Goal: Task Accomplishment & Management: Manage account settings

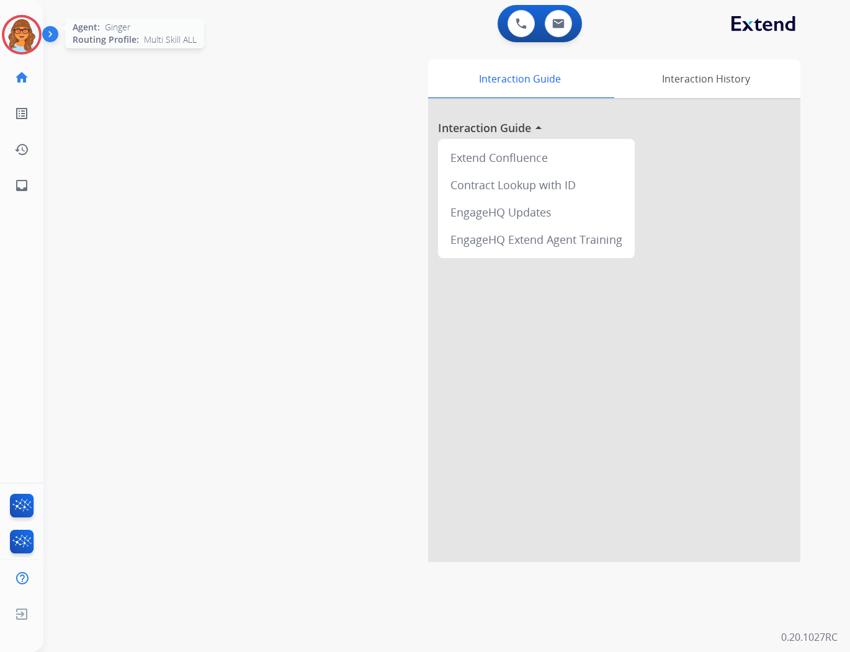
click at [31, 33] on img at bounding box center [21, 34] width 35 height 35
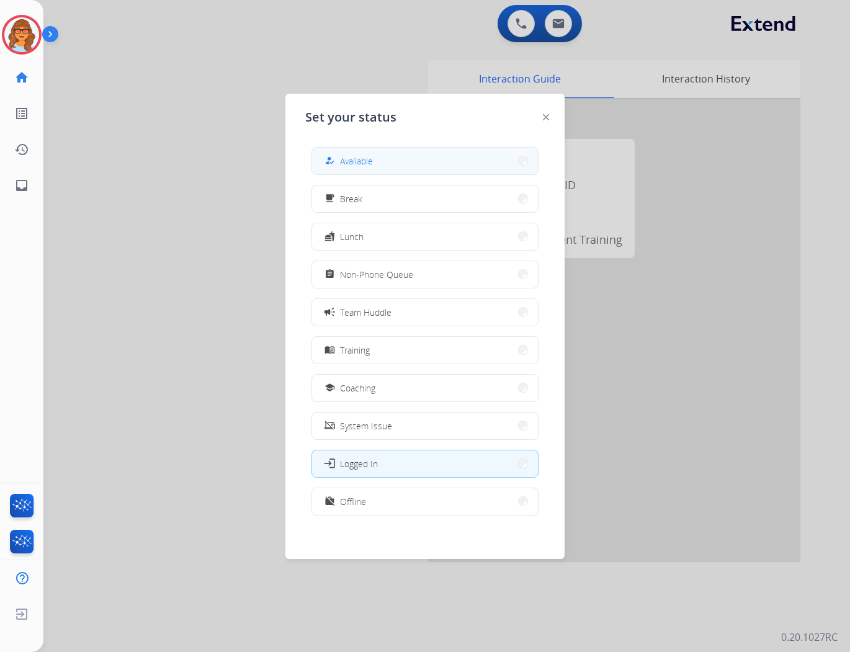
click at [346, 151] on button "how_to_reg Available" at bounding box center [425, 161] width 226 height 27
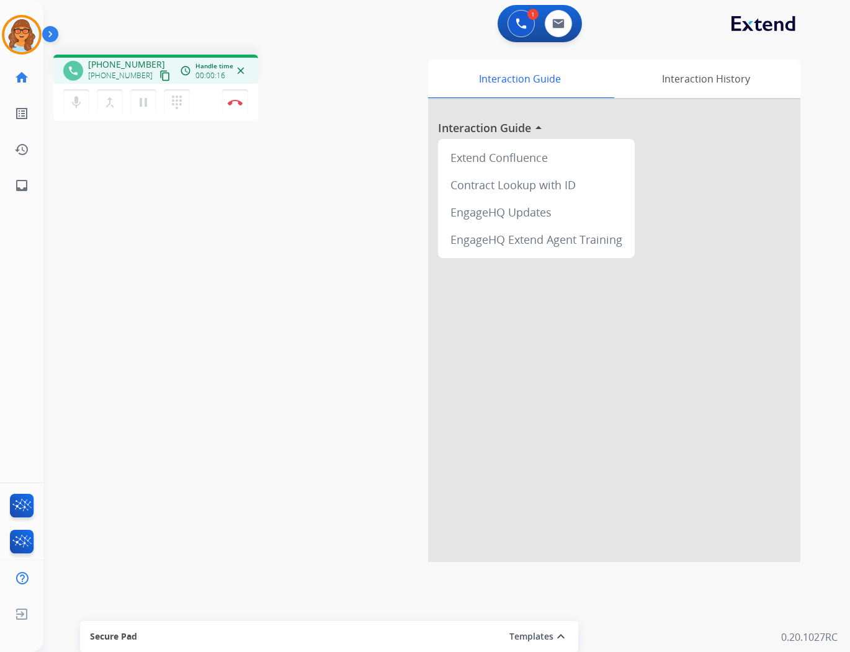
click at [159, 70] on mat-icon "content_copy" at bounding box center [164, 75] width 11 height 11
click at [238, 102] on img at bounding box center [235, 102] width 15 height 6
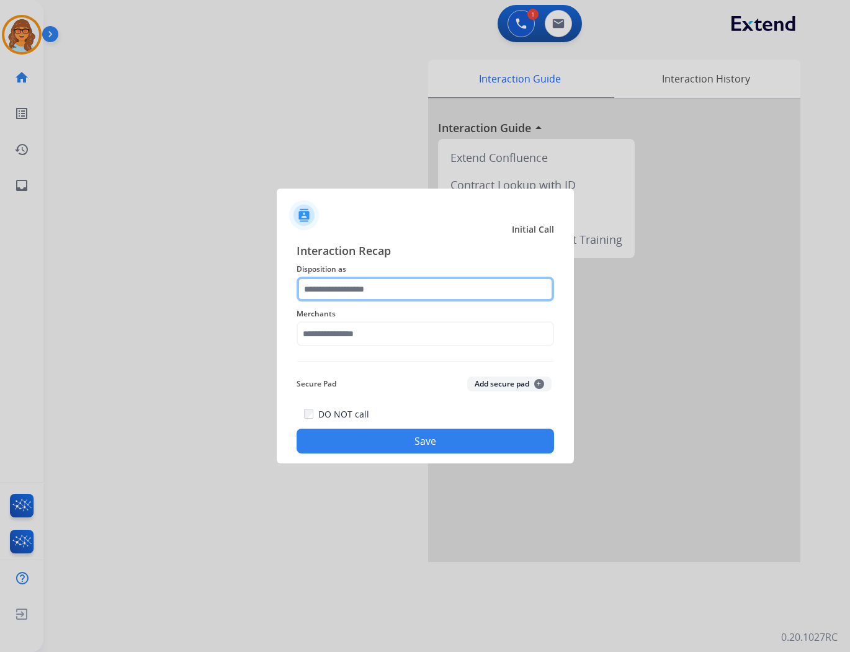
click at [370, 287] on input "text" at bounding box center [425, 289] width 257 height 25
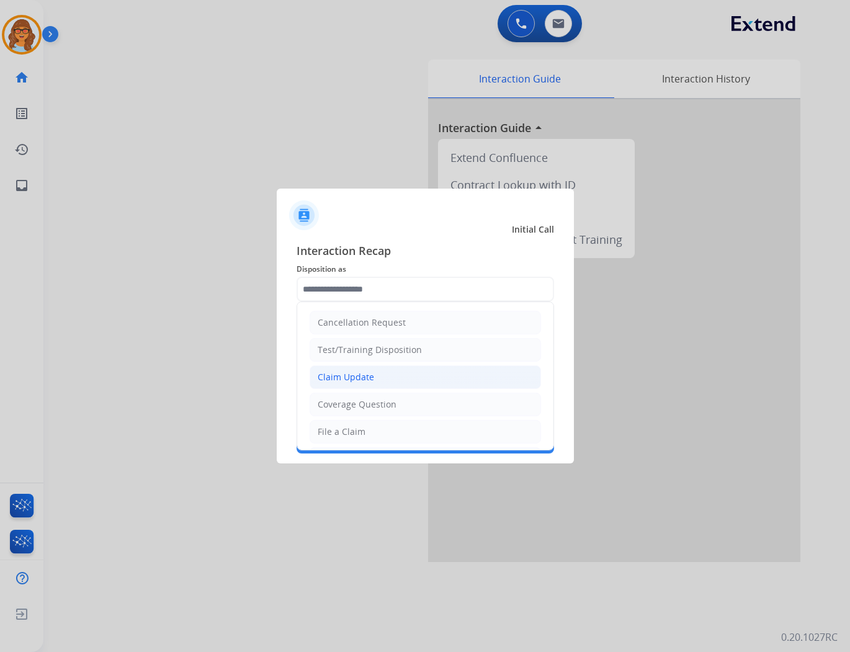
click at [365, 374] on div "Claim Update" at bounding box center [346, 377] width 56 height 12
type input "**********"
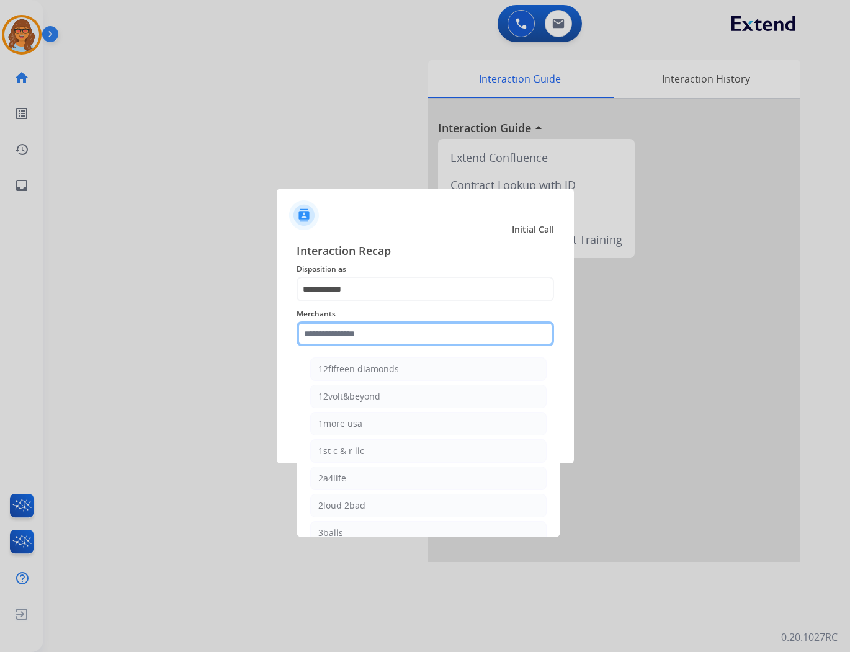
click at [336, 337] on input "text" at bounding box center [425, 333] width 257 height 25
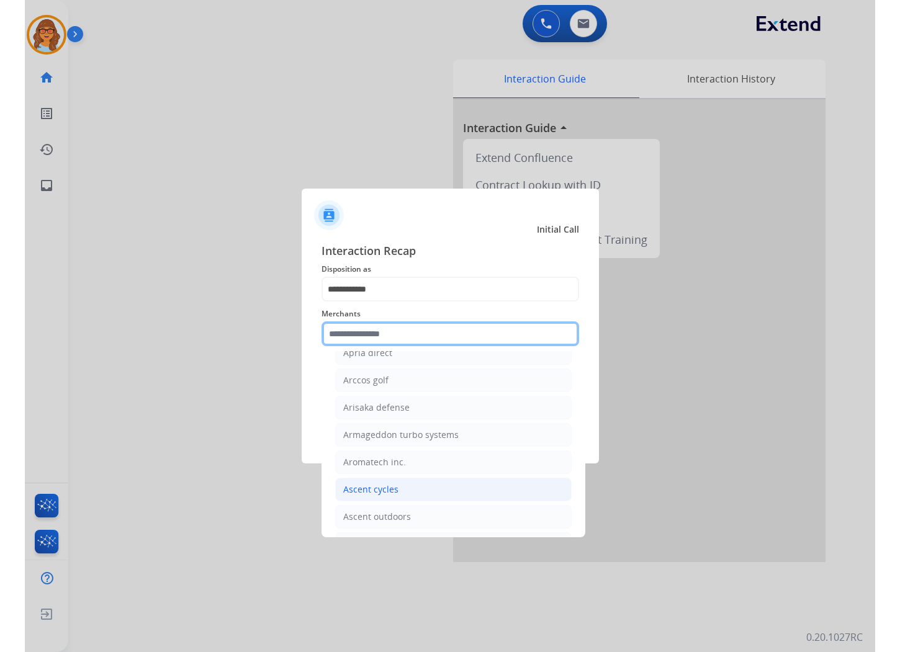
scroll to position [1723, 0]
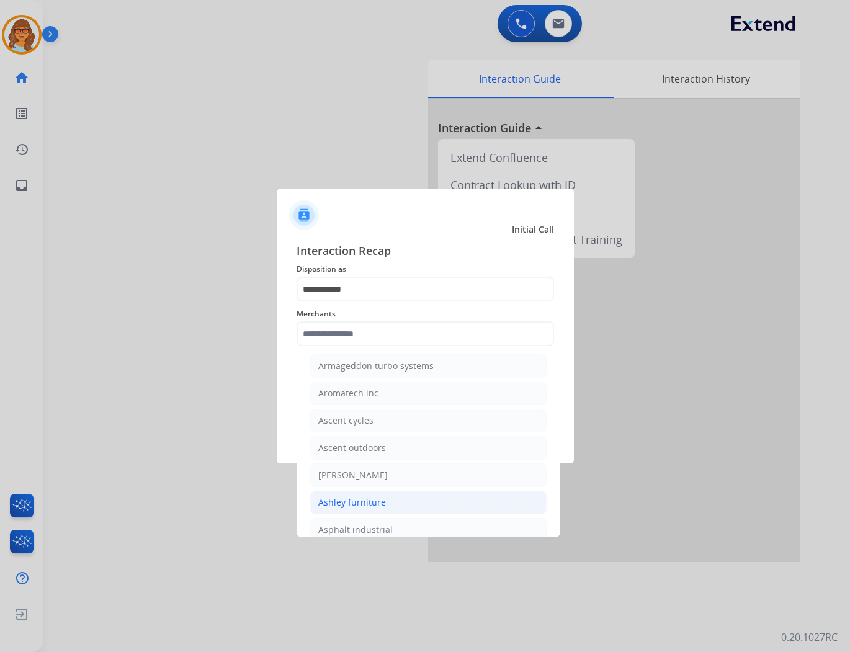
click at [352, 505] on div "Ashley furniture" at bounding box center [352, 502] width 68 height 12
type input "**********"
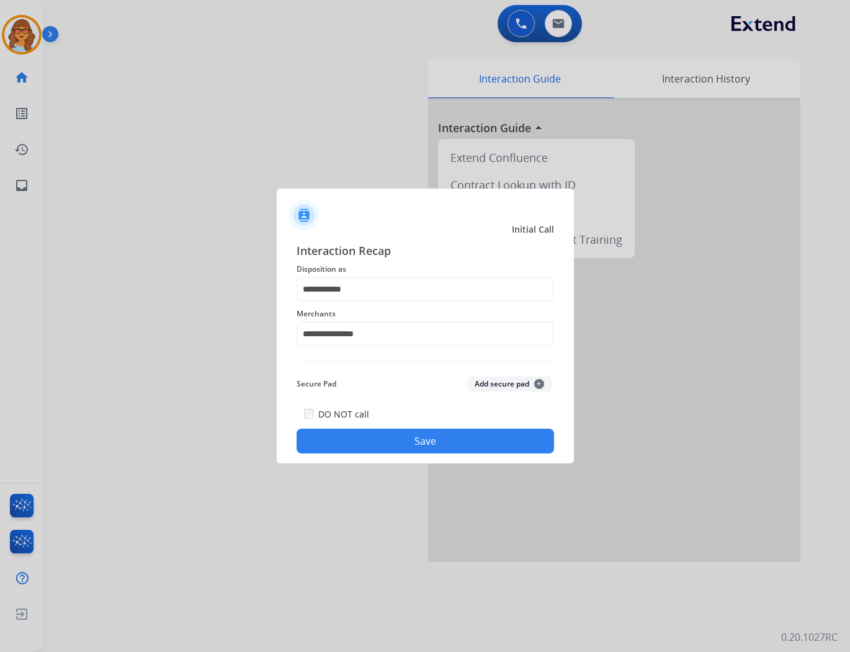
click at [398, 436] on button "Save" at bounding box center [425, 441] width 257 height 25
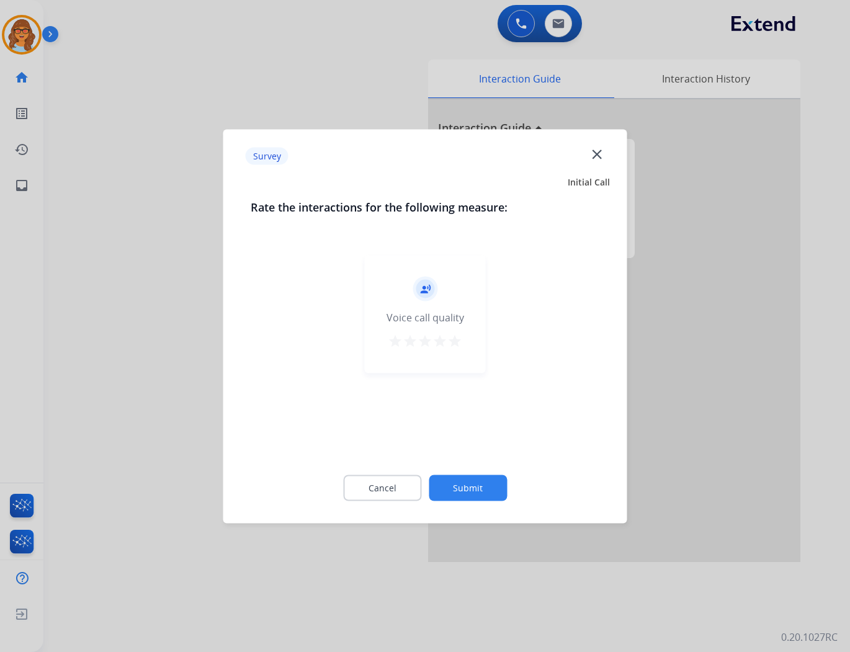
click at [455, 334] on mat-icon "star" at bounding box center [454, 340] width 15 height 15
click at [498, 483] on button "Submit" at bounding box center [468, 488] width 78 height 26
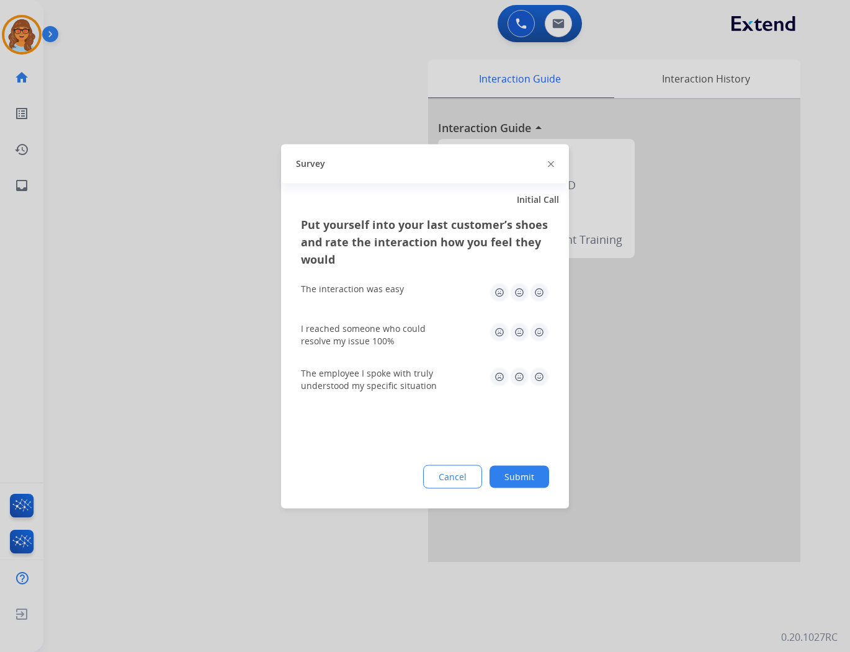
click at [542, 287] on img at bounding box center [539, 292] width 20 height 20
click at [536, 325] on img at bounding box center [539, 332] width 20 height 20
click at [541, 374] on img at bounding box center [539, 377] width 20 height 20
click at [525, 481] on button "Submit" at bounding box center [520, 476] width 60 height 22
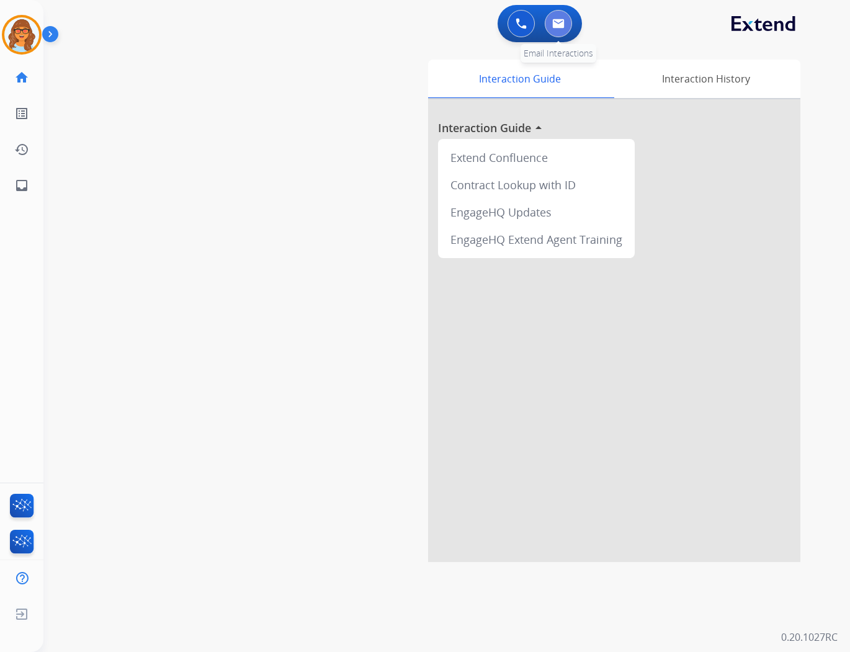
click at [562, 17] on button at bounding box center [558, 23] width 27 height 27
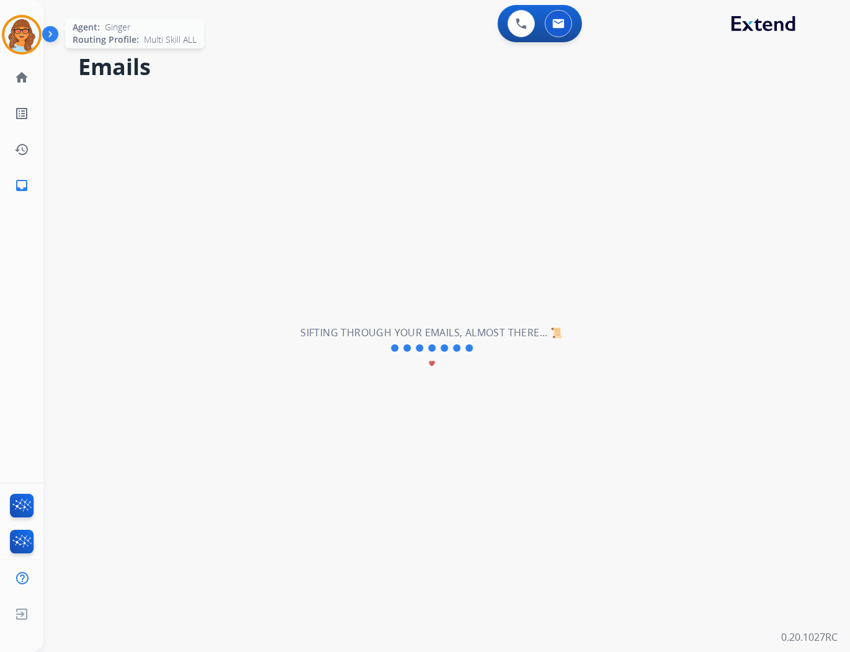
click at [10, 27] on img at bounding box center [21, 34] width 35 height 35
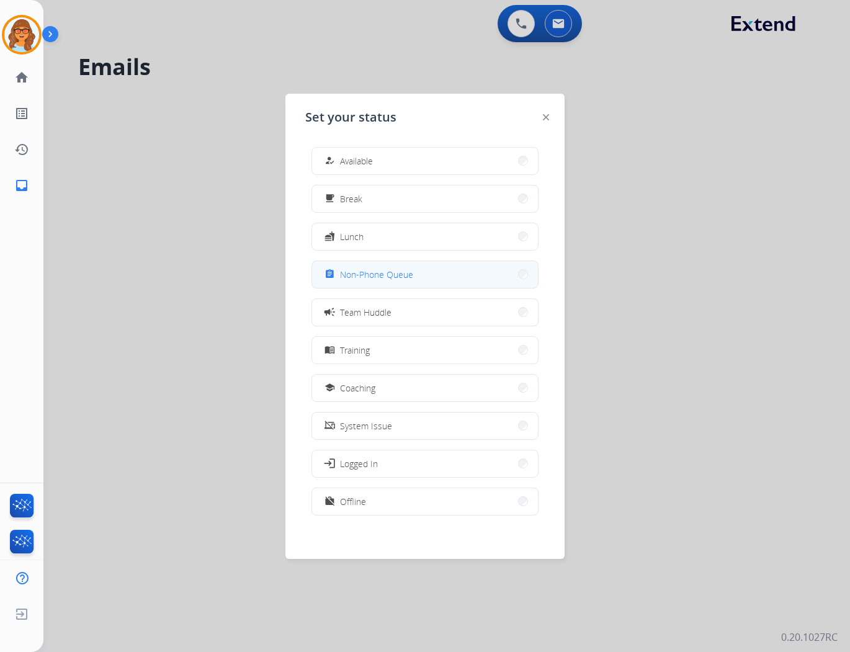
click at [371, 279] on span "Non-Phone Queue" at bounding box center [376, 274] width 73 height 13
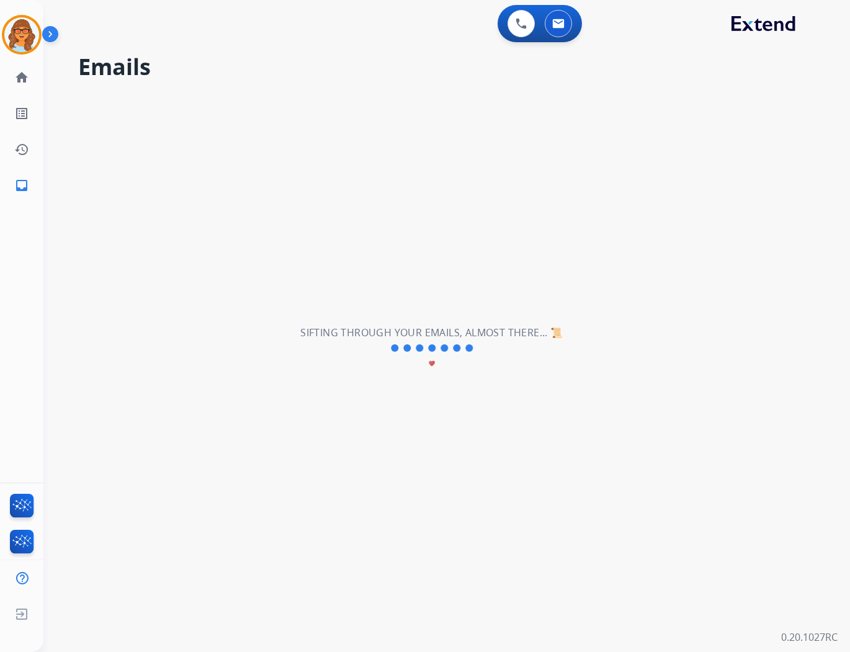
click at [87, 141] on div "**********" at bounding box center [431, 348] width 777 height 607
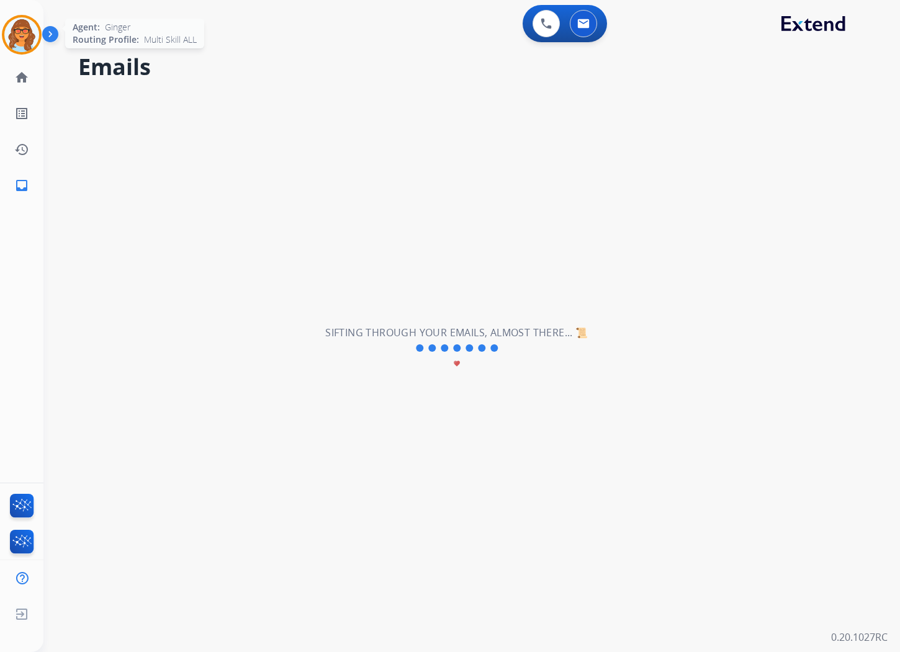
click at [26, 38] on img at bounding box center [21, 34] width 35 height 35
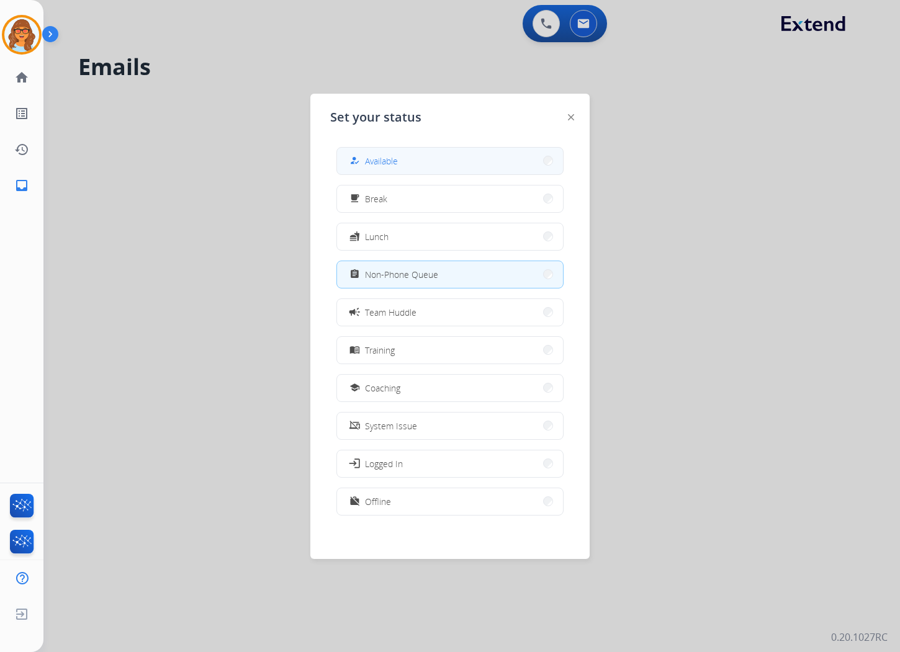
click at [427, 158] on button "how_to_reg Available" at bounding box center [450, 161] width 226 height 27
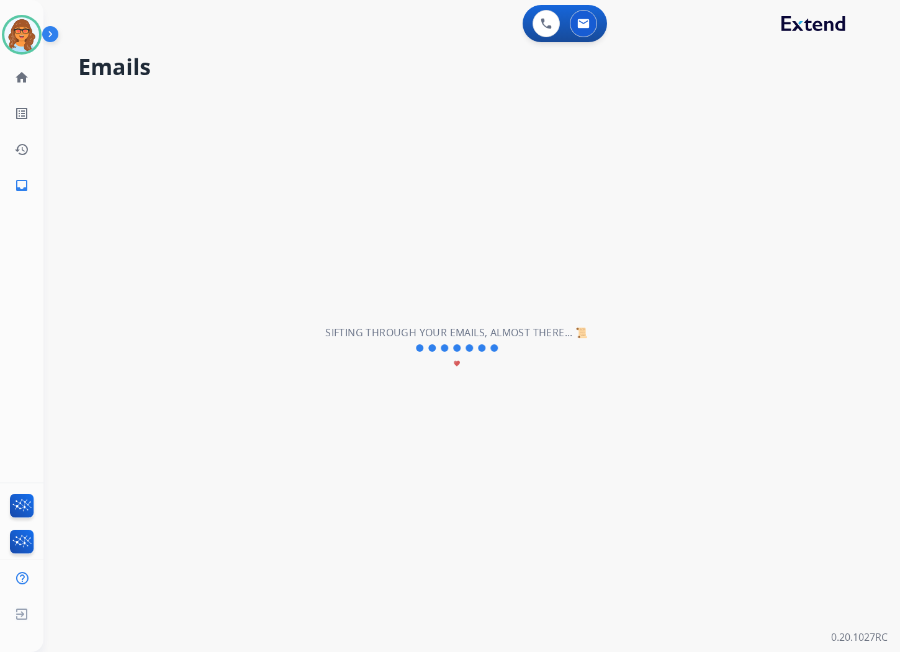
drag, startPoint x: 408, startPoint y: 11, endPoint x: 419, endPoint y: 5, distance: 12.2
click at [408, 11] on div "0 Voice Interactions 0 Email Interactions" at bounding box center [464, 25] width 812 height 40
click at [574, 25] on button at bounding box center [583, 23] width 27 height 27
click at [20, 32] on img at bounding box center [21, 34] width 35 height 35
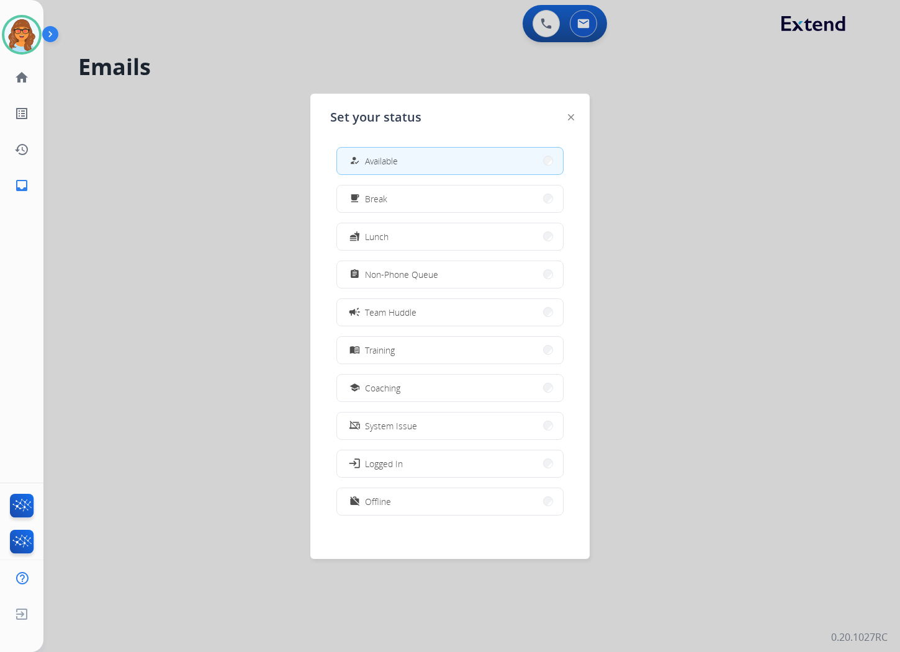
click at [393, 161] on span "Available" at bounding box center [381, 160] width 33 height 13
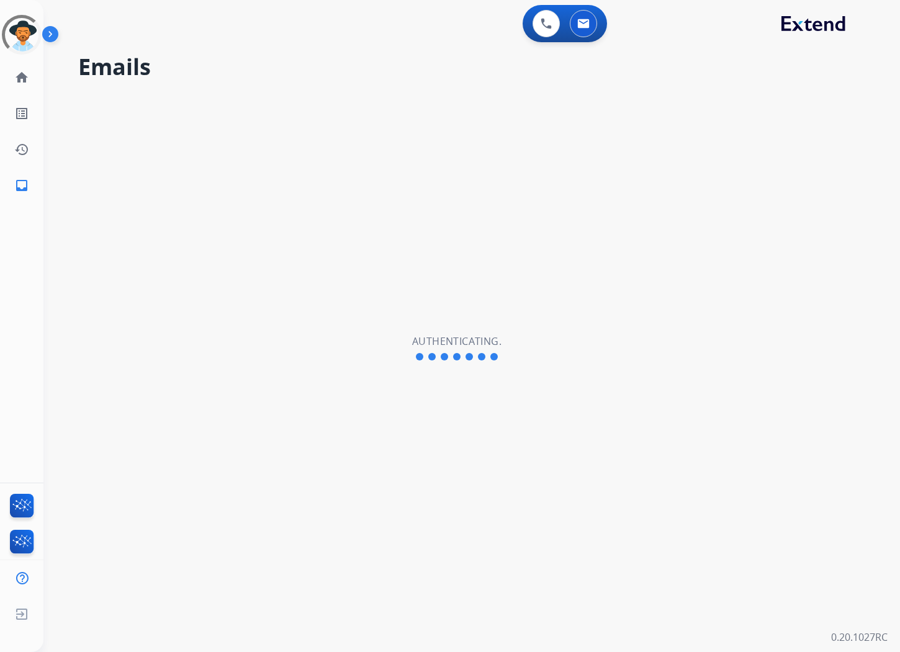
select select "**********"
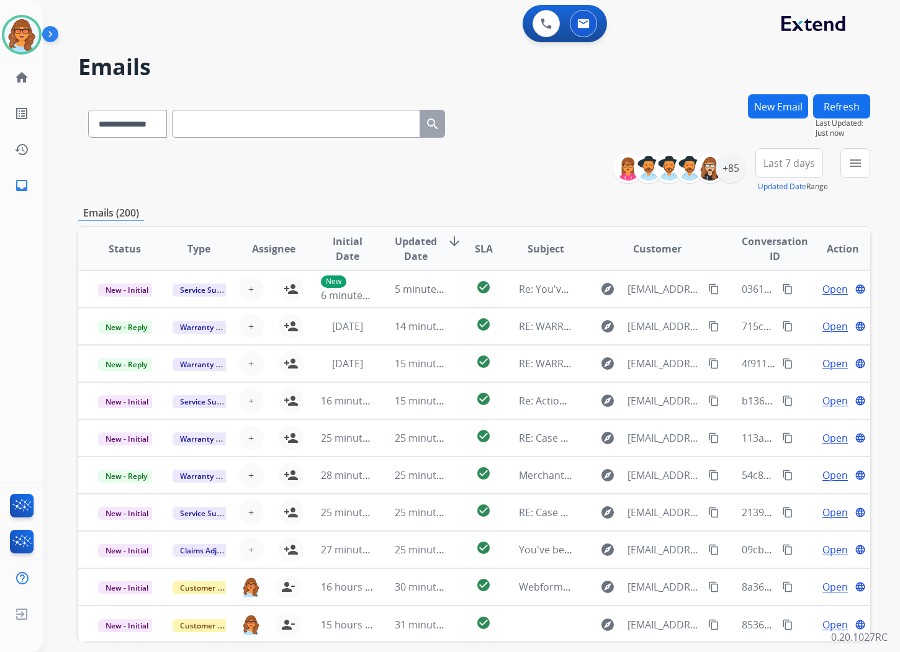
click at [777, 166] on span "Last 7 days" at bounding box center [788, 163] width 51 height 5
click at [784, 318] on div "Last 90 days" at bounding box center [785, 314] width 68 height 19
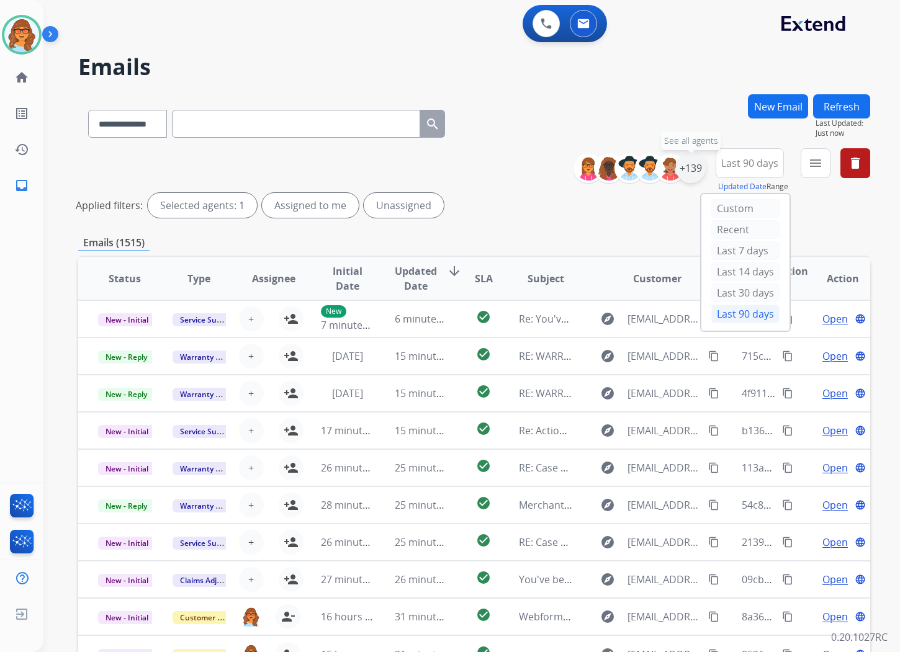
click at [686, 164] on div "+139" at bounding box center [691, 168] width 30 height 30
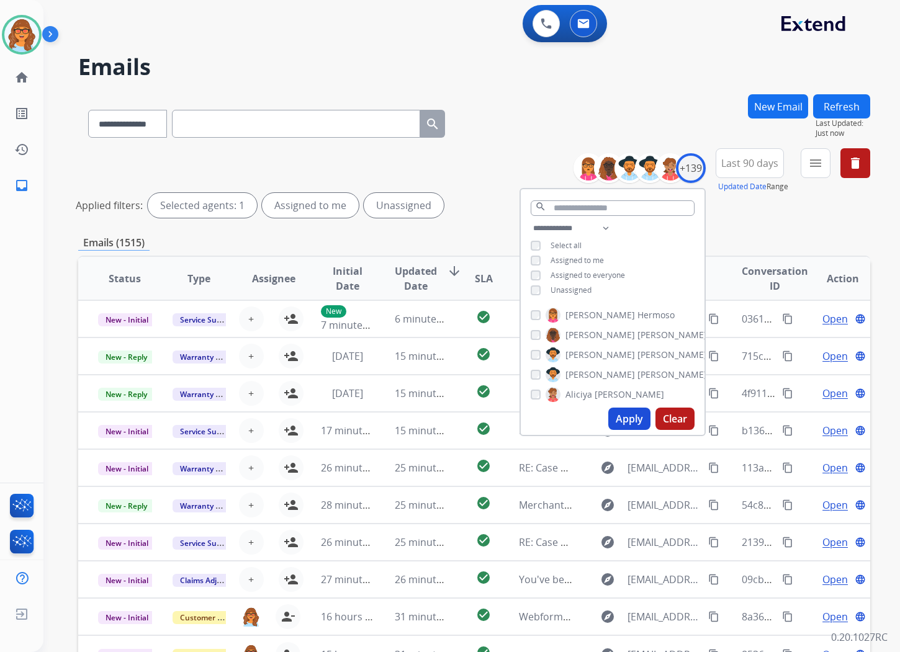
click at [566, 289] on span "Unassigned" at bounding box center [570, 290] width 41 height 11
click at [628, 419] on button "Apply" at bounding box center [629, 419] width 42 height 22
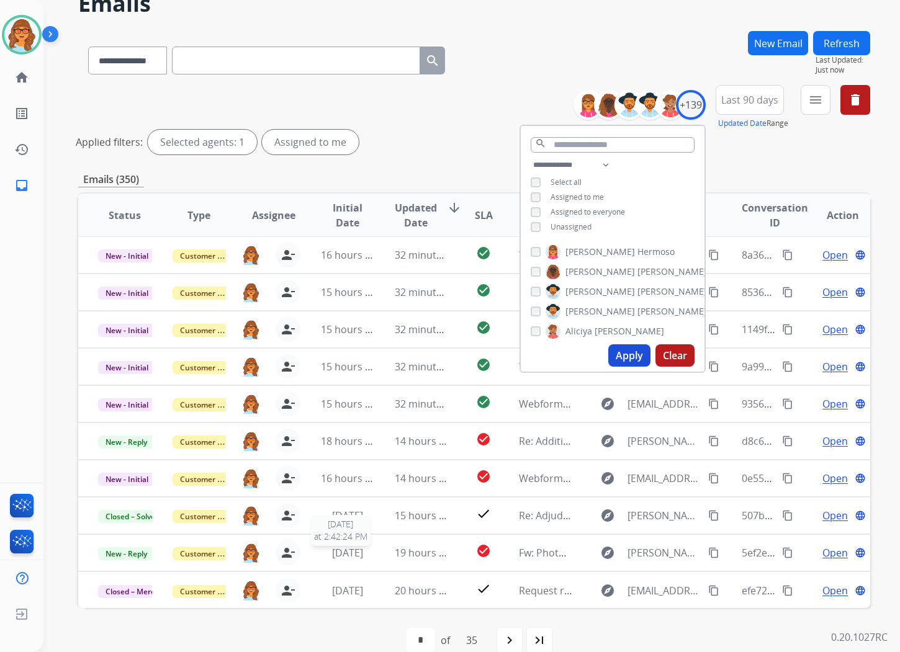
scroll to position [83, 0]
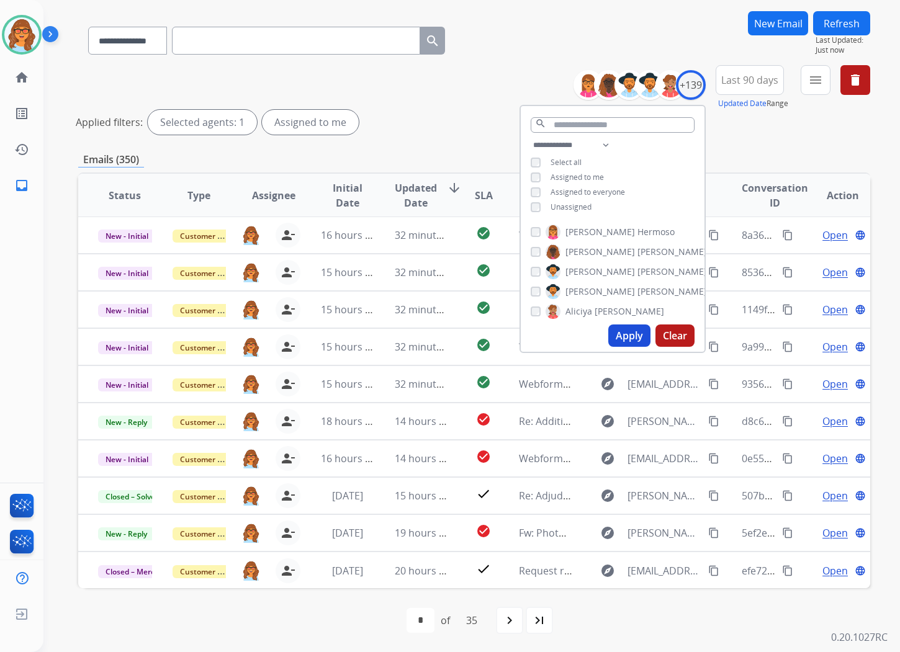
click at [749, 132] on div "Applied filters: Selected agents: 1 Assigned to me" at bounding box center [472, 122] width 792 height 25
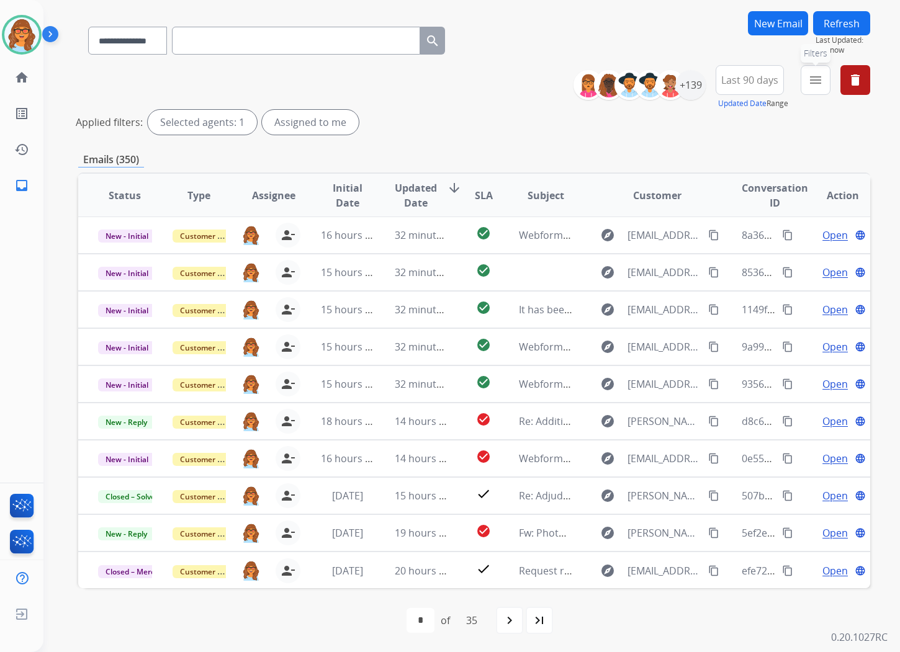
click at [812, 78] on mat-icon "menu" at bounding box center [815, 80] width 15 height 15
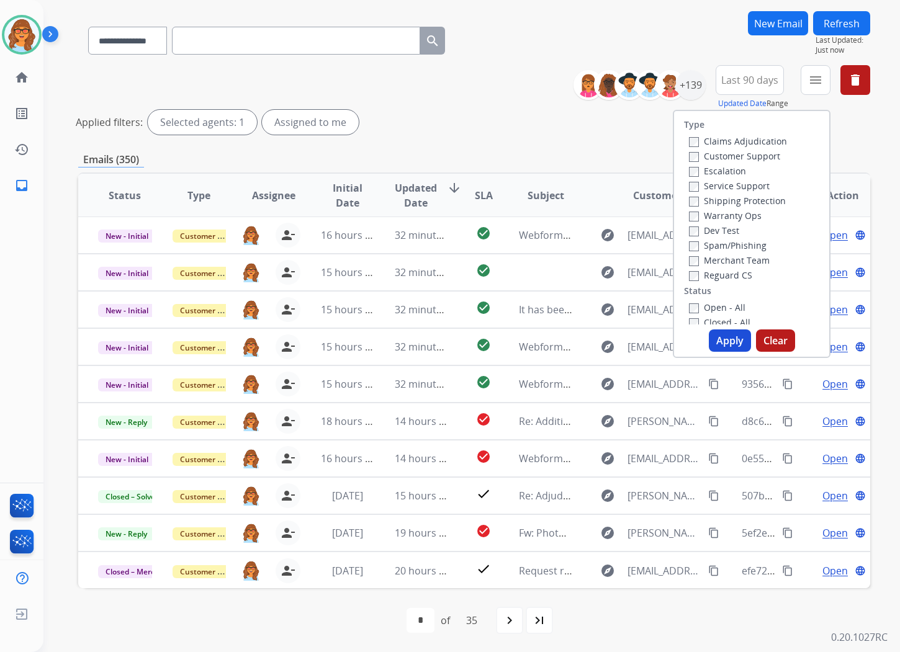
click at [753, 156] on label "Customer Support" at bounding box center [734, 156] width 91 height 12
click at [753, 200] on label "Shipping Protection" at bounding box center [737, 201] width 97 height 12
click at [738, 272] on label "Reguard CS" at bounding box center [720, 275] width 63 height 12
click at [720, 302] on label "Open - All" at bounding box center [717, 308] width 56 height 12
click at [721, 344] on button "Apply" at bounding box center [730, 340] width 42 height 22
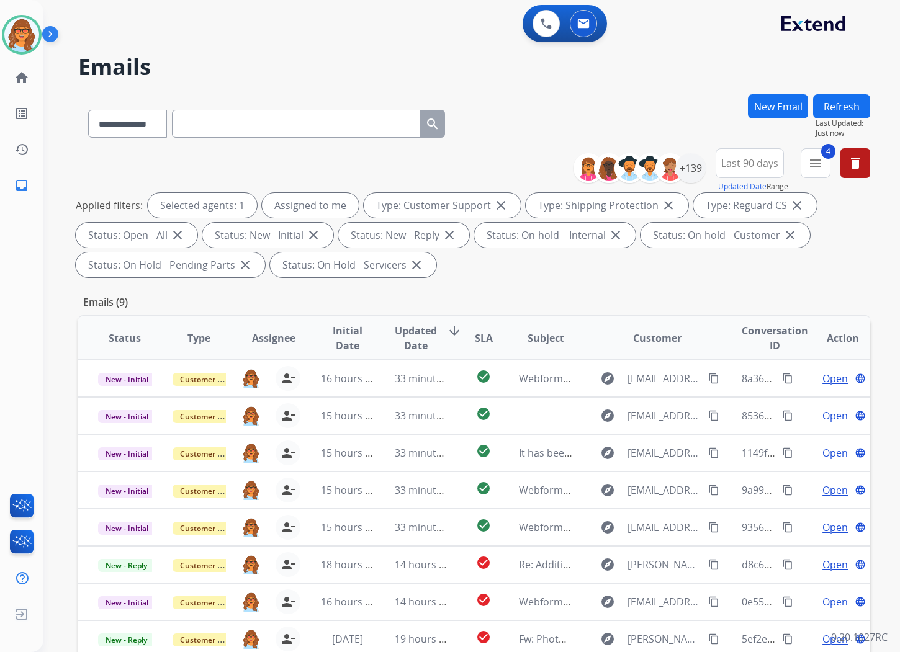
scroll to position [0, 0]
click at [809, 165] on mat-icon "menu" at bounding box center [815, 163] width 15 height 15
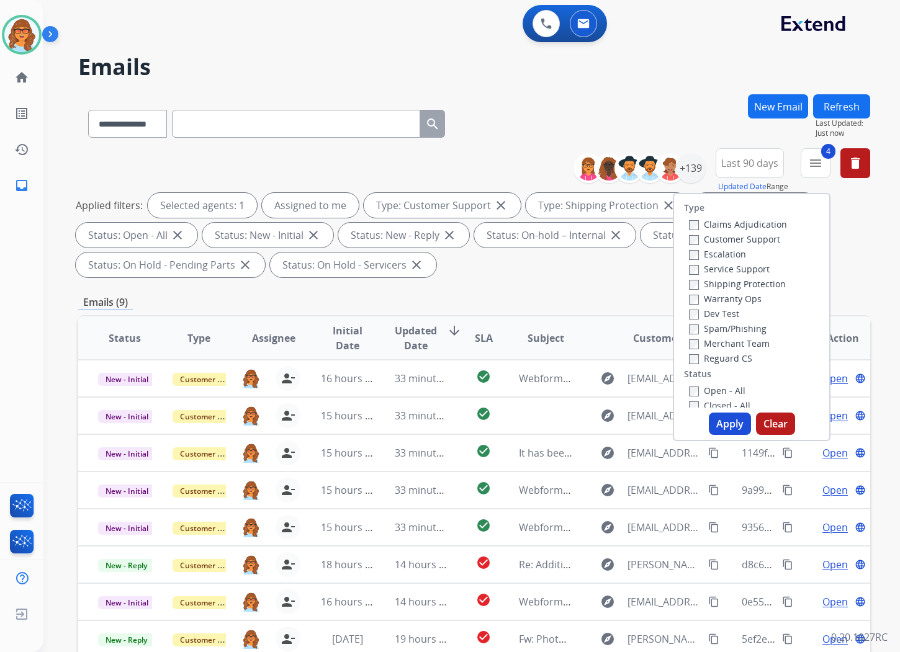
click at [730, 420] on button "Apply" at bounding box center [730, 424] width 42 height 22
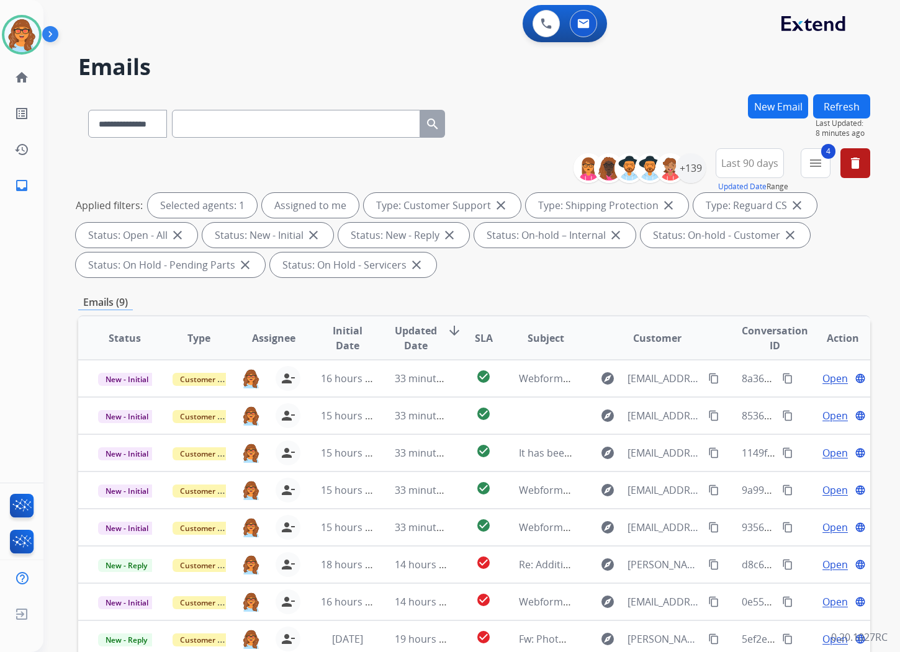
click at [780, 106] on button "New Email" at bounding box center [778, 106] width 60 height 24
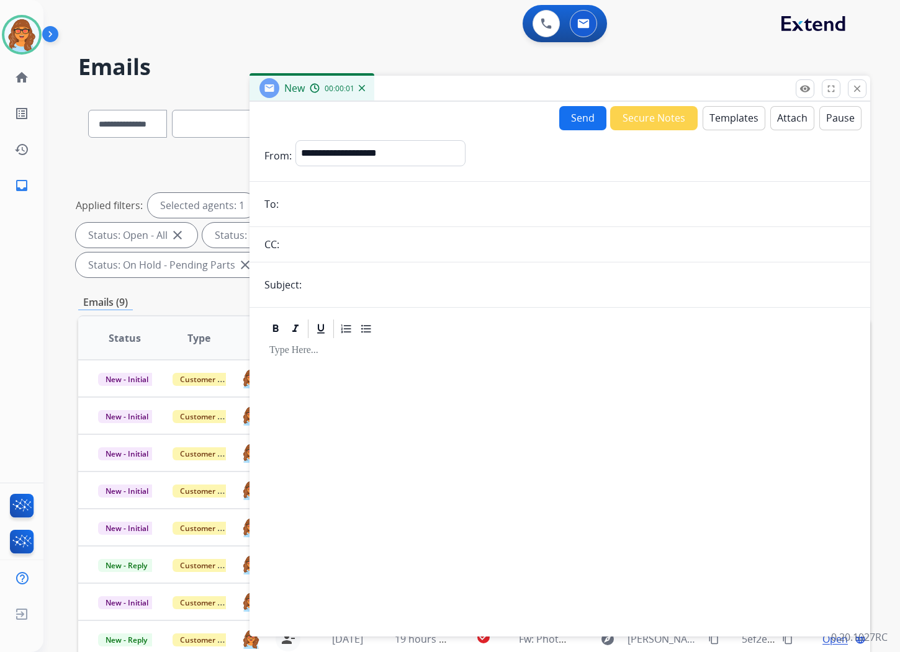
click at [285, 207] on input "email" at bounding box center [568, 204] width 573 height 25
click at [350, 146] on select "**********" at bounding box center [379, 152] width 169 height 25
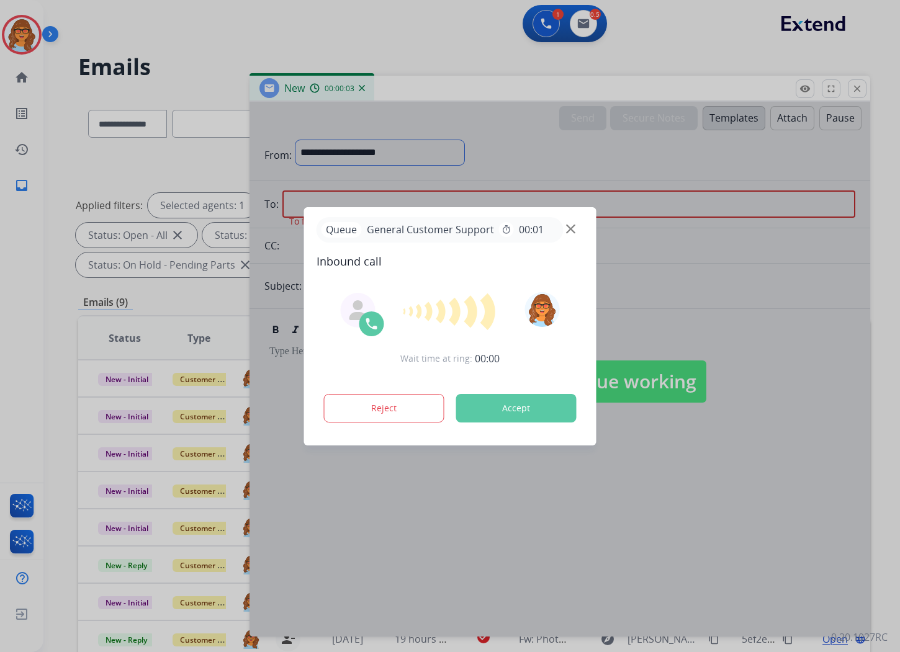
select select "**********"
click at [295, 140] on select "**********" at bounding box center [379, 152] width 169 height 25
click at [186, 35] on div at bounding box center [450, 326] width 900 height 652
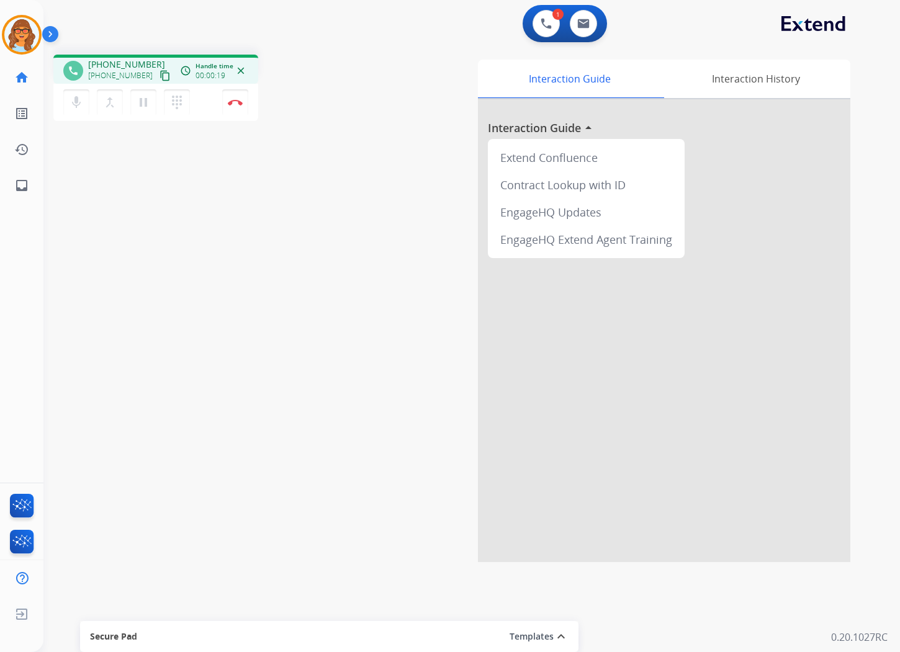
click at [159, 73] on mat-icon "content_copy" at bounding box center [164, 75] width 11 height 11
drag, startPoint x: 73, startPoint y: 97, endPoint x: 73, endPoint y: 105, distance: 8.1
click at [73, 97] on mat-icon "mic" at bounding box center [76, 102] width 15 height 15
click at [78, 105] on mat-icon "mic_off" at bounding box center [76, 102] width 15 height 15
click at [79, 99] on mat-icon "mic" at bounding box center [76, 102] width 15 height 15
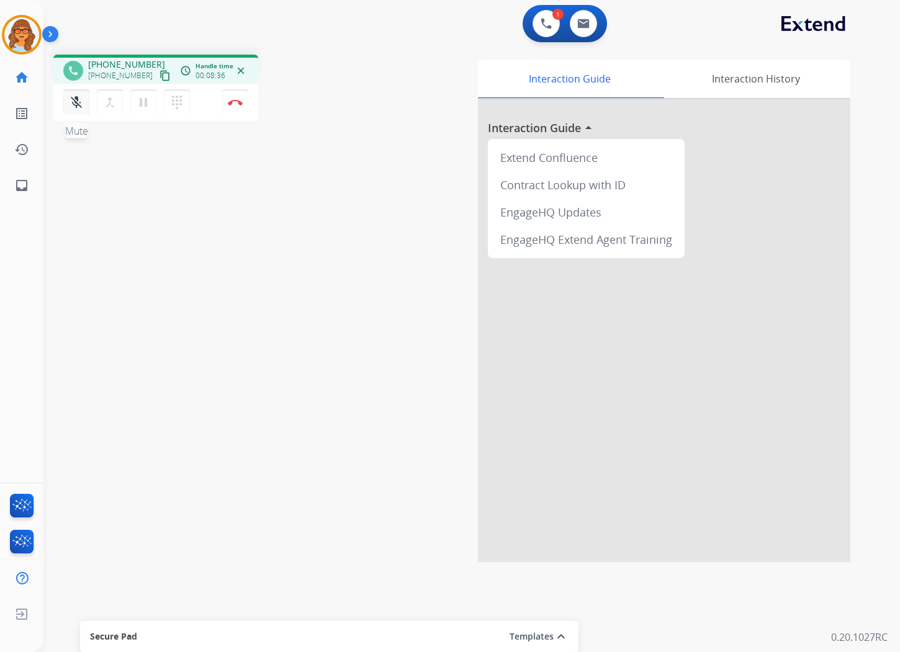
click at [78, 102] on mat-icon "mic_off" at bounding box center [76, 102] width 15 height 15
click at [239, 105] on button "Disconnect" at bounding box center [235, 102] width 26 height 26
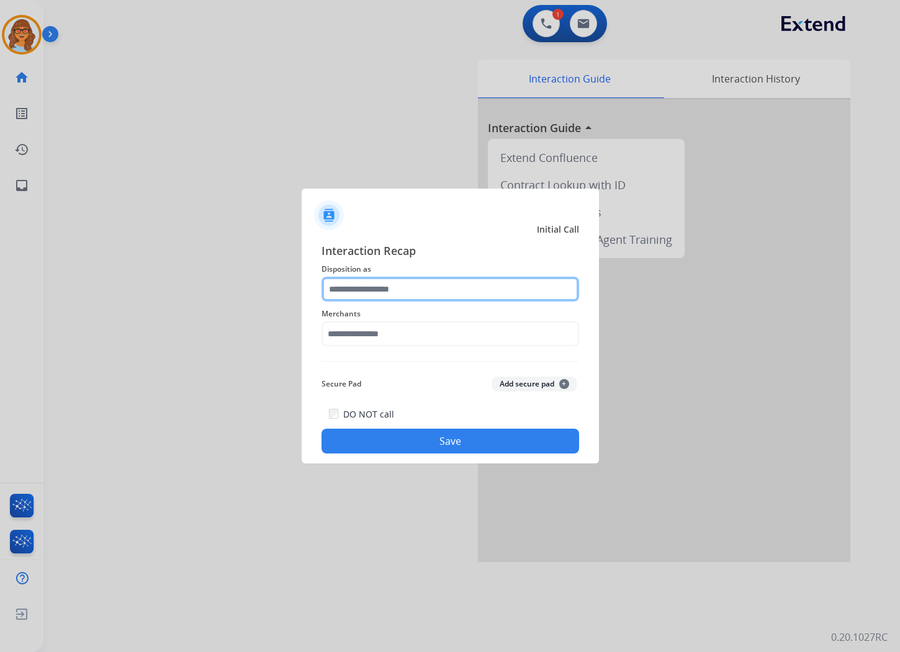
click at [369, 290] on input "text" at bounding box center [449, 289] width 257 height 25
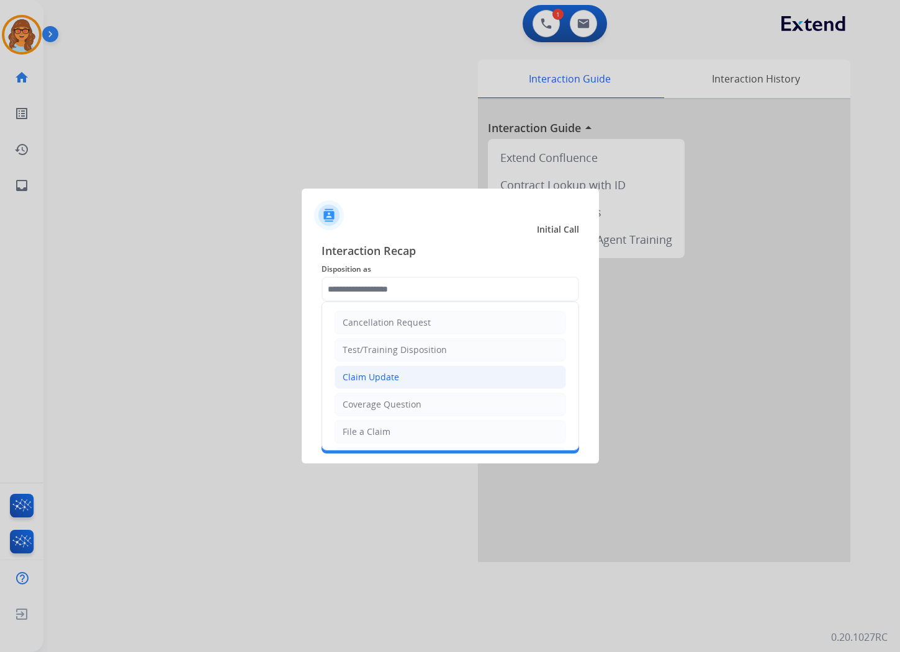
click at [381, 378] on div "Claim Update" at bounding box center [370, 377] width 56 height 12
type input "**********"
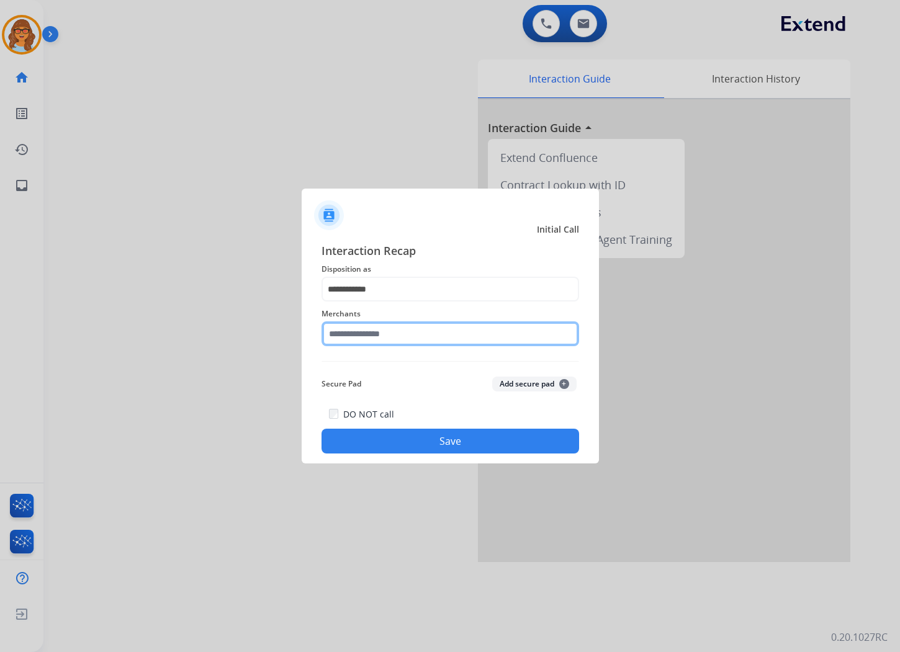
click at [385, 333] on input "text" at bounding box center [449, 333] width 257 height 25
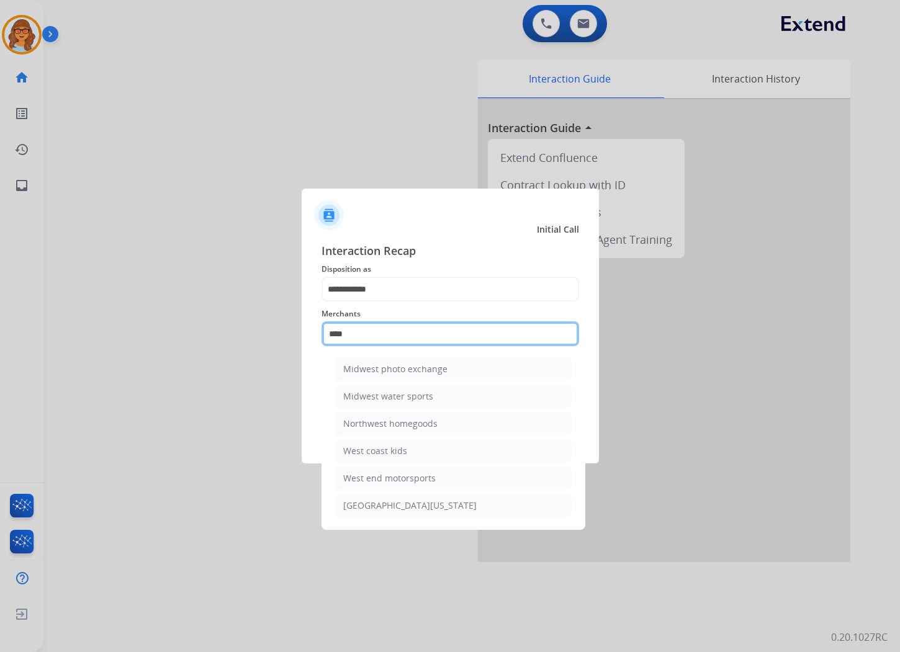
click at [364, 332] on input "****" at bounding box center [449, 333] width 257 height 25
type input "*"
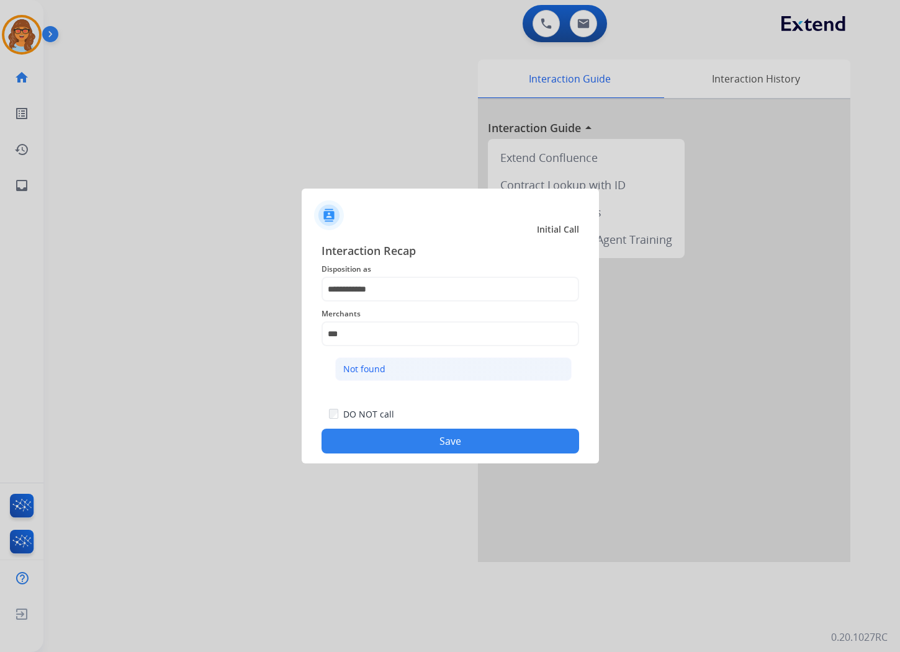
click at [370, 367] on div "Not found" at bounding box center [364, 369] width 42 height 12
type input "*********"
click at [449, 432] on button "Save" at bounding box center [449, 441] width 257 height 25
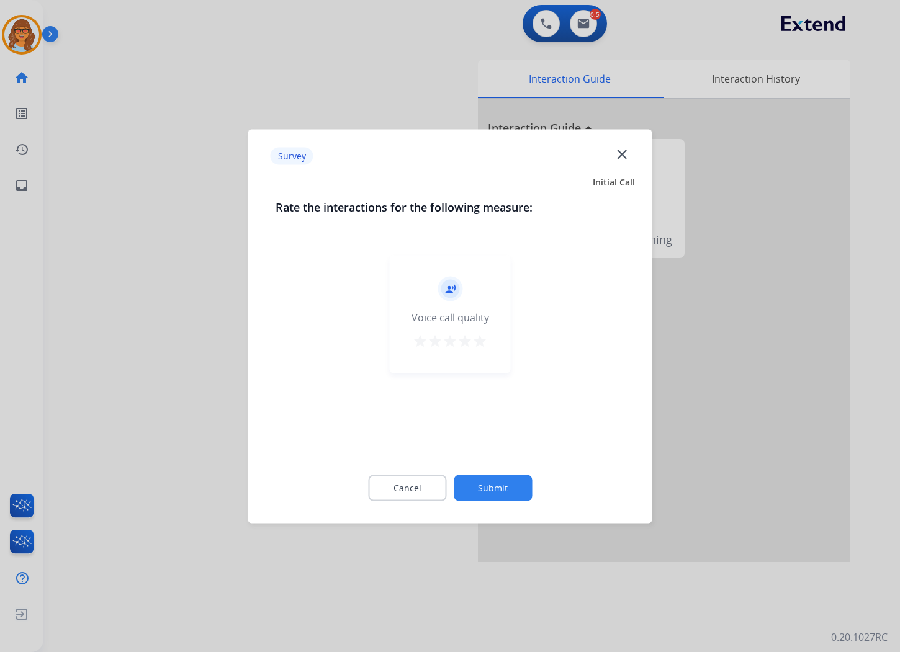
click at [478, 344] on mat-icon "star" at bounding box center [479, 340] width 15 height 15
click at [494, 488] on button "Submit" at bounding box center [493, 488] width 78 height 26
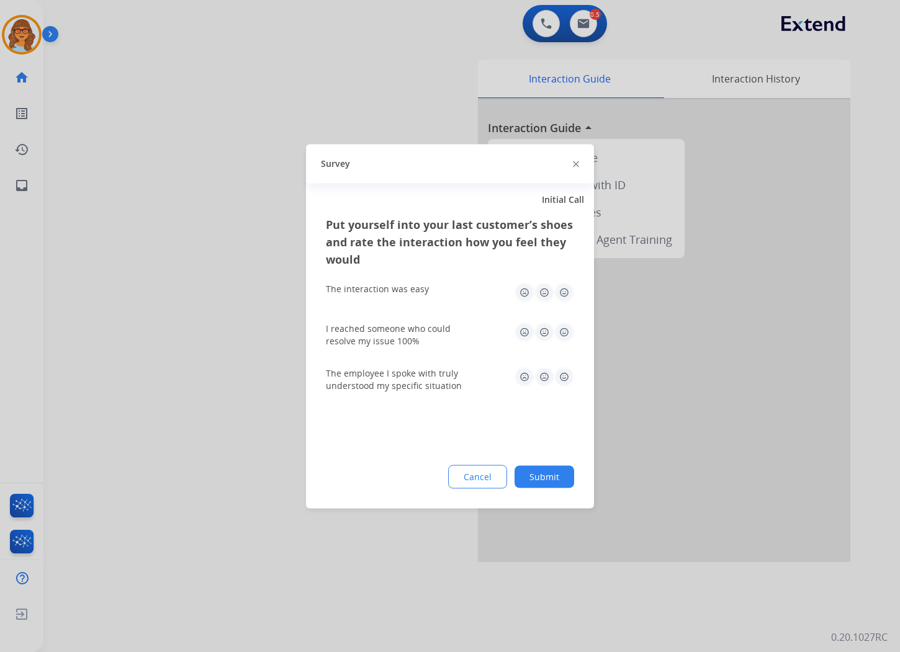
click at [566, 373] on img at bounding box center [564, 377] width 20 height 20
click at [563, 334] on img at bounding box center [564, 332] width 20 height 20
drag, startPoint x: 561, startPoint y: 290, endPoint x: 555, endPoint y: 374, distance: 83.3
click at [562, 290] on img at bounding box center [564, 292] width 20 height 20
click at [556, 477] on button "Submit" at bounding box center [544, 476] width 60 height 22
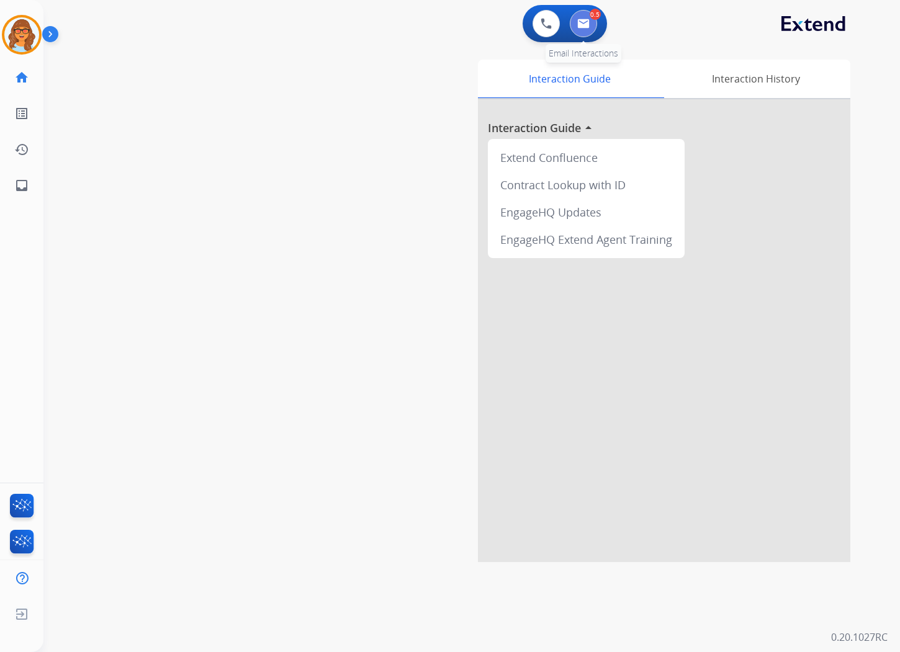
click at [580, 20] on img at bounding box center [583, 24] width 12 height 10
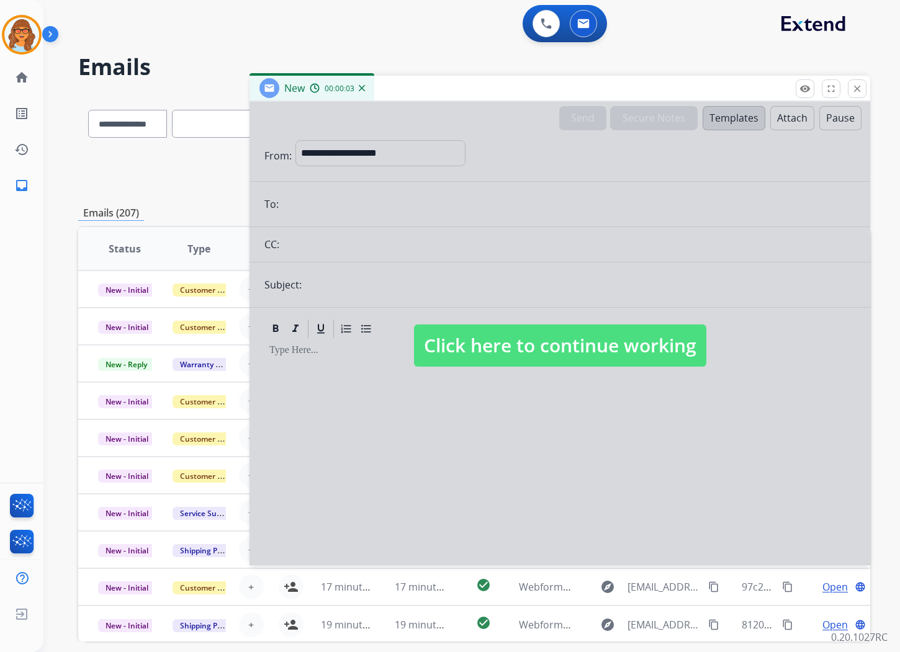
click at [643, 345] on span "Click here to continue working" at bounding box center [560, 345] width 292 height 42
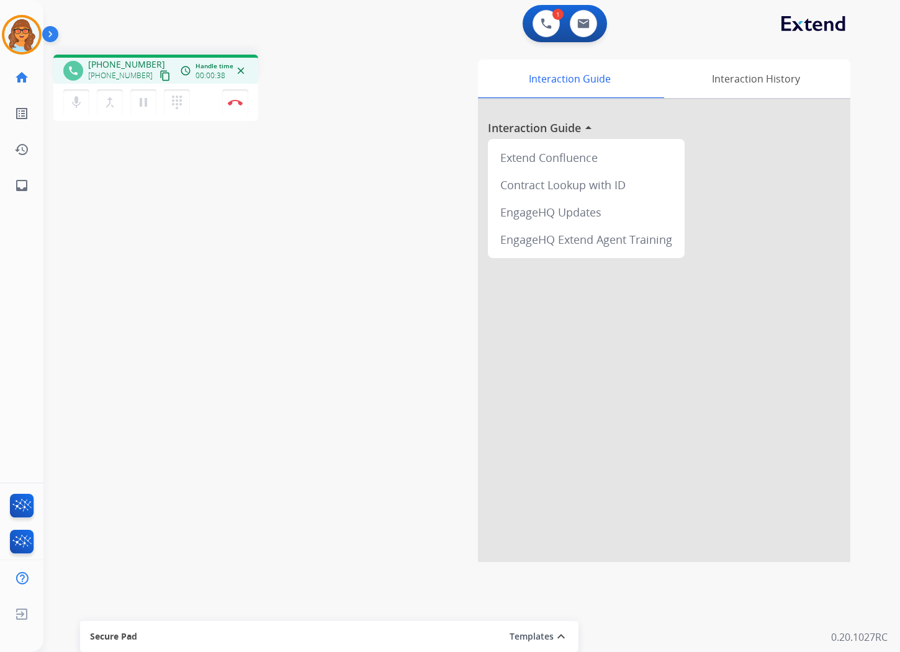
click at [158, 73] on button "content_copy" at bounding box center [165, 75] width 15 height 15
click at [242, 100] on img at bounding box center [235, 102] width 15 height 6
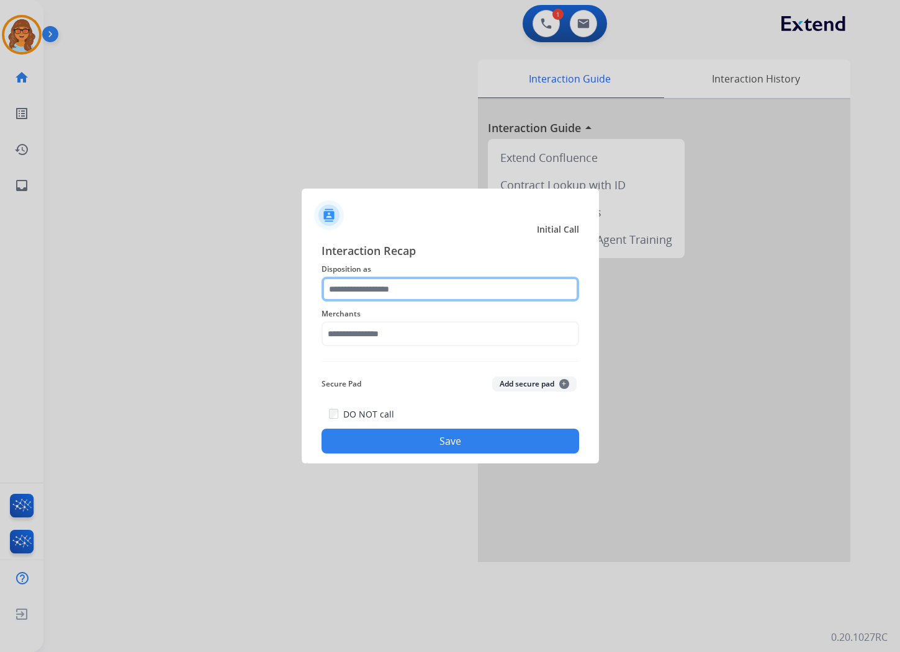
click at [373, 292] on input "text" at bounding box center [449, 289] width 257 height 25
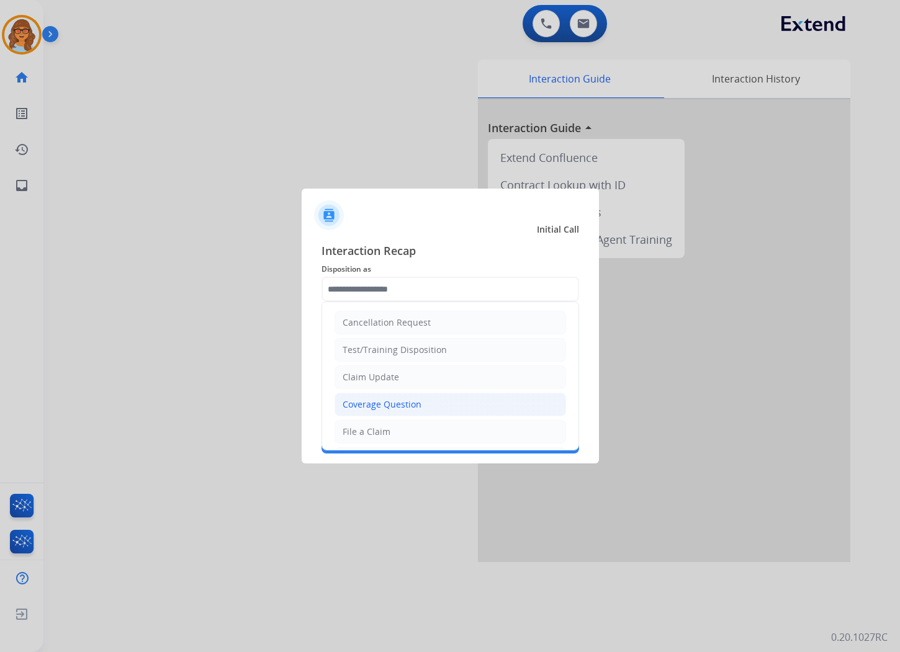
click at [391, 406] on div "Coverage Question" at bounding box center [381, 404] width 79 height 12
type input "**********"
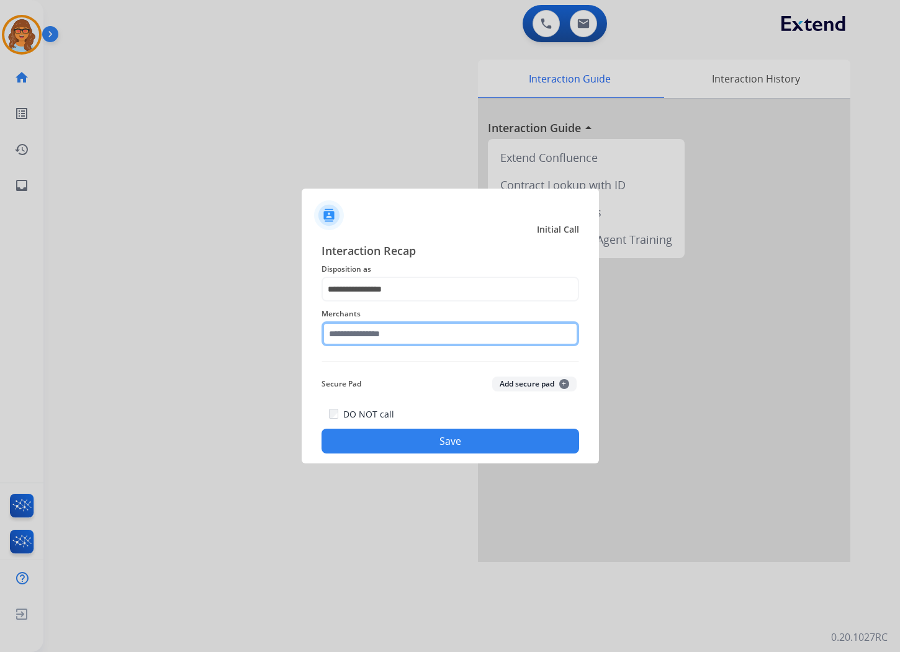
click at [401, 336] on input "text" at bounding box center [449, 333] width 257 height 25
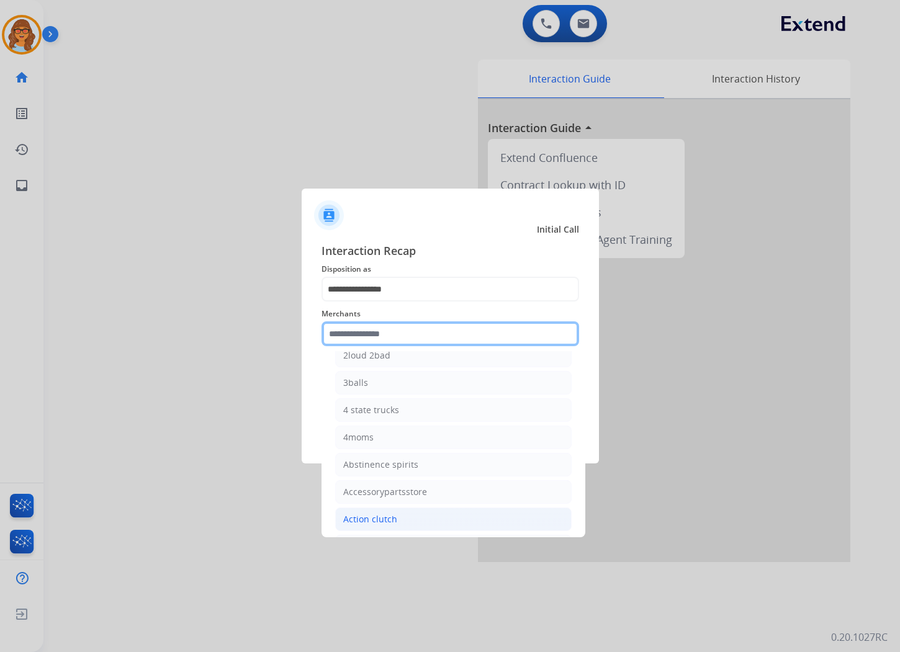
scroll to position [413, 0]
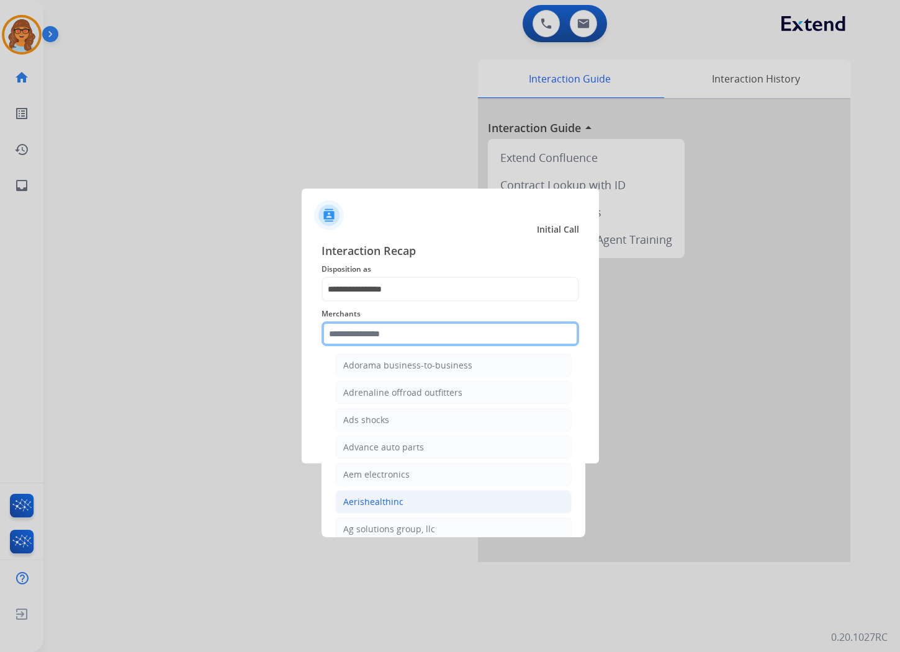
type input "*"
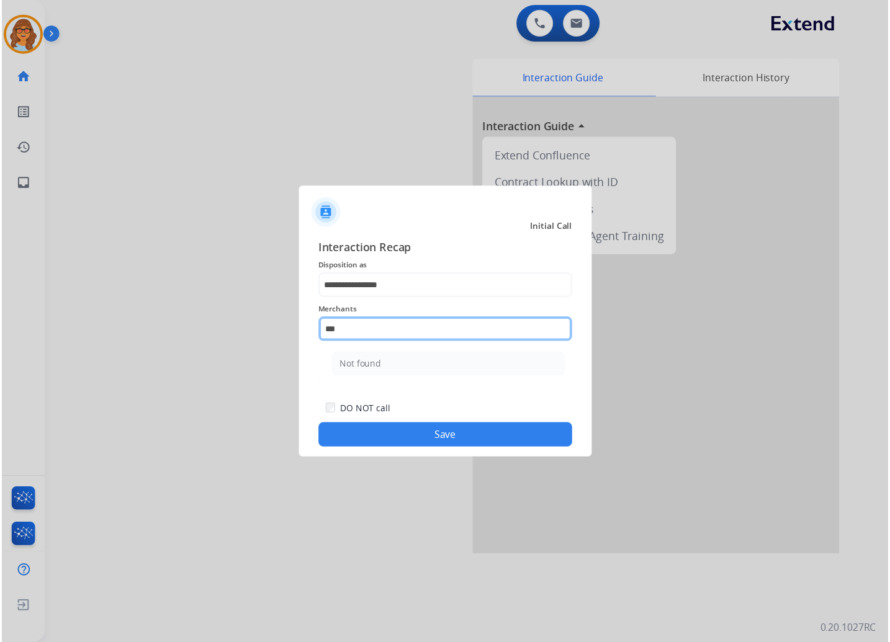
scroll to position [0, 0]
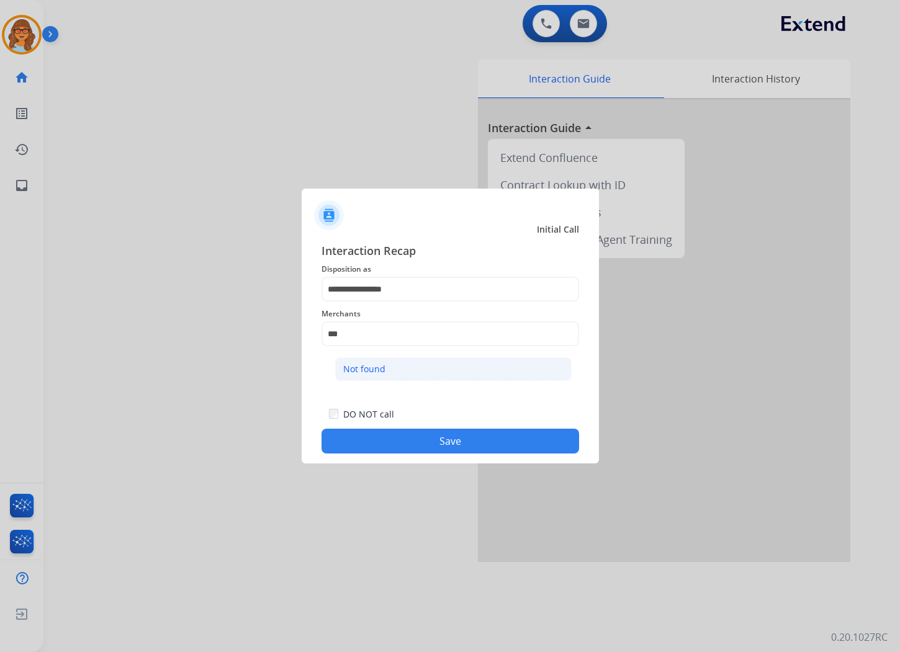
click at [397, 370] on li "Not found" at bounding box center [453, 369] width 236 height 24
type input "*********"
click at [506, 439] on button "Save" at bounding box center [449, 441] width 257 height 25
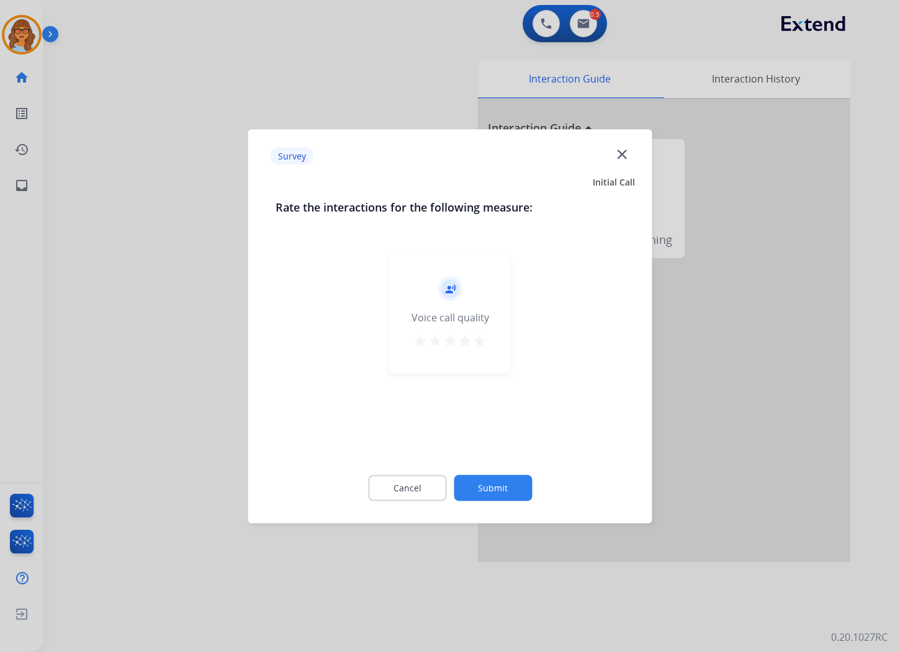
click at [484, 341] on mat-icon "star" at bounding box center [479, 340] width 15 height 15
click at [504, 491] on button "Submit" at bounding box center [493, 488] width 78 height 26
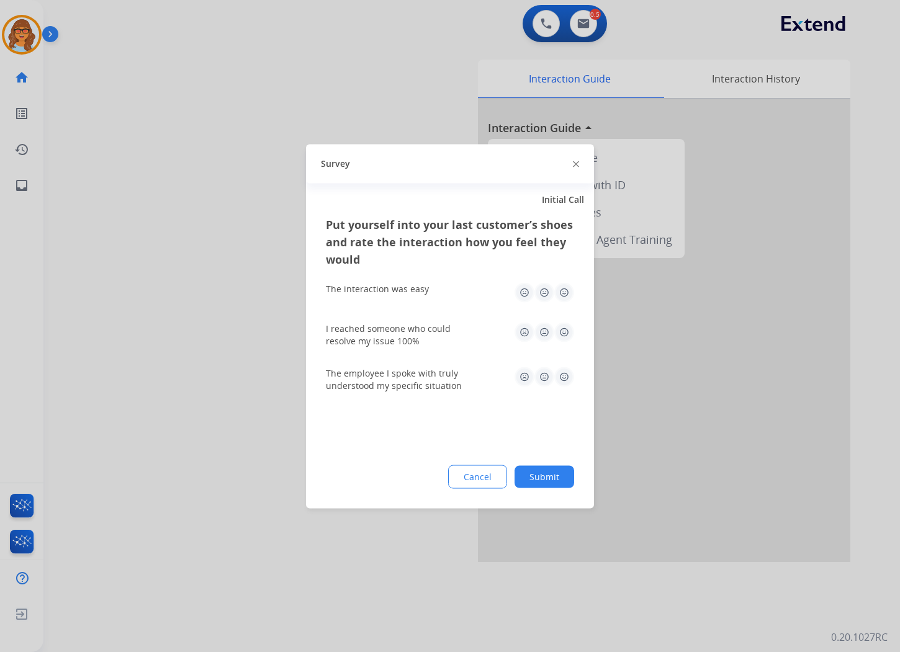
click at [565, 296] on img at bounding box center [564, 292] width 20 height 20
click at [565, 326] on img at bounding box center [564, 332] width 20 height 20
click at [565, 374] on img at bounding box center [564, 377] width 20 height 20
click at [555, 475] on button "Submit" at bounding box center [544, 476] width 60 height 22
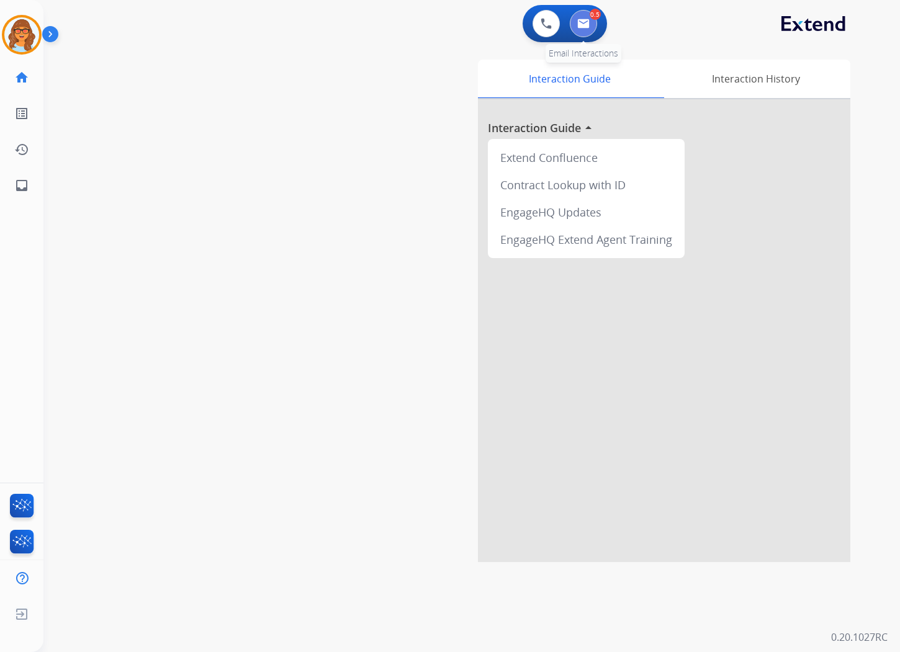
click at [588, 17] on button at bounding box center [583, 23] width 27 height 27
select select "**********"
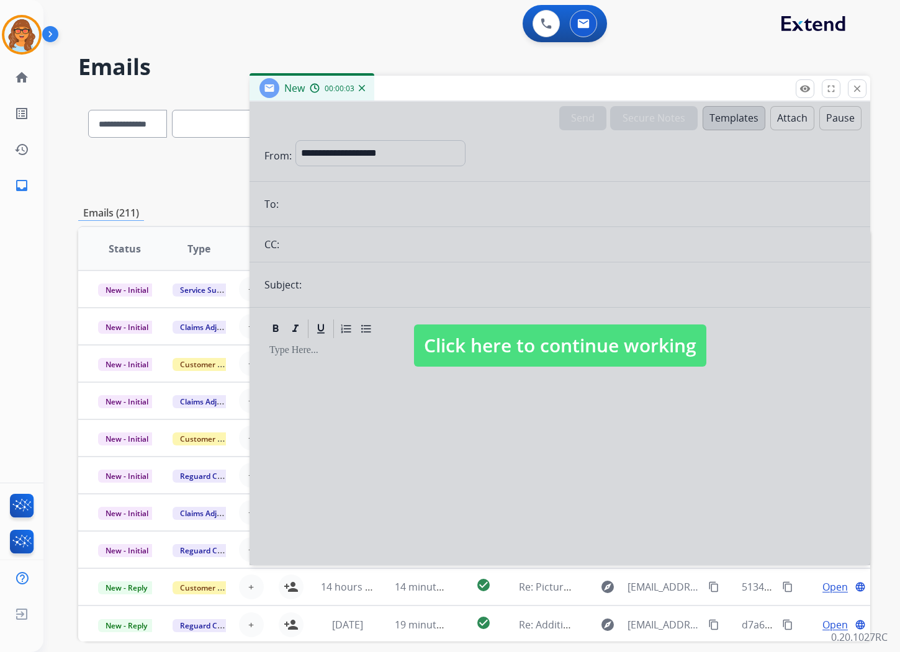
click at [635, 352] on span "Click here to continue working" at bounding box center [560, 345] width 292 height 42
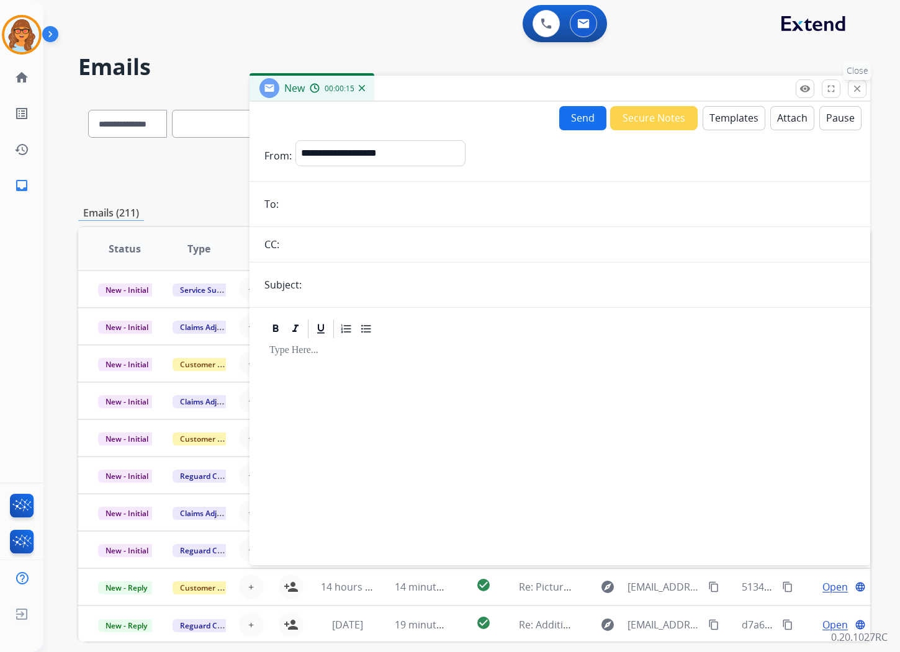
click at [862, 91] on button "close Close" at bounding box center [857, 88] width 19 height 19
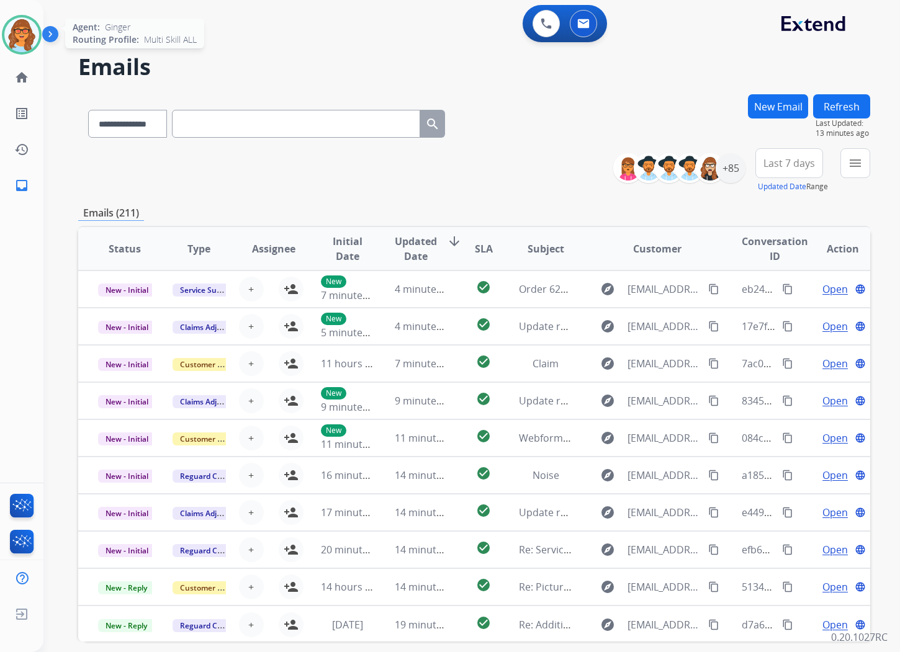
drag, startPoint x: 32, startPoint y: 41, endPoint x: 38, endPoint y: 46, distance: 7.9
click at [32, 41] on img at bounding box center [21, 34] width 35 height 35
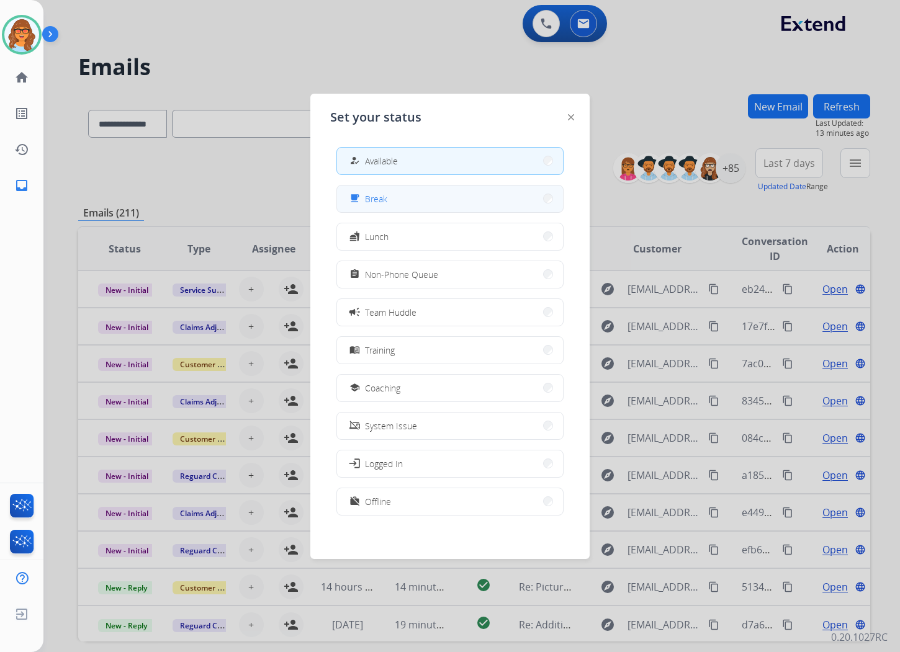
click at [383, 195] on span "Break" at bounding box center [376, 198] width 22 height 13
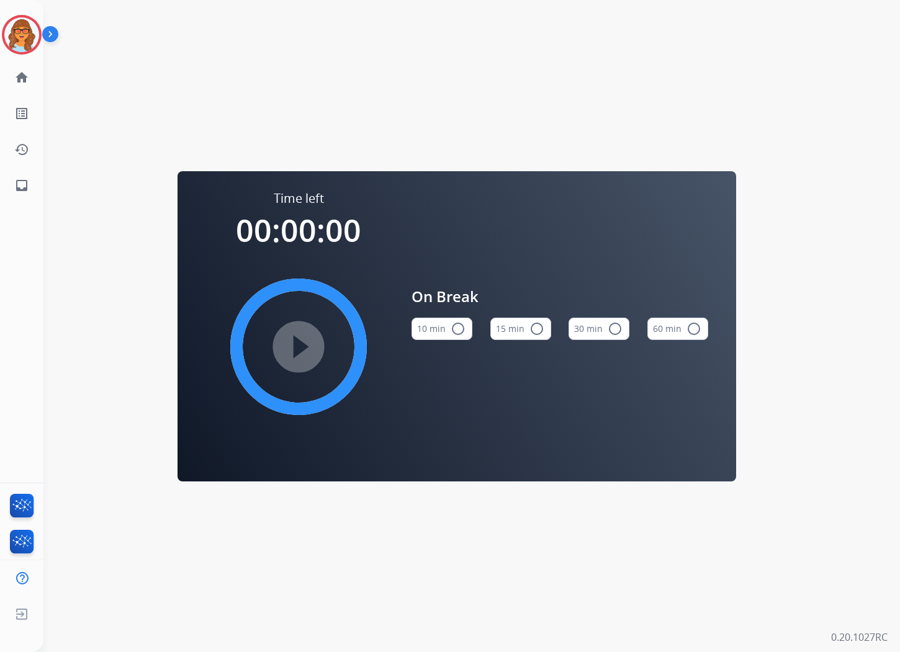
click at [536, 331] on mat-icon "radio_button_unchecked" at bounding box center [536, 328] width 15 height 15
click at [277, 79] on div "Time left 00:15:00 play_circle_filled On Break 10 min radio_button_unchecked 15…" at bounding box center [456, 326] width 826 height 652
click at [25, 38] on img at bounding box center [21, 34] width 35 height 35
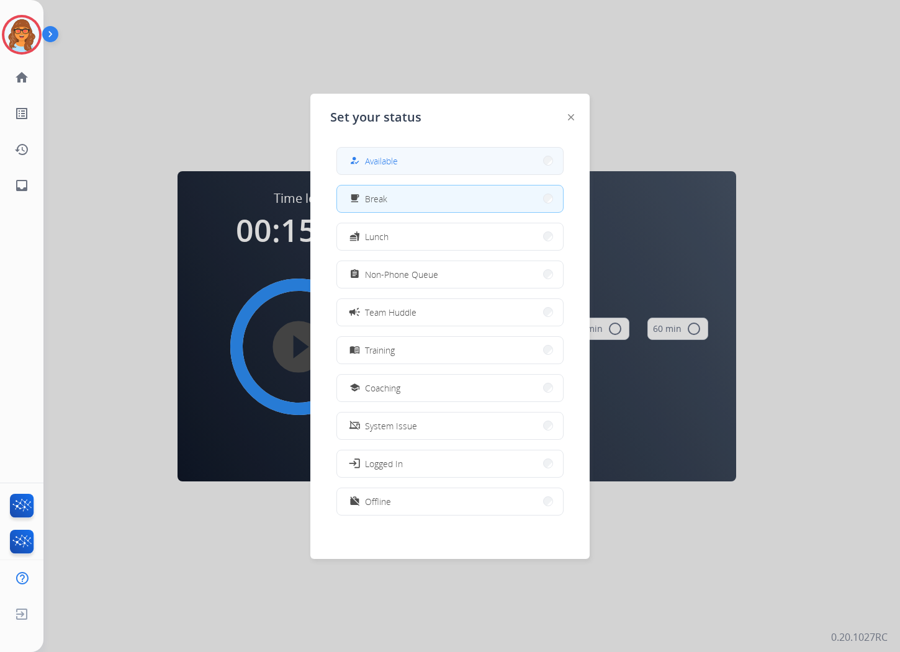
click at [442, 164] on button "how_to_reg Available" at bounding box center [450, 161] width 226 height 27
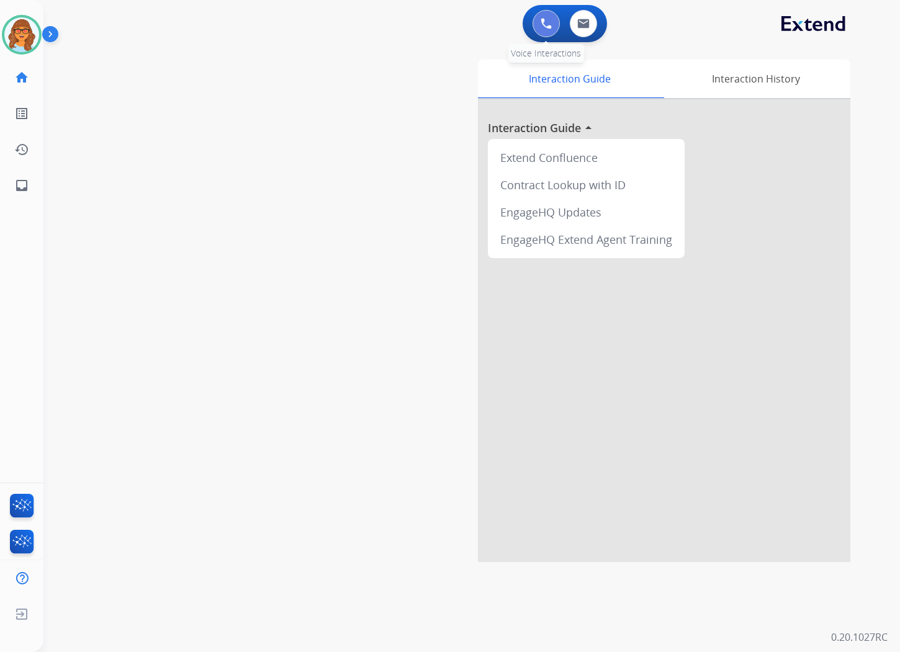
click at [558, 21] on button at bounding box center [545, 23] width 27 height 27
click at [548, 20] on img at bounding box center [545, 23] width 11 height 11
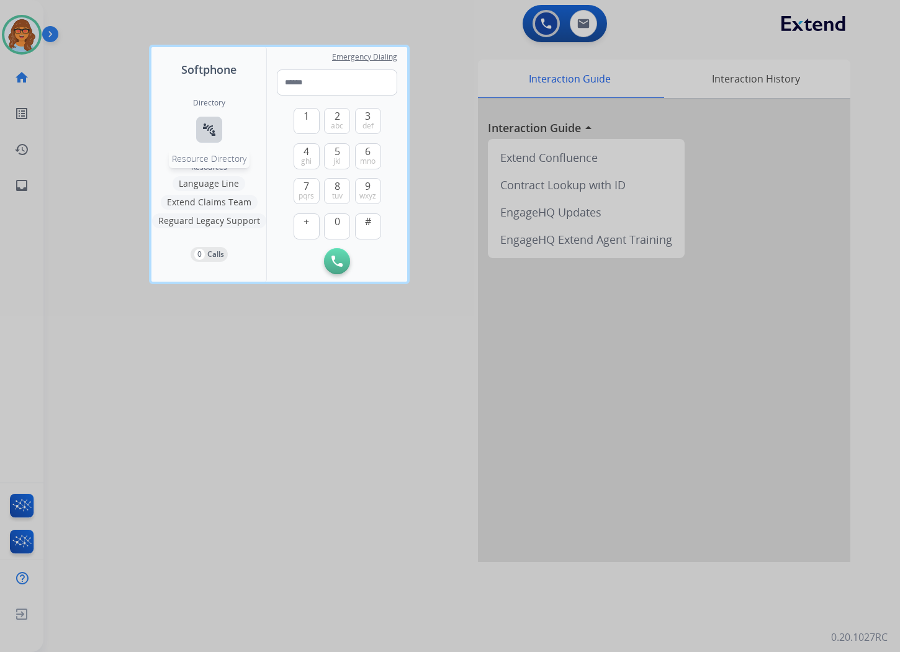
click at [212, 127] on mat-icon "connect_without_contact" at bounding box center [209, 129] width 15 height 15
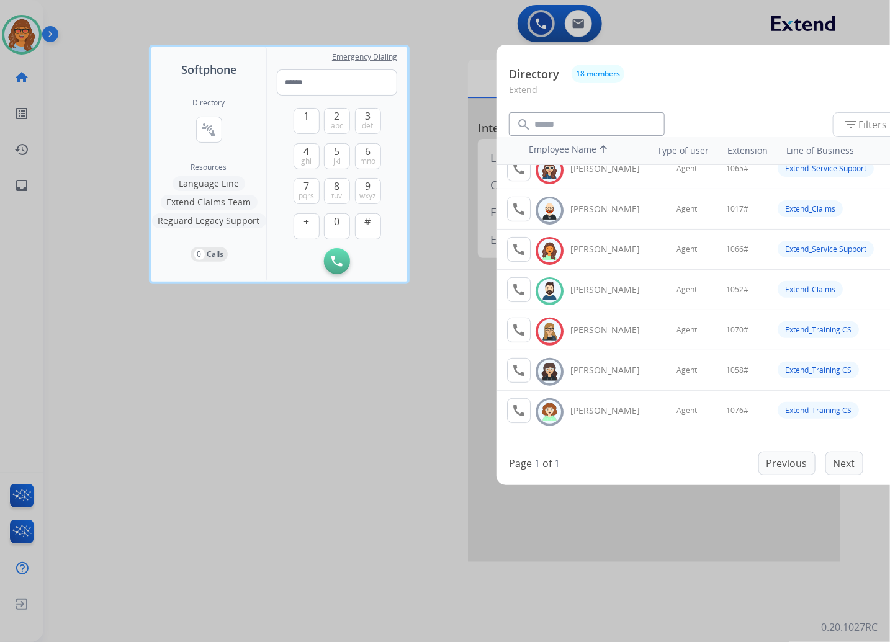
scroll to position [138, 0]
click at [550, 284] on img at bounding box center [549, 290] width 18 height 19
click at [518, 292] on mat-icon "call" at bounding box center [518, 289] width 15 height 15
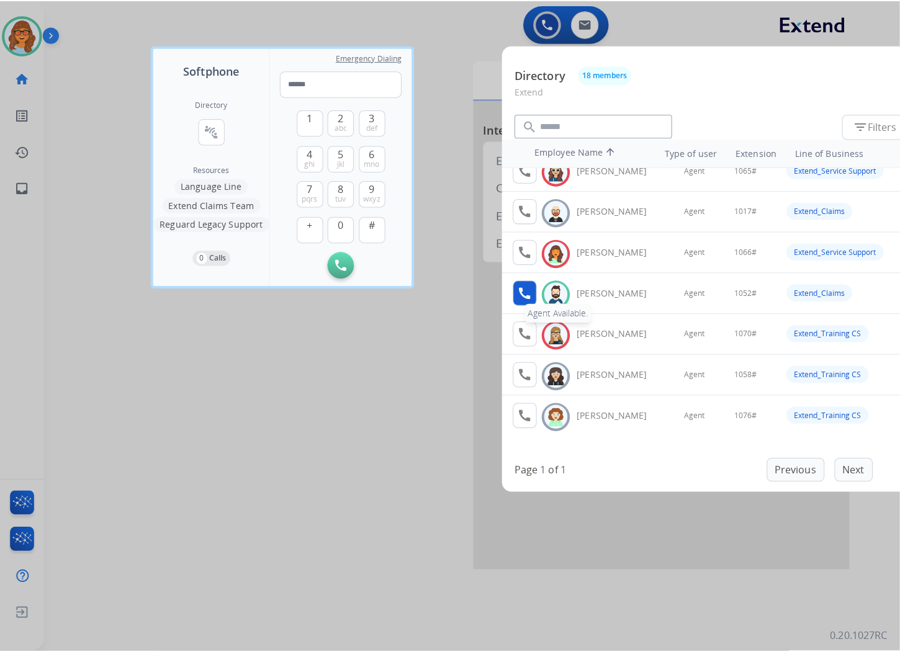
scroll to position [0, 0]
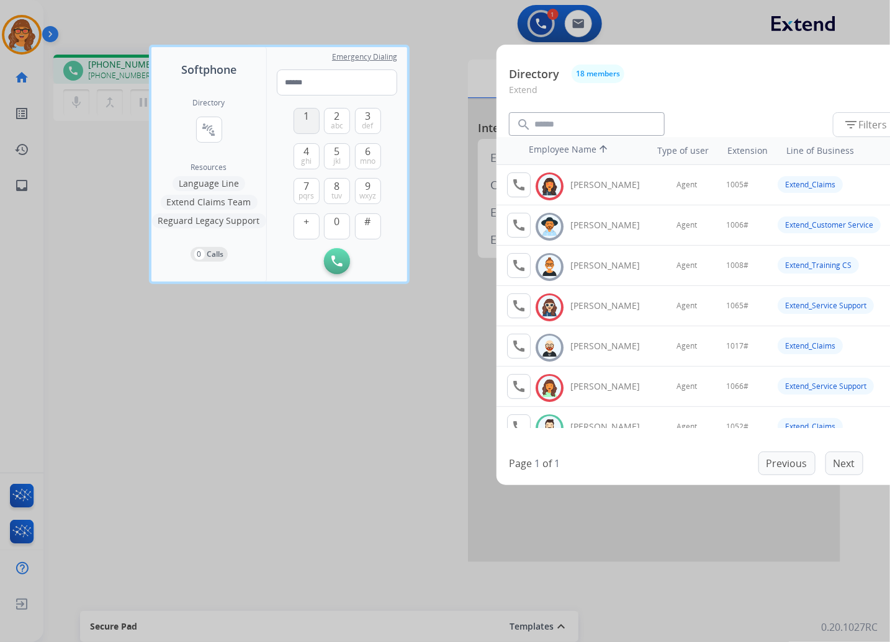
drag, startPoint x: 298, startPoint y: 113, endPoint x: 299, endPoint y: 119, distance: 6.3
click at [298, 112] on button "1" at bounding box center [306, 121] width 26 height 26
drag, startPoint x: 338, startPoint y: 222, endPoint x: 342, endPoint y: 228, distance: 7.1
click at [342, 228] on button "0" at bounding box center [337, 226] width 26 height 26
click at [342, 149] on button "5 jkl" at bounding box center [337, 156] width 26 height 26
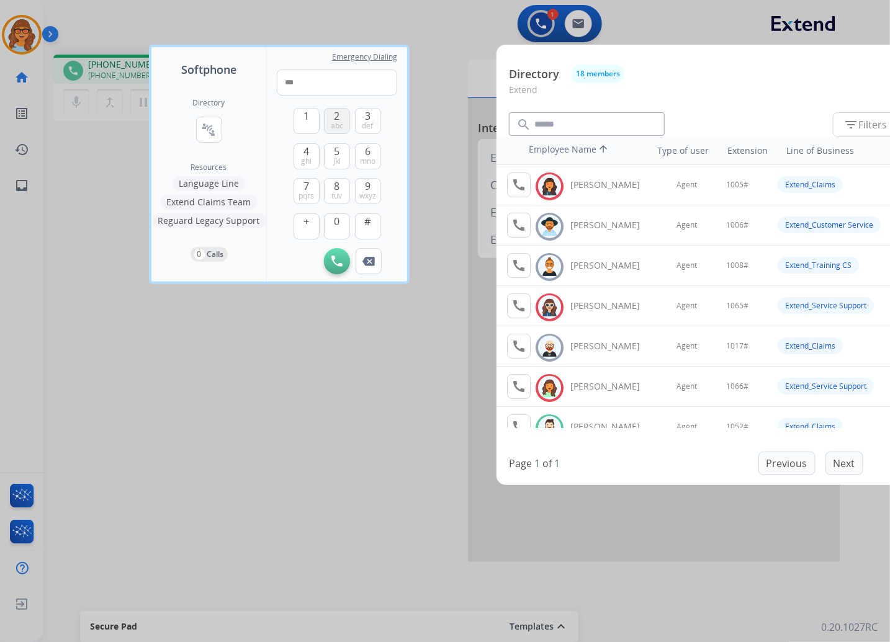
click at [334, 121] on span "abc" at bounding box center [337, 126] width 12 height 10
click at [370, 221] on span "#" at bounding box center [368, 221] width 6 height 15
type input "*****"
click at [301, 418] on div at bounding box center [445, 321] width 890 height 642
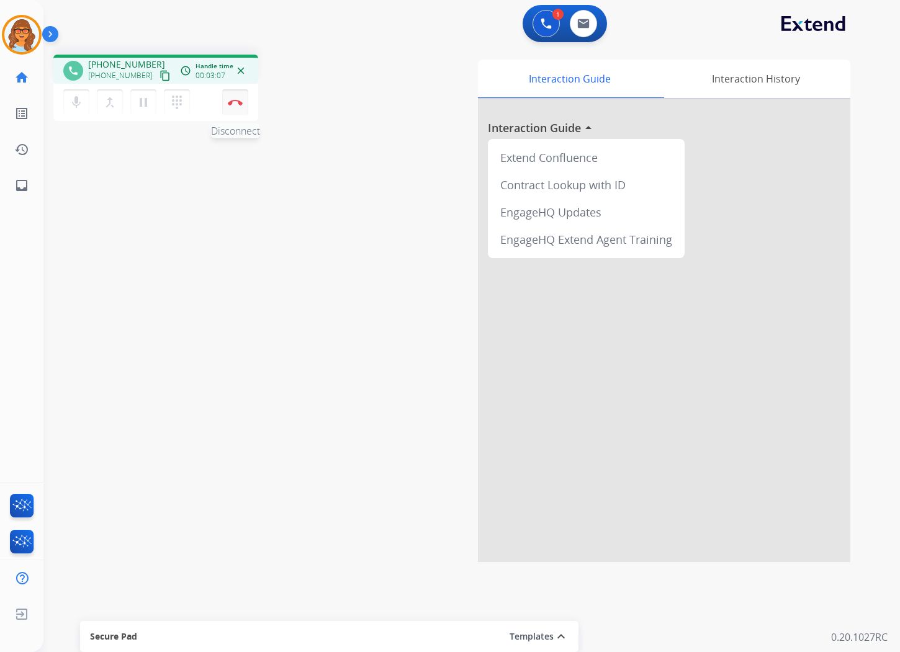
click at [239, 99] on img at bounding box center [235, 102] width 15 height 6
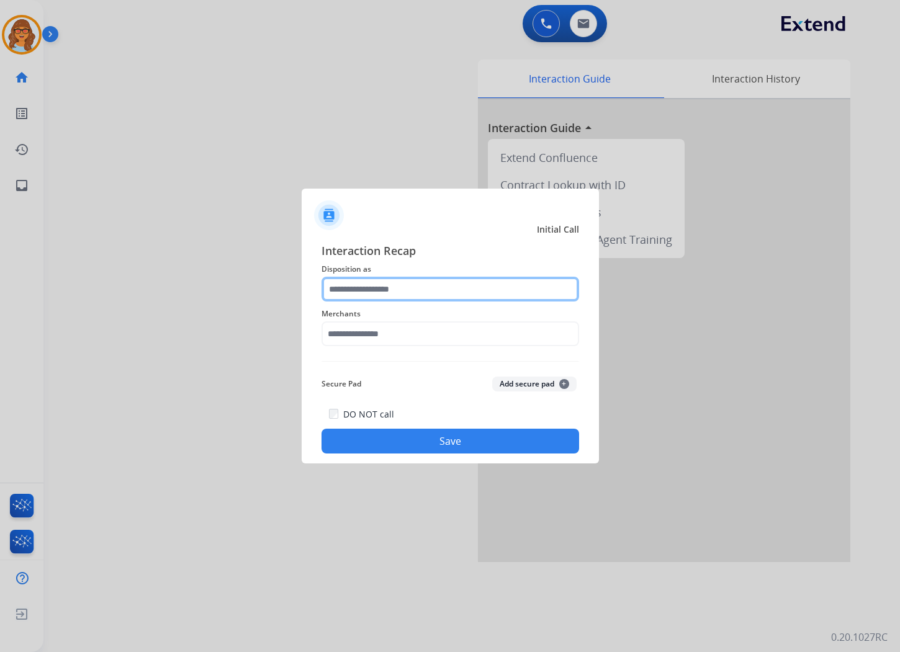
click at [405, 290] on input "text" at bounding box center [449, 289] width 257 height 25
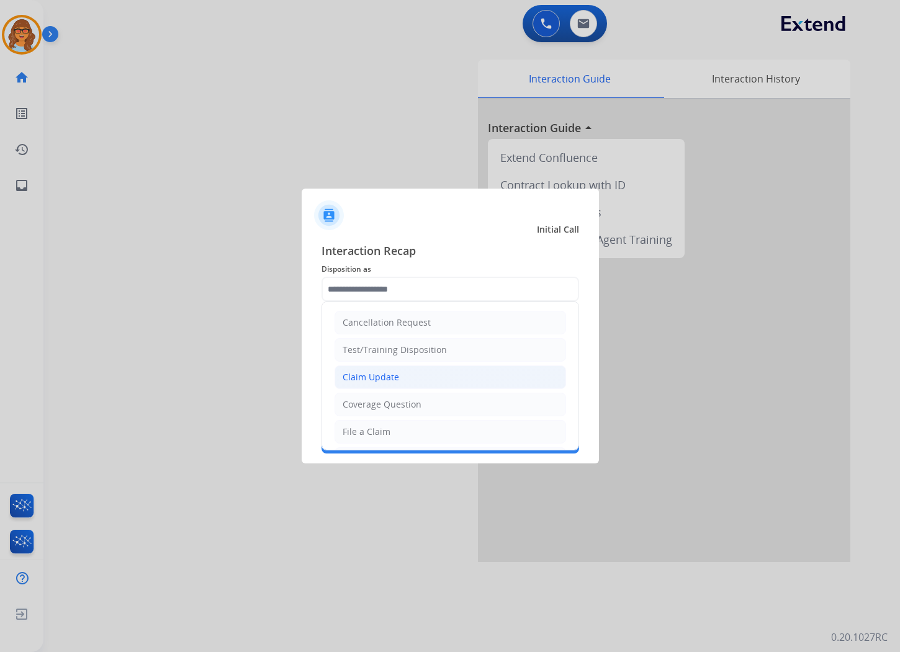
click at [393, 375] on div "Claim Update" at bounding box center [370, 377] width 56 height 12
type input "**********"
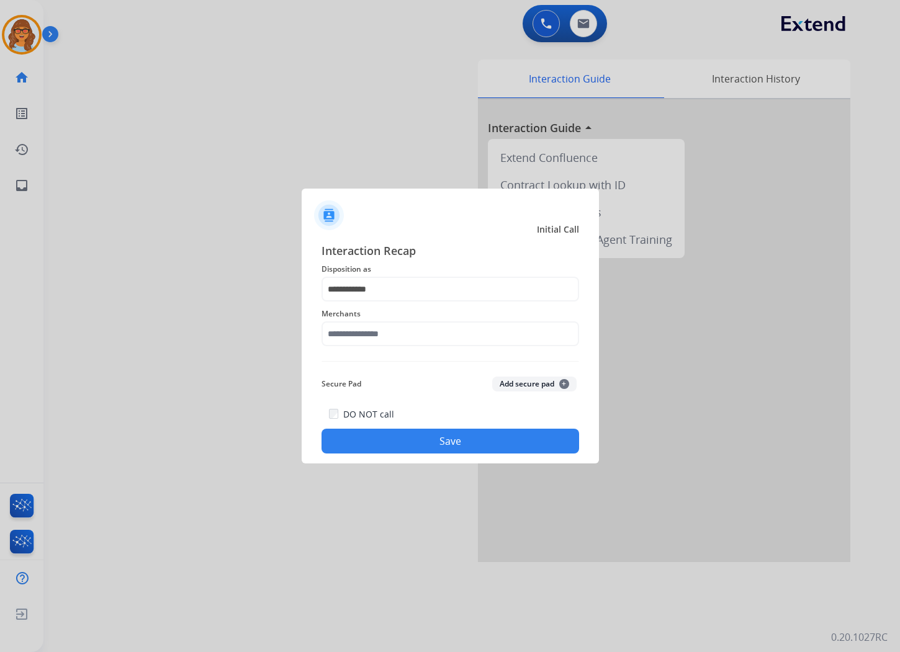
click at [381, 318] on span "Merchants" at bounding box center [449, 313] width 257 height 15
click at [380, 342] on input "text" at bounding box center [449, 333] width 257 height 25
type input "*********"
click at [488, 447] on button "Save" at bounding box center [449, 441] width 257 height 25
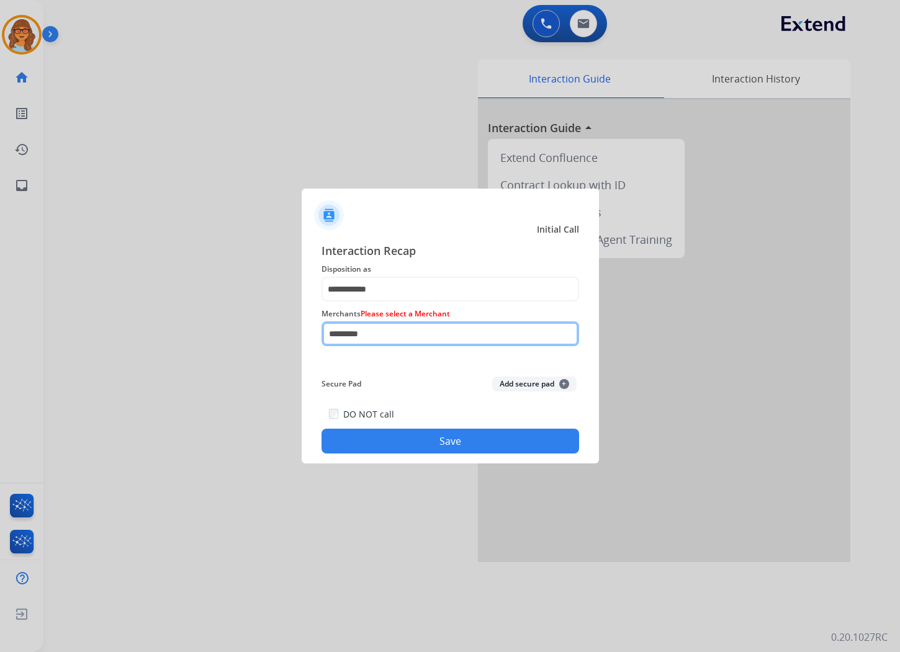
drag, startPoint x: 382, startPoint y: 338, endPoint x: 288, endPoint y: 343, distance: 94.4
click at [0, 344] on app-contact-recap-modal "**********" at bounding box center [0, 326] width 0 height 652
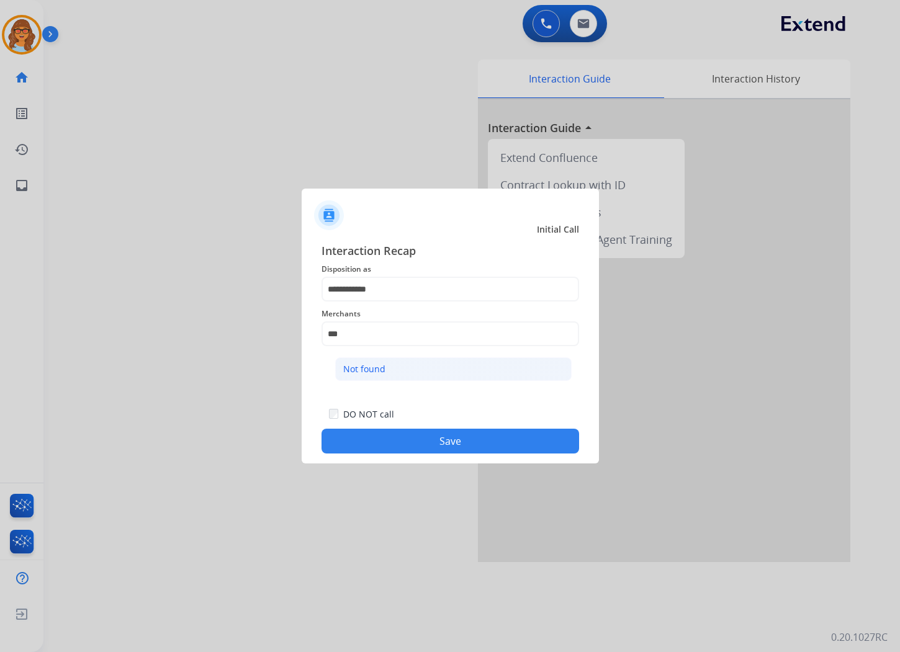
click at [362, 368] on div "Not found" at bounding box center [364, 369] width 42 height 12
type input "*********"
click at [485, 437] on button "Save" at bounding box center [449, 441] width 257 height 25
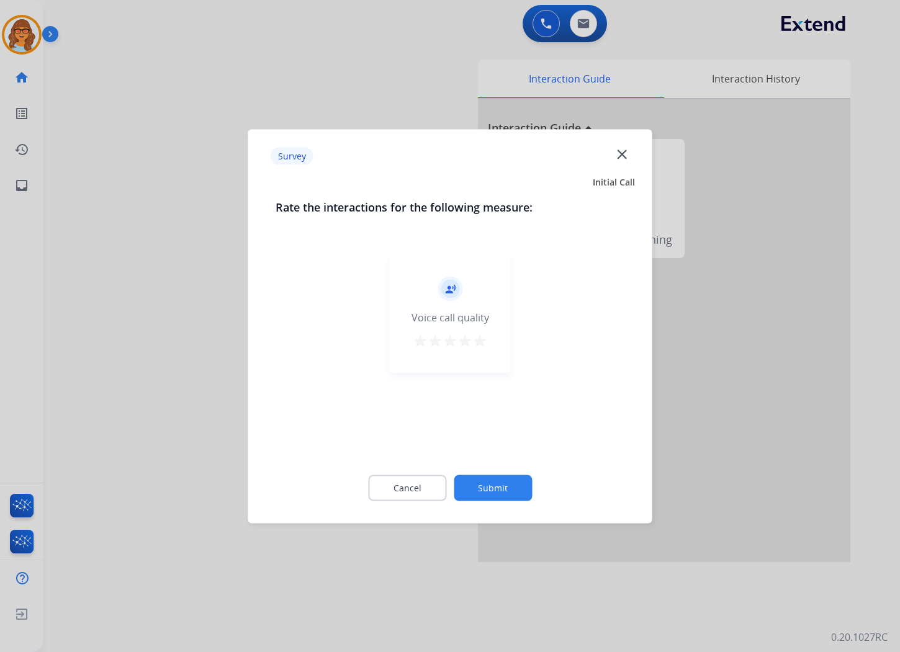
click at [481, 336] on mat-icon "star" at bounding box center [479, 340] width 15 height 15
click at [493, 491] on button "Submit" at bounding box center [493, 488] width 78 height 26
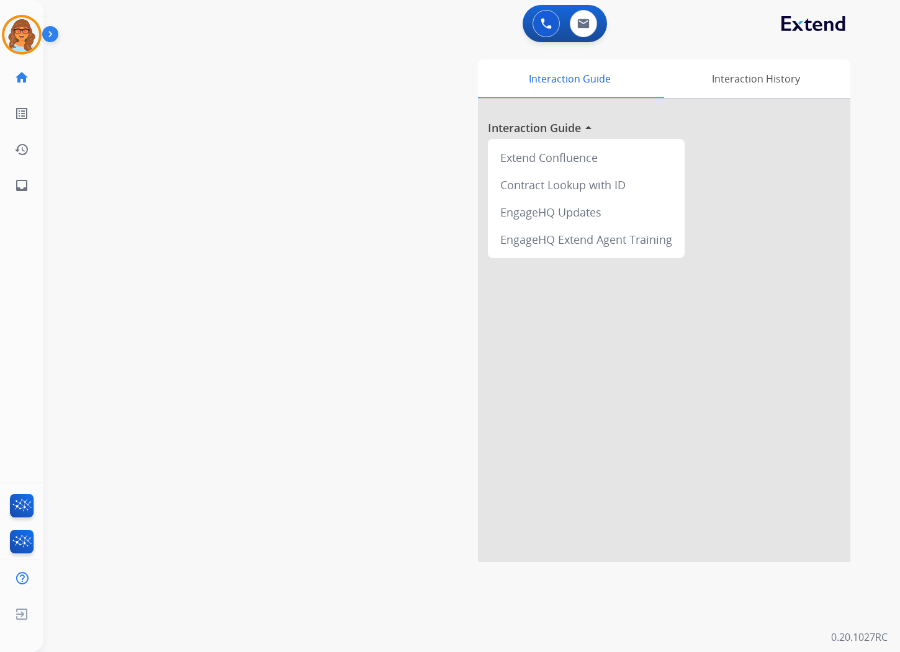
click at [249, 90] on div "swap_horiz Break voice bridge close_fullscreen Connect 3-Way Call merge_type Se…" at bounding box center [456, 303] width 826 height 517
click at [24, 32] on img at bounding box center [21, 34] width 35 height 35
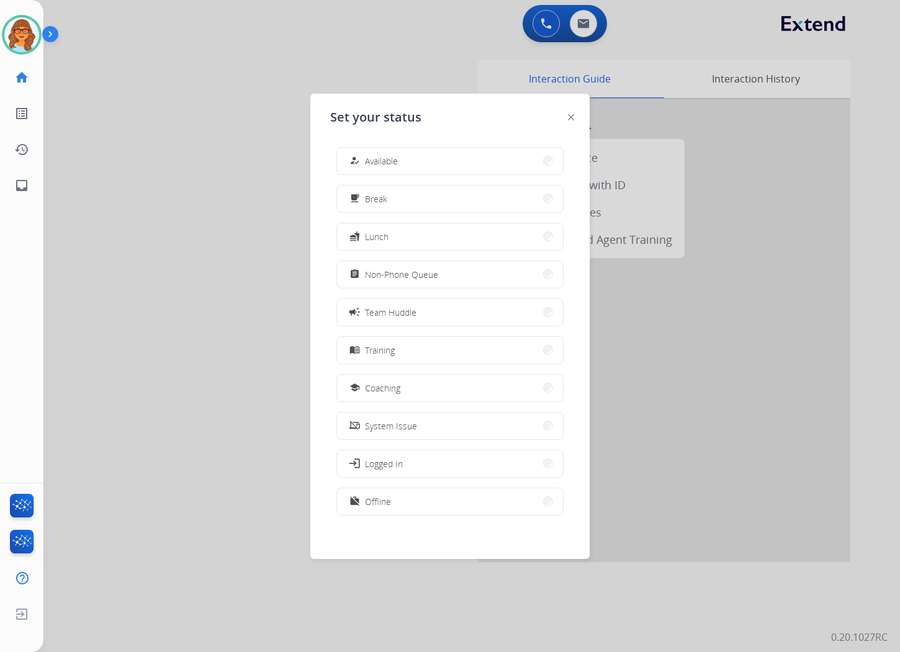
click at [106, 150] on div at bounding box center [450, 326] width 900 height 652
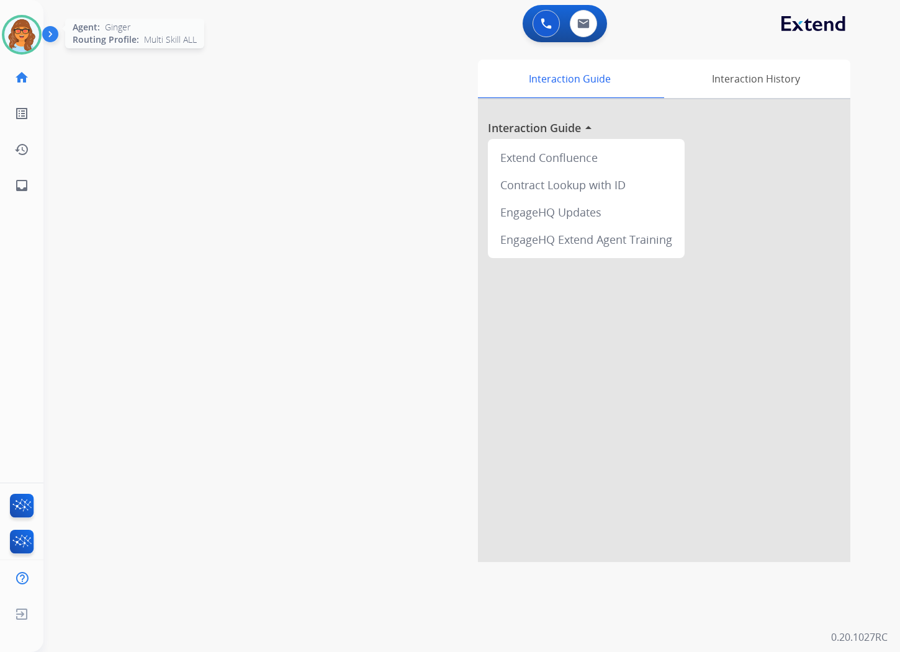
click at [38, 40] on div at bounding box center [22, 35] width 40 height 40
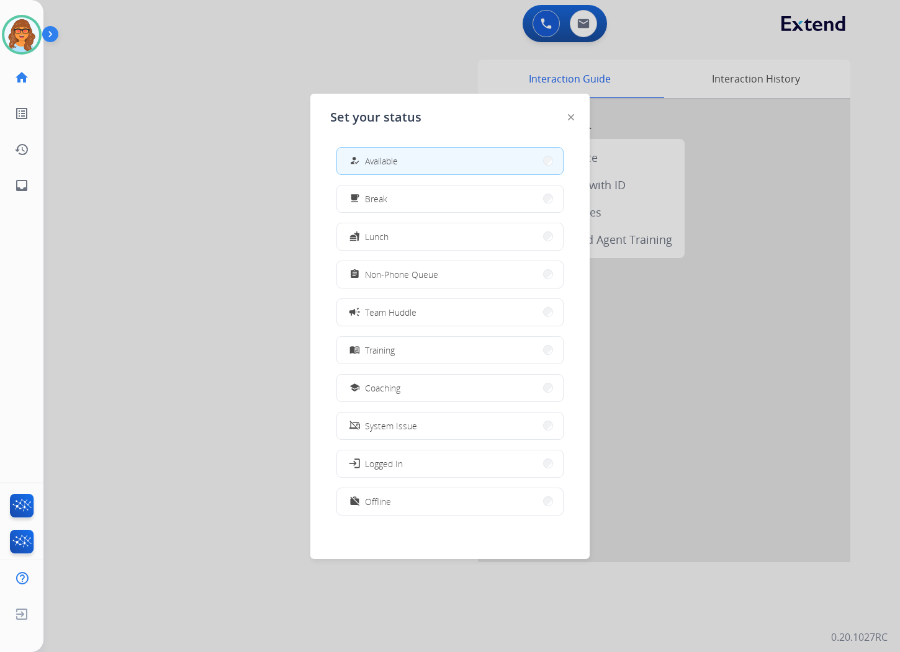
click at [177, 187] on div at bounding box center [450, 326] width 900 height 652
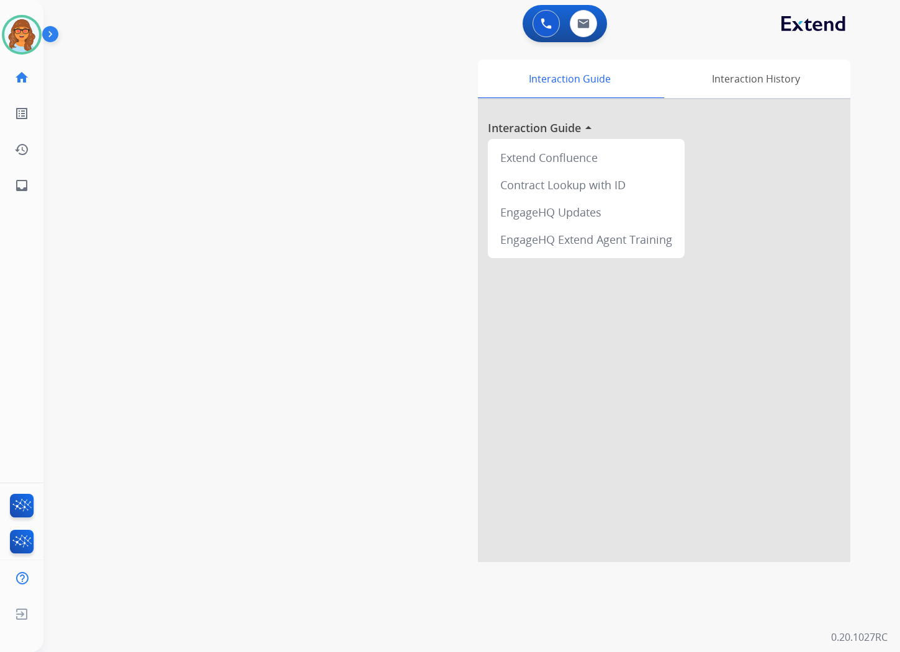
click at [91, 170] on div "swap_horiz Break voice bridge close_fullscreen Connect 3-Way Call merge_type Se…" at bounding box center [456, 303] width 826 height 517
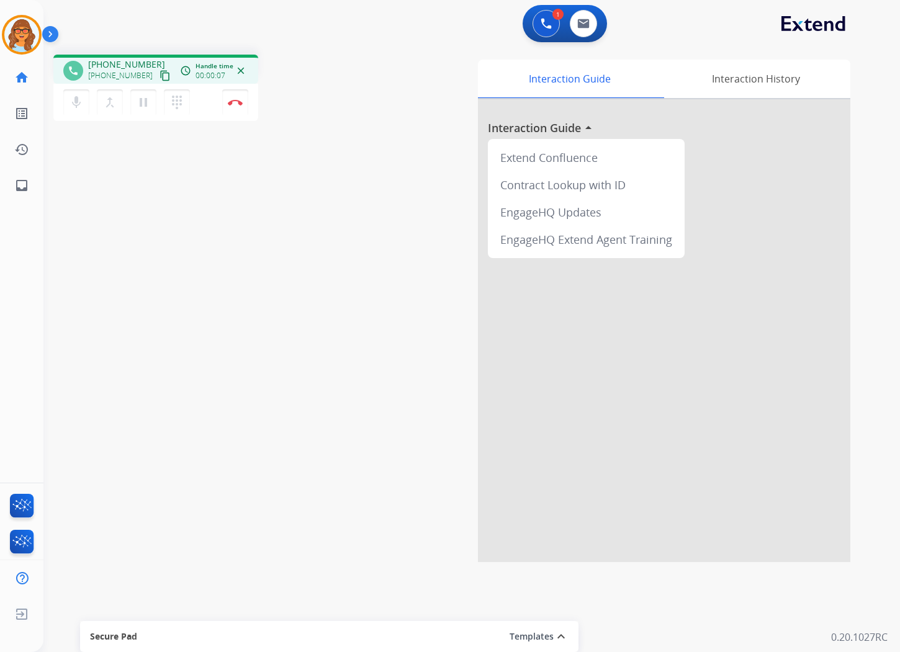
click at [159, 74] on mat-icon "content_copy" at bounding box center [164, 75] width 11 height 11
click at [138, 107] on mat-icon "pause" at bounding box center [143, 102] width 15 height 15
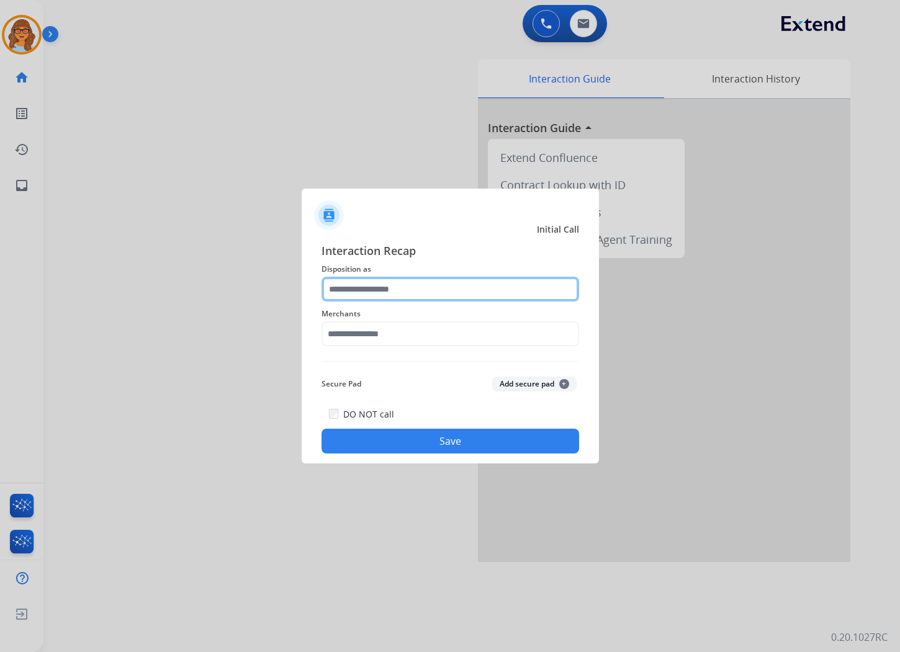
click at [401, 288] on input "text" at bounding box center [449, 289] width 257 height 25
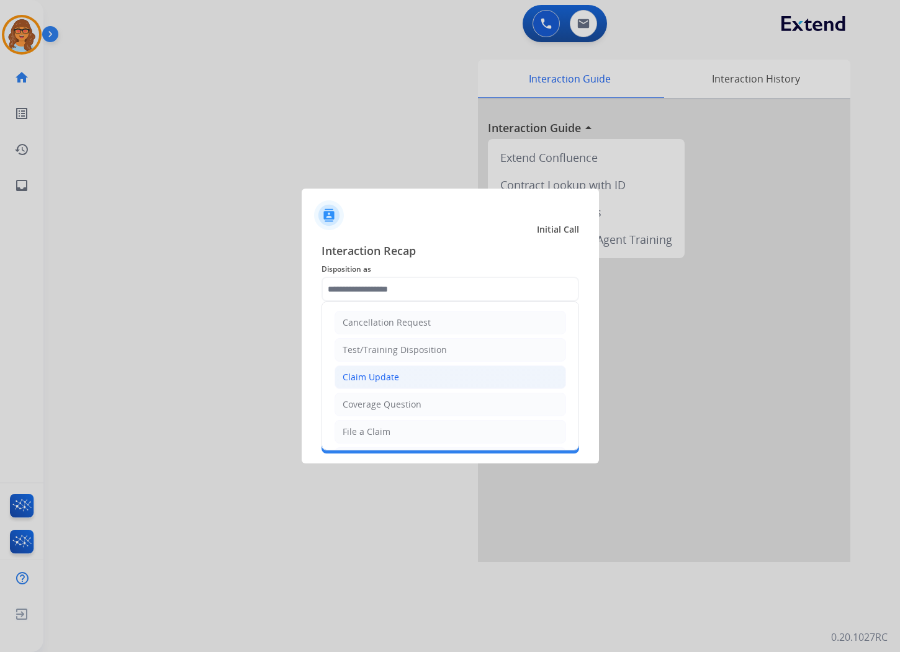
click at [385, 375] on div "Claim Update" at bounding box center [370, 377] width 56 height 12
type input "**********"
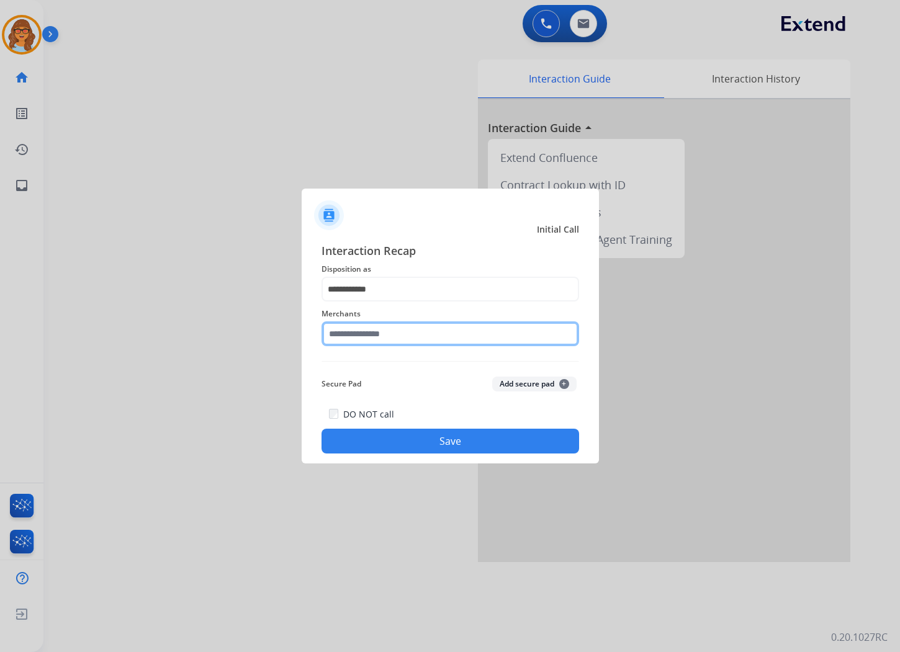
click at [453, 331] on input "text" at bounding box center [449, 333] width 257 height 25
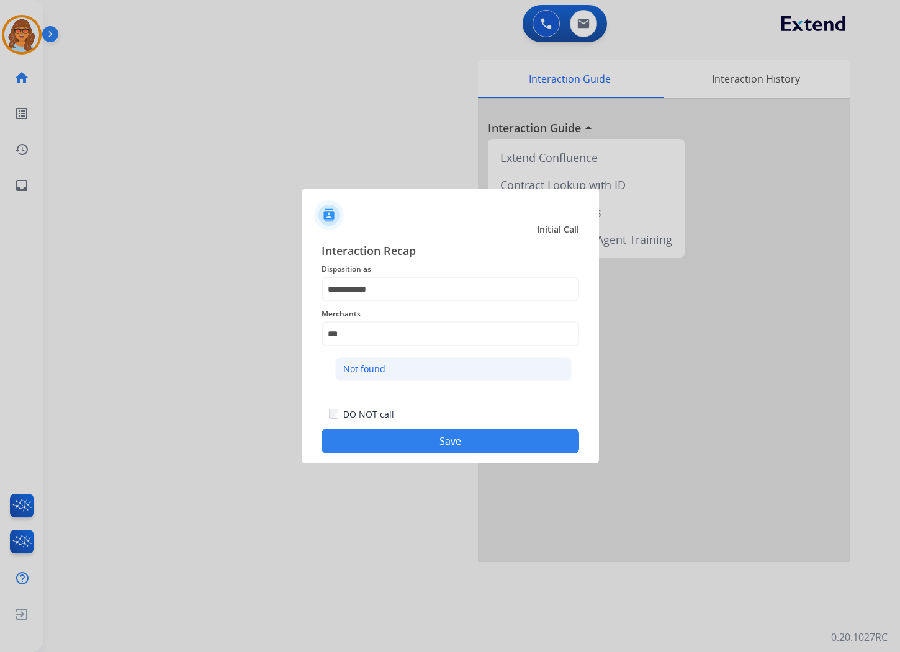
click at [364, 370] on div "Not found" at bounding box center [364, 369] width 42 height 12
type input "*********"
click at [450, 442] on button "Save" at bounding box center [449, 441] width 257 height 25
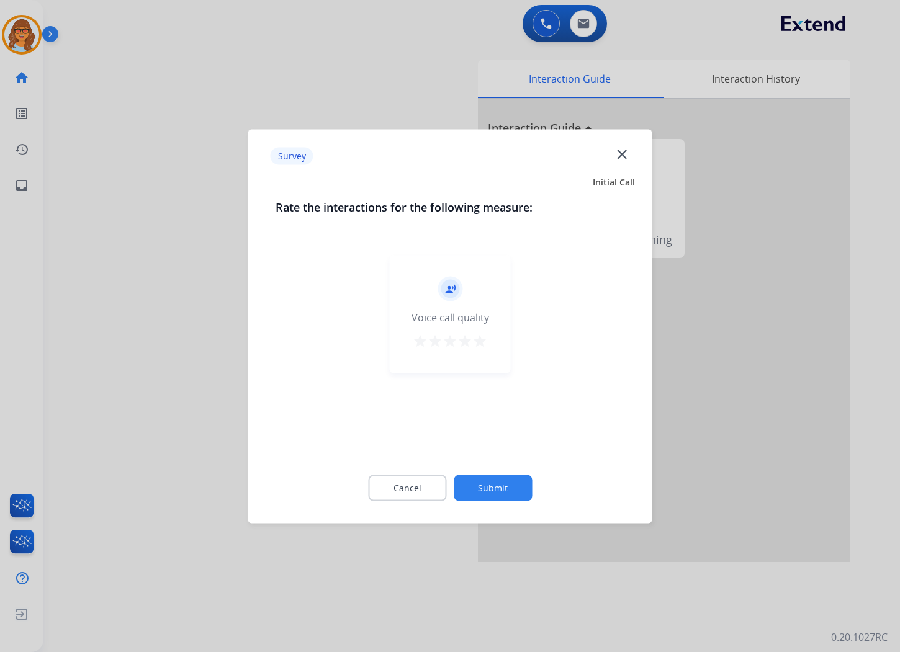
click at [478, 342] on mat-icon "star" at bounding box center [479, 340] width 15 height 15
click at [495, 497] on button "Submit" at bounding box center [493, 488] width 78 height 26
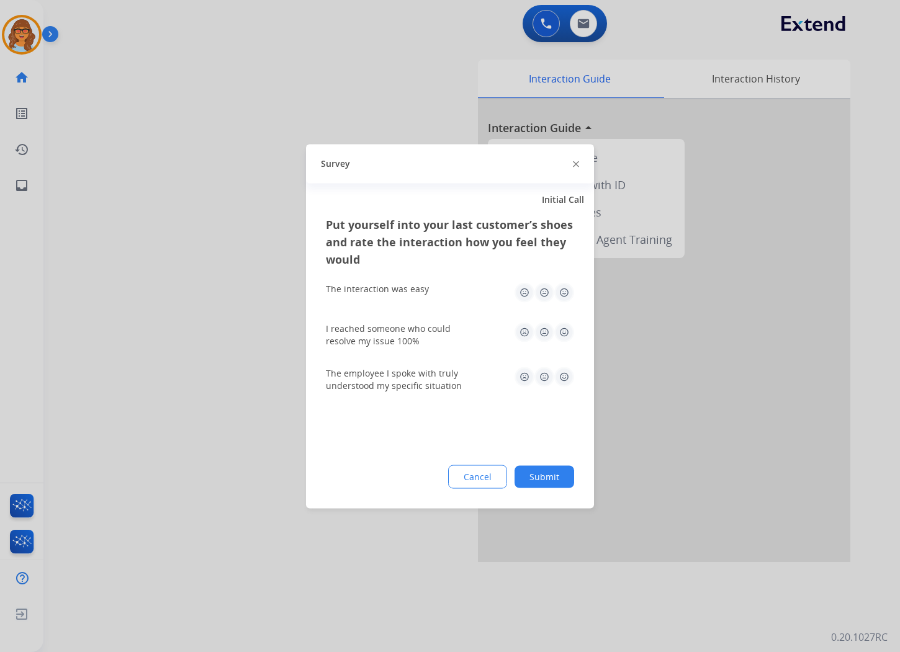
drag, startPoint x: 536, startPoint y: 474, endPoint x: 546, endPoint y: 475, distance: 10.0
click at [537, 474] on button "Submit" at bounding box center [544, 476] width 60 height 22
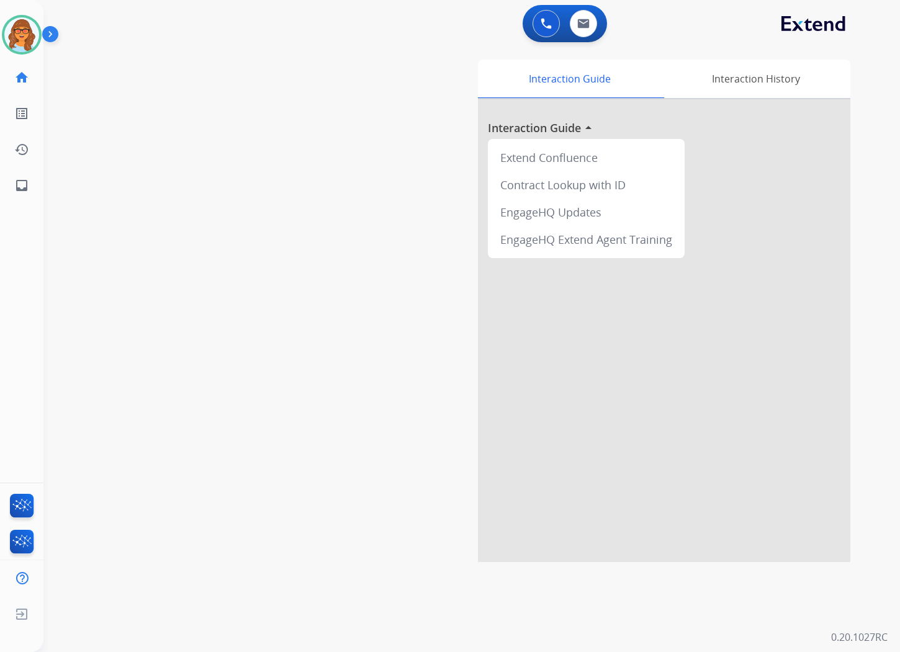
click at [349, 219] on div "swap_horiz Break voice bridge close_fullscreen Connect 3-Way Call merge_type Se…" at bounding box center [456, 303] width 826 height 517
click at [27, 36] on img at bounding box center [21, 34] width 35 height 35
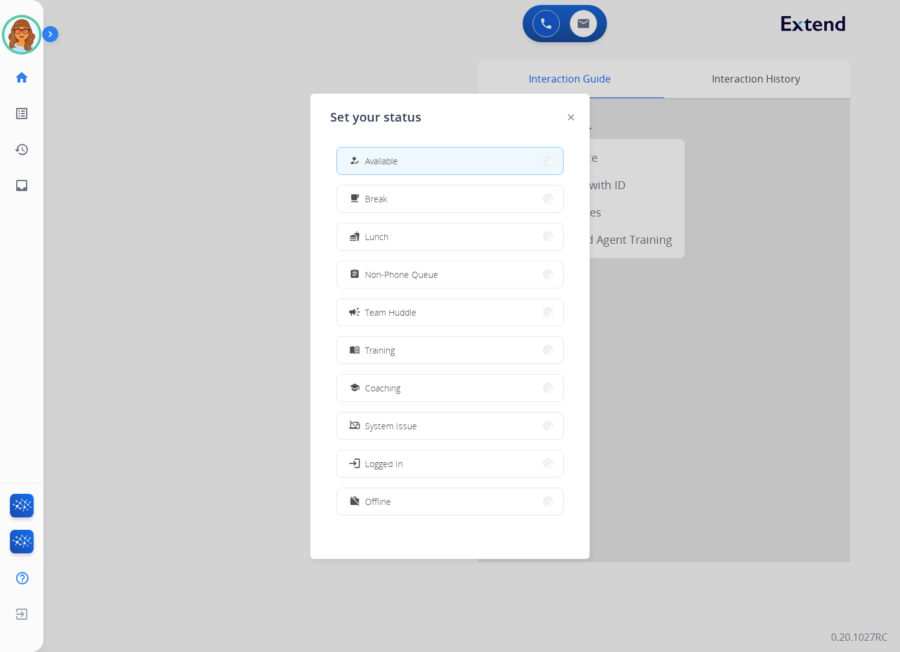
click at [182, 27] on div at bounding box center [450, 326] width 900 height 652
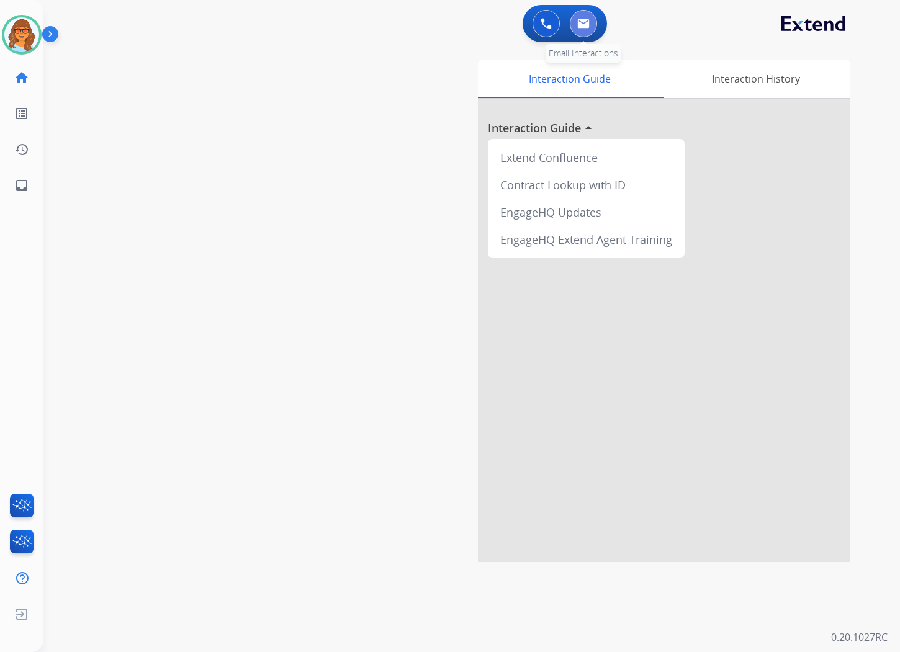
click at [593, 21] on button at bounding box center [583, 23] width 27 height 27
select select "**********"
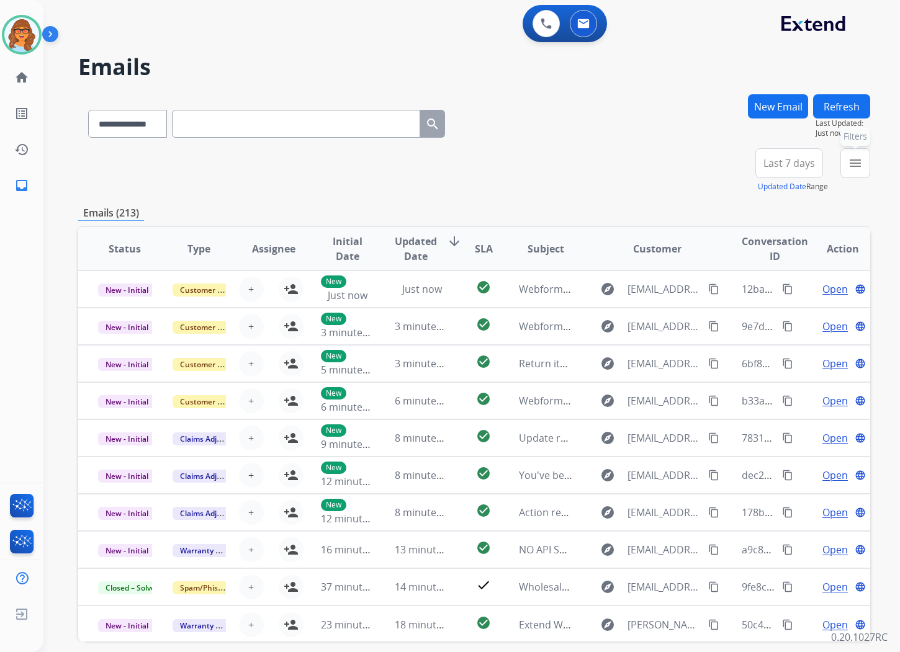
click at [856, 165] on mat-icon "menu" at bounding box center [855, 163] width 15 height 15
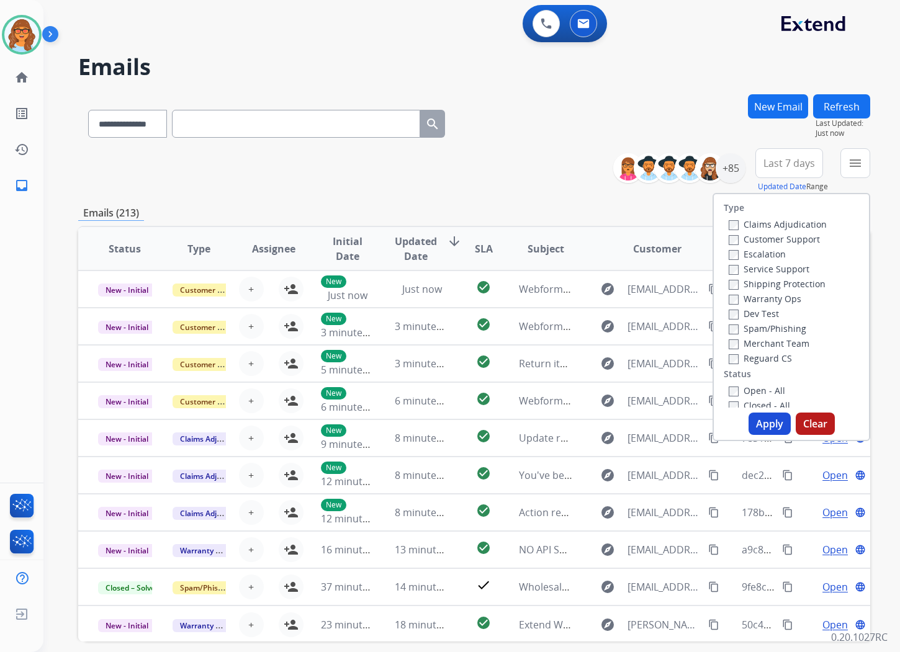
click at [797, 238] on label "Customer Support" at bounding box center [773, 239] width 91 height 12
click at [802, 283] on label "Shipping Protection" at bounding box center [776, 284] width 97 height 12
click at [779, 357] on label "Reguard CS" at bounding box center [759, 358] width 63 height 12
click at [765, 391] on label "Open - All" at bounding box center [756, 391] width 56 height 12
click at [767, 423] on button "Apply" at bounding box center [769, 424] width 42 height 22
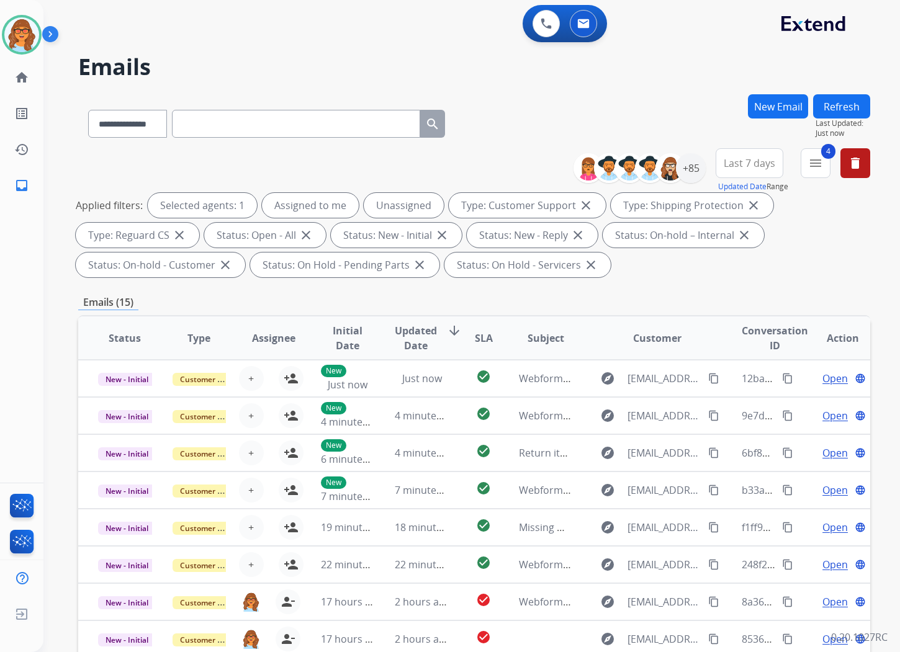
click at [751, 161] on span "Last 7 days" at bounding box center [748, 163] width 51 height 5
click at [730, 315] on div "Last 90 days" at bounding box center [745, 314] width 68 height 19
click at [708, 121] on div "**********" at bounding box center [474, 121] width 792 height 54
click at [687, 166] on div "+139" at bounding box center [691, 168] width 30 height 30
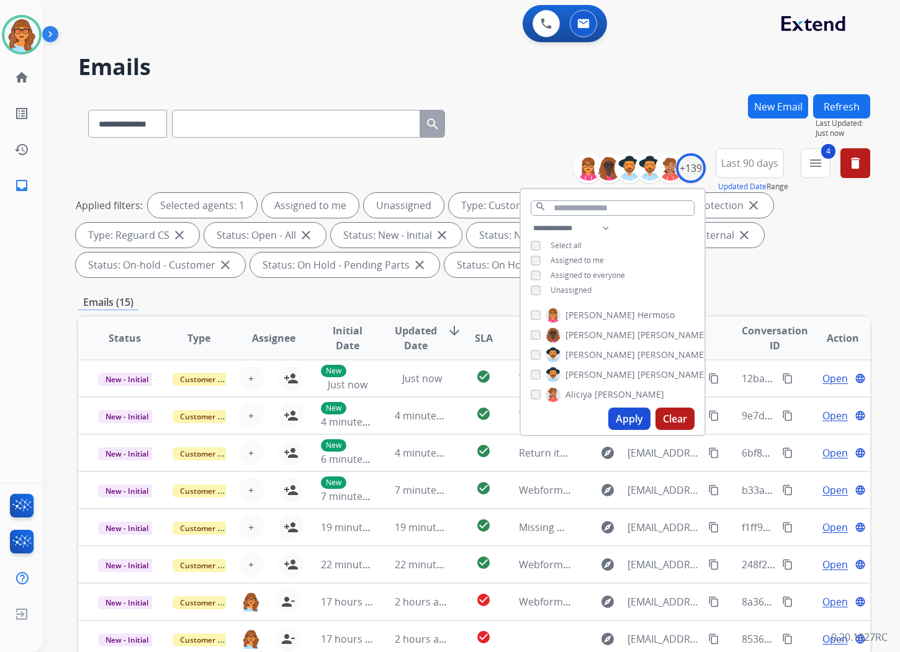
click at [567, 286] on span "Unassigned" at bounding box center [570, 290] width 41 height 11
click at [625, 412] on button "Apply" at bounding box center [629, 419] width 42 height 22
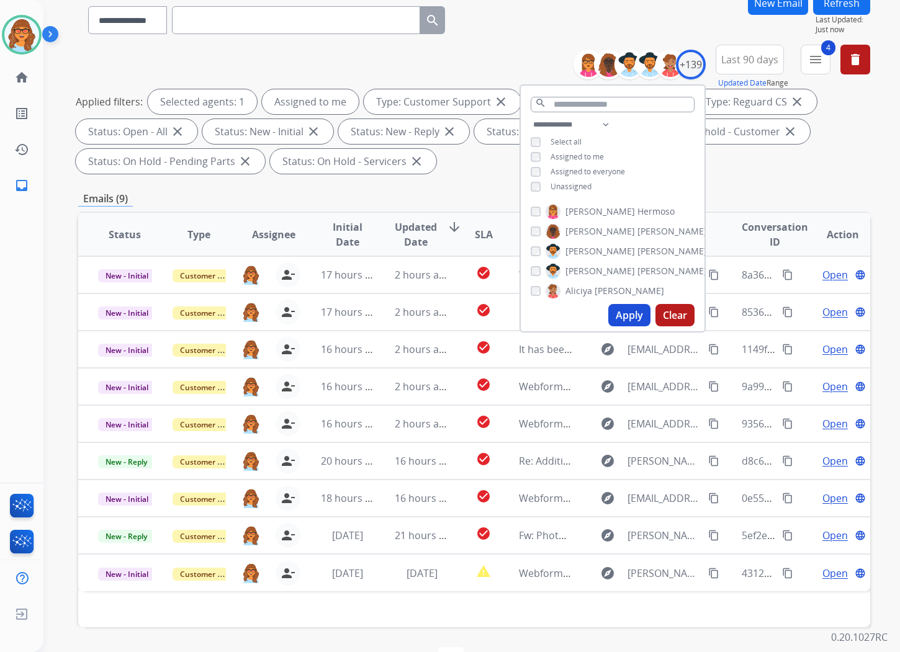
scroll to position [143, 0]
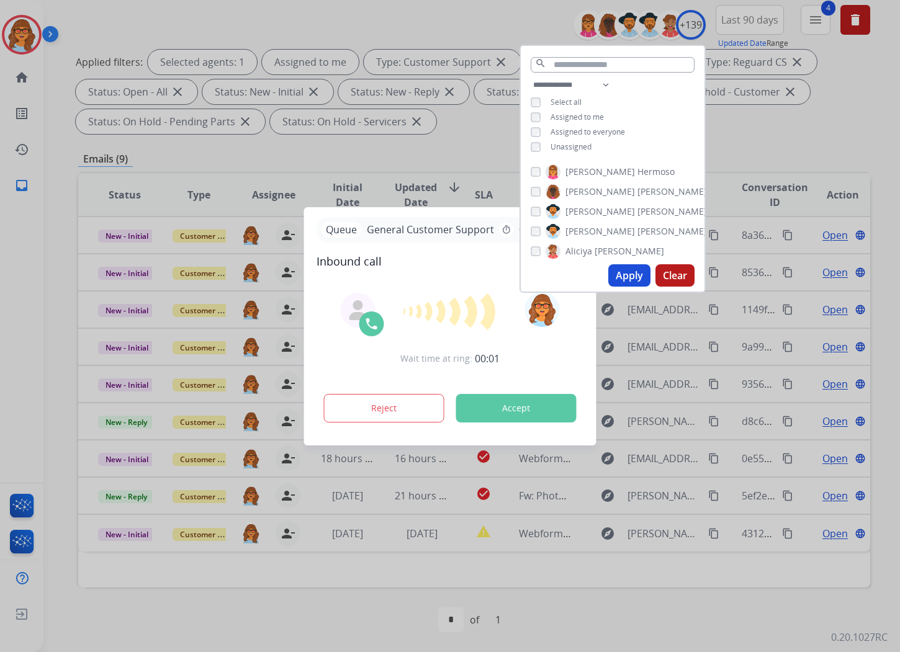
click at [735, 148] on div at bounding box center [450, 326] width 900 height 652
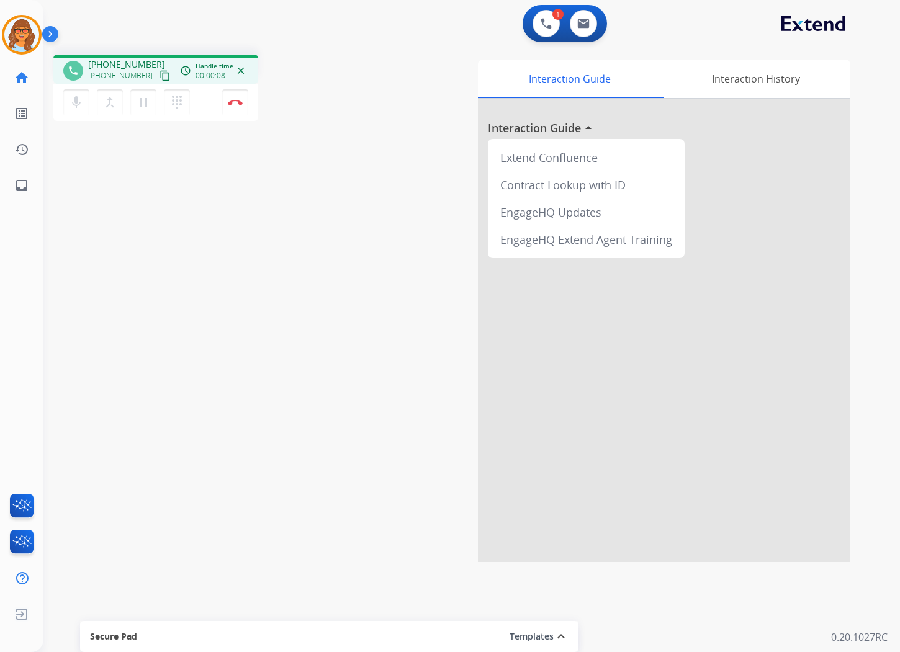
click at [159, 73] on mat-icon "content_copy" at bounding box center [164, 75] width 11 height 11
click at [237, 106] on button "Disconnect" at bounding box center [235, 102] width 26 height 26
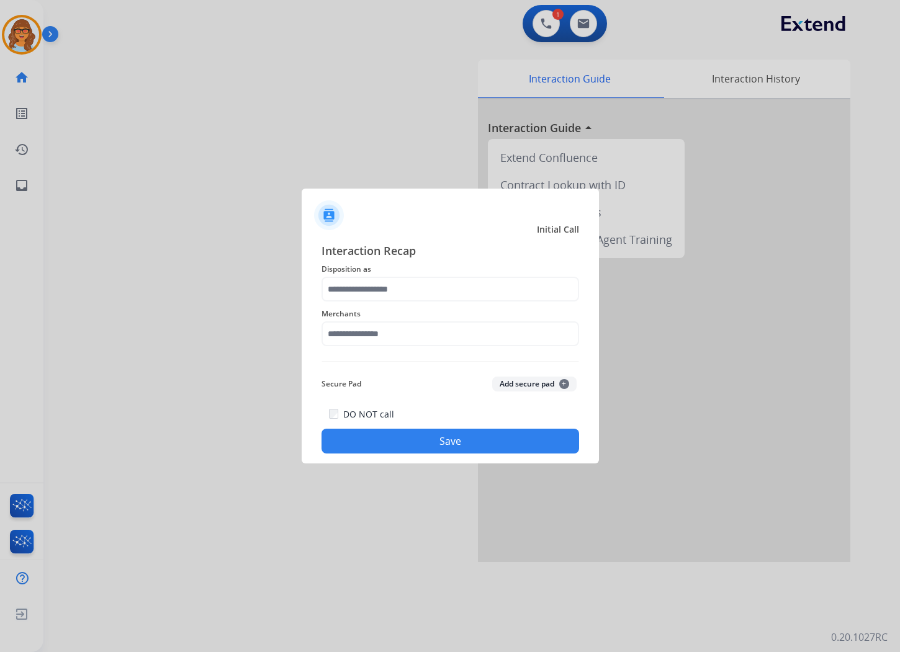
click at [361, 306] on span "Merchants" at bounding box center [449, 313] width 257 height 15
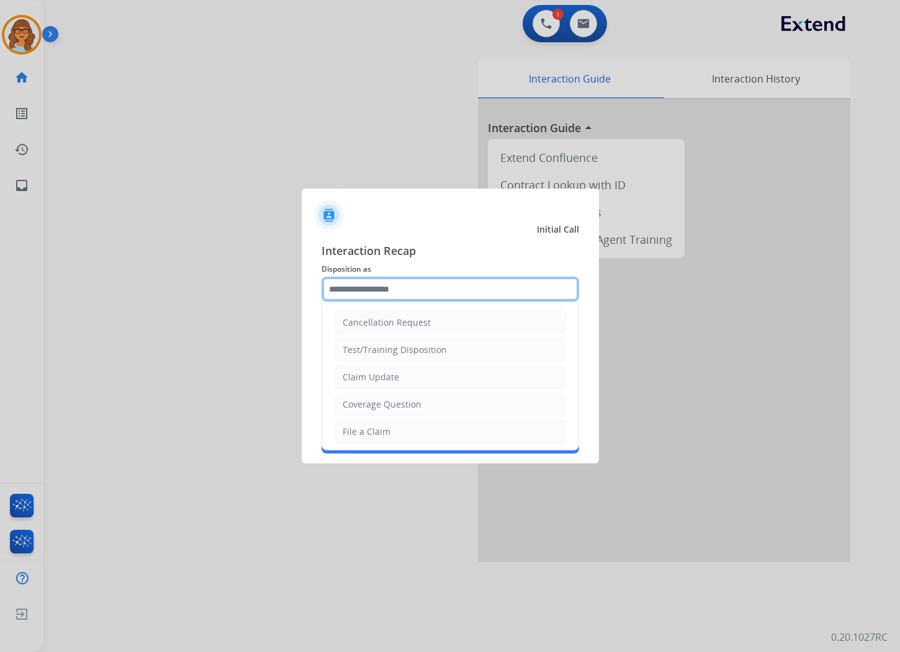
click at [370, 298] on input "text" at bounding box center [449, 289] width 257 height 25
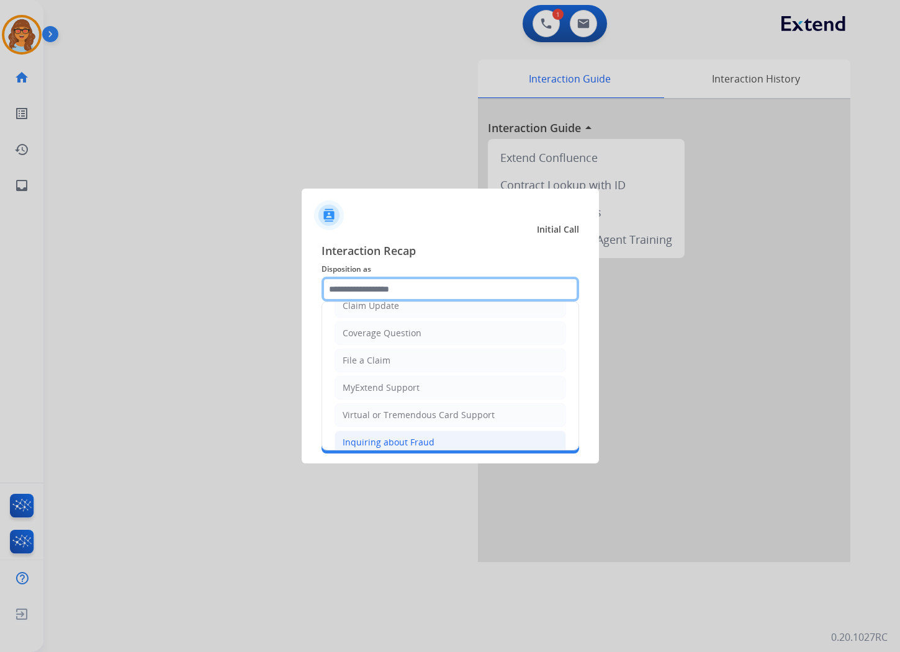
scroll to position [194, 0]
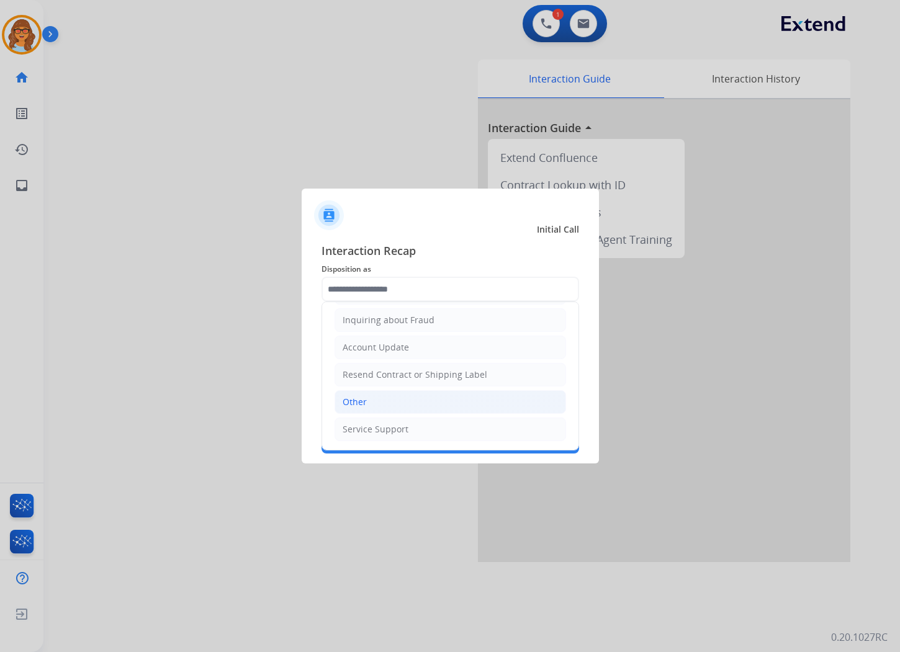
click at [388, 400] on li "Other" at bounding box center [449, 402] width 231 height 24
type input "*****"
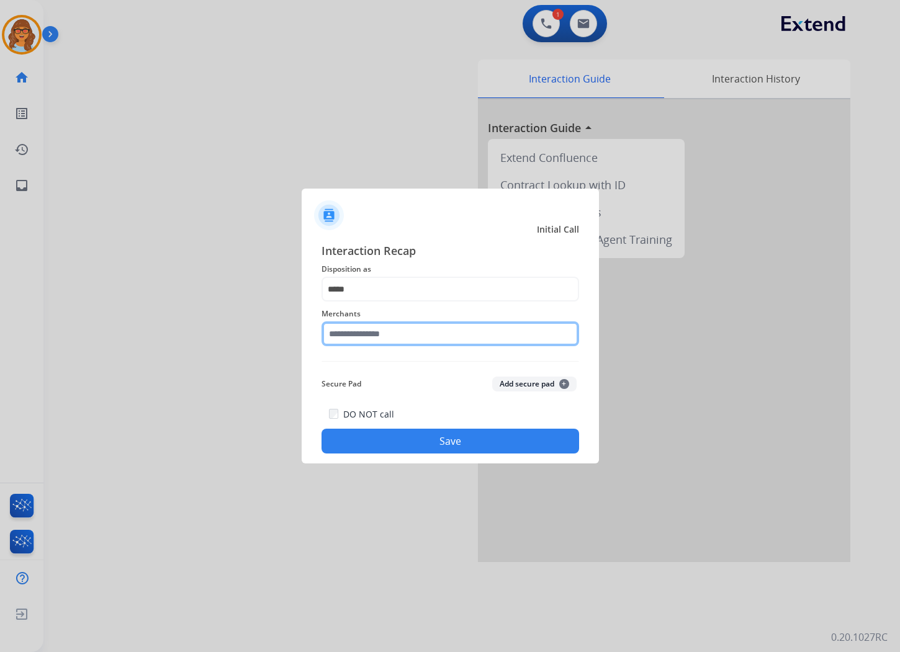
click at [390, 326] on input "text" at bounding box center [449, 333] width 257 height 25
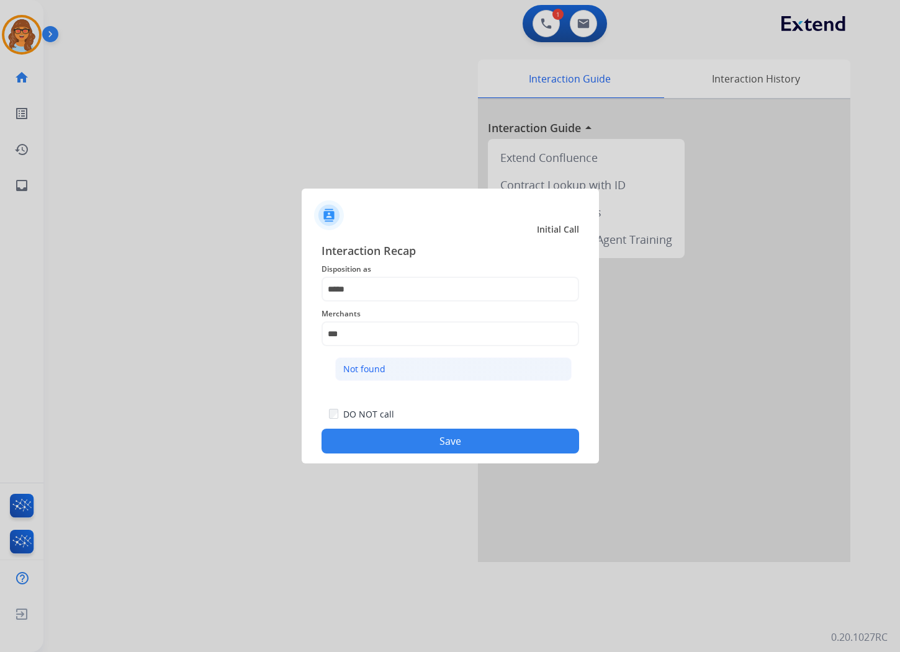
click at [381, 361] on li "Not found" at bounding box center [453, 369] width 236 height 24
type input "*********"
click at [449, 447] on button "Save" at bounding box center [449, 441] width 257 height 25
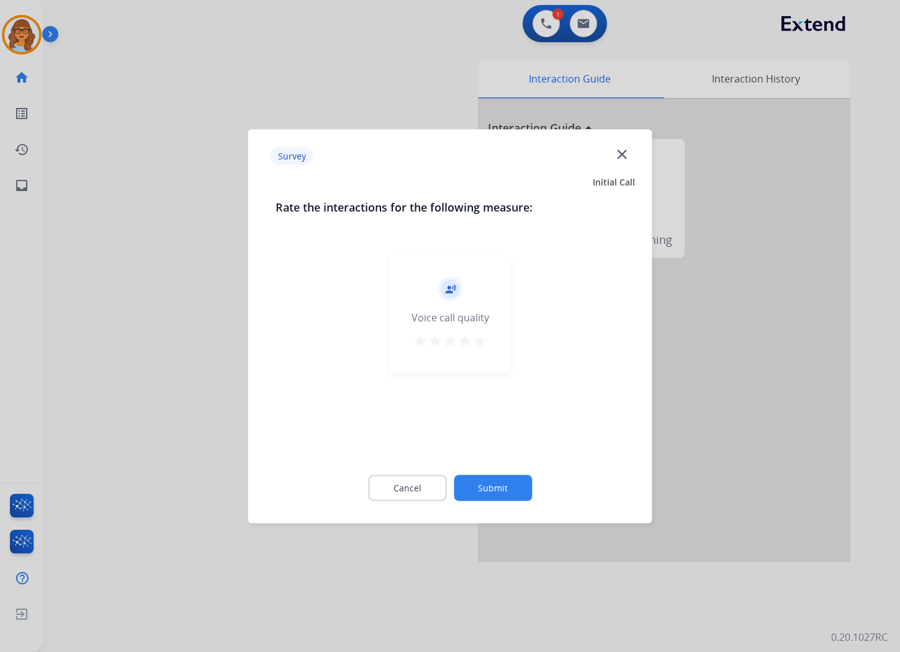
click at [480, 340] on mat-icon "star" at bounding box center [479, 340] width 15 height 15
click at [492, 481] on button "Submit" at bounding box center [493, 488] width 78 height 26
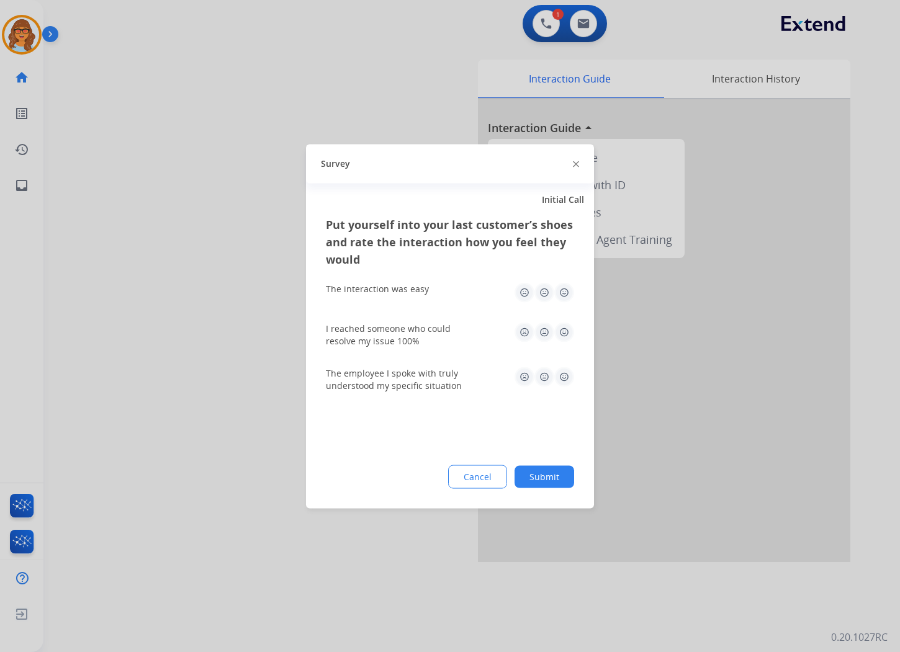
click at [565, 292] on img at bounding box center [564, 292] width 20 height 20
click at [559, 334] on img at bounding box center [564, 332] width 20 height 20
click at [562, 377] on img at bounding box center [564, 377] width 20 height 20
click at [555, 478] on button "Submit" at bounding box center [544, 476] width 60 height 22
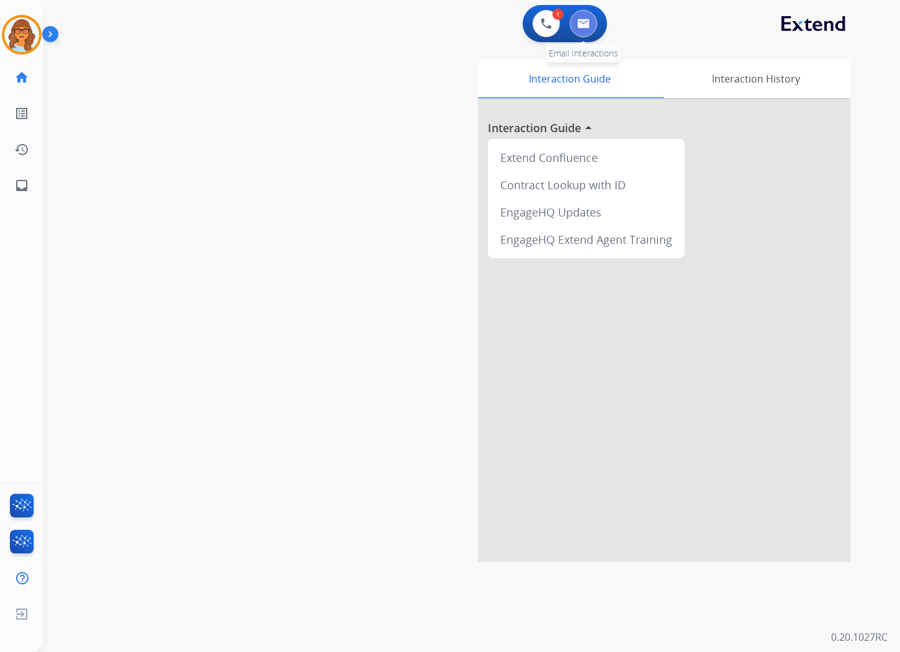
click at [586, 25] on img at bounding box center [583, 24] width 12 height 10
select select "**********"
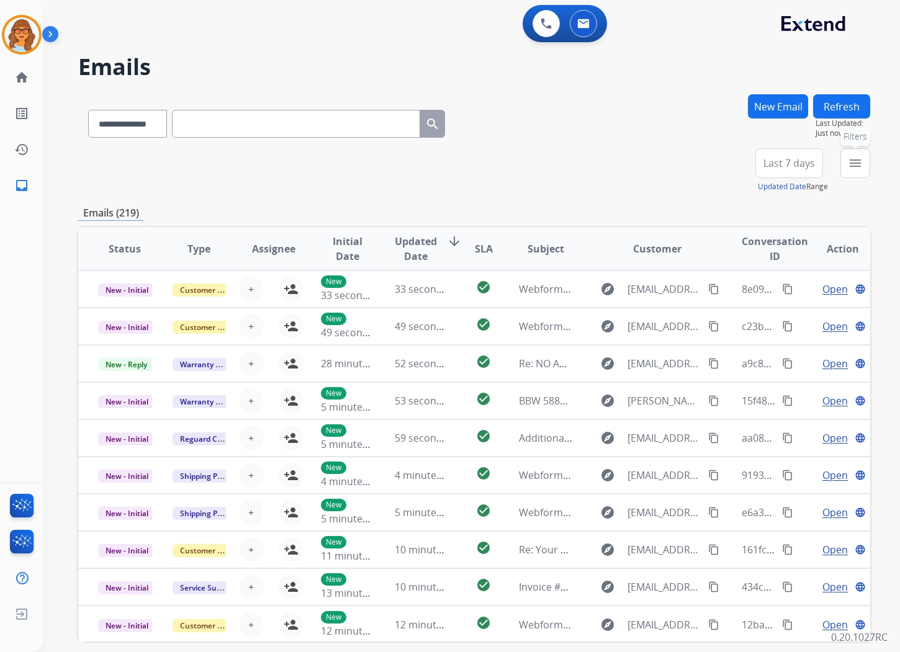
click at [853, 158] on mat-icon "menu" at bounding box center [855, 163] width 15 height 15
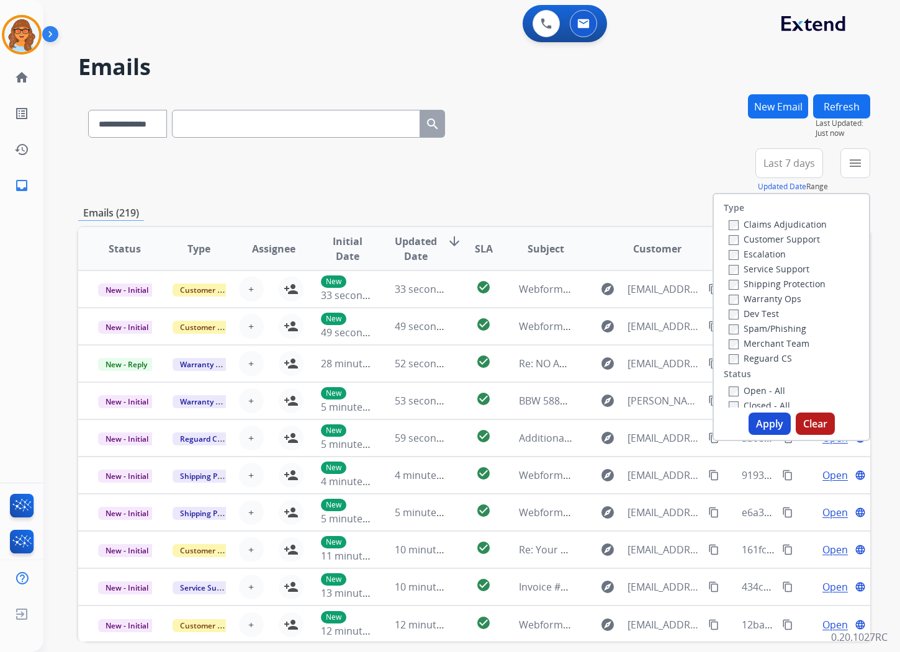
click at [745, 238] on label "Customer Support" at bounding box center [773, 239] width 91 height 12
click at [753, 287] on label "Shipping Protection" at bounding box center [776, 284] width 97 height 12
click at [748, 360] on label "Reguard CS" at bounding box center [759, 358] width 63 height 12
click at [749, 395] on label "Open - All" at bounding box center [756, 391] width 56 height 12
click at [771, 419] on button "Apply" at bounding box center [769, 424] width 42 height 22
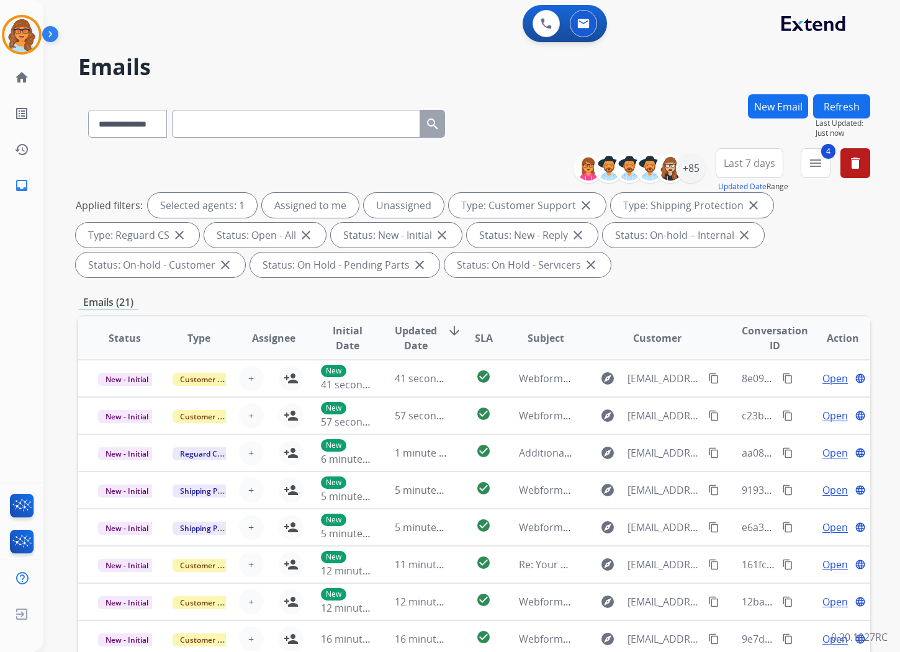
click at [749, 166] on span "Last 7 days" at bounding box center [748, 163] width 51 height 5
click at [746, 313] on div "Last 90 days" at bounding box center [745, 314] width 68 height 19
click at [692, 174] on div "+139" at bounding box center [691, 168] width 30 height 30
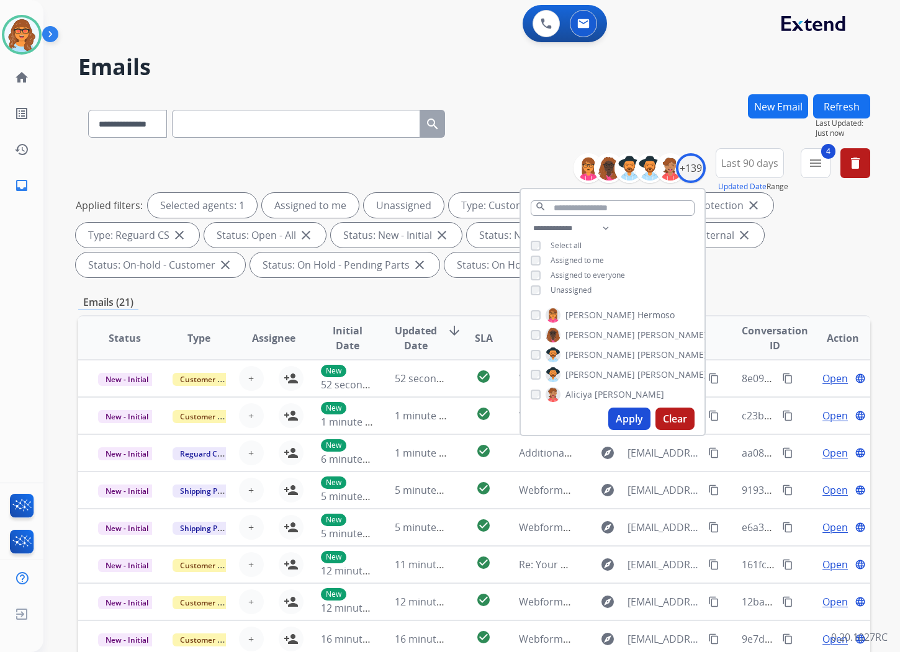
click at [580, 292] on span "Unassigned" at bounding box center [570, 290] width 41 height 11
click at [624, 419] on button "Apply" at bounding box center [629, 419] width 42 height 22
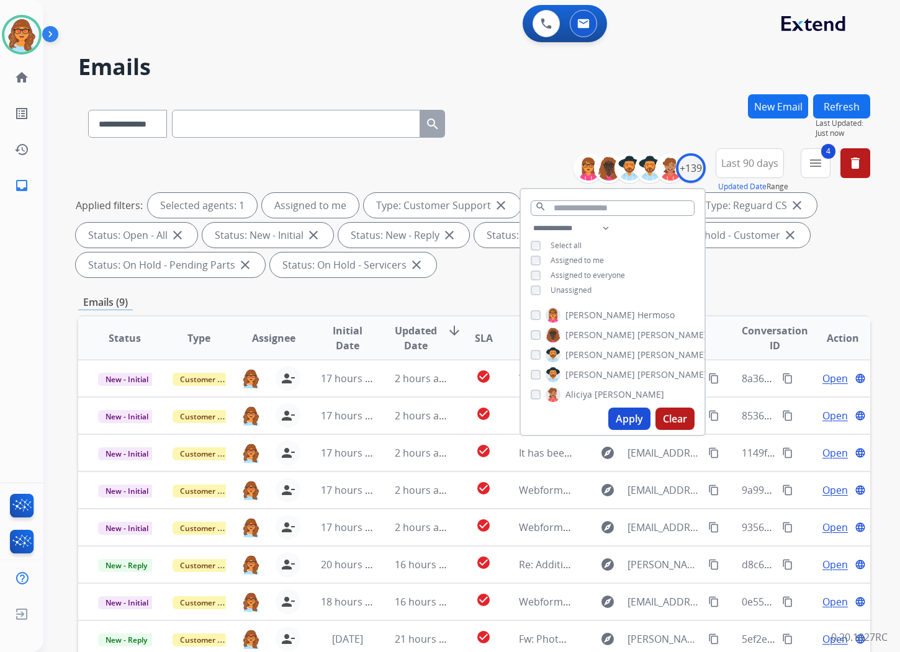
click at [455, 281] on div "**********" at bounding box center [474, 215] width 792 height 134
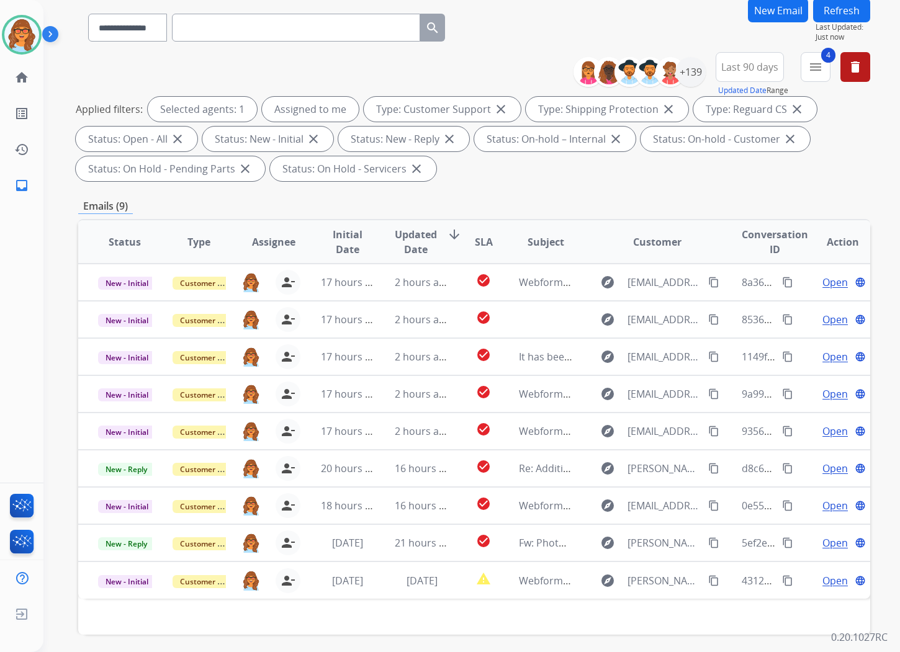
scroll to position [143, 0]
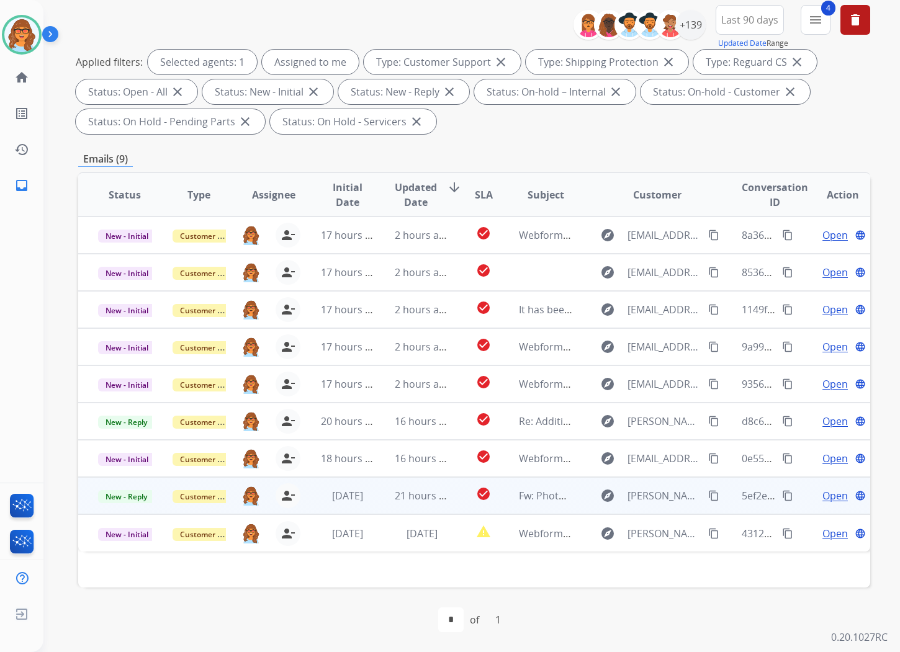
click at [826, 496] on span "Open" at bounding box center [834, 495] width 25 height 15
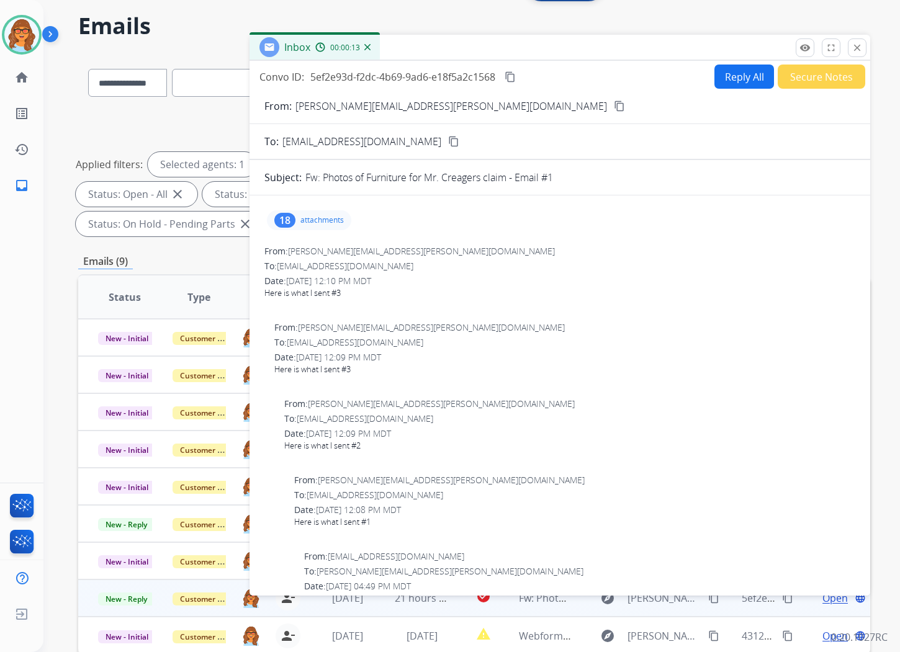
scroll to position [0, 0]
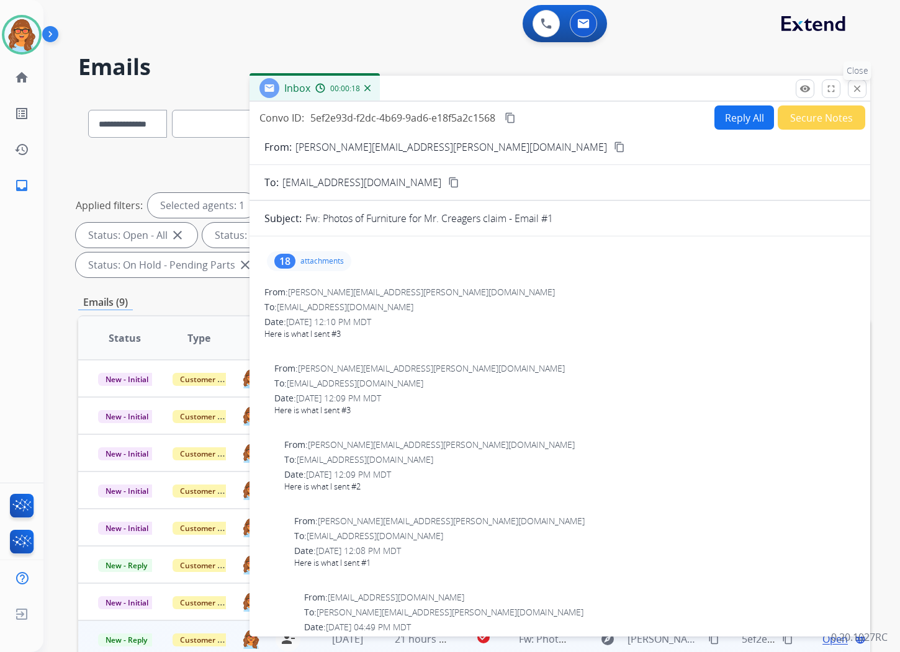
click at [854, 87] on mat-icon "close" at bounding box center [856, 88] width 11 height 11
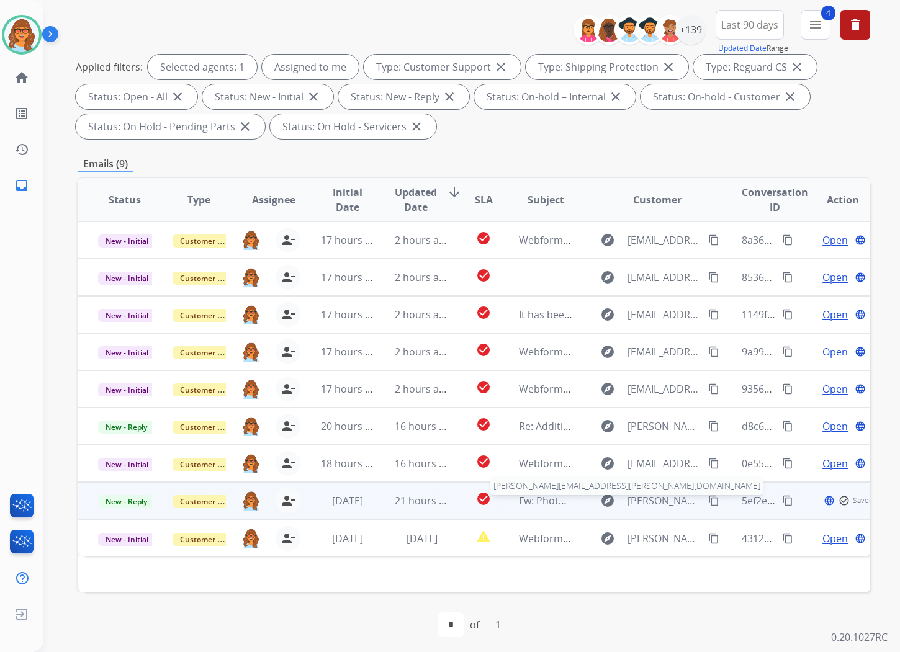
scroll to position [143, 0]
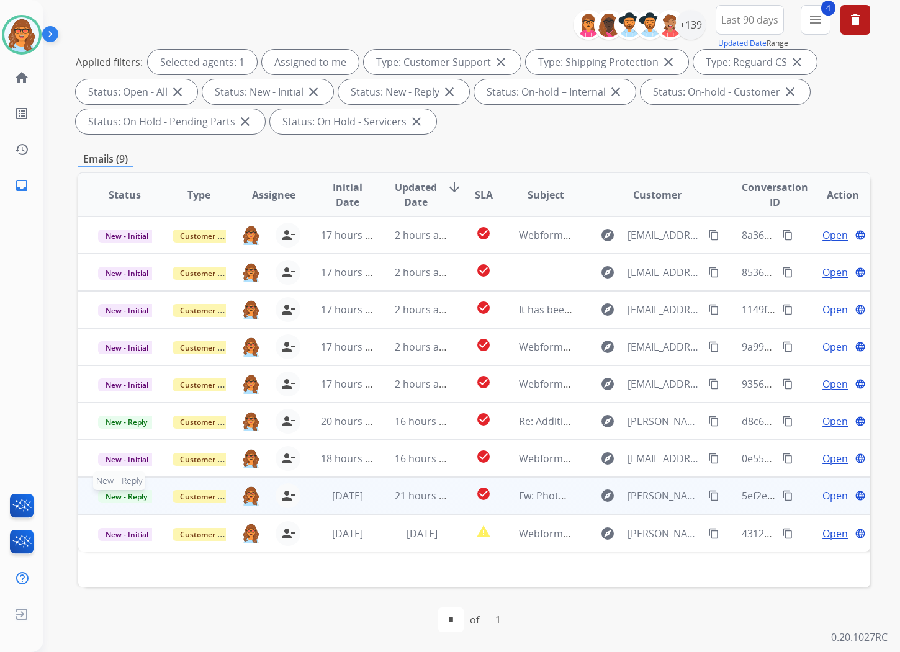
click at [135, 500] on span "New - Reply" at bounding box center [126, 496] width 56 height 13
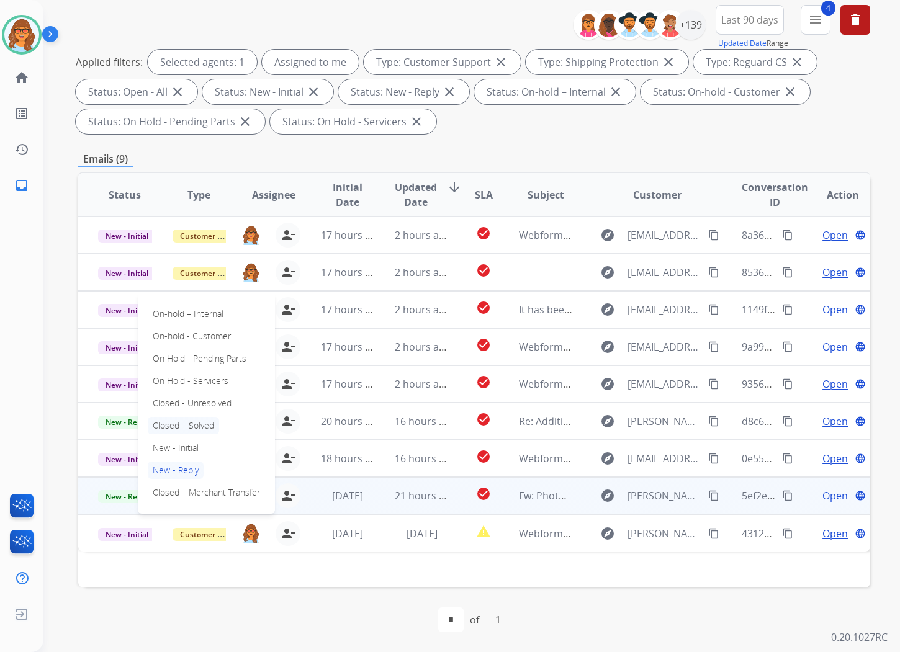
click at [194, 427] on p "Closed – Solved" at bounding box center [183, 425] width 71 height 17
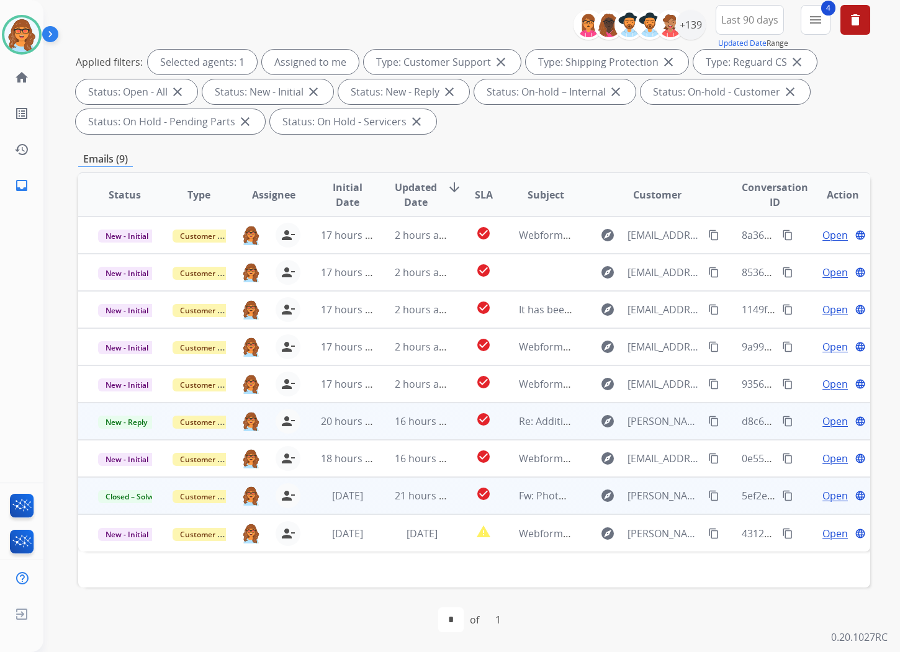
click at [826, 422] on span "Open" at bounding box center [834, 421] width 25 height 15
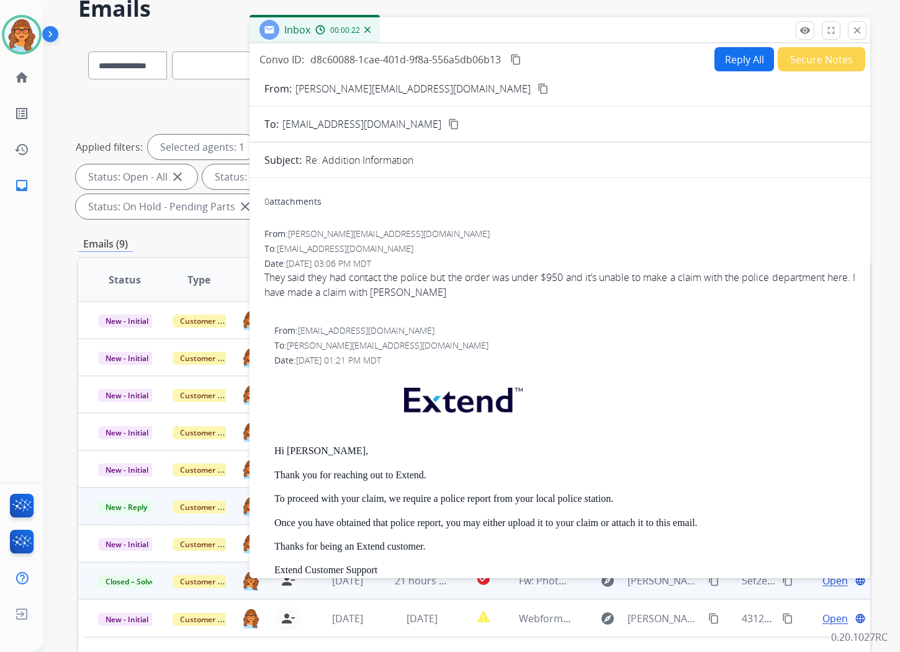
scroll to position [5, 0]
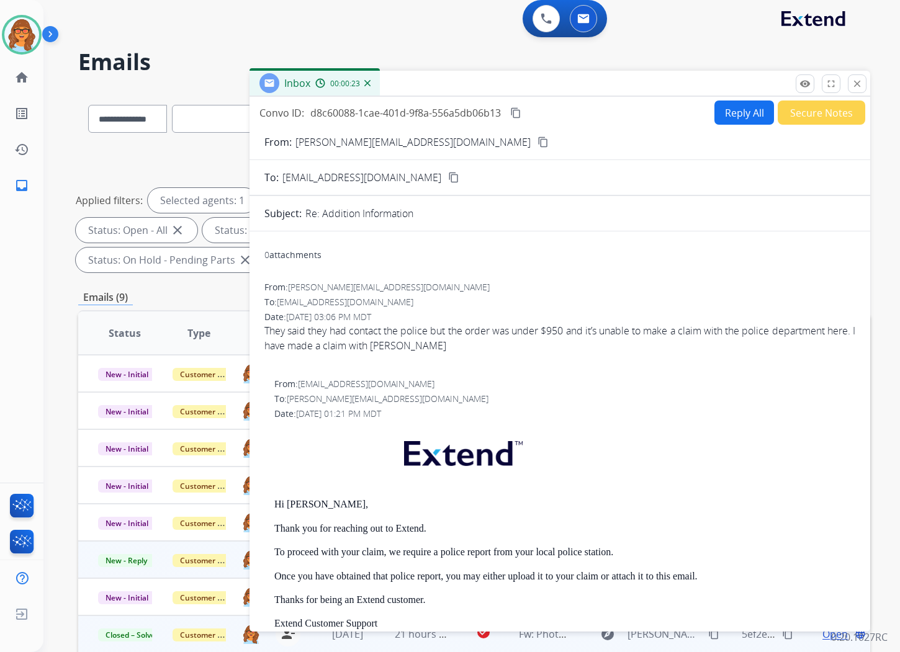
click at [741, 98] on div "Convo ID: d8c60088-1cae-401d-9f8a-556a5db06b13 content_copy Reply All Secure No…" at bounding box center [559, 362] width 620 height 530
click at [728, 110] on button "Reply All" at bounding box center [744, 113] width 60 height 24
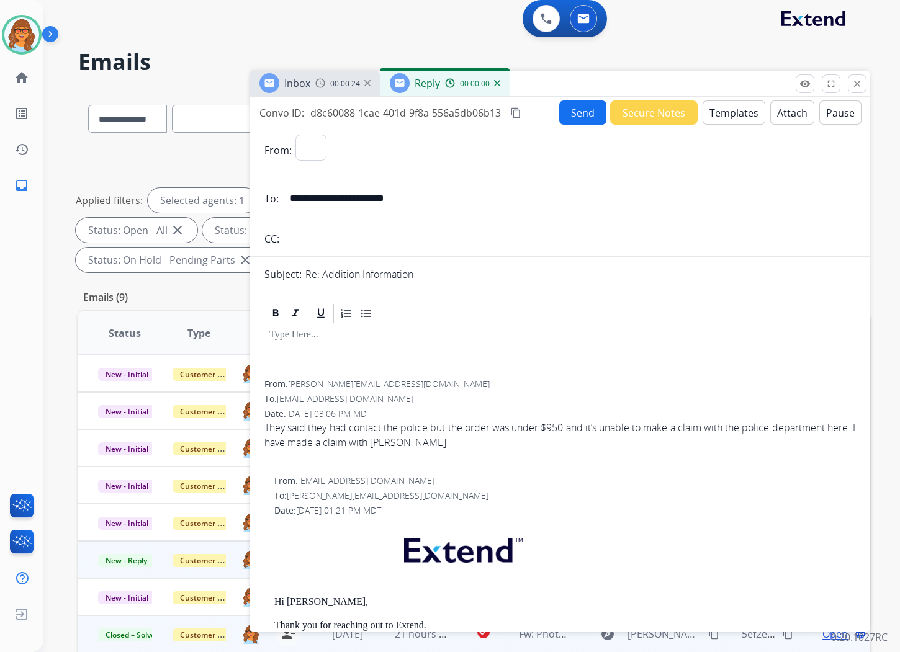
select select "**********"
click at [273, 337] on p at bounding box center [559, 334] width 581 height 11
click at [723, 107] on button "Templates" at bounding box center [733, 113] width 63 height 24
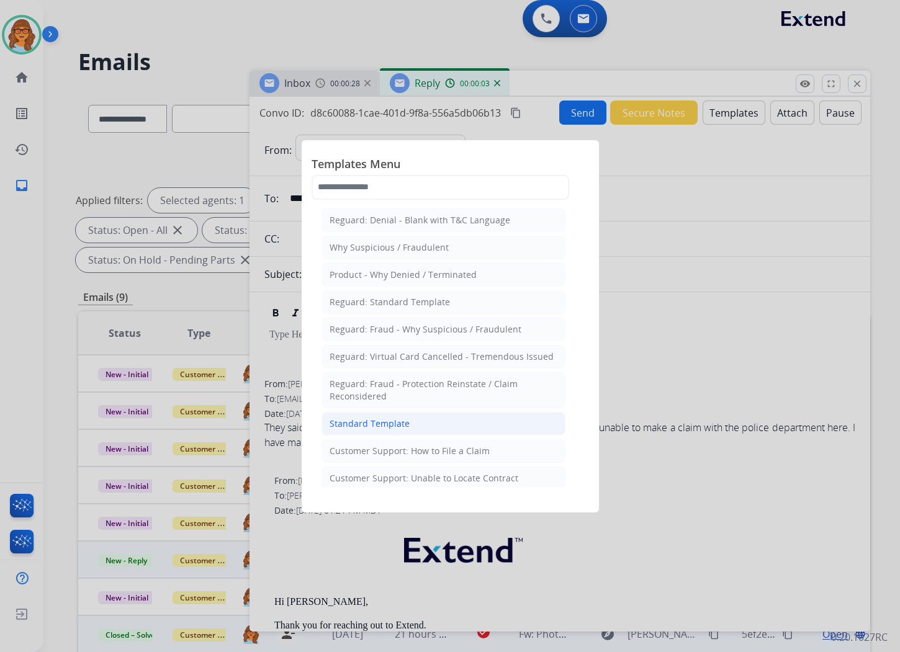
click at [377, 428] on div "Standard Template" at bounding box center [369, 424] width 80 height 12
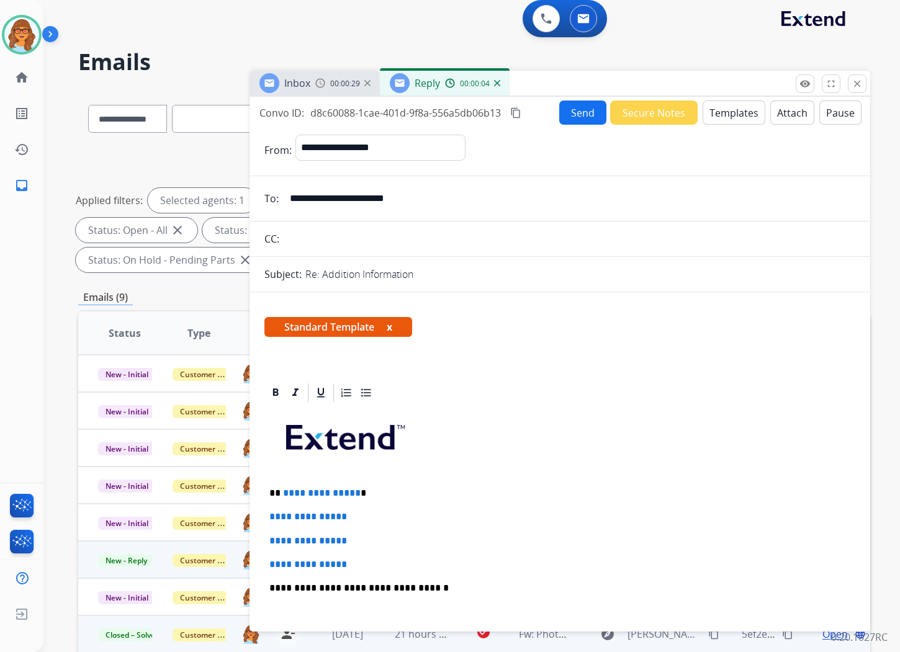
scroll to position [69, 0]
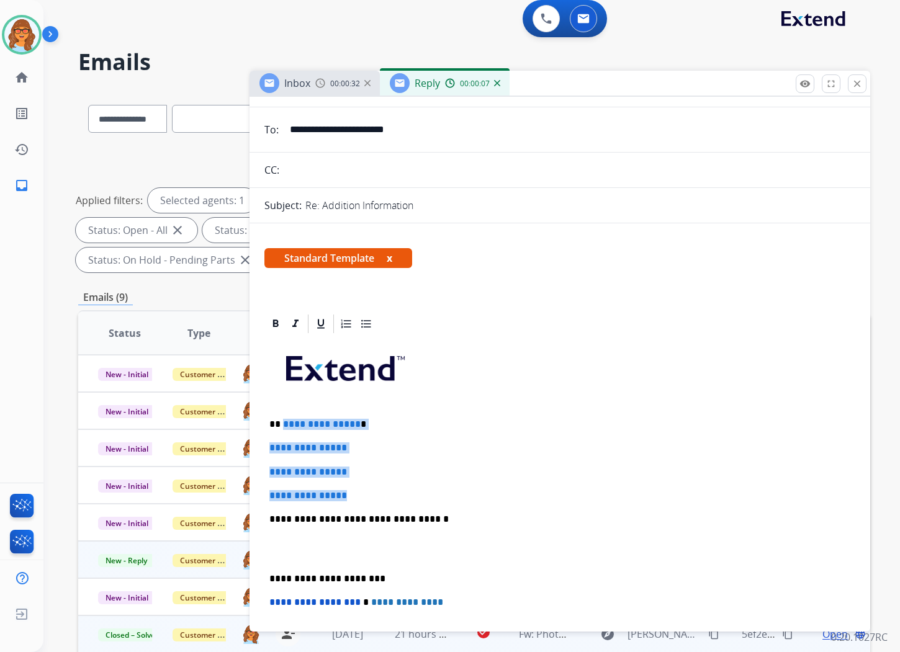
drag, startPoint x: 361, startPoint y: 498, endPoint x: 282, endPoint y: 421, distance: 110.6
click at [282, 421] on div "**********" at bounding box center [559, 548] width 591 height 427
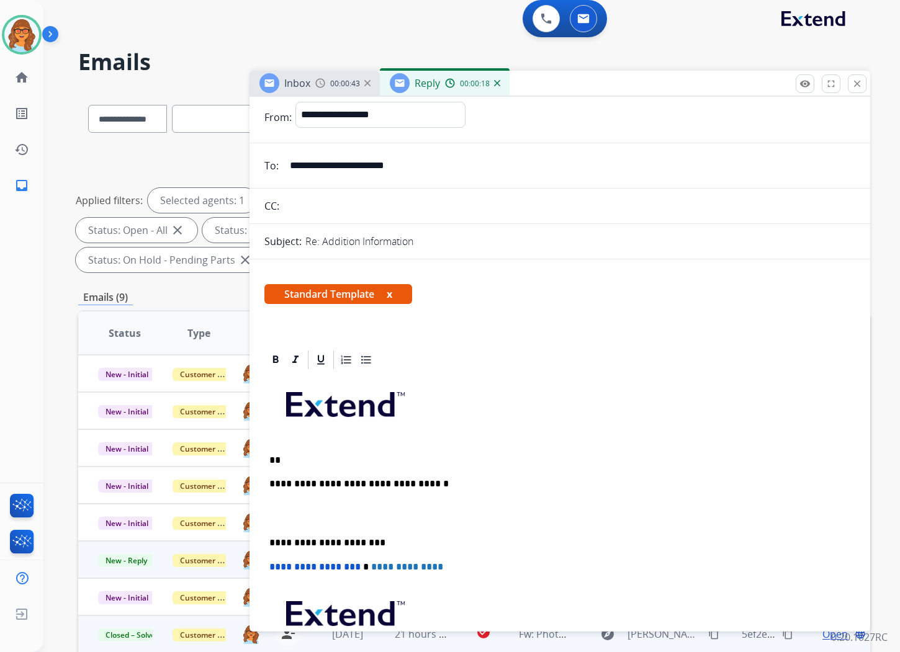
scroll to position [0, 0]
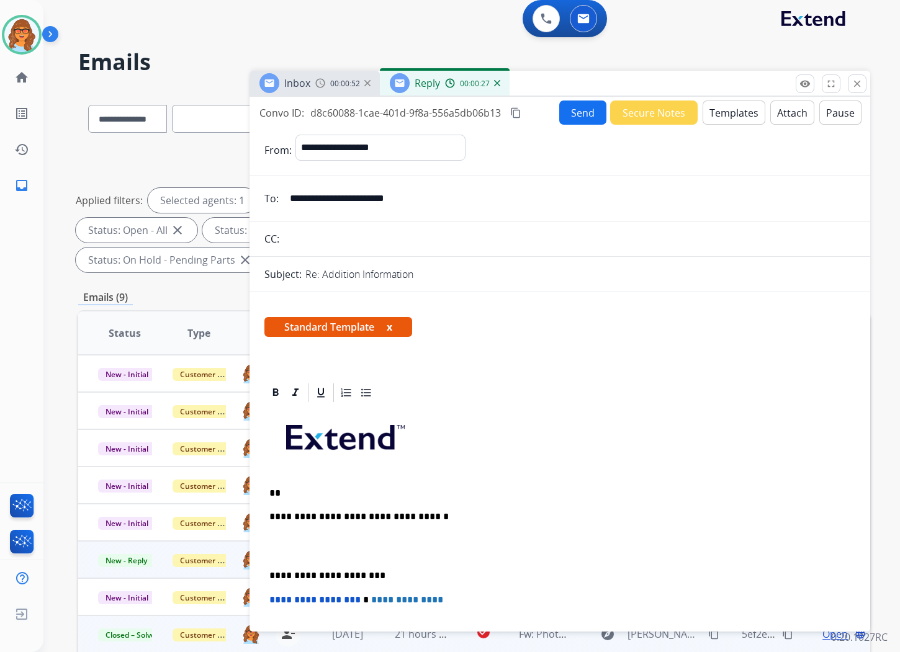
click at [516, 109] on mat-icon "content_copy" at bounding box center [515, 112] width 11 height 11
drag, startPoint x: 292, startPoint y: 196, endPoint x: 424, endPoint y: 194, distance: 132.2
click at [424, 194] on input "**********" at bounding box center [568, 198] width 573 height 25
click at [412, 11] on div "0 Voice Interactions 0 Email Interactions" at bounding box center [464, 20] width 812 height 40
click at [317, 543] on p at bounding box center [559, 546] width 581 height 23
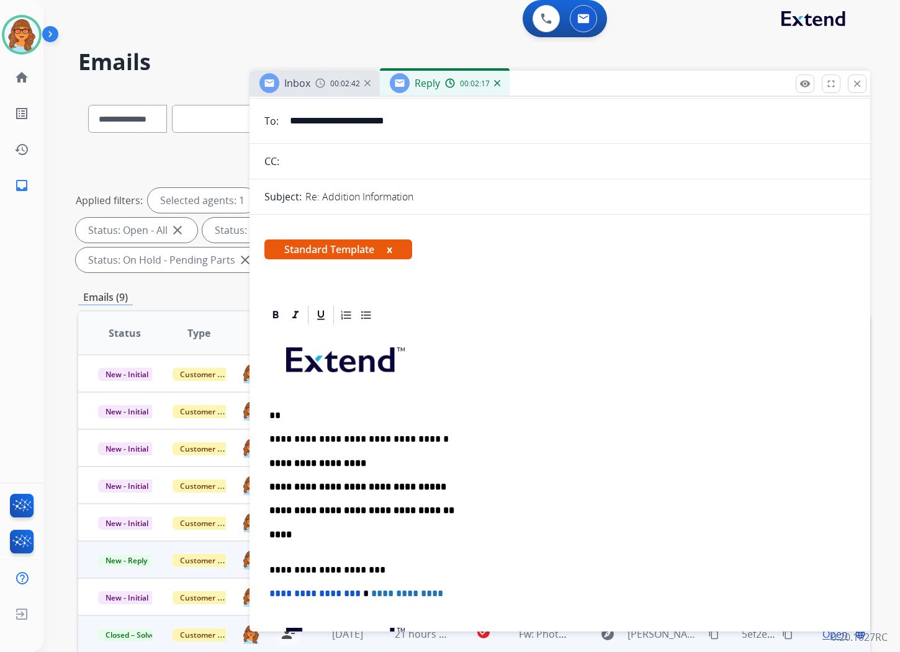
scroll to position [138, 0]
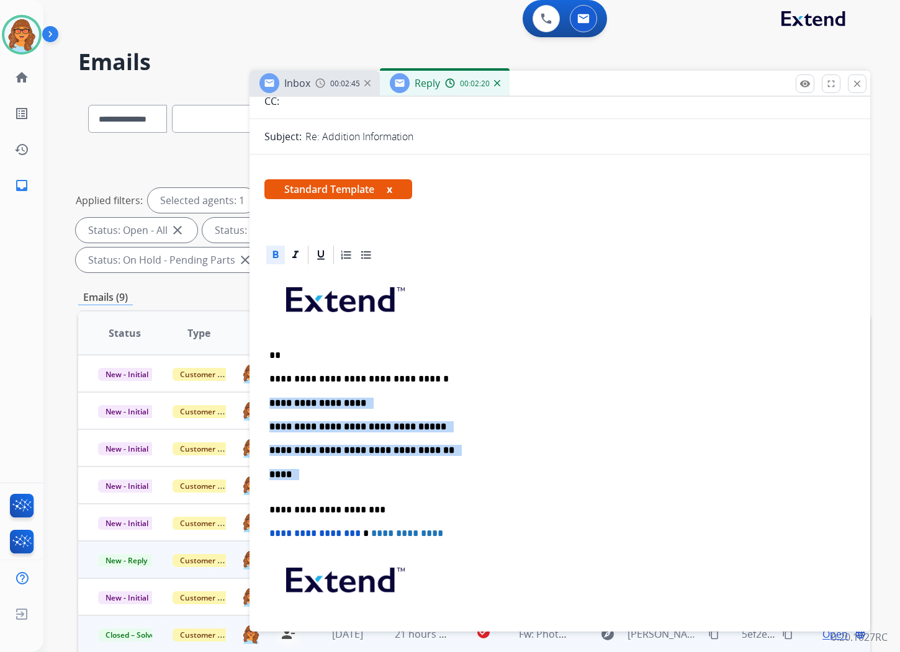
drag, startPoint x: 300, startPoint y: 474, endPoint x: 262, endPoint y: 406, distance: 77.8
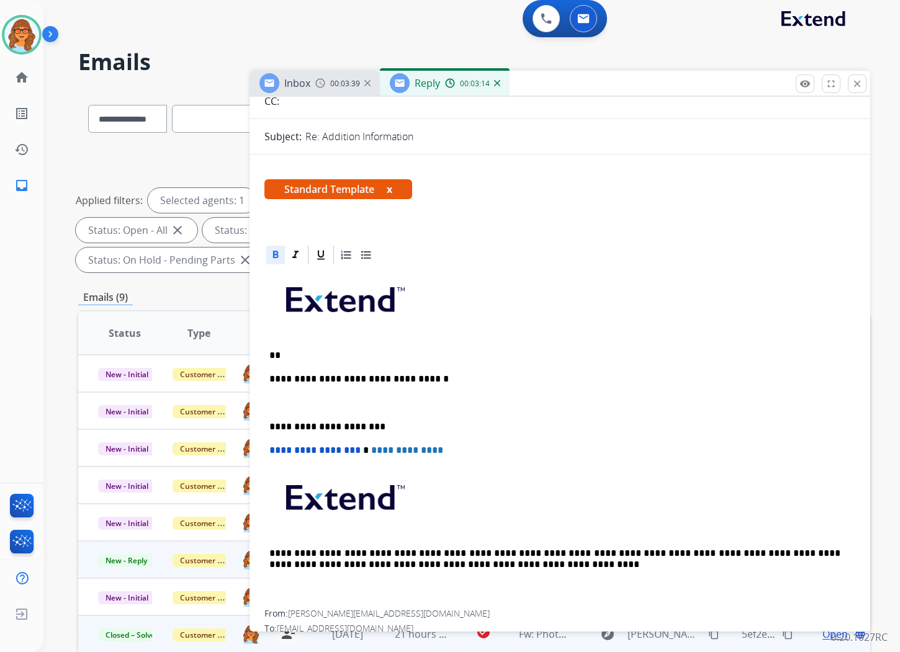
click at [306, 356] on p "**" at bounding box center [554, 355] width 571 height 11
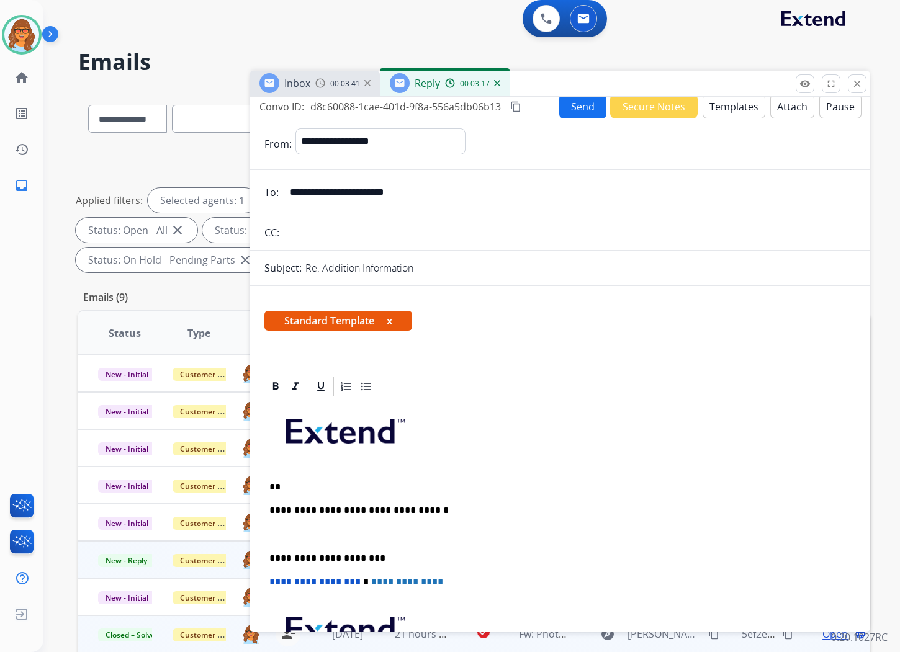
scroll to position [0, 0]
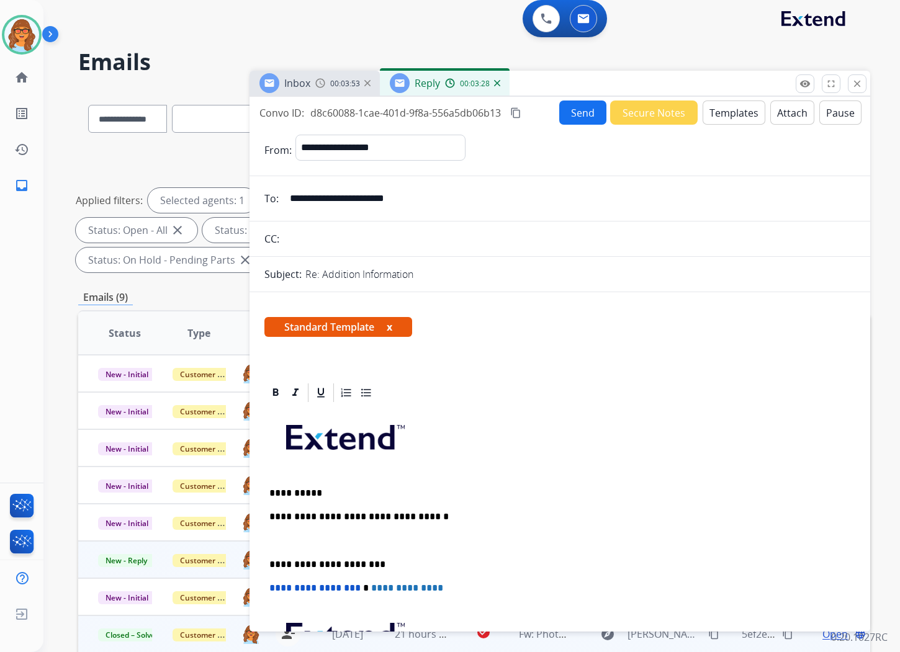
click at [311, 538] on p at bounding box center [554, 540] width 571 height 11
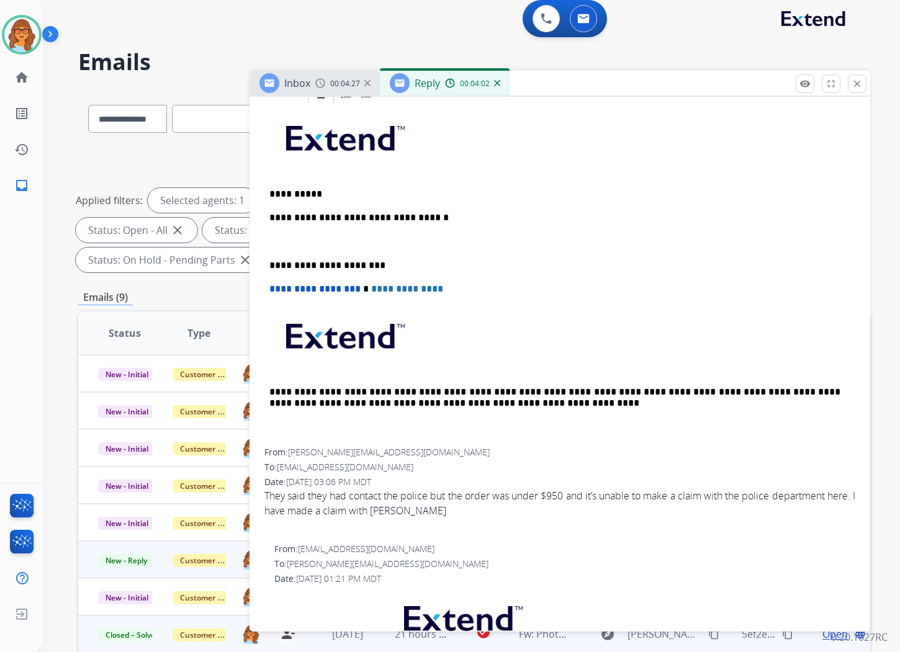
scroll to position [344, 0]
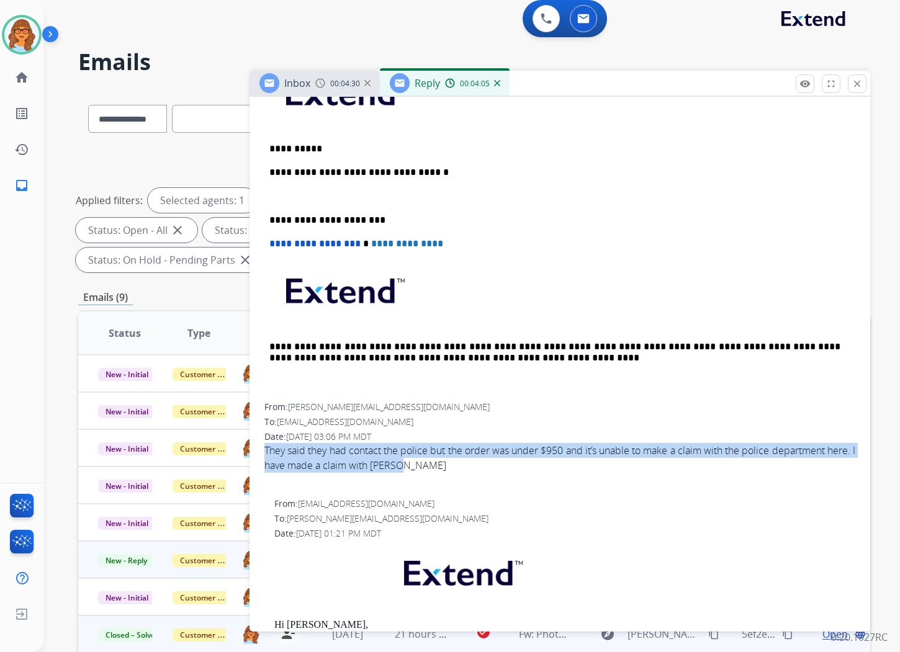
drag, startPoint x: 264, startPoint y: 445, endPoint x: 431, endPoint y: 467, distance: 168.2
click at [431, 467] on div "They said they had contact the police but the order was under $950 and it’s una…" at bounding box center [559, 458] width 591 height 30
drag, startPoint x: 431, startPoint y: 467, endPoint x: 424, endPoint y: 462, distance: 8.9
copy div "They said they had contact the police but the order was under $950 and it’s una…"
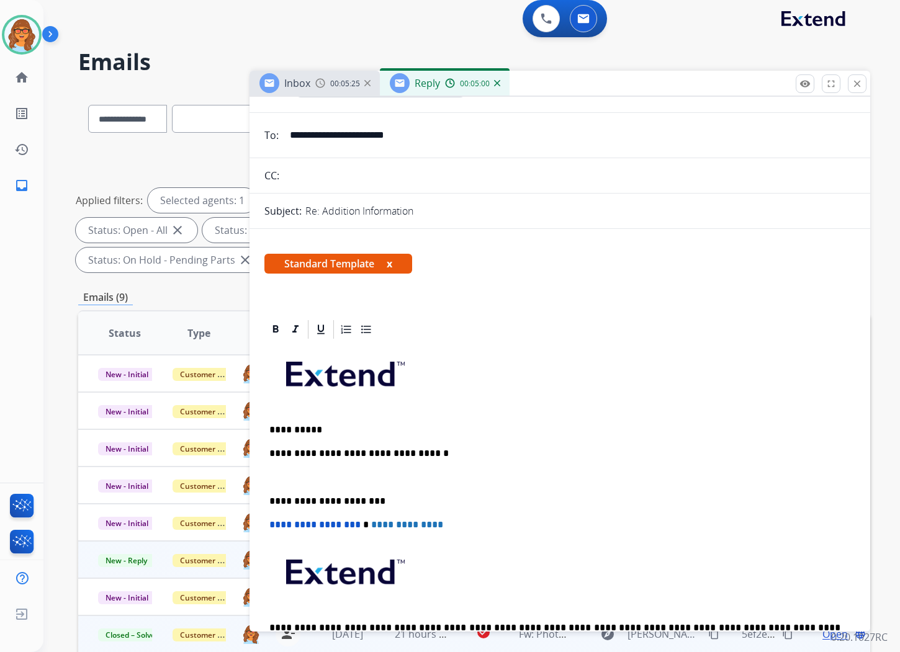
scroll to position [69, 0]
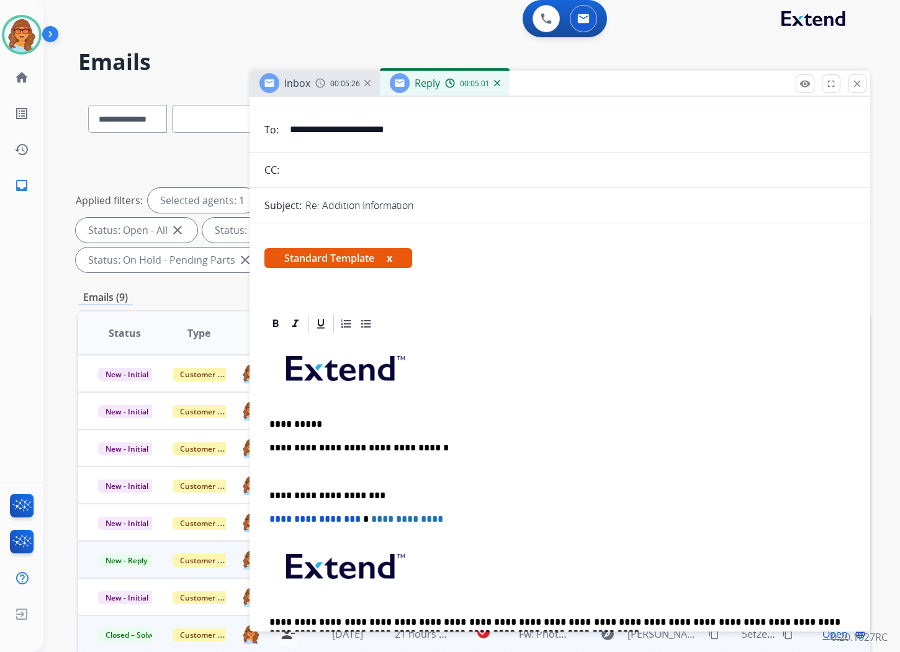
click at [284, 462] on div "**********" at bounding box center [559, 507] width 591 height 344
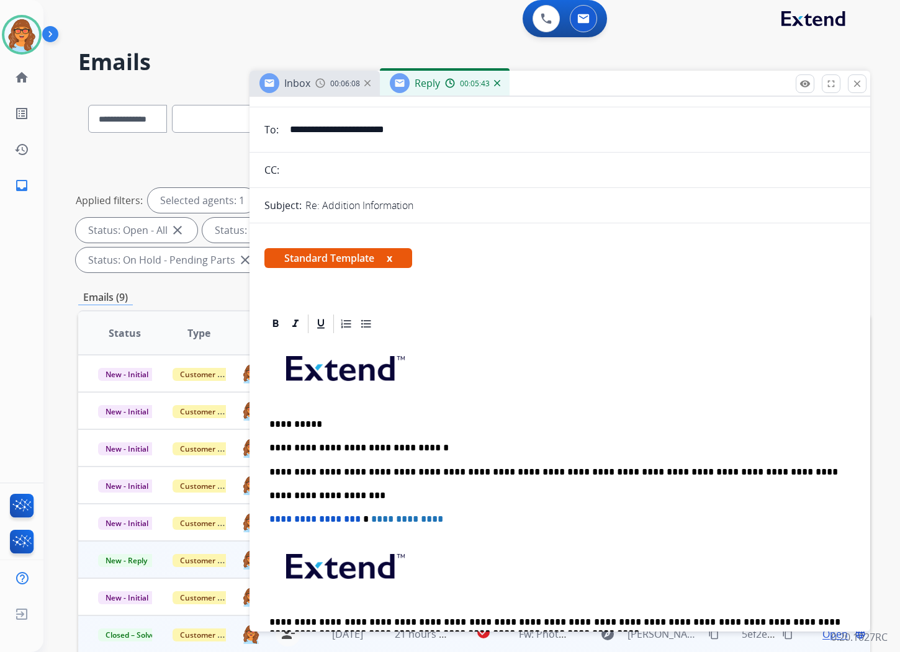
click at [736, 478] on div "**********" at bounding box center [559, 507] width 591 height 344
click at [722, 467] on p "**********" at bounding box center [554, 472] width 571 height 11
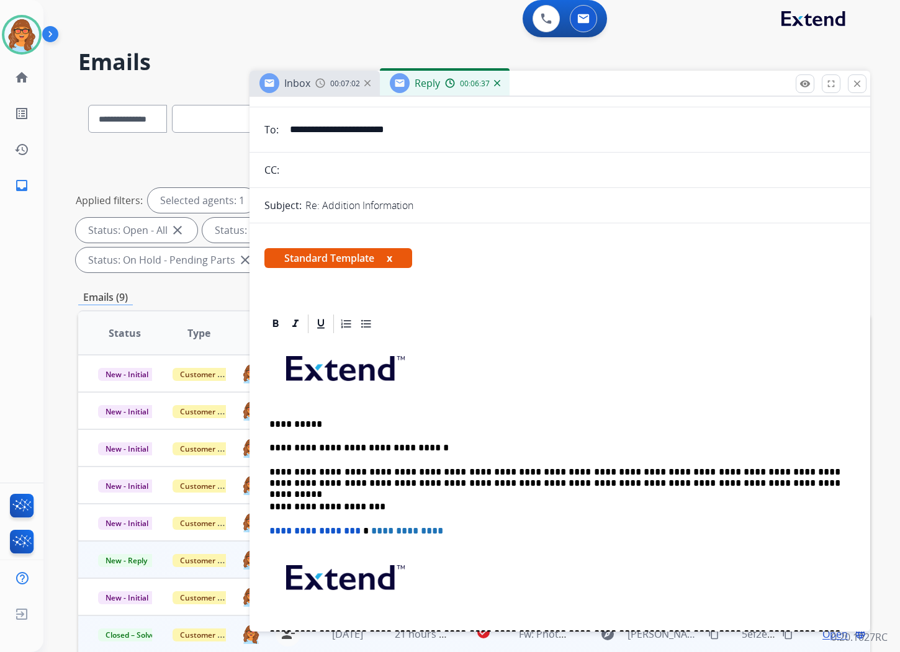
click at [270, 482] on p "**********" at bounding box center [554, 478] width 571 height 23
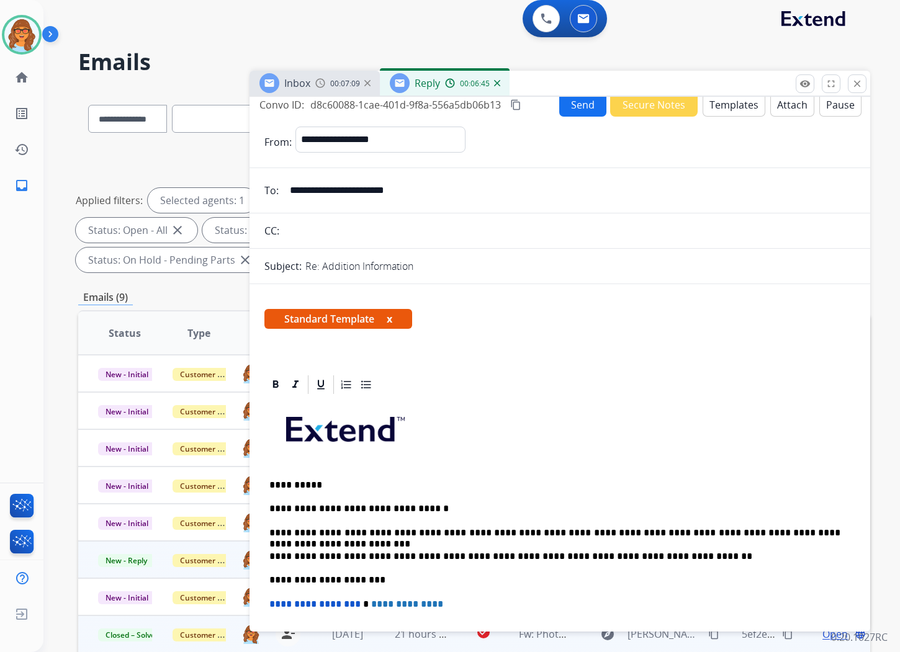
scroll to position [0, 0]
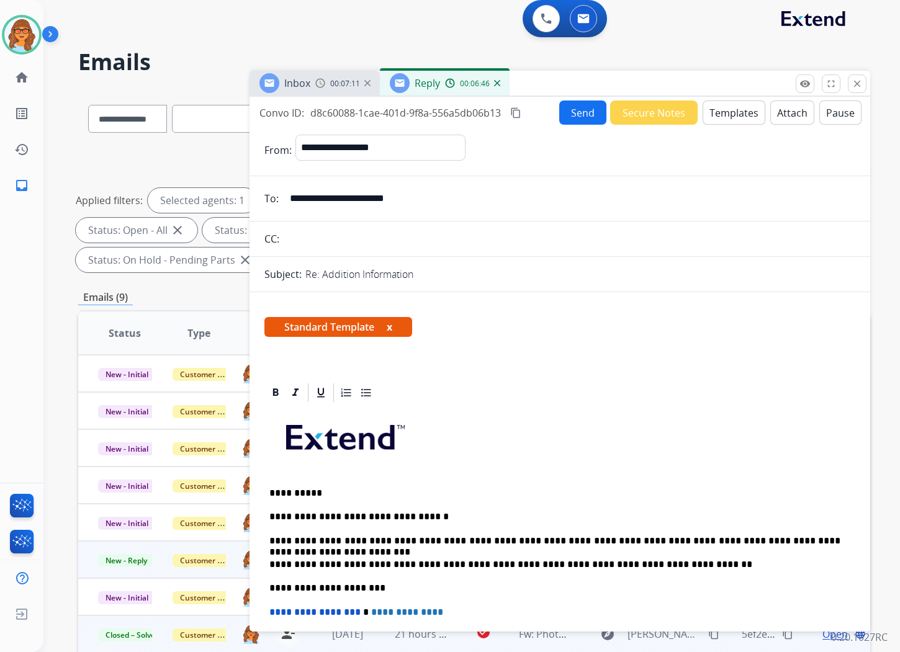
drag, startPoint x: 516, startPoint y: 112, endPoint x: 487, endPoint y: 181, distance: 75.4
click at [516, 112] on mat-icon "content_copy" at bounding box center [515, 112] width 11 height 11
click at [586, 120] on button "Send" at bounding box center [582, 113] width 47 height 24
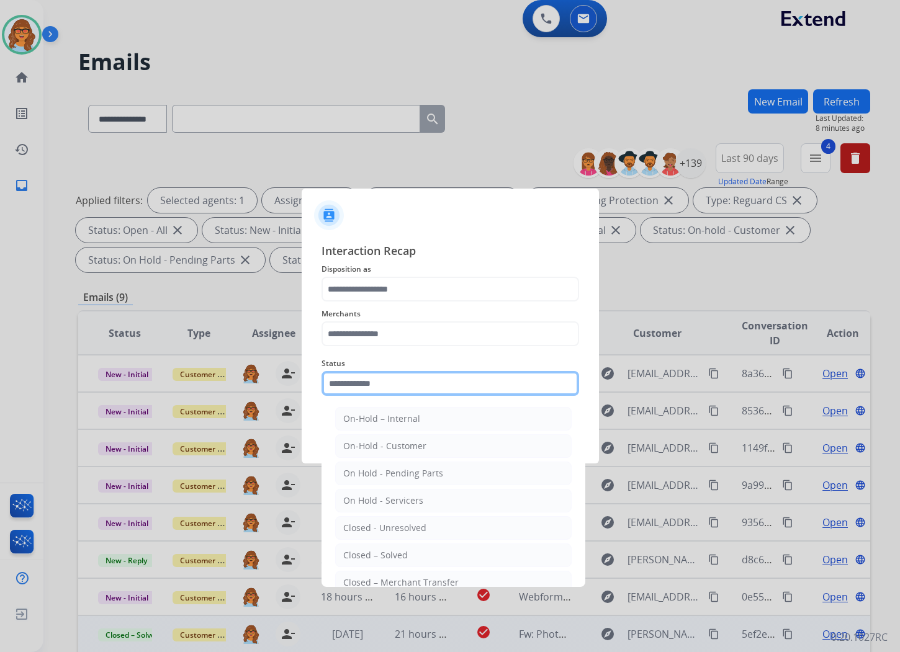
click at [376, 379] on input "text" at bounding box center [449, 383] width 257 height 25
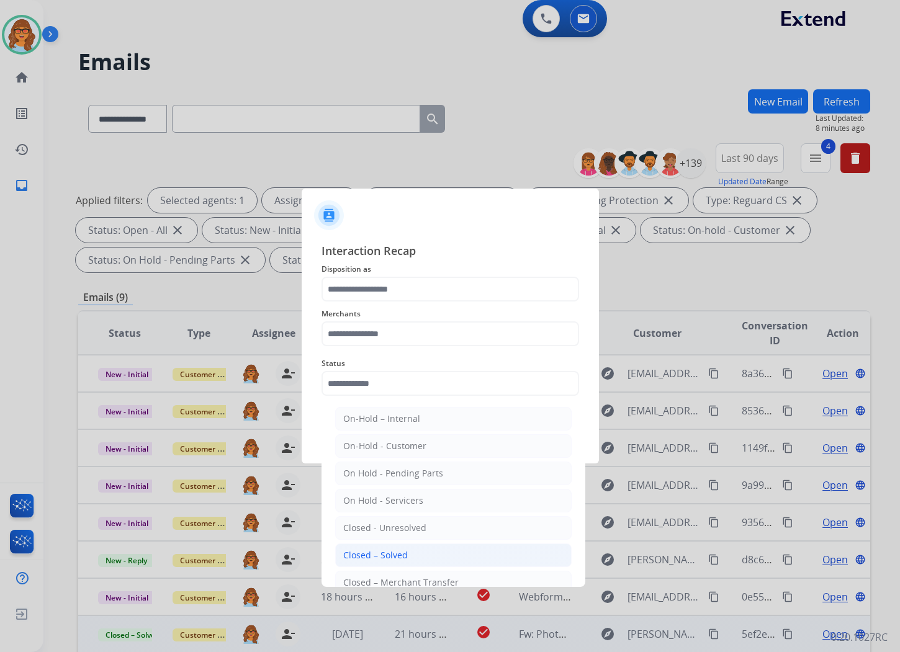
click at [402, 553] on div "Closed – Solved" at bounding box center [375, 555] width 65 height 12
type input "**********"
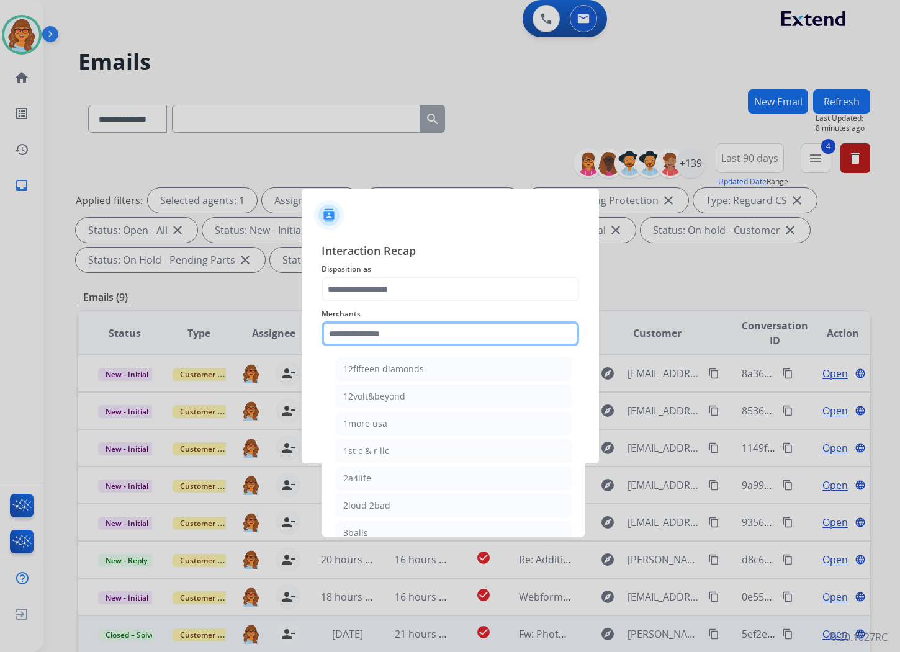
click at [391, 329] on input "text" at bounding box center [449, 333] width 257 height 25
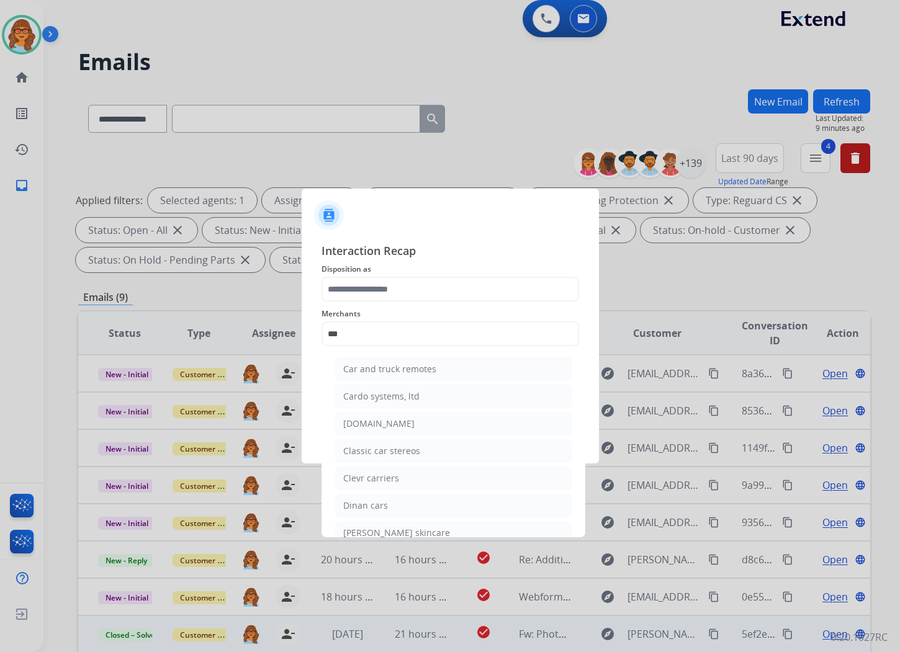
click at [391, 421] on div "[DOMAIN_NAME]" at bounding box center [378, 424] width 71 height 12
type input "**********"
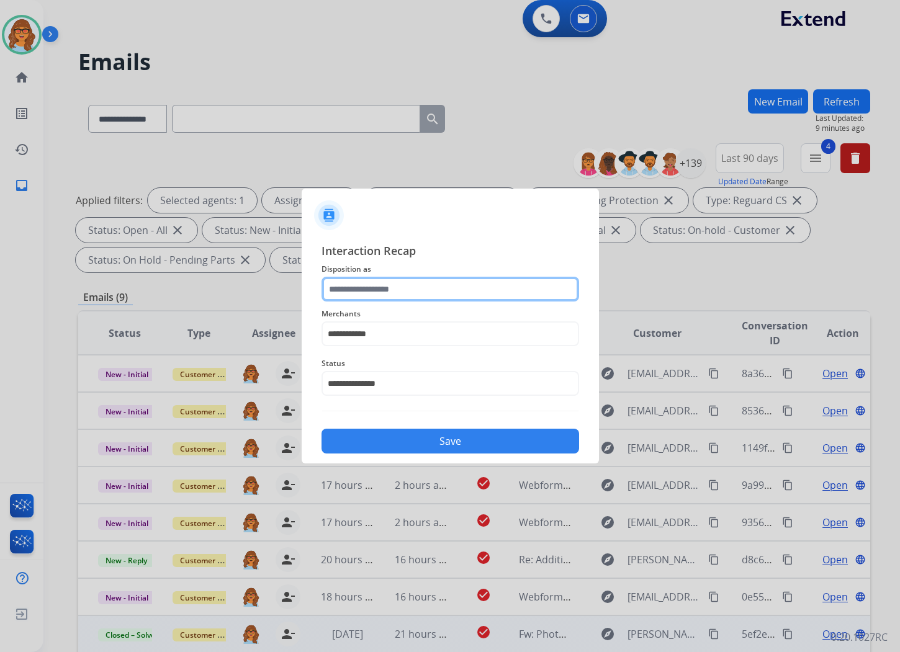
click at [382, 293] on input "text" at bounding box center [449, 289] width 257 height 25
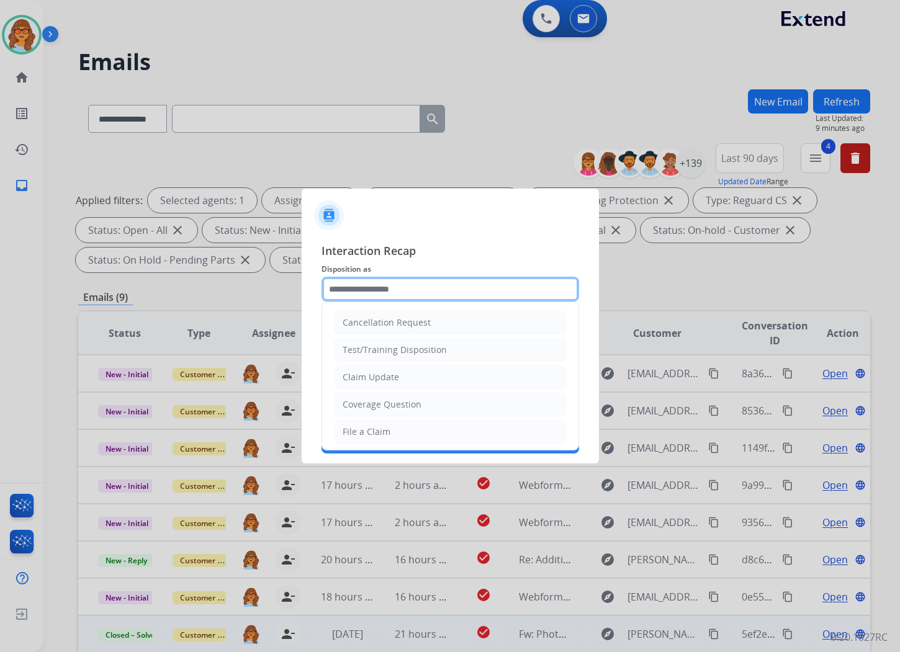
click at [380, 287] on input "text" at bounding box center [449, 289] width 257 height 25
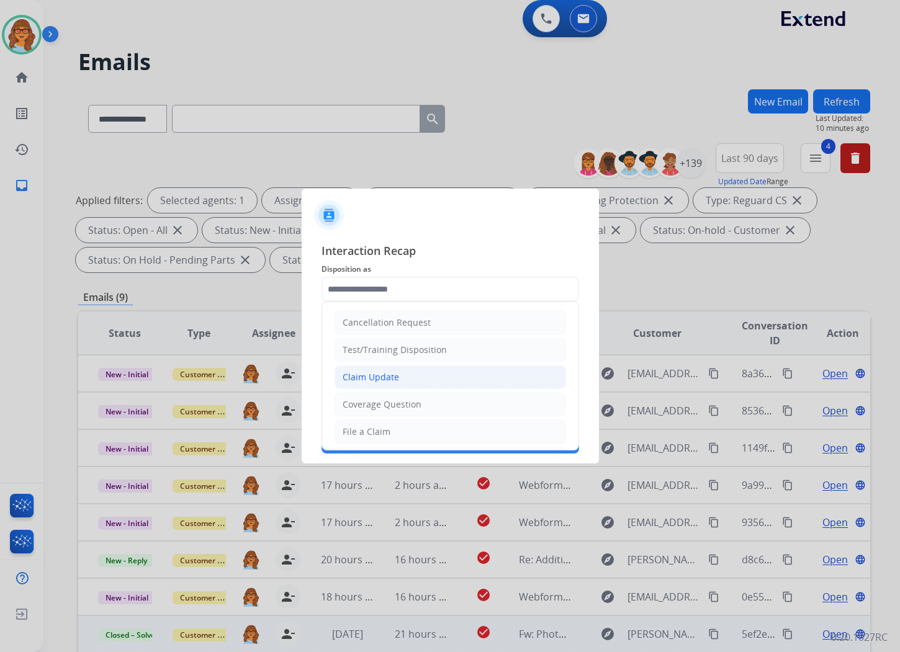
click at [387, 375] on div "Claim Update" at bounding box center [370, 377] width 56 height 12
type input "**********"
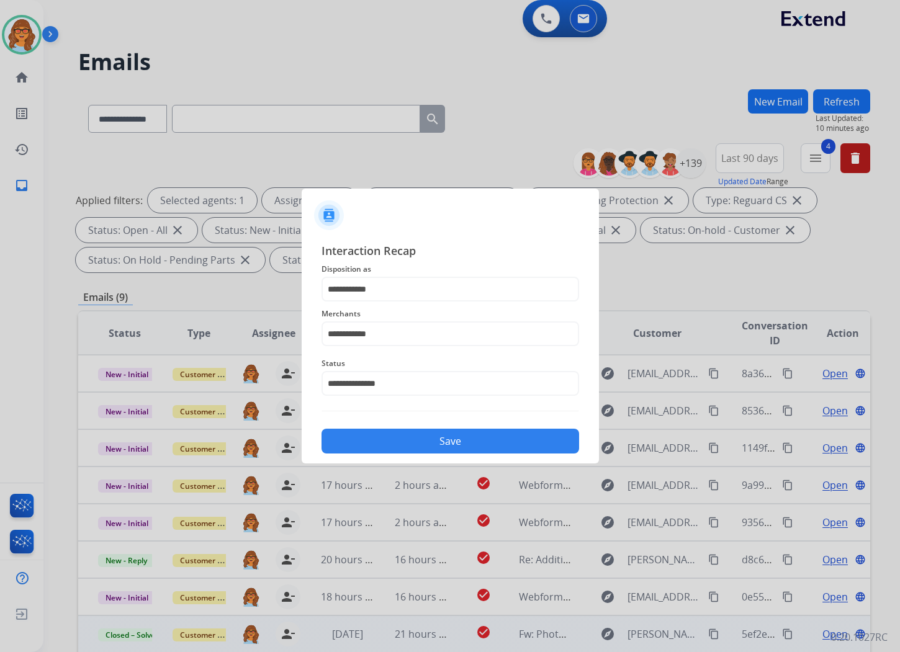
click at [470, 448] on button "Save" at bounding box center [449, 441] width 257 height 25
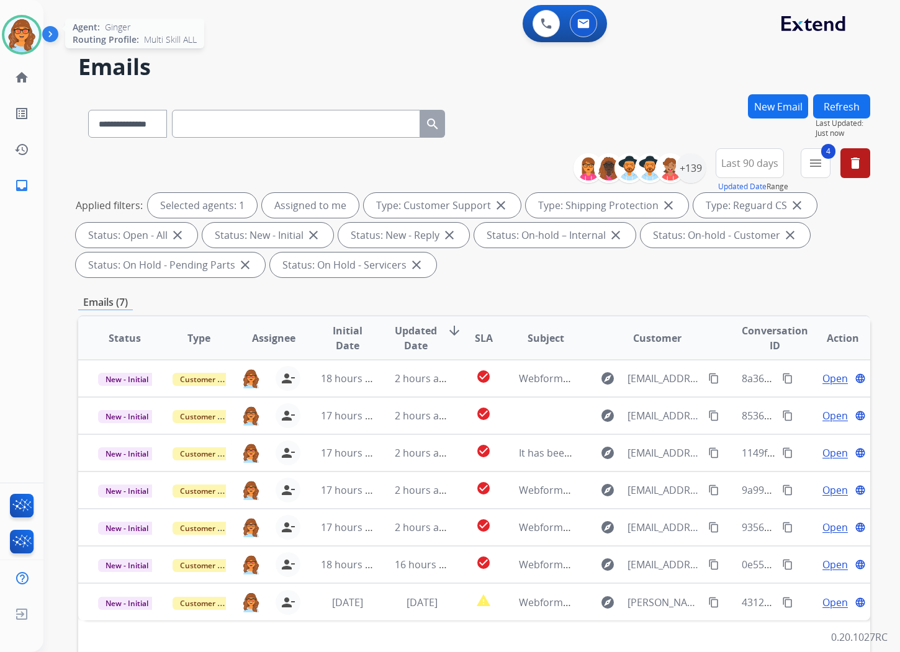
drag, startPoint x: 14, startPoint y: 32, endPoint x: 29, endPoint y: 34, distance: 15.7
click at [14, 32] on img at bounding box center [21, 34] width 35 height 35
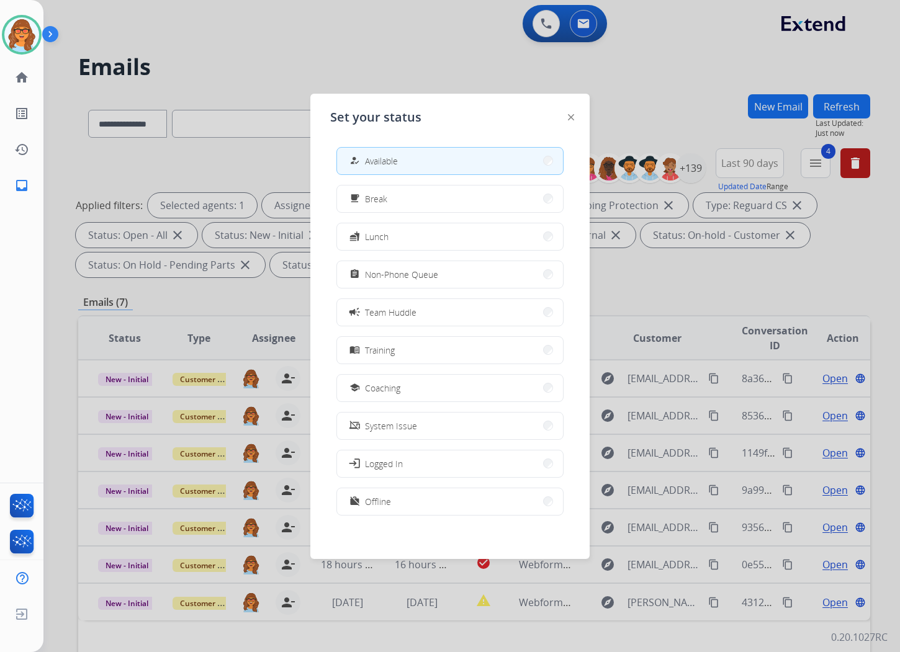
click at [309, 47] on div at bounding box center [450, 326] width 900 height 652
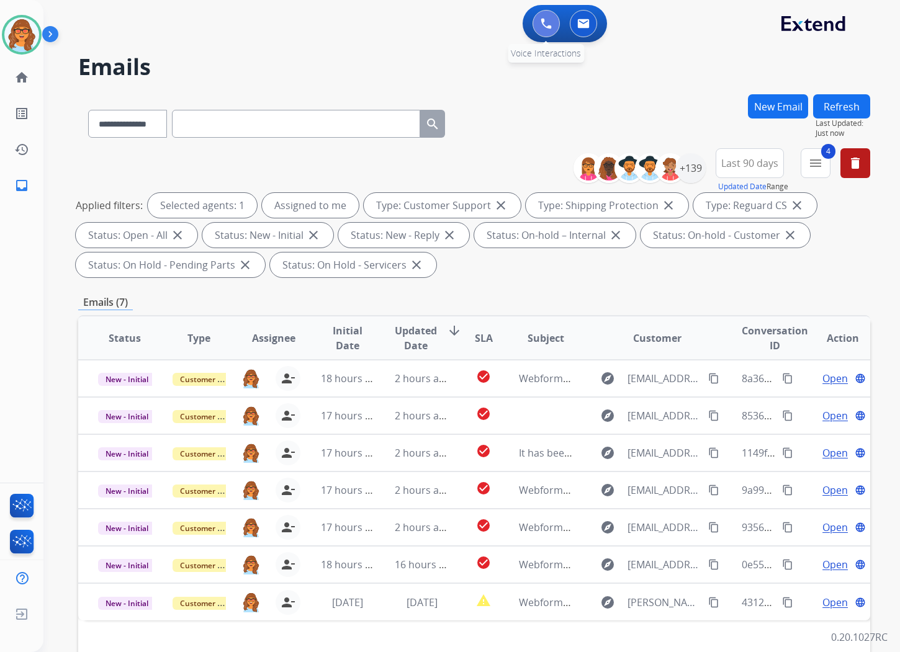
click at [544, 28] on img at bounding box center [545, 23] width 11 height 11
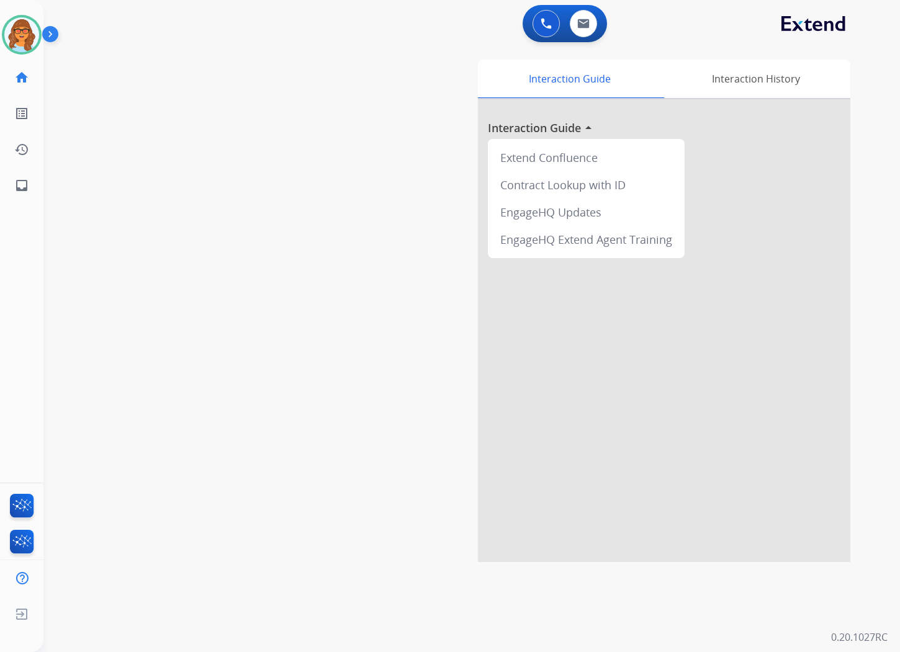
click at [441, 14] on div "0 Voice Interactions 0 Email Interactions" at bounding box center [464, 25] width 812 height 40
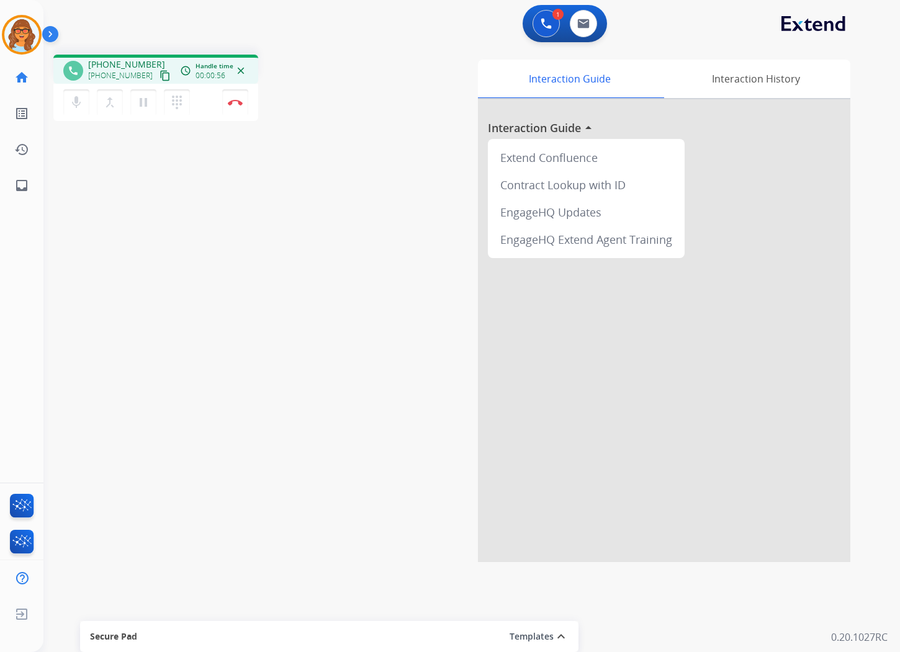
click at [159, 74] on mat-icon "content_copy" at bounding box center [164, 75] width 11 height 11
click at [74, 109] on mat-icon "mic" at bounding box center [76, 102] width 15 height 15
click at [74, 109] on button "mic_off Mute" at bounding box center [76, 102] width 26 height 26
click at [576, 19] on button at bounding box center [583, 23] width 27 height 27
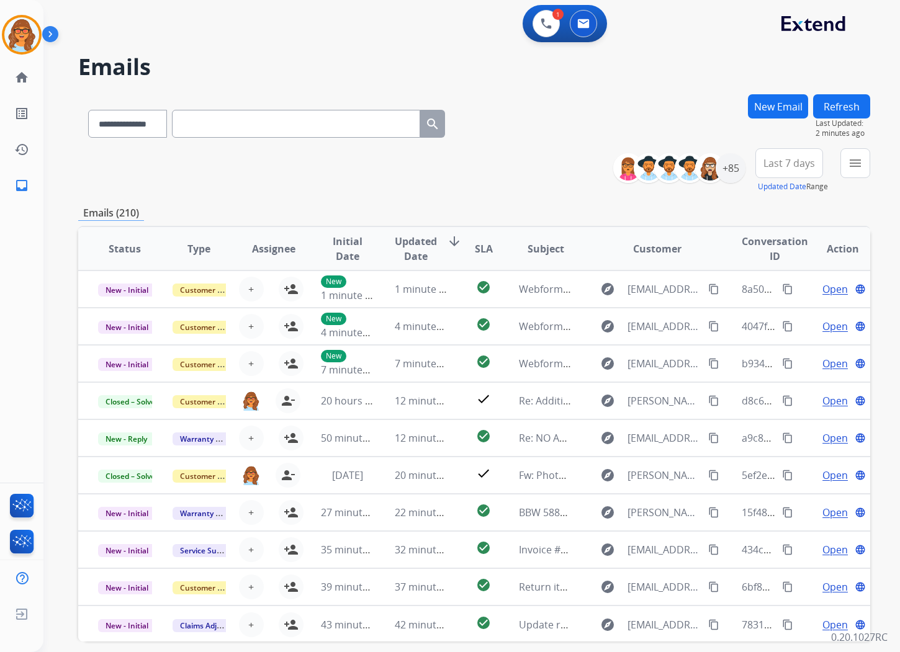
drag, startPoint x: 220, startPoint y: 123, endPoint x: 223, endPoint y: 129, distance: 6.9
click at [220, 124] on input "text" at bounding box center [296, 124] width 248 height 28
click at [351, 40] on div "1 Voice Interactions 0 Email Interactions" at bounding box center [464, 25] width 812 height 40
click at [19, 37] on img at bounding box center [21, 34] width 35 height 35
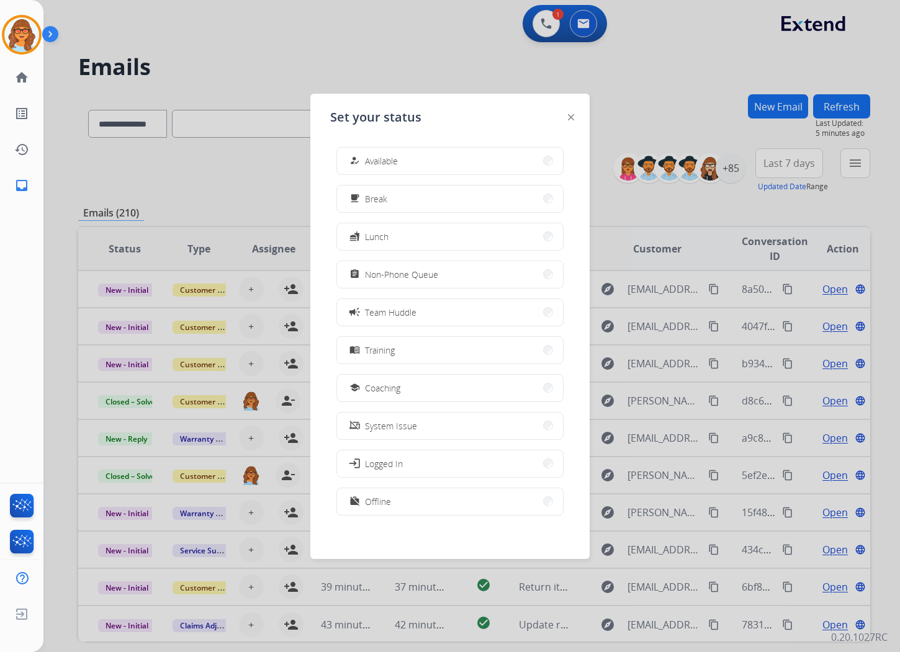
click at [342, 29] on div at bounding box center [450, 326] width 900 height 652
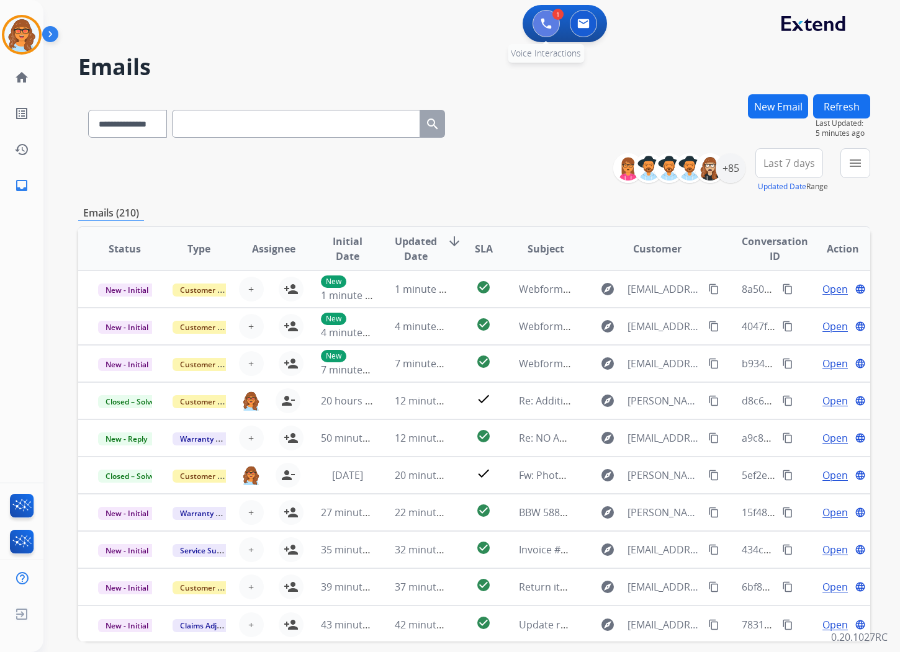
click at [550, 24] on img at bounding box center [545, 23] width 11 height 11
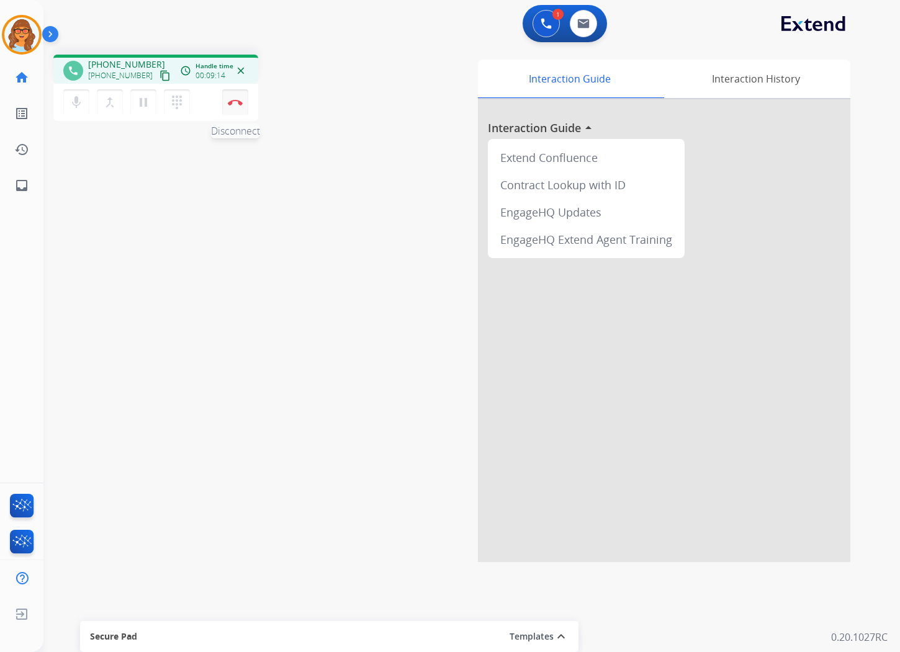
click at [238, 101] on img at bounding box center [235, 102] width 15 height 6
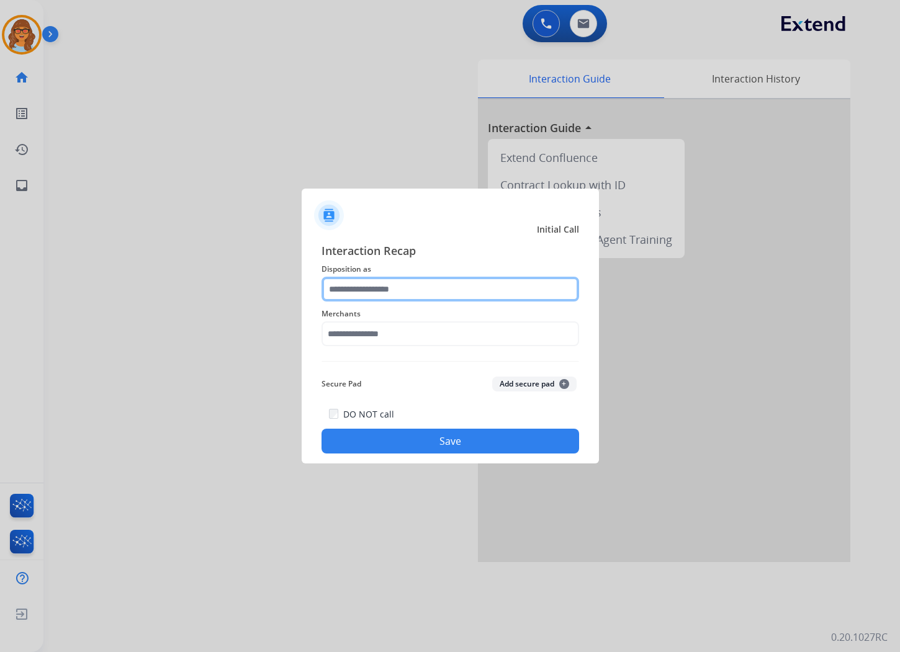
click at [354, 286] on input "text" at bounding box center [449, 289] width 257 height 25
click at [420, 289] on input "text" at bounding box center [449, 289] width 257 height 25
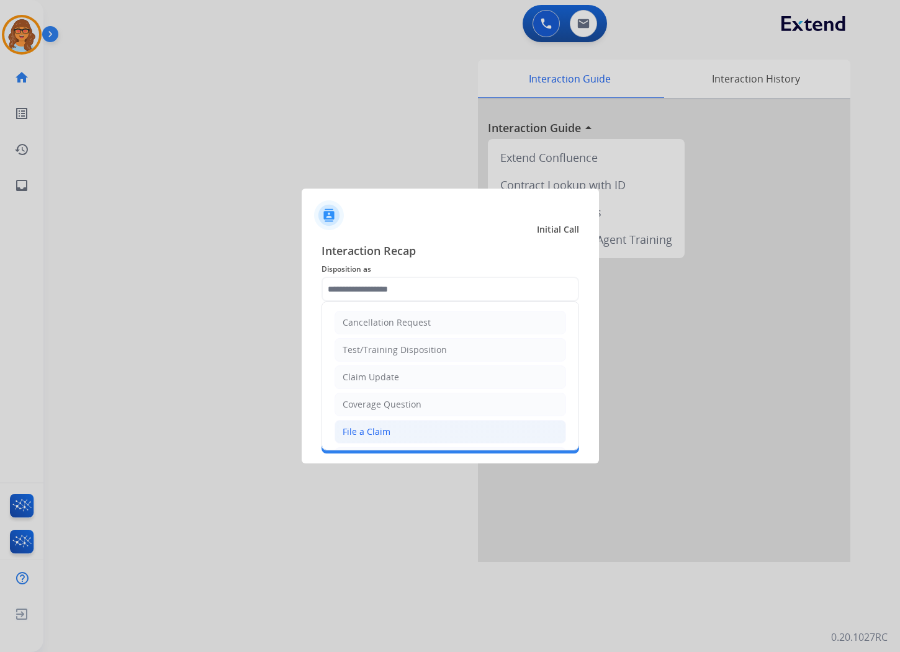
click at [370, 432] on div "File a Claim" at bounding box center [366, 432] width 48 height 12
type input "**********"
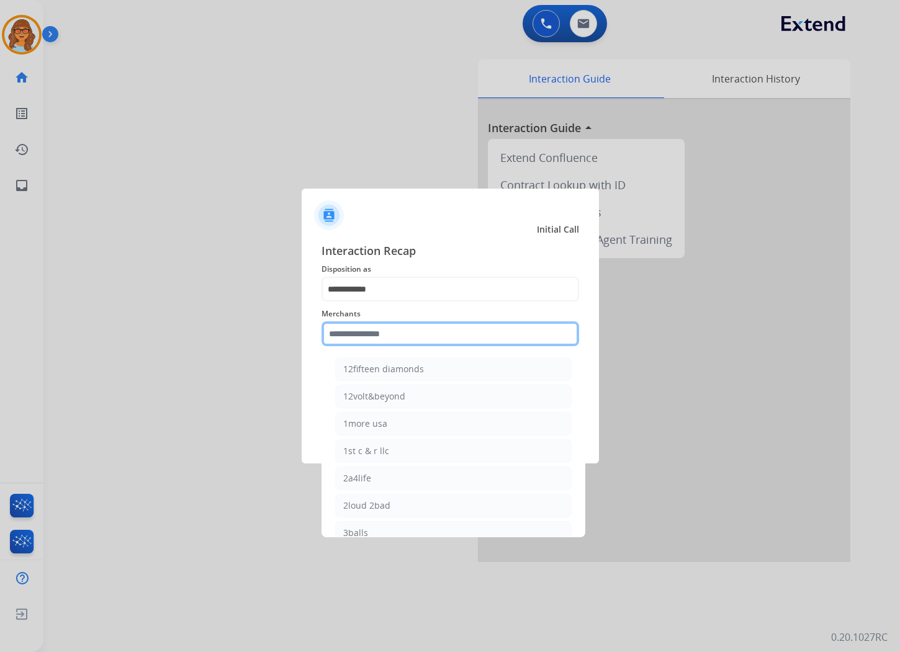
click at [367, 340] on input "text" at bounding box center [449, 333] width 257 height 25
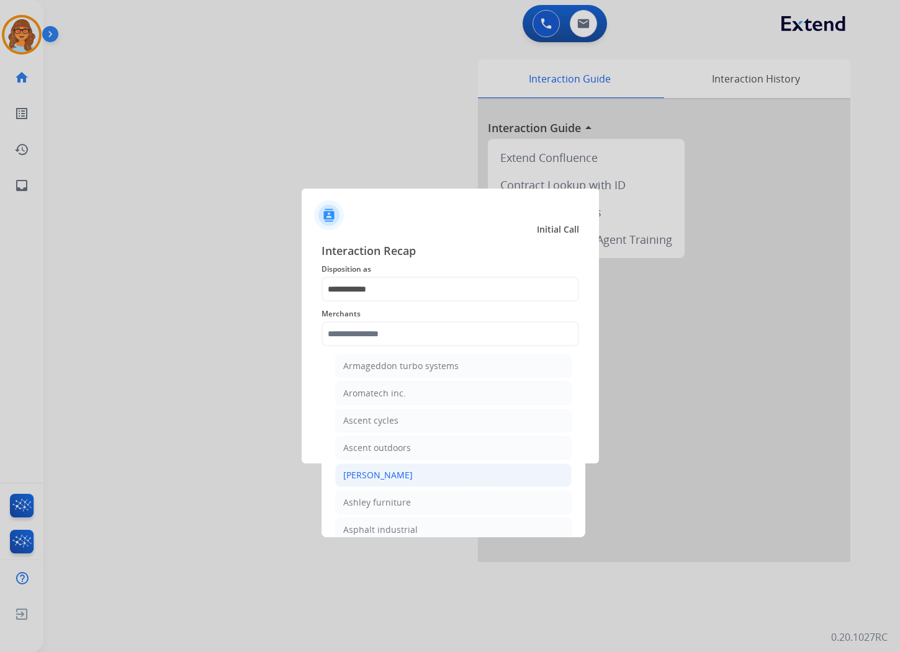
click at [367, 481] on div "[PERSON_NAME]" at bounding box center [377, 475] width 69 height 12
type input "**********"
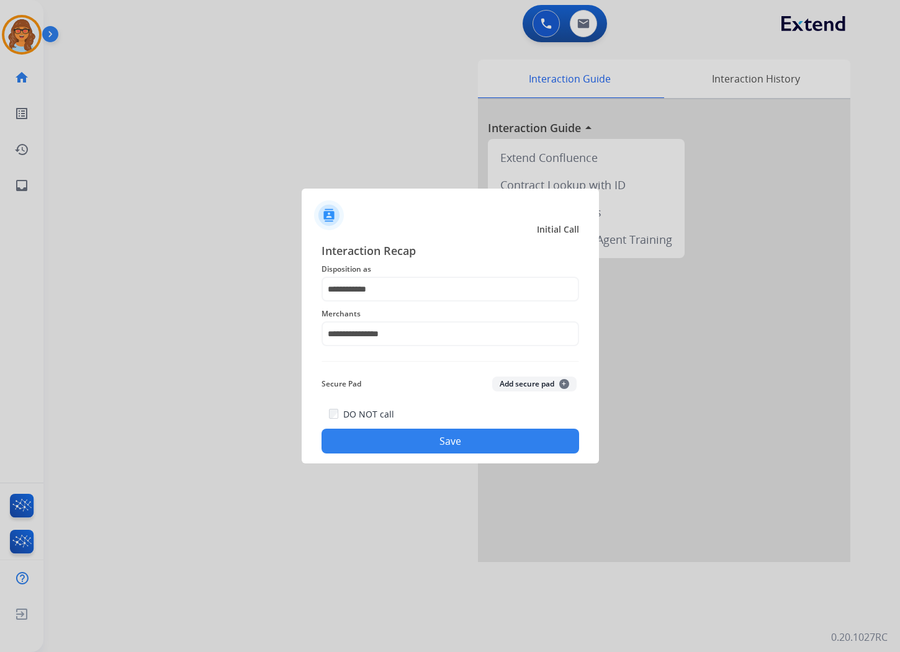
click at [431, 445] on button "Save" at bounding box center [449, 441] width 257 height 25
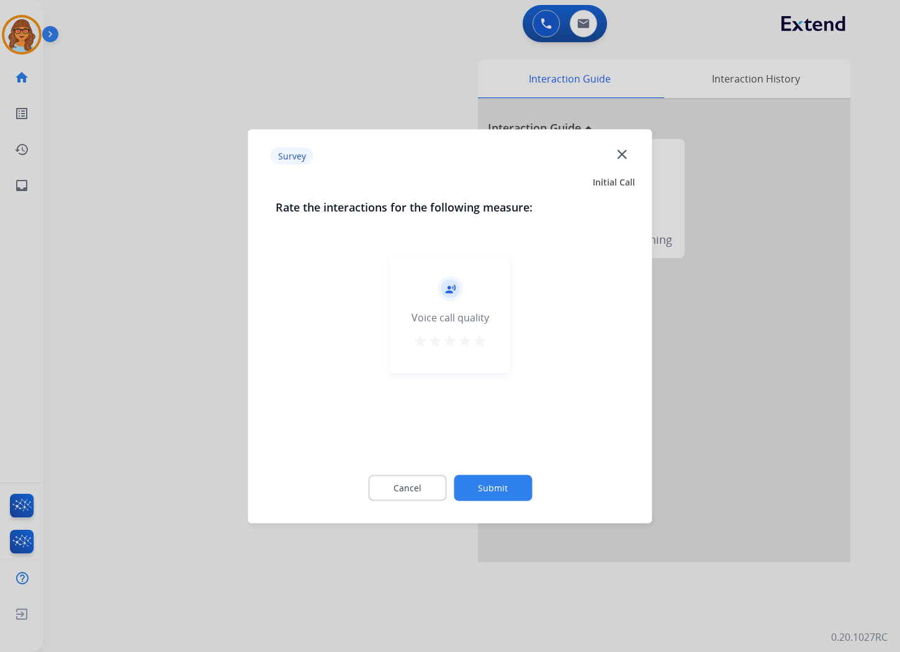
click at [475, 338] on mat-icon "star" at bounding box center [479, 340] width 15 height 15
click at [503, 490] on button "Submit" at bounding box center [493, 488] width 78 height 26
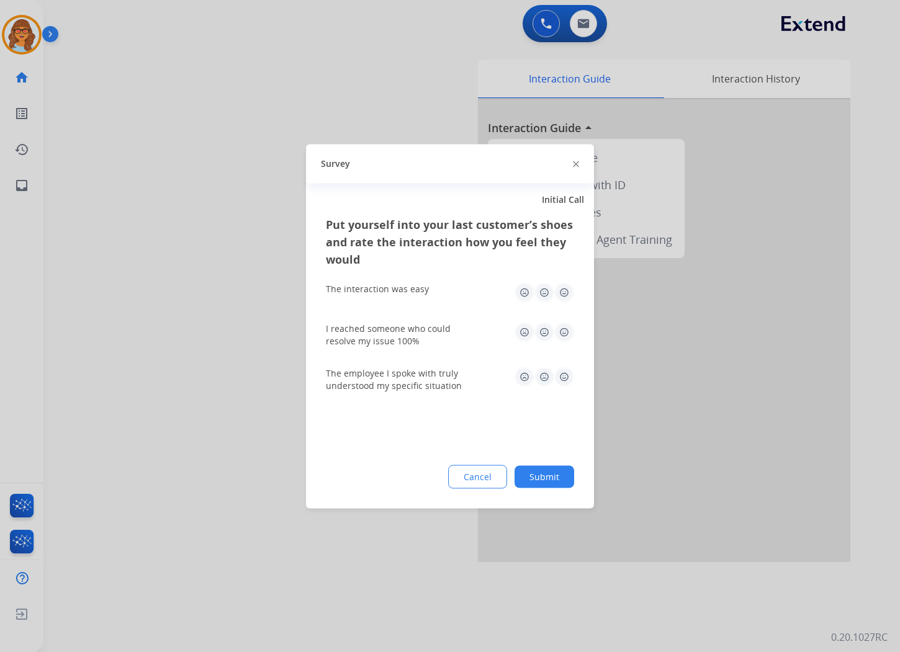
click at [565, 290] on img at bounding box center [564, 292] width 20 height 20
click at [562, 331] on img at bounding box center [564, 332] width 20 height 20
click at [568, 372] on img at bounding box center [564, 377] width 20 height 20
click at [552, 473] on button "Submit" at bounding box center [544, 476] width 60 height 22
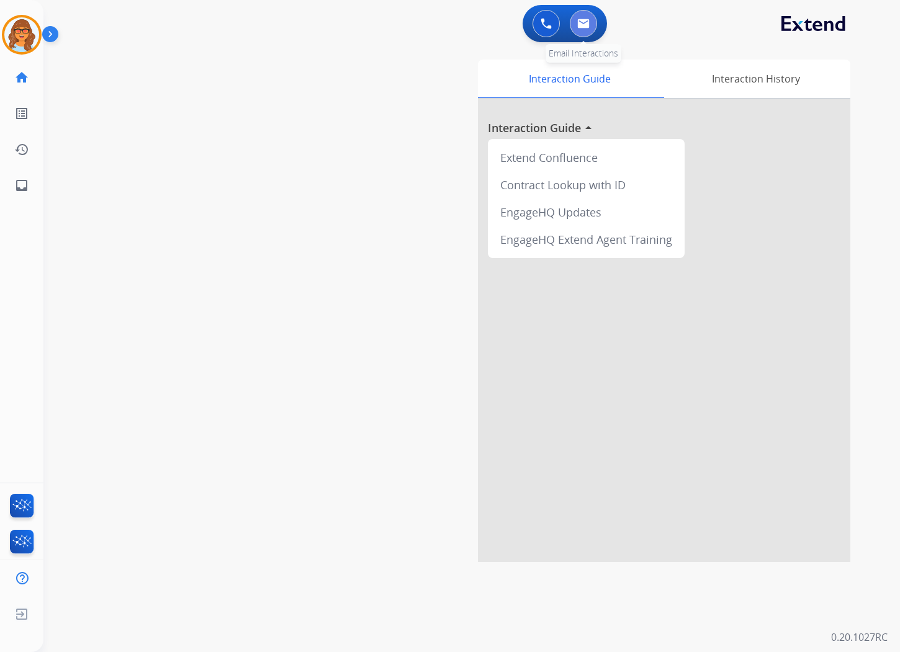
click at [588, 22] on img at bounding box center [583, 24] width 12 height 10
select select "**********"
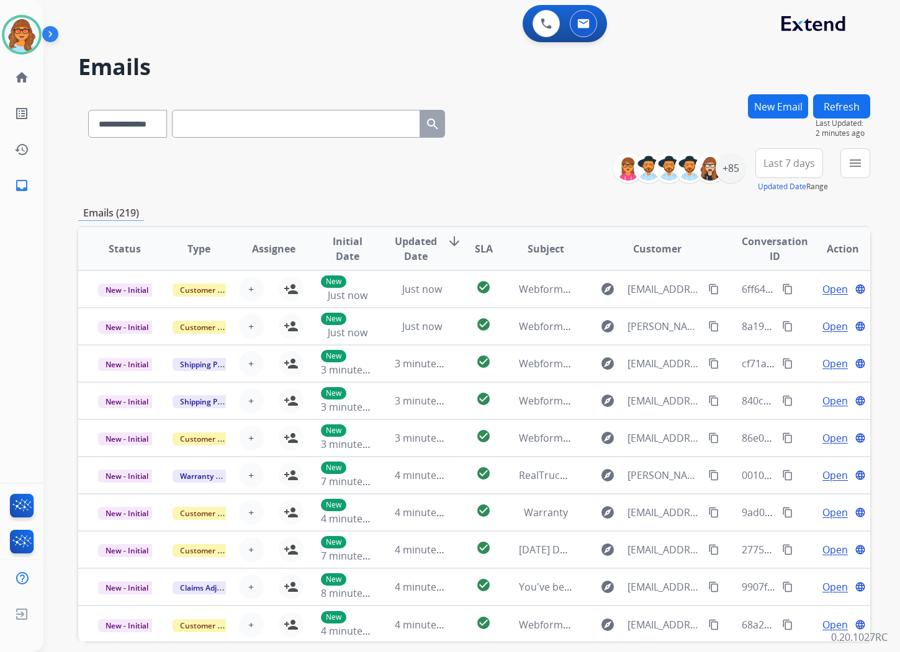
click at [370, 30] on div "0 Voice Interactions 0 Email Interactions" at bounding box center [464, 25] width 812 height 40
drag, startPoint x: 8, startPoint y: 39, endPoint x: 38, endPoint y: 42, distance: 29.9
click at [8, 39] on img at bounding box center [21, 34] width 35 height 35
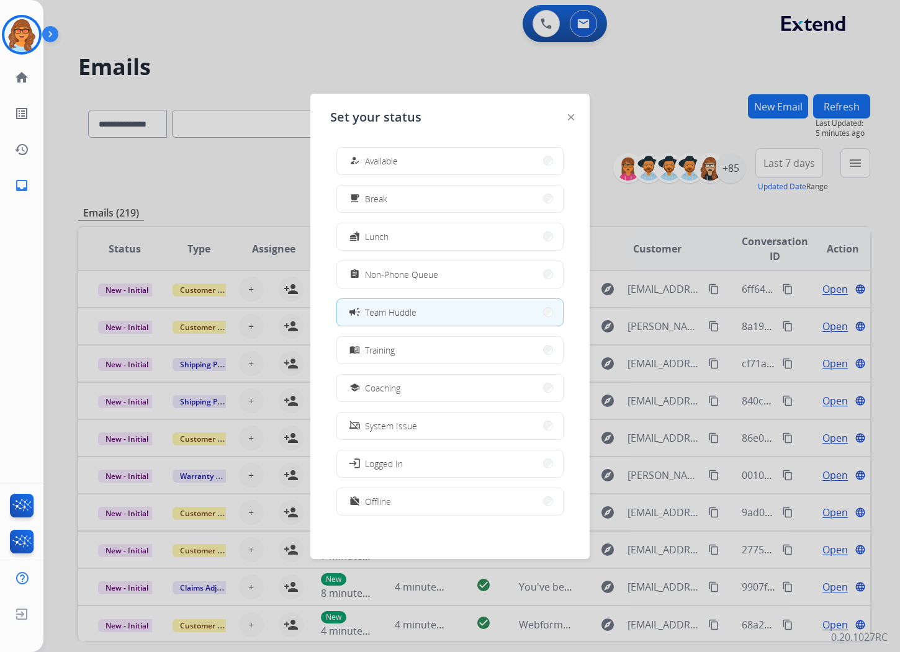
click at [228, 40] on div at bounding box center [450, 326] width 900 height 652
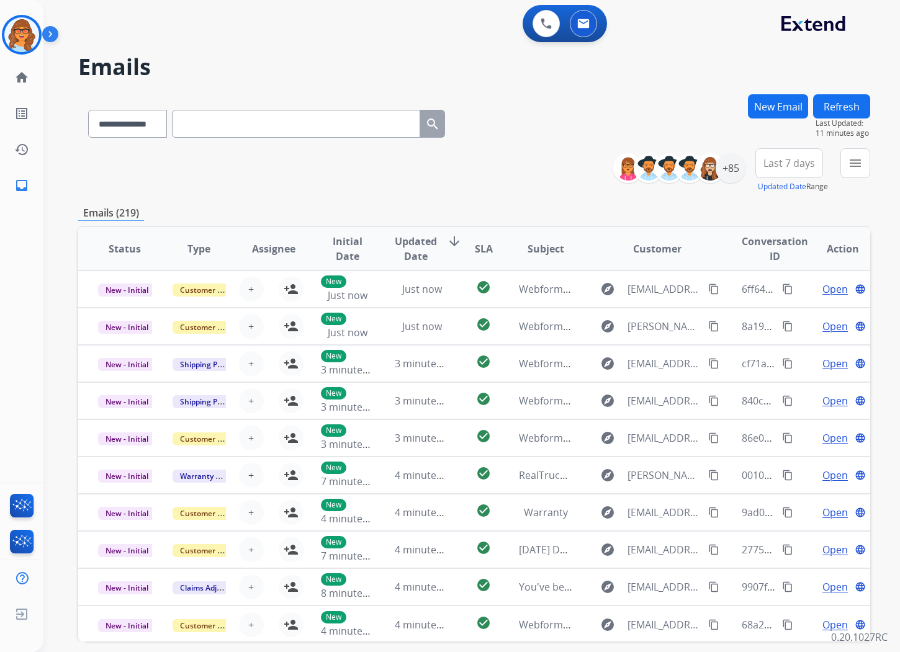
click at [132, 27] on div "0 Voice Interactions 0 Email Interactions" at bounding box center [464, 25] width 812 height 40
click at [581, 20] on img at bounding box center [583, 24] width 12 height 10
click at [858, 164] on mat-icon "menu" at bounding box center [855, 163] width 15 height 15
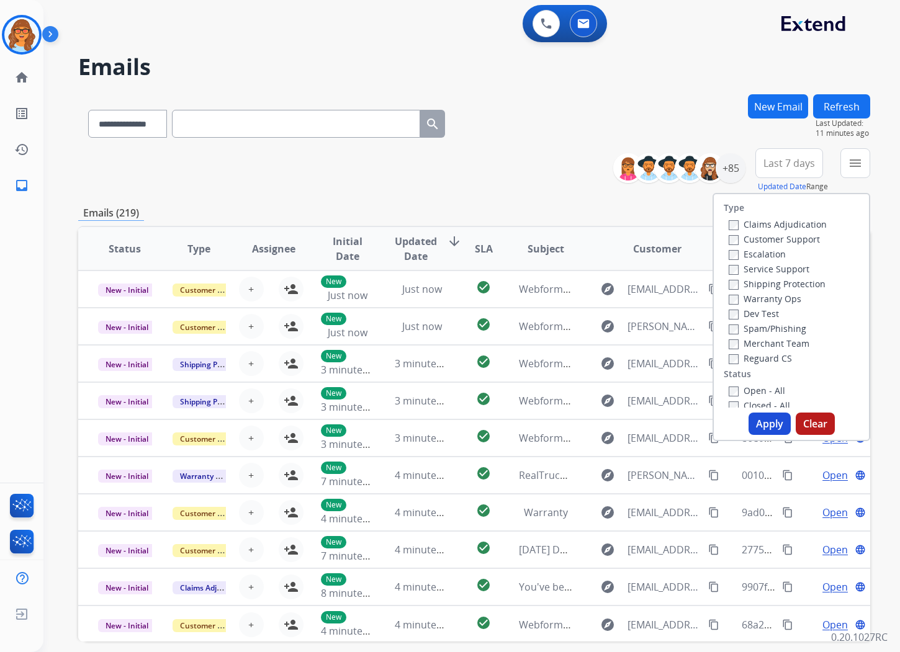
click at [787, 236] on label "Customer Support" at bounding box center [773, 239] width 91 height 12
click at [776, 102] on button "New Email" at bounding box center [778, 106] width 60 height 24
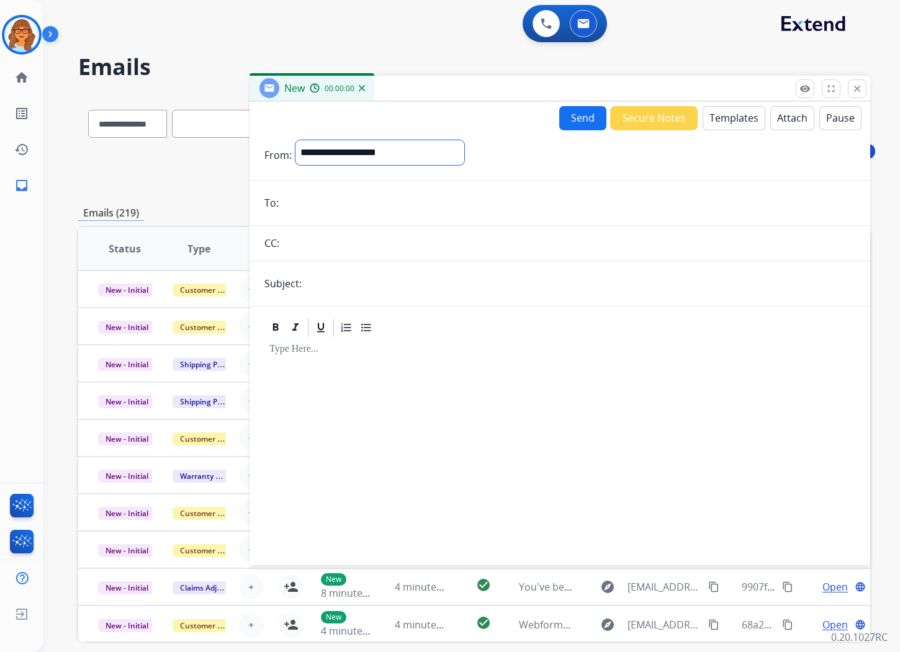
click at [372, 155] on select "**********" at bounding box center [379, 152] width 169 height 25
select select "**********"
click at [295, 140] on select "**********" at bounding box center [379, 152] width 169 height 25
click at [315, 200] on input "email" at bounding box center [568, 204] width 573 height 25
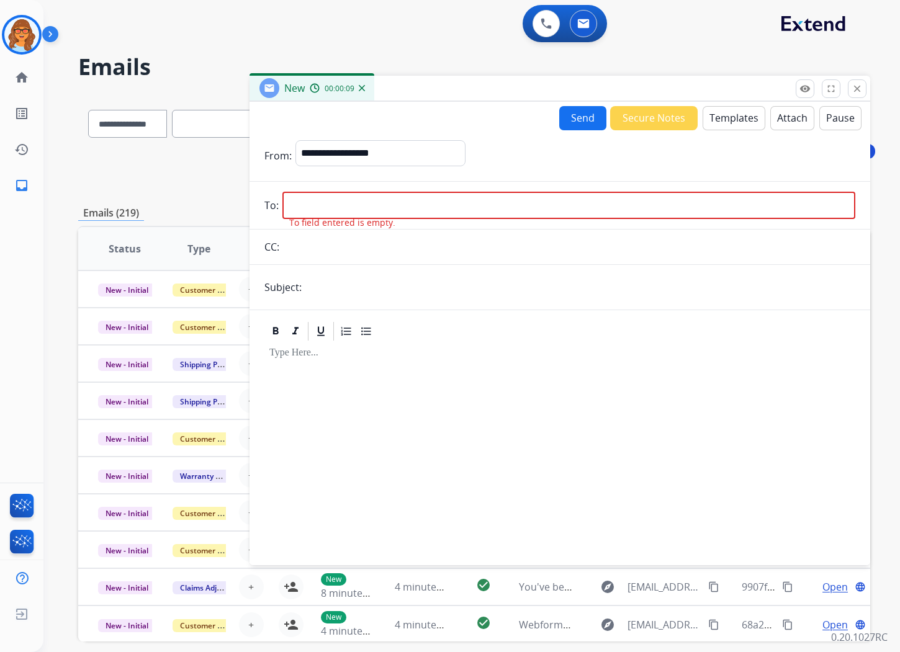
click at [303, 197] on input "email" at bounding box center [568, 205] width 573 height 27
paste input "**********"
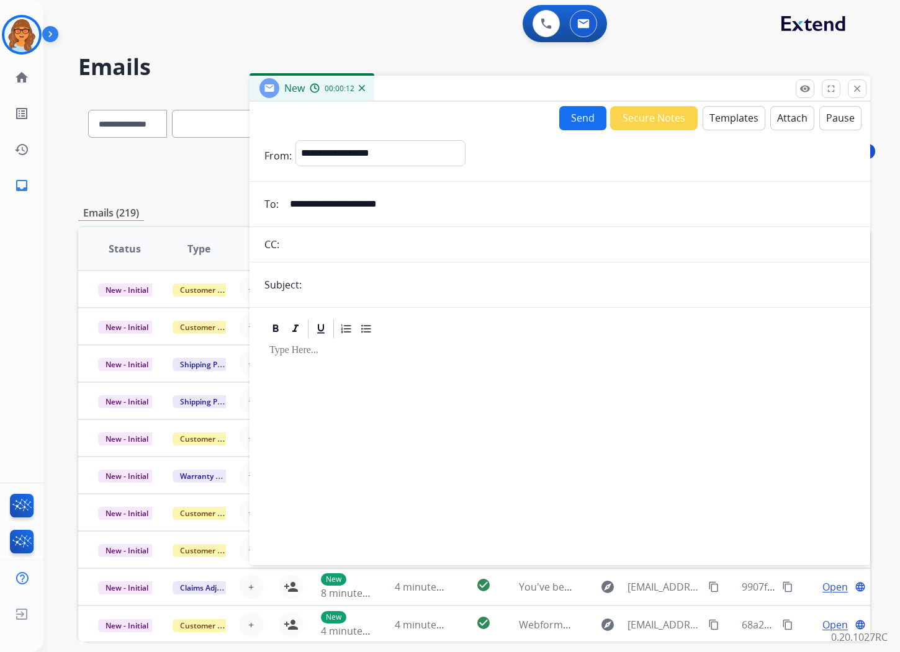
type input "**********"
click at [320, 290] on input "text" at bounding box center [580, 284] width 550 height 25
type input "**********"
click at [720, 116] on button "Templates" at bounding box center [733, 118] width 63 height 24
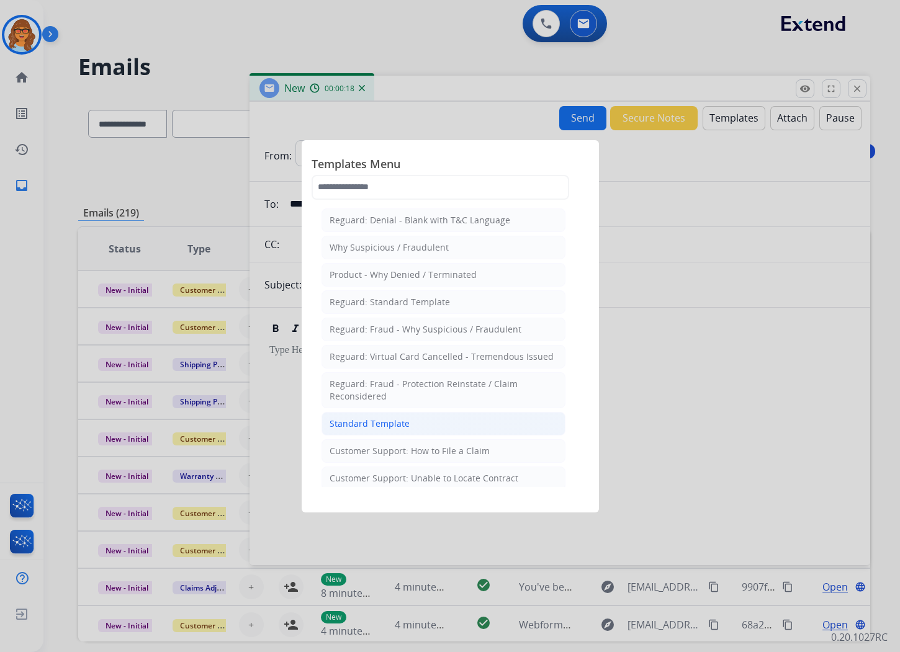
click at [342, 424] on div "Standard Template" at bounding box center [369, 424] width 80 height 12
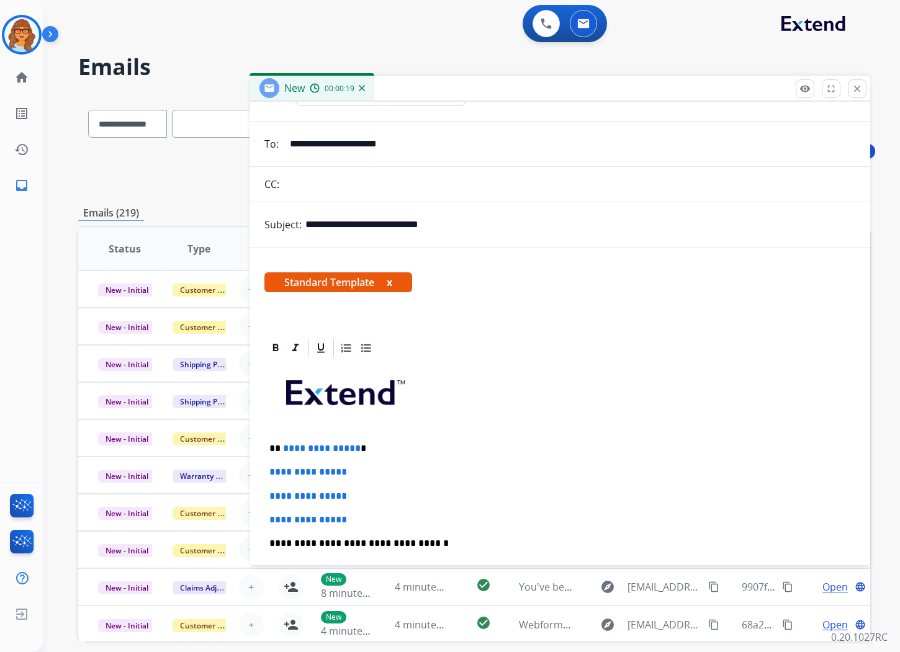
scroll to position [207, 0]
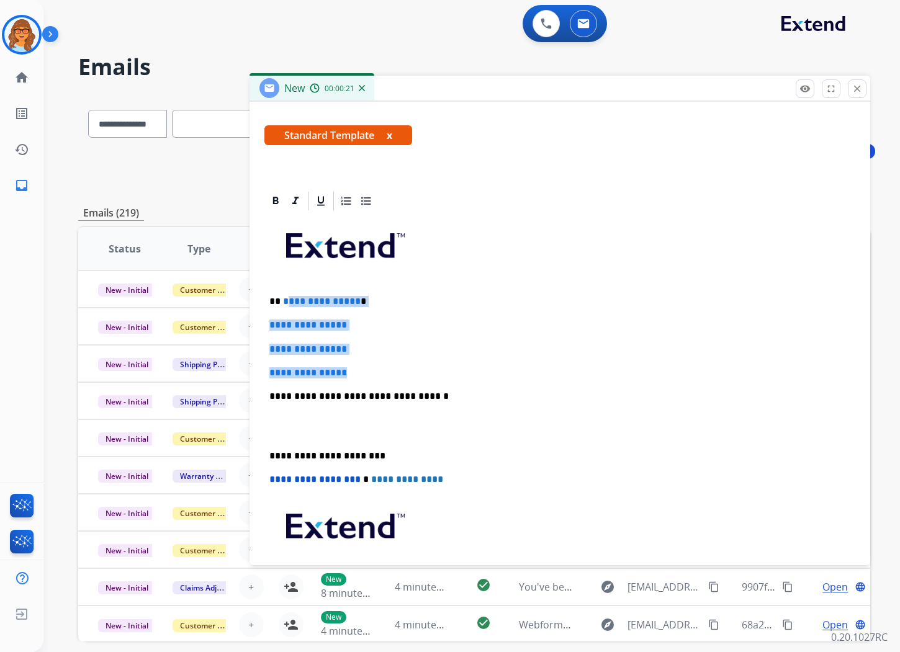
drag, startPoint x: 314, startPoint y: 368, endPoint x: 283, endPoint y: 286, distance: 87.6
click at [283, 286] on div "**********" at bounding box center [559, 425] width 591 height 427
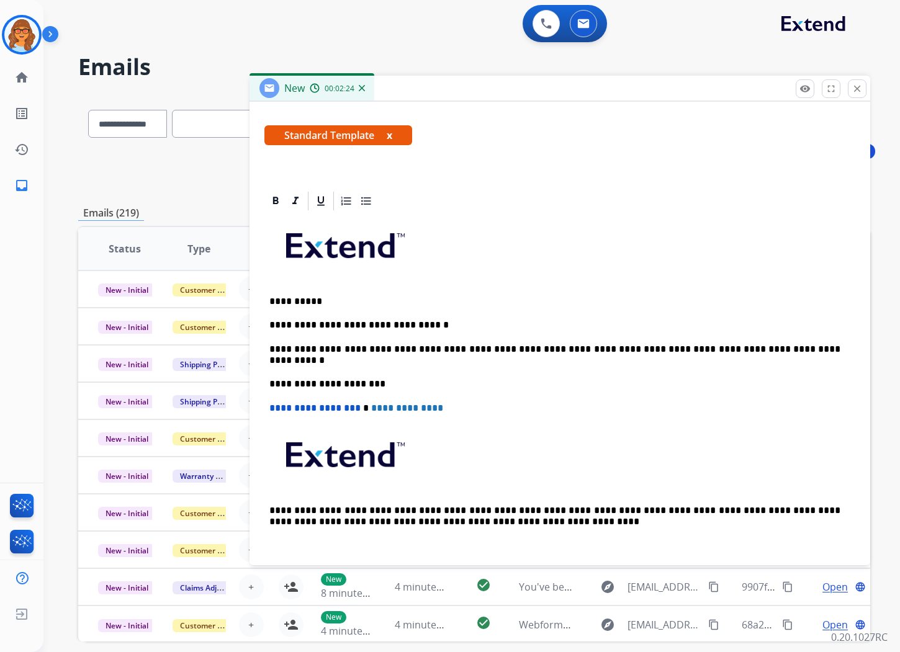
click at [290, 364] on p "**********" at bounding box center [554, 355] width 571 height 23
click at [271, 368] on div "**********" at bounding box center [559, 390] width 591 height 356
click at [285, 369] on div "**********" at bounding box center [559, 390] width 591 height 356
click at [285, 364] on p "**********" at bounding box center [554, 355] width 571 height 23
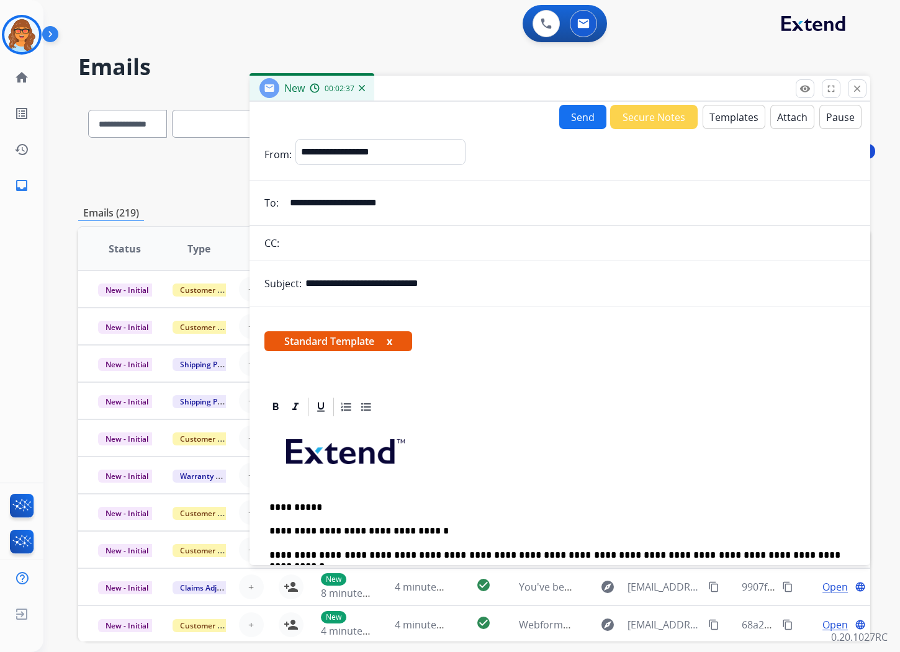
scroll to position [0, 0]
click at [573, 115] on button "Send" at bounding box center [582, 117] width 47 height 24
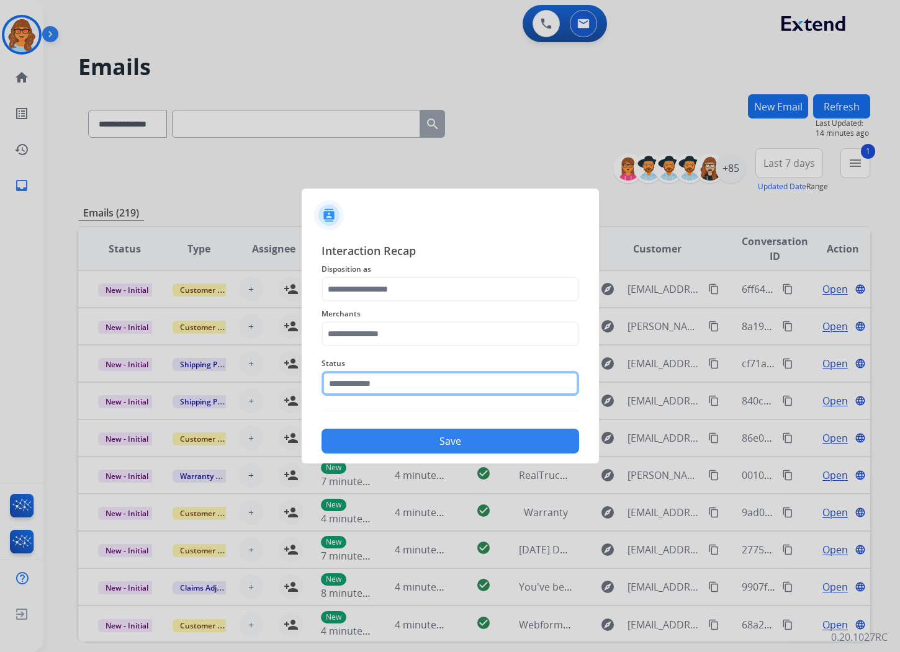
click at [416, 385] on input "text" at bounding box center [449, 383] width 257 height 25
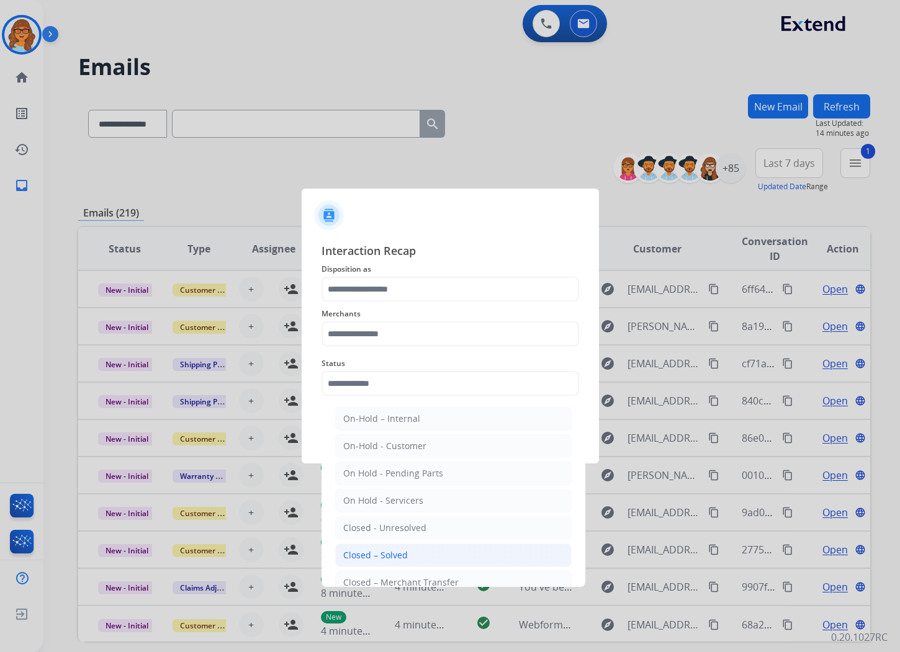
click at [404, 557] on div "Closed – Solved" at bounding box center [375, 555] width 65 height 12
type input "**********"
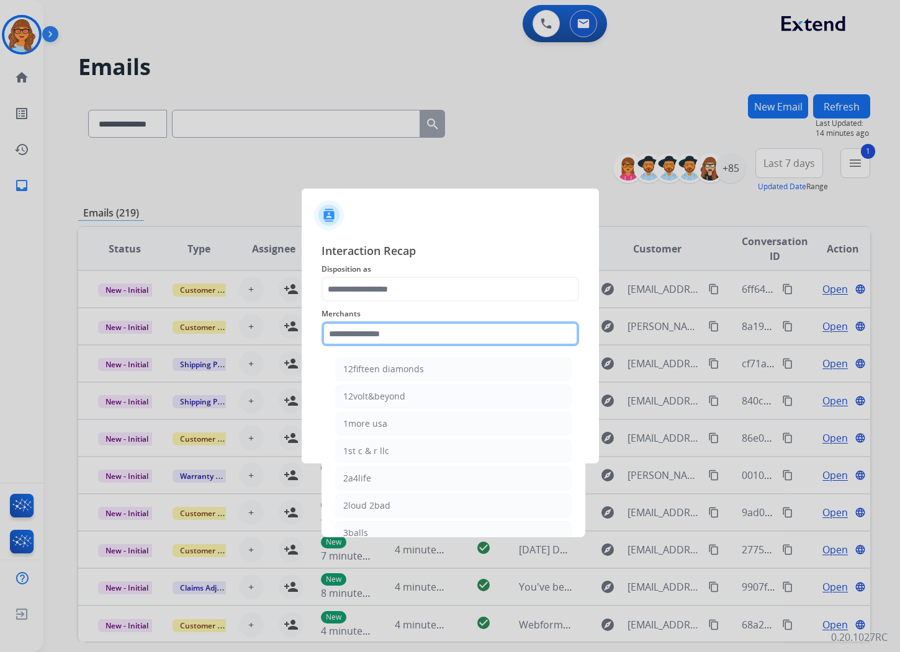
click at [413, 330] on input "text" at bounding box center [449, 333] width 257 height 25
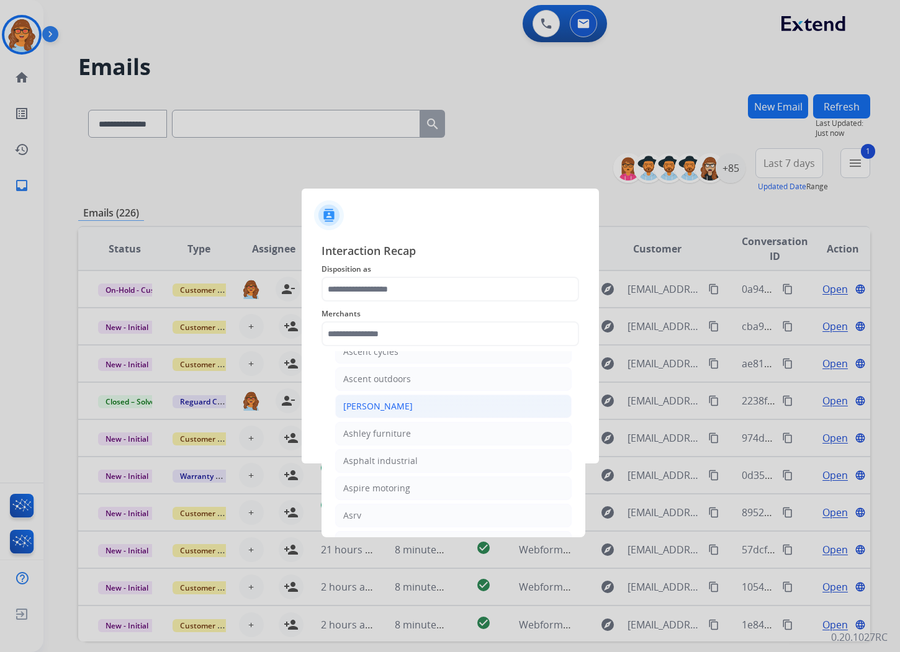
click at [374, 410] on div "[PERSON_NAME]" at bounding box center [377, 406] width 69 height 12
type input "**********"
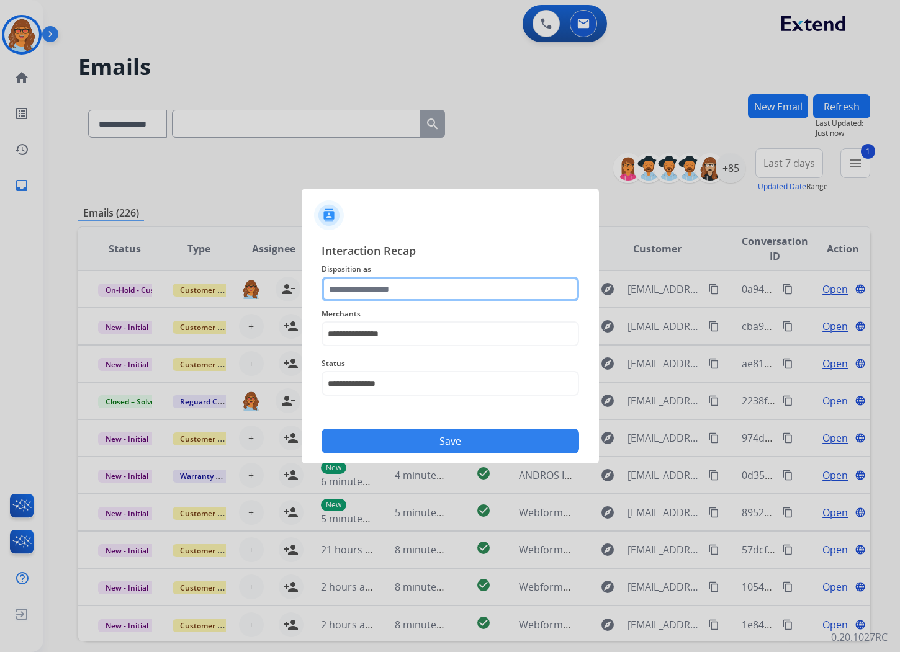
click at [387, 282] on input "text" at bounding box center [449, 289] width 257 height 25
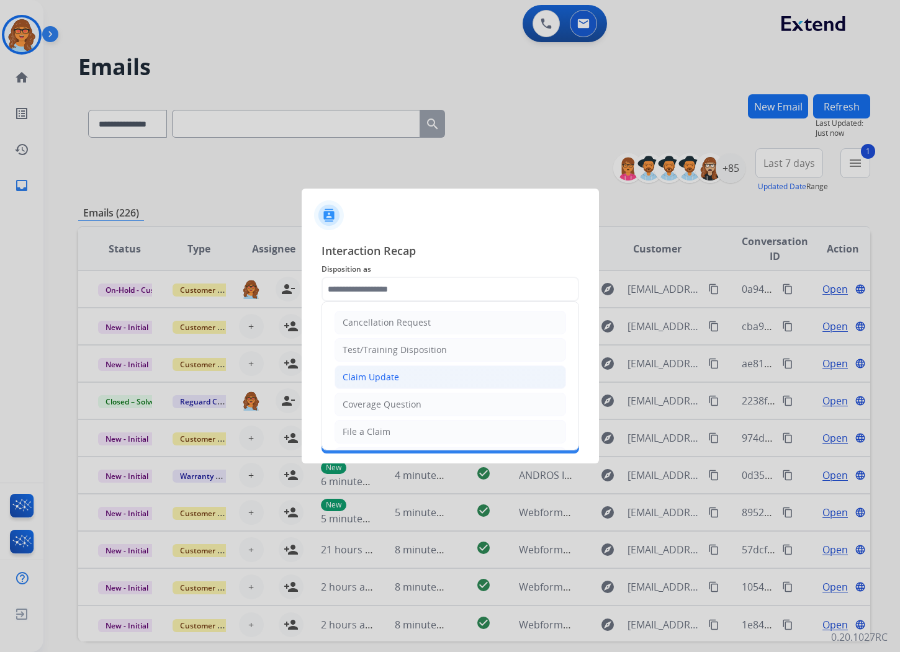
click at [373, 371] on div "Claim Update" at bounding box center [370, 377] width 56 height 12
type input "**********"
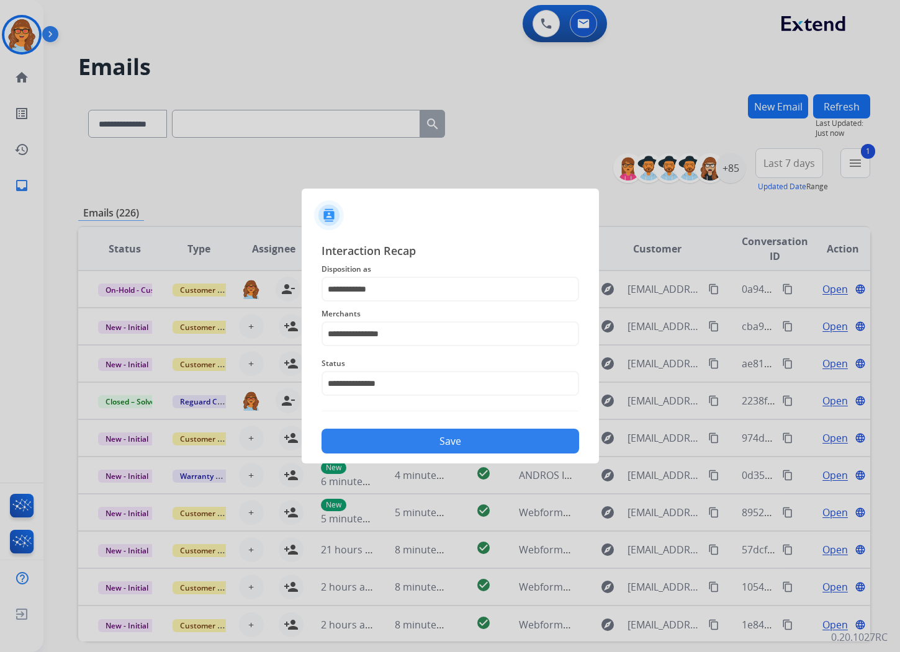
click at [483, 435] on button "Save" at bounding box center [449, 441] width 257 height 25
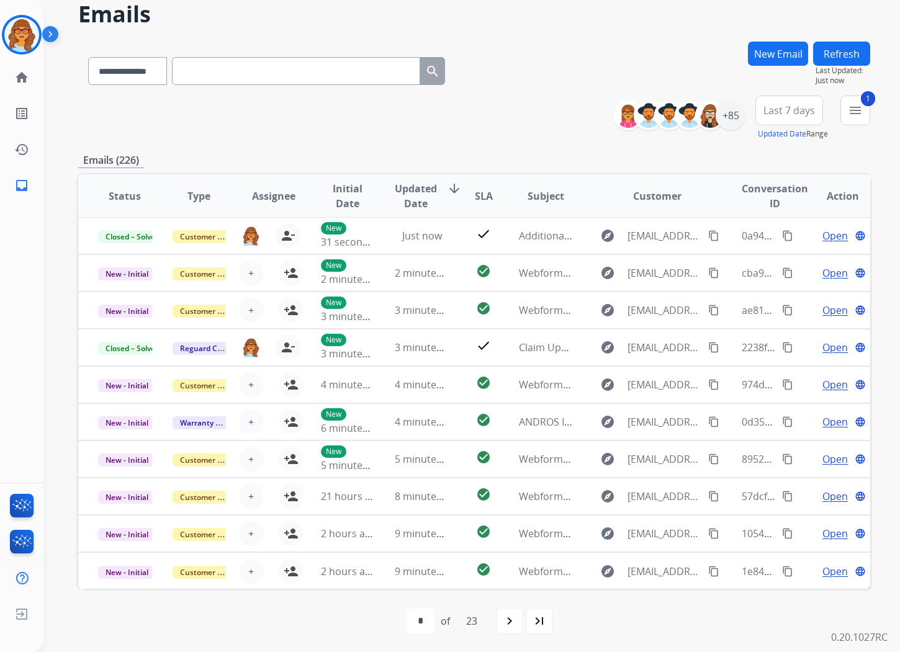
scroll to position [53, 0]
click at [91, 619] on div "first_page navigate_before * * * * * * * * * ** ** ** ** ** ** ** ** ** ** ** *…" at bounding box center [474, 620] width 792 height 25
click at [788, 115] on button "Last 7 days" at bounding box center [789, 110] width 68 height 30
click at [799, 258] on div "Last 90 days" at bounding box center [785, 260] width 68 height 19
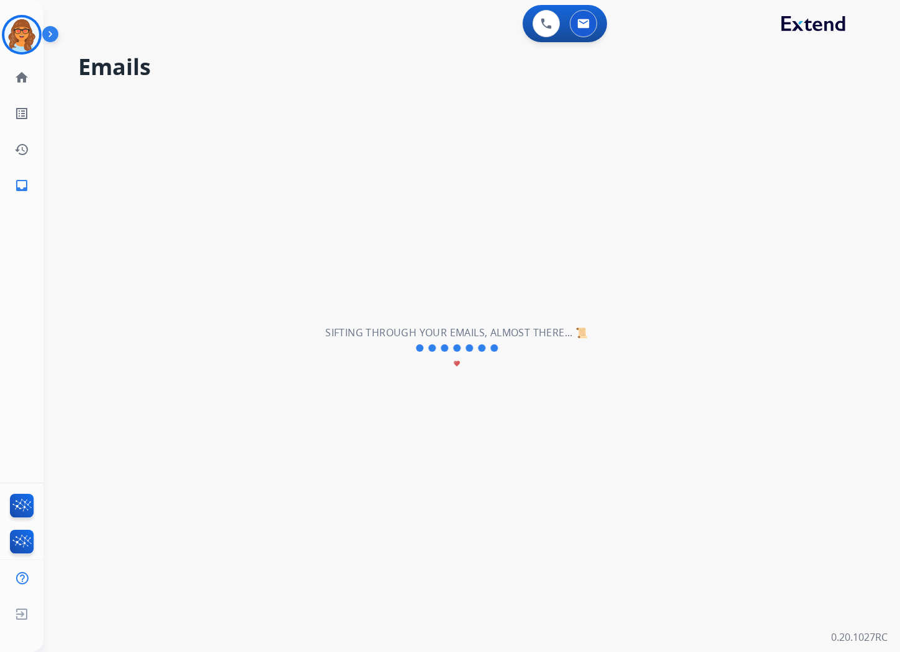
scroll to position [0, 0]
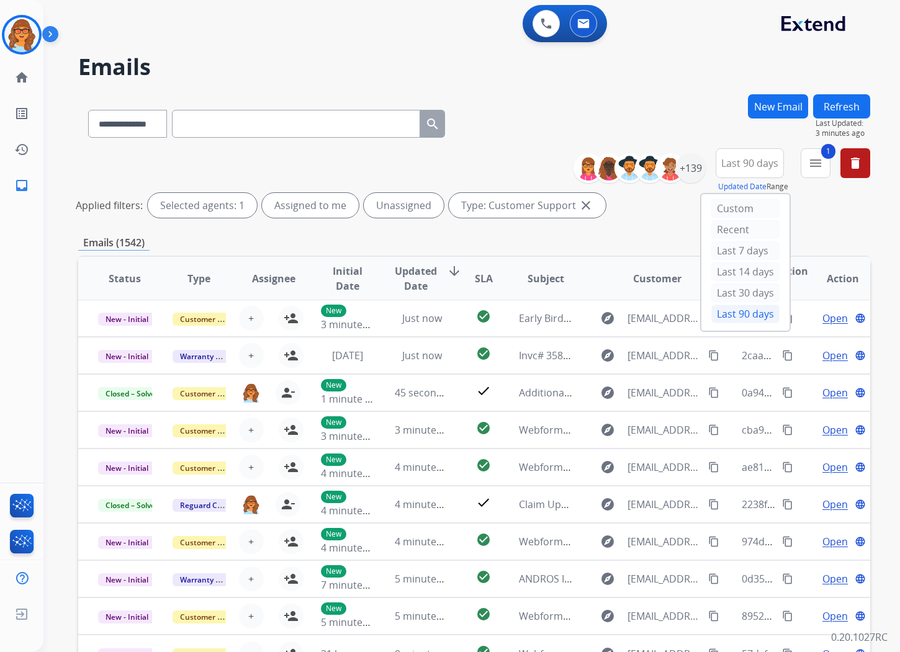
click at [87, 170] on div "**********" at bounding box center [474, 185] width 792 height 74
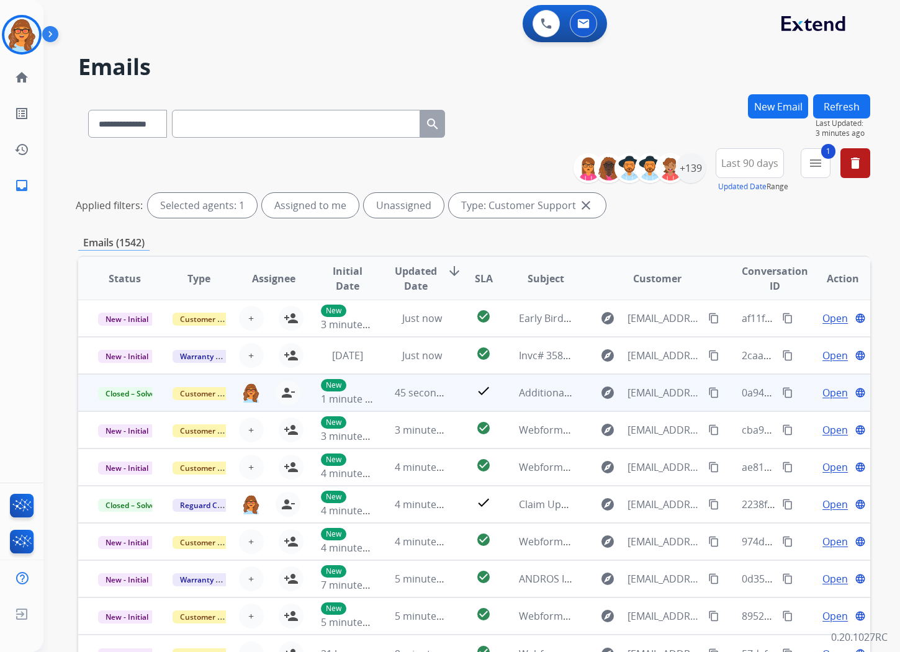
click at [782, 393] on mat-icon "content_copy" at bounding box center [787, 392] width 11 height 11
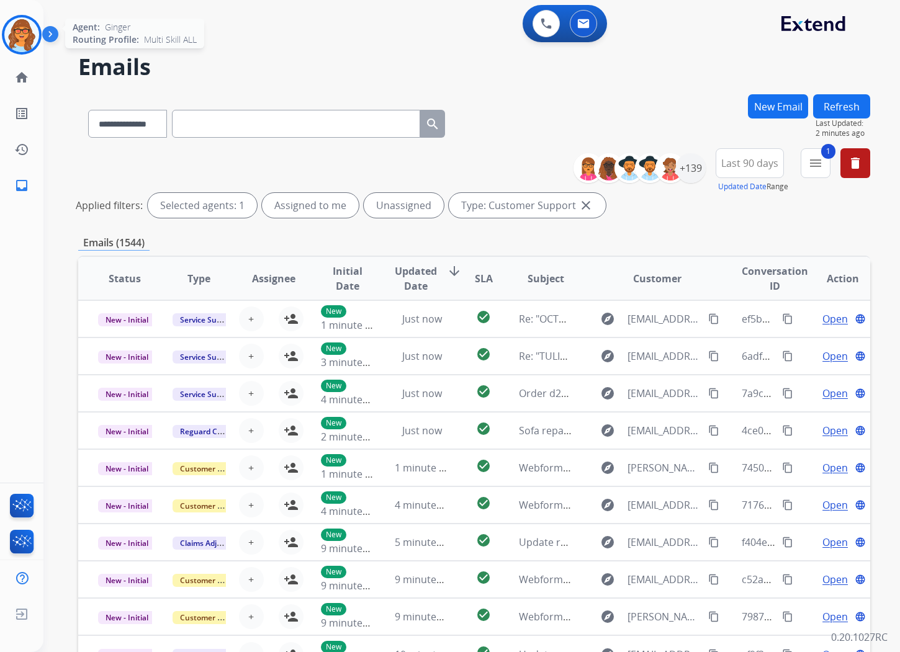
click at [30, 20] on img at bounding box center [21, 34] width 35 height 35
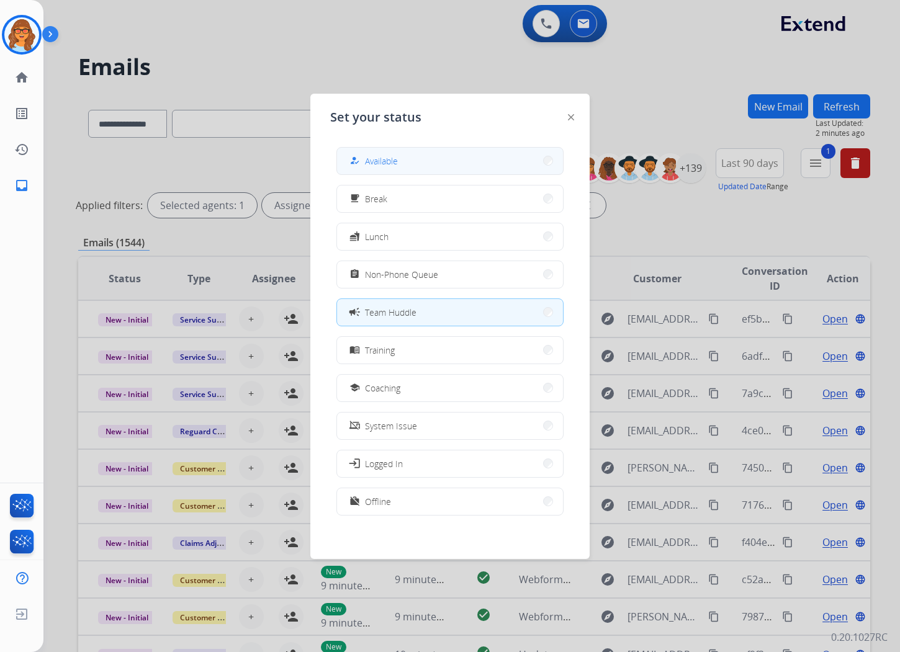
click at [455, 166] on button "how_to_reg Available" at bounding box center [450, 161] width 226 height 27
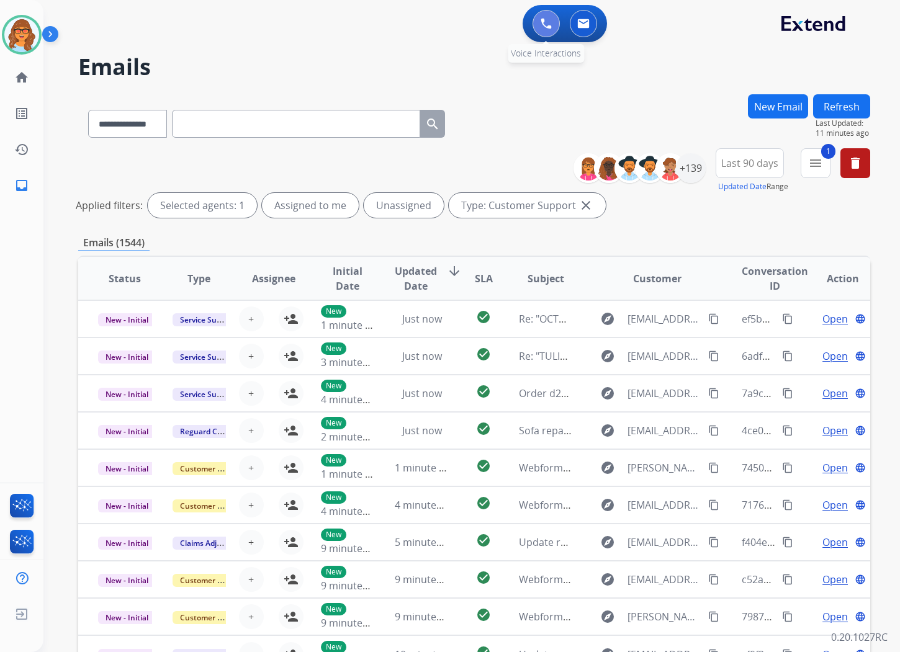
click at [535, 21] on button at bounding box center [545, 23] width 27 height 27
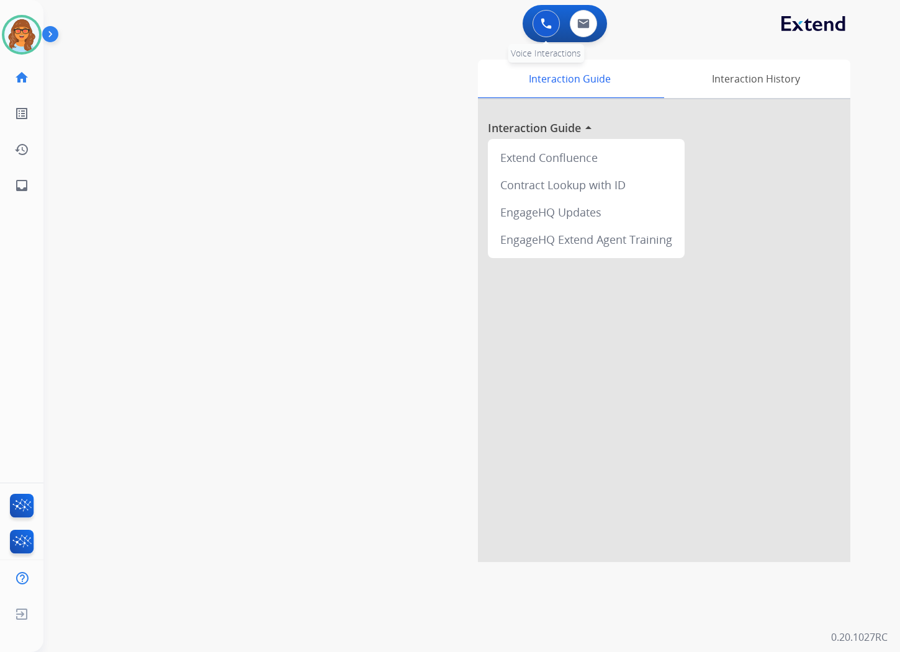
click at [535, 22] on button at bounding box center [545, 23] width 27 height 27
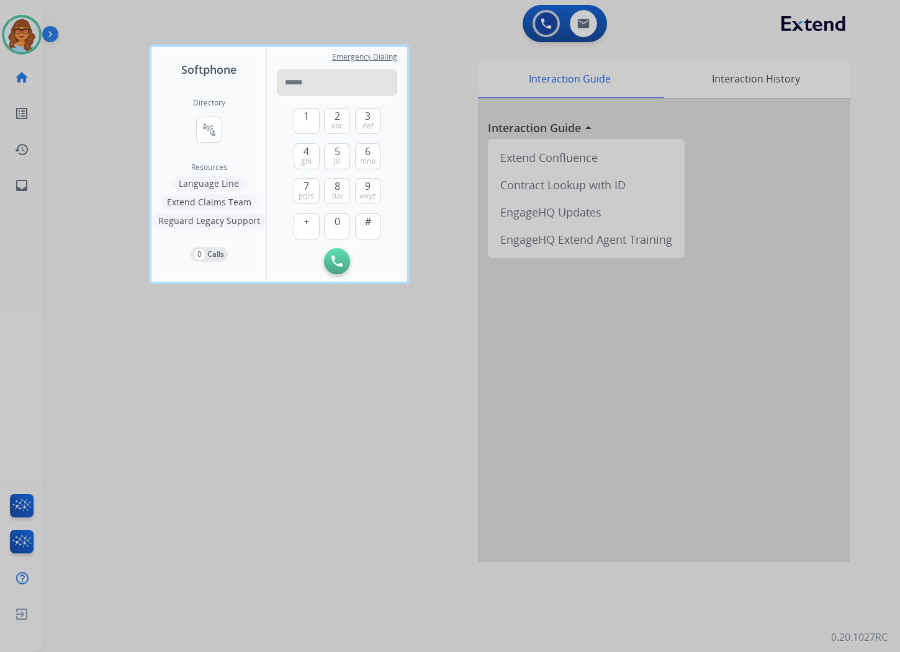
click at [312, 81] on input "tel" at bounding box center [337, 82] width 120 height 26
click at [306, 197] on span "pqrs" at bounding box center [306, 196] width 16 height 10
drag, startPoint x: 338, startPoint y: 230, endPoint x: 346, endPoint y: 215, distance: 16.7
click at [338, 228] on button "0" at bounding box center [337, 226] width 26 height 26
click at [339, 189] on button "8 tuv" at bounding box center [337, 191] width 26 height 26
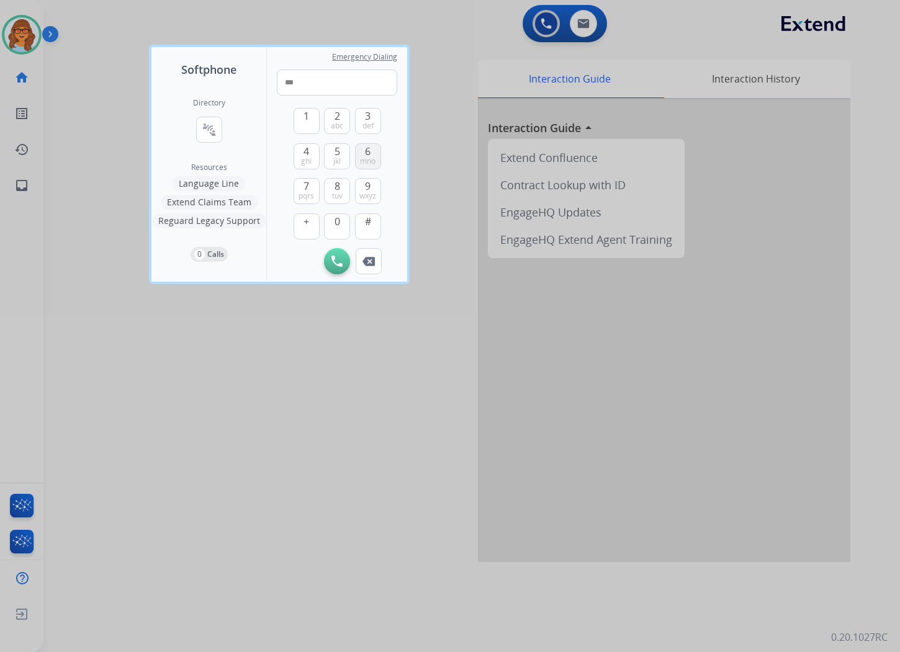
click at [370, 146] on button "6 mno" at bounding box center [368, 156] width 26 height 26
click at [338, 224] on span "0" at bounding box center [337, 221] width 6 height 15
click at [363, 146] on button "6 mno" at bounding box center [368, 156] width 26 height 26
click at [338, 220] on span "0" at bounding box center [337, 221] width 6 height 15
click at [332, 121] on span "abc" at bounding box center [337, 126] width 12 height 10
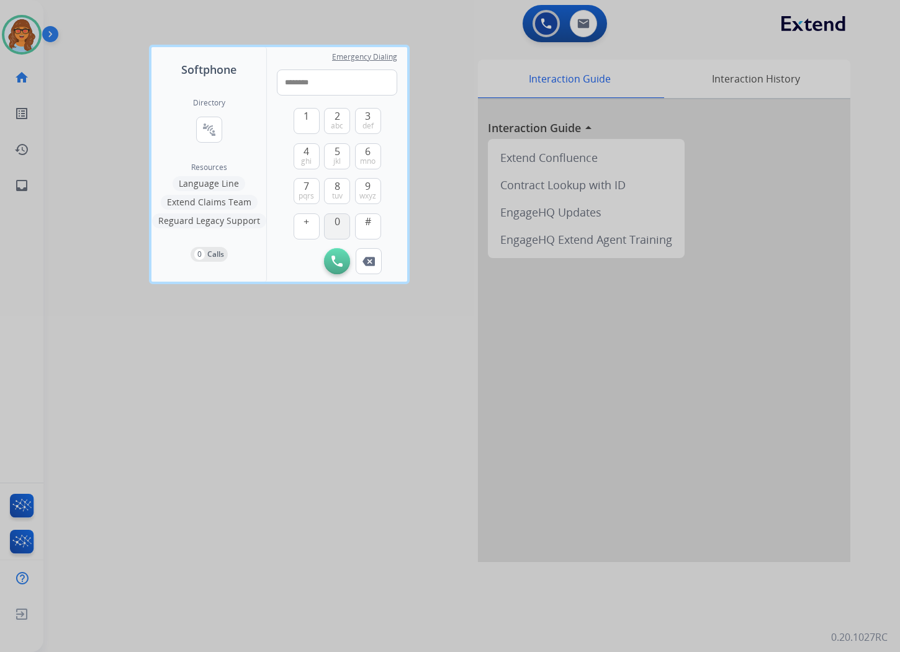
click at [339, 225] on button "0" at bounding box center [337, 226] width 26 height 26
click at [371, 118] on button "3 def" at bounding box center [368, 121] width 26 height 26
type input "**********"
click at [335, 259] on img at bounding box center [336, 261] width 11 height 11
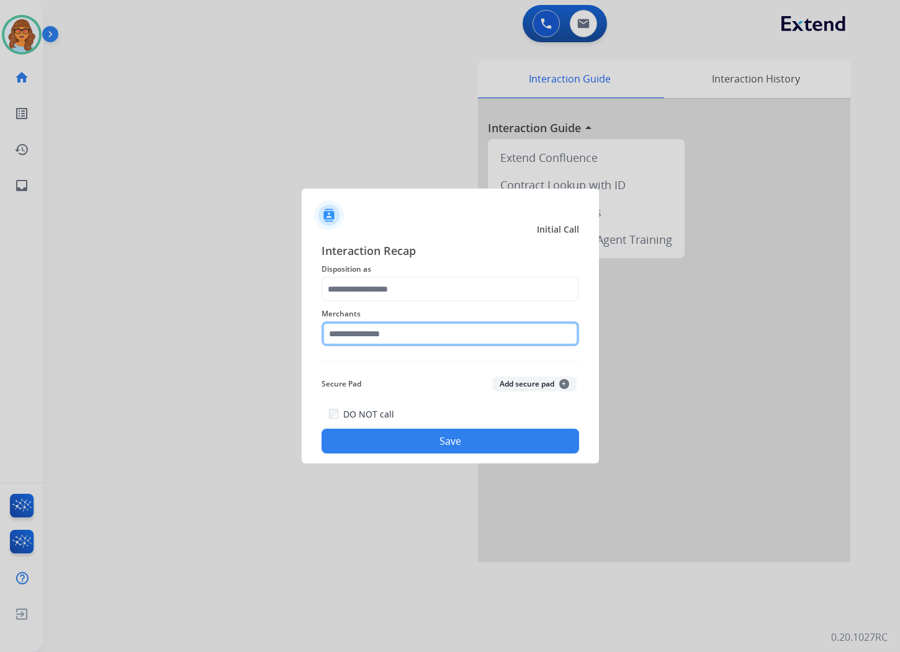
drag, startPoint x: 375, startPoint y: 337, endPoint x: 380, endPoint y: 349, distance: 12.6
click at [375, 337] on input "text" at bounding box center [449, 333] width 257 height 25
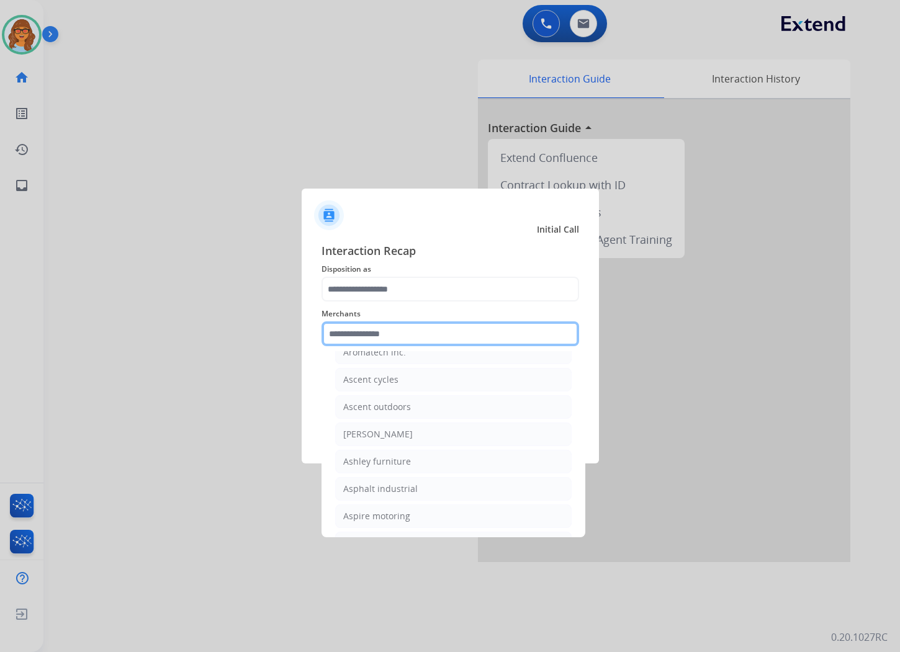
scroll to position [1792, 0]
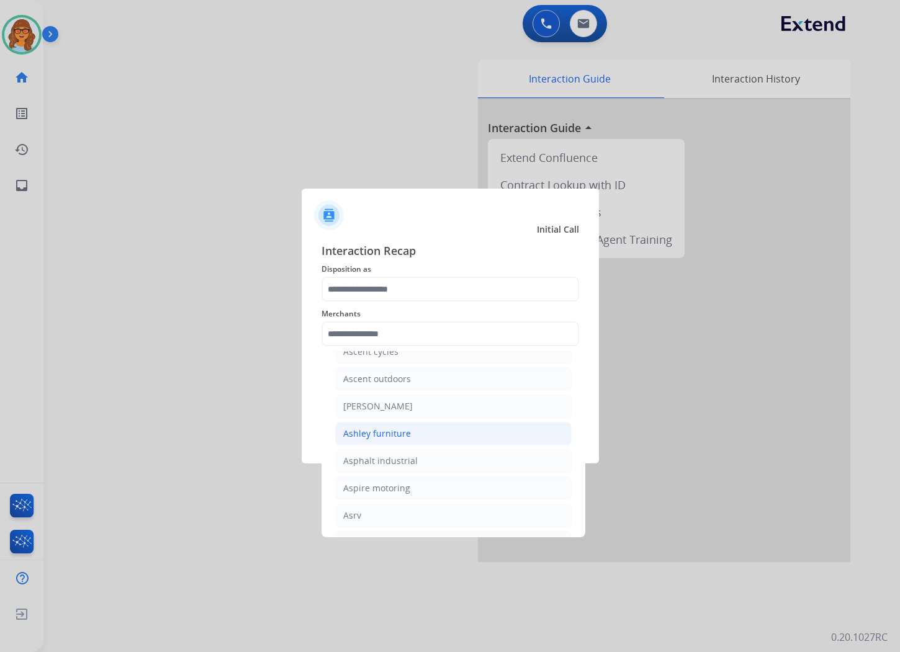
click at [380, 440] on div "Ashley furniture" at bounding box center [377, 433] width 68 height 12
type input "**********"
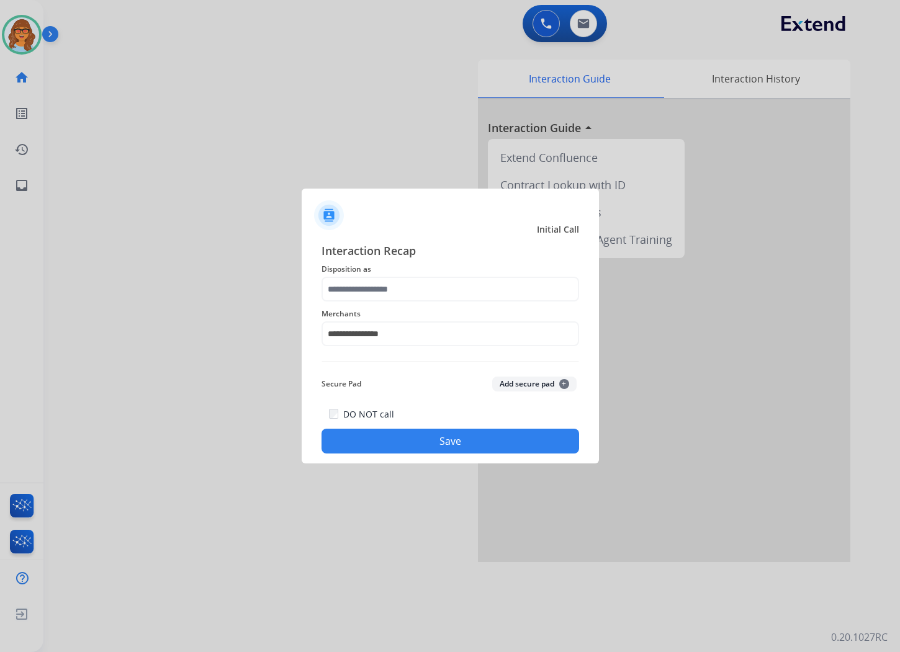
click at [445, 435] on button "Save" at bounding box center [449, 441] width 257 height 25
click at [458, 290] on input "text" at bounding box center [449, 289] width 257 height 25
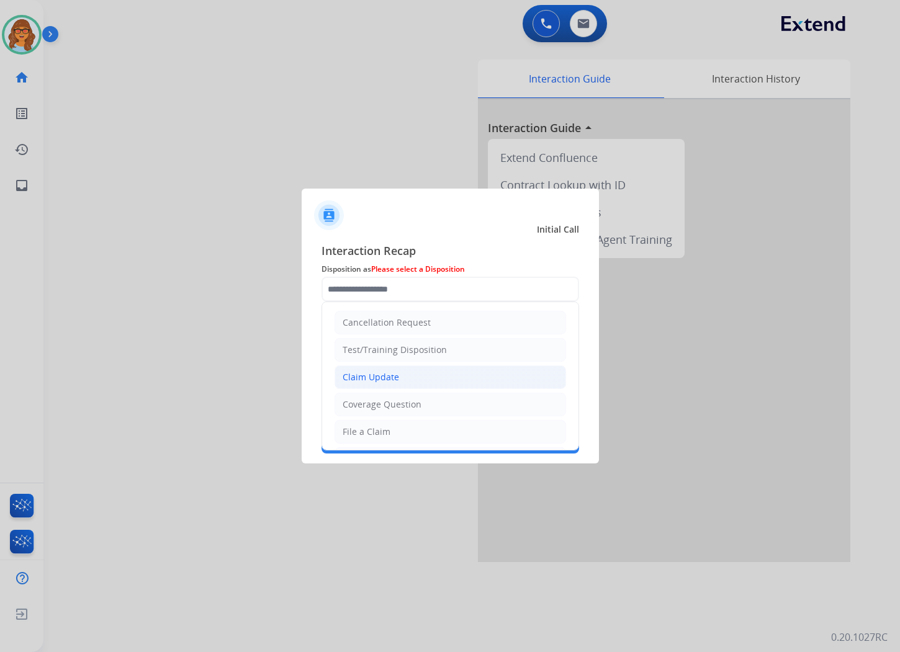
click at [404, 375] on li "Claim Update" at bounding box center [449, 377] width 231 height 24
type input "**********"
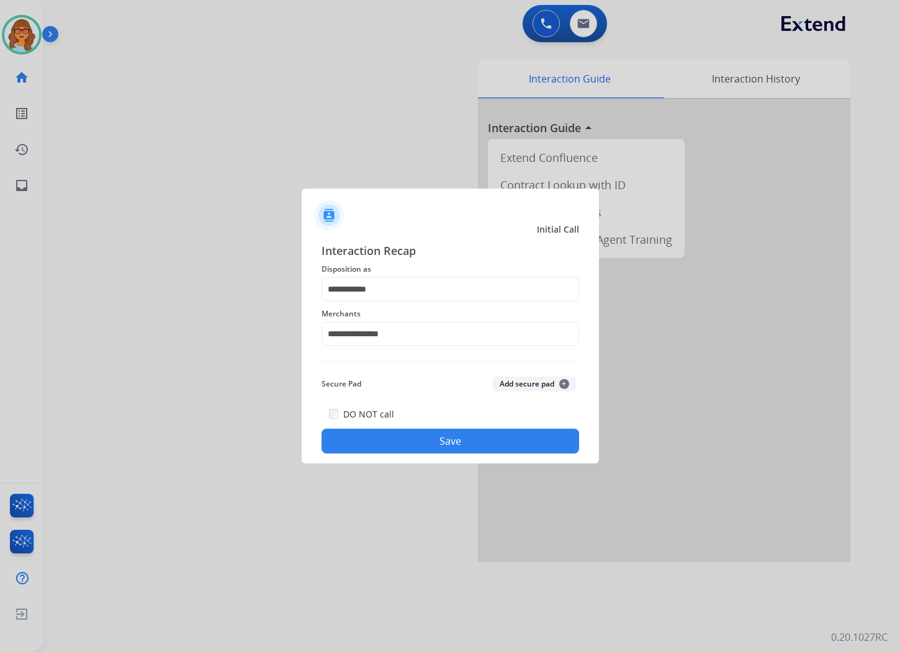
click at [447, 443] on button "Save" at bounding box center [449, 441] width 257 height 25
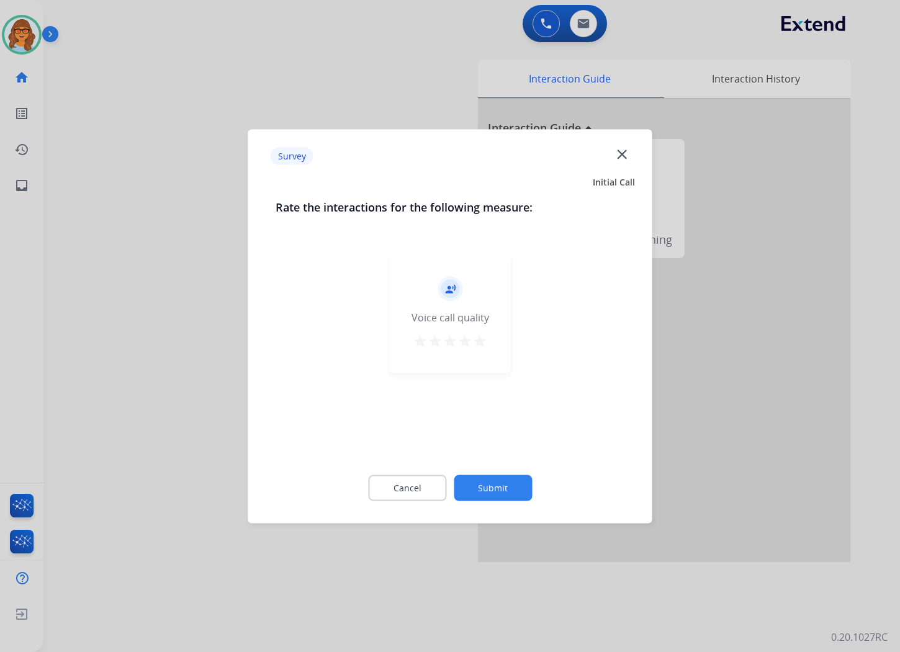
click at [499, 482] on button "Submit" at bounding box center [493, 488] width 78 height 26
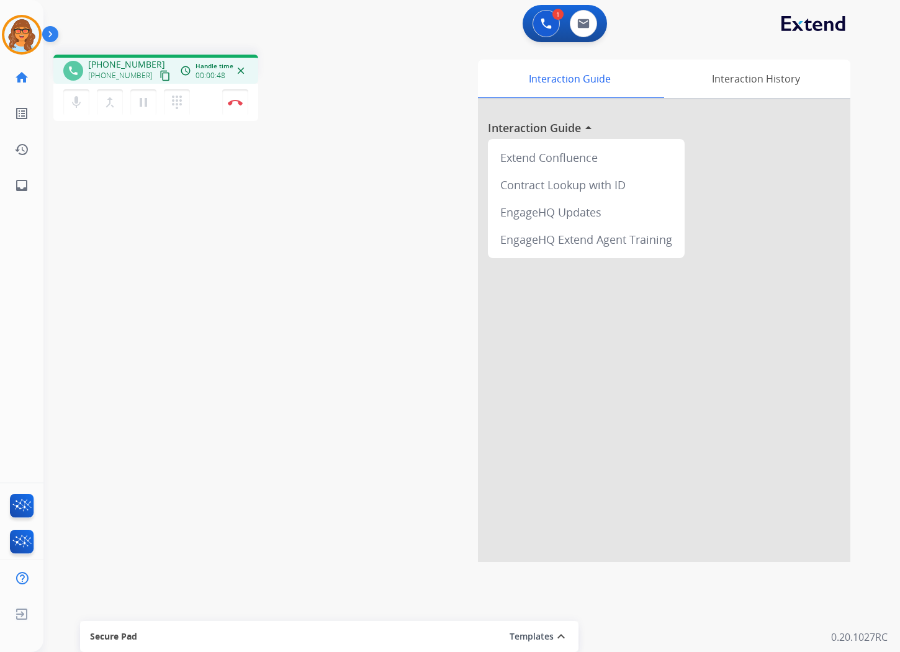
drag, startPoint x: 150, startPoint y: 72, endPoint x: 143, endPoint y: 77, distance: 7.9
click at [159, 72] on mat-icon "content_copy" at bounding box center [164, 75] width 11 height 11
click at [140, 107] on mat-icon "pause" at bounding box center [143, 102] width 15 height 15
click at [147, 104] on mat-icon "play_arrow" at bounding box center [143, 102] width 15 height 15
click at [73, 107] on mat-icon "mic" at bounding box center [76, 102] width 15 height 15
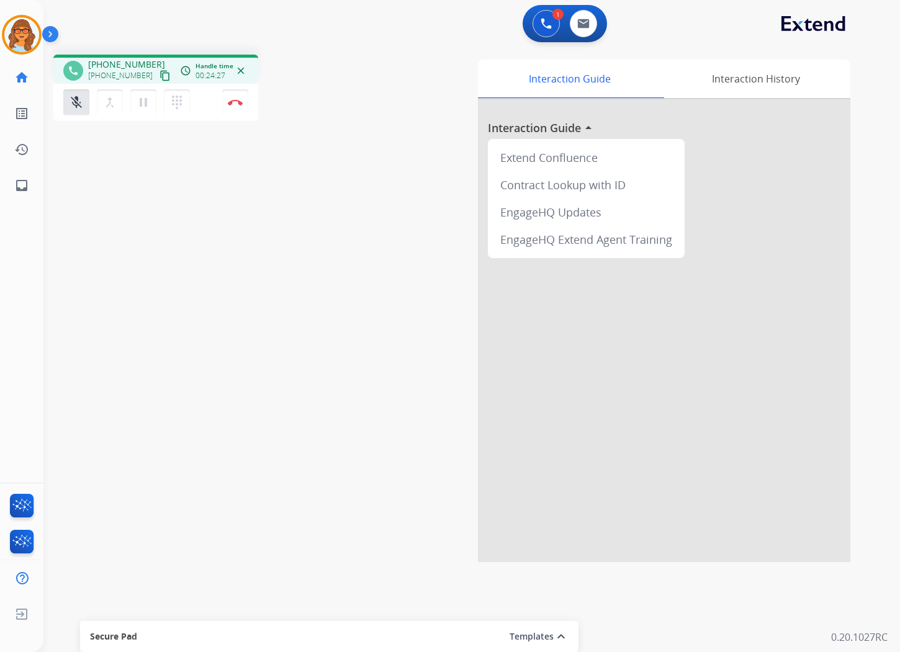
click at [363, 405] on div "phone [PHONE_NUMBER] [PHONE_NUMBER] content_copy access_time Call metrics Queue…" at bounding box center [456, 303] width 826 height 517
drag, startPoint x: 71, startPoint y: 96, endPoint x: 79, endPoint y: 113, distance: 18.9
click at [72, 95] on mat-icon "mic_off" at bounding box center [76, 102] width 15 height 15
click at [237, 100] on img at bounding box center [235, 102] width 15 height 6
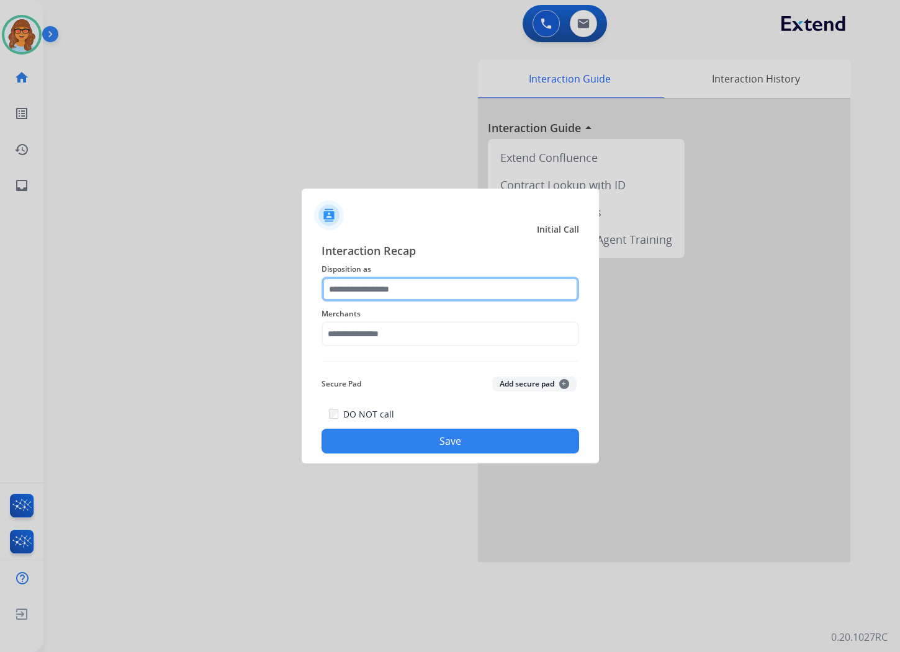
click at [437, 285] on input "text" at bounding box center [449, 289] width 257 height 25
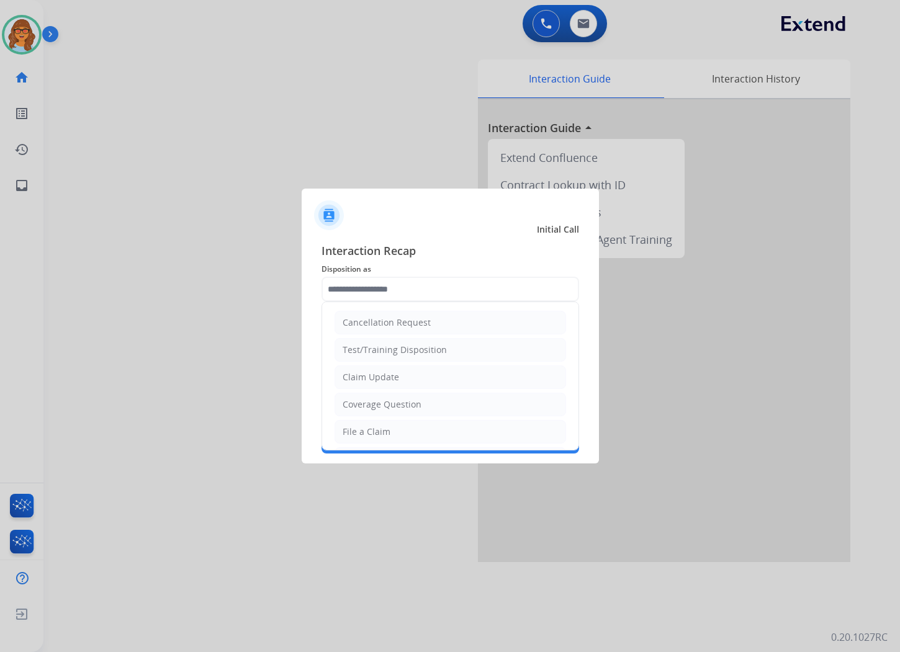
click at [404, 371] on li "Claim Update" at bounding box center [449, 377] width 231 height 24
type input "**********"
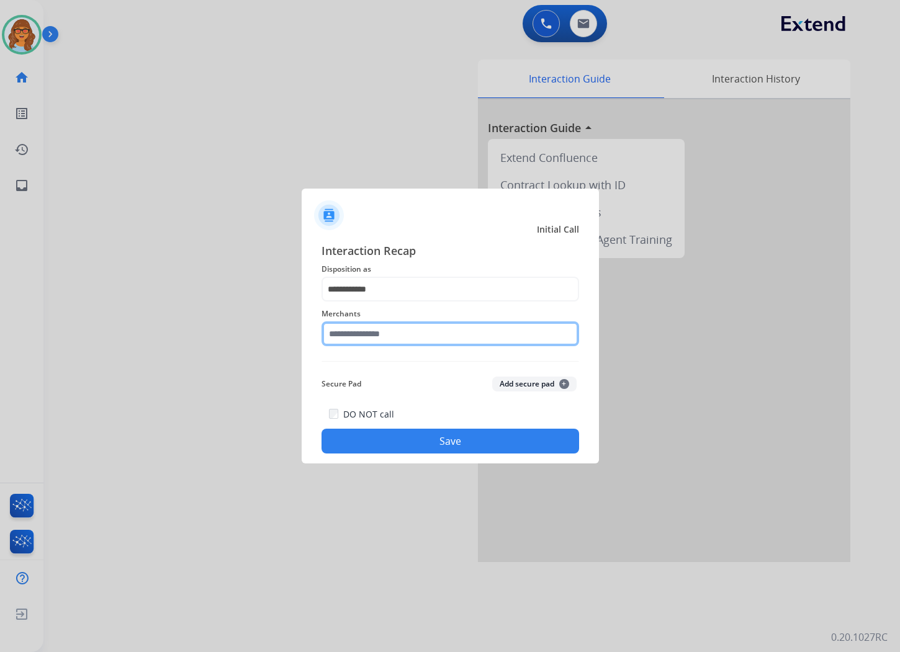
click at [408, 336] on input "text" at bounding box center [449, 333] width 257 height 25
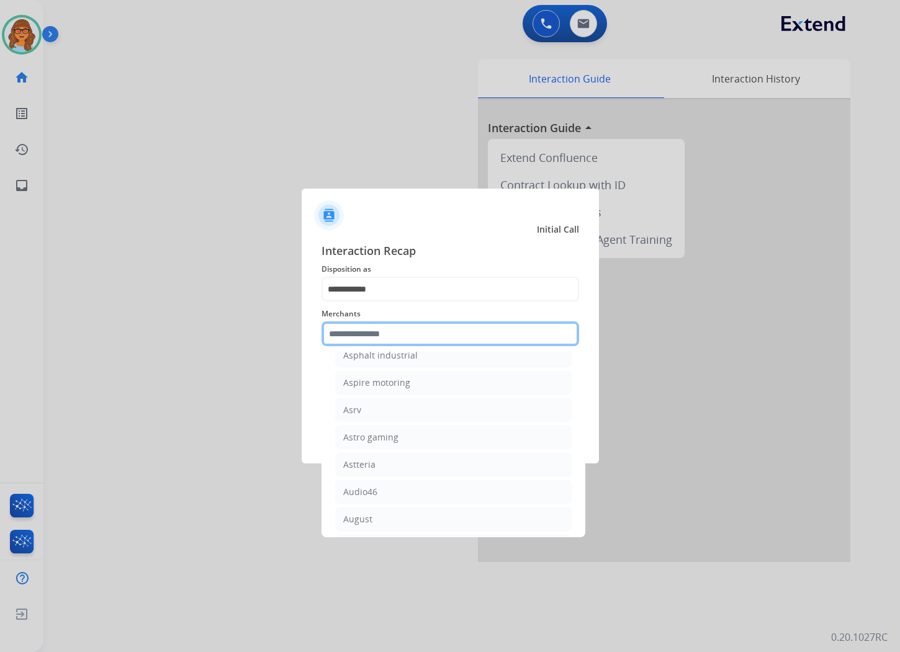
scroll to position [1938, 0]
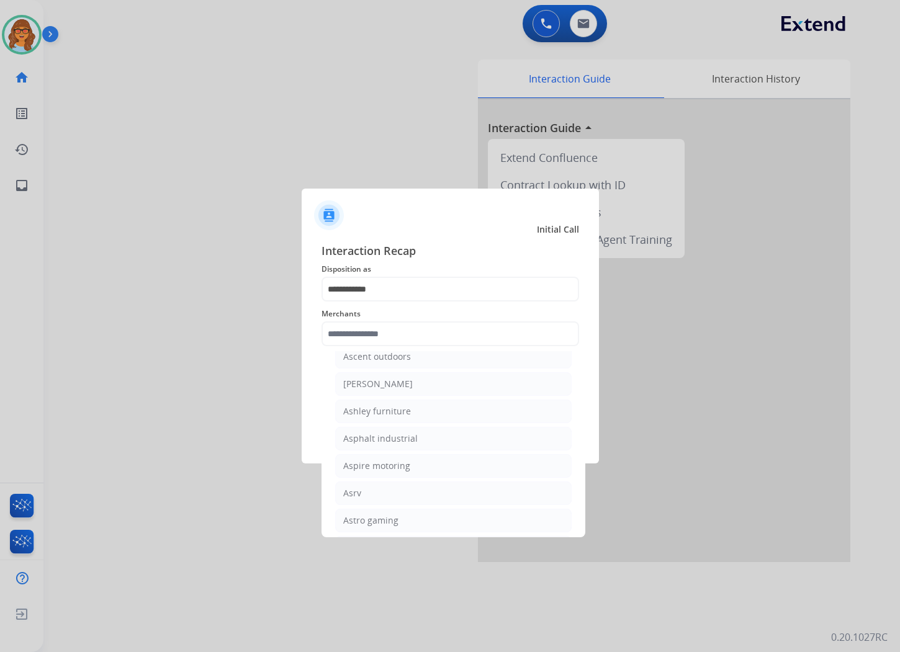
scroll to position [1792, 0]
click at [434, 414] on li "[PERSON_NAME]" at bounding box center [453, 407] width 236 height 24
type input "**********"
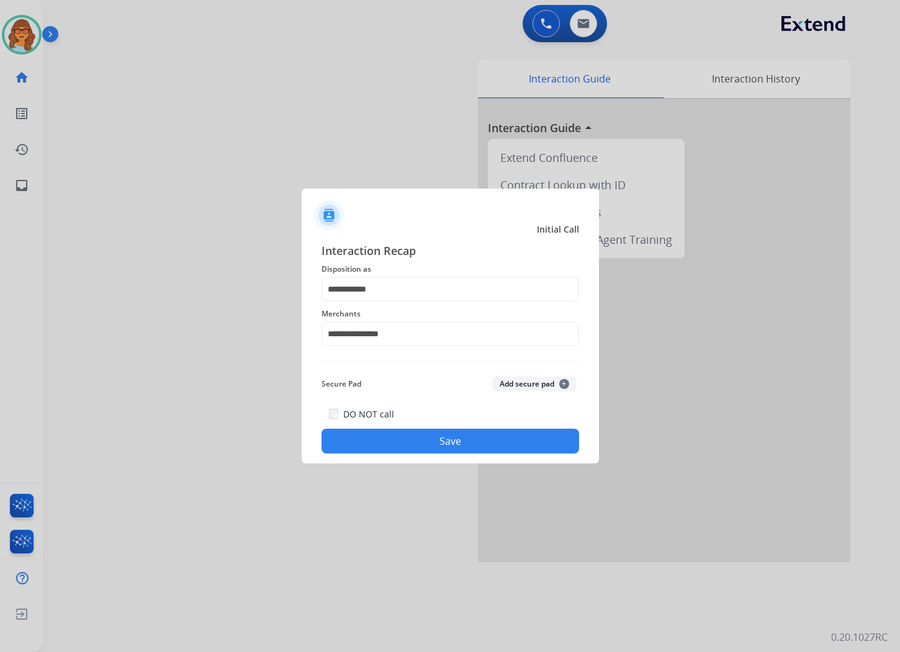
click at [447, 445] on button "Save" at bounding box center [449, 441] width 257 height 25
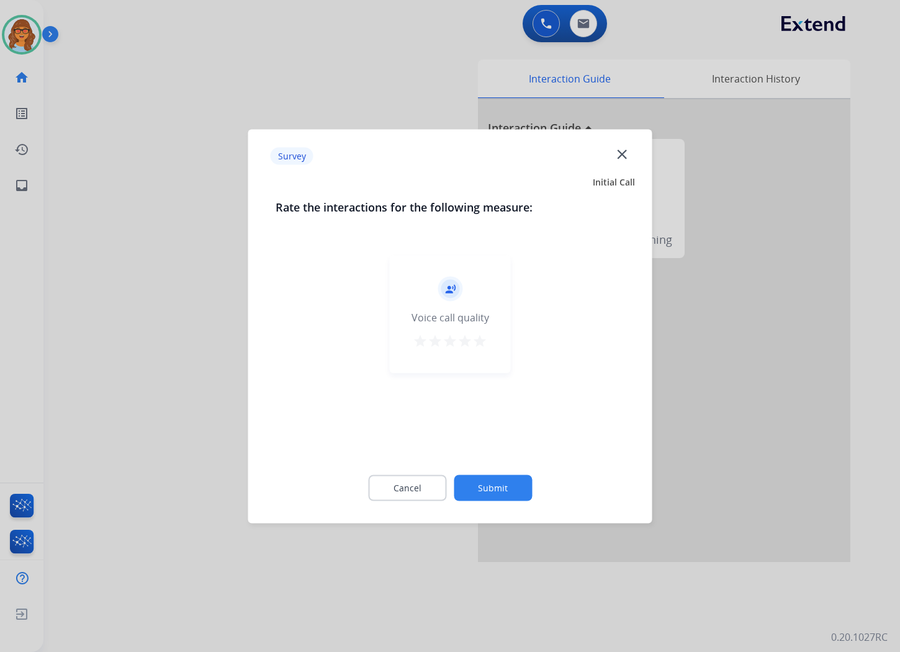
click at [499, 485] on button "Submit" at bounding box center [493, 488] width 78 height 26
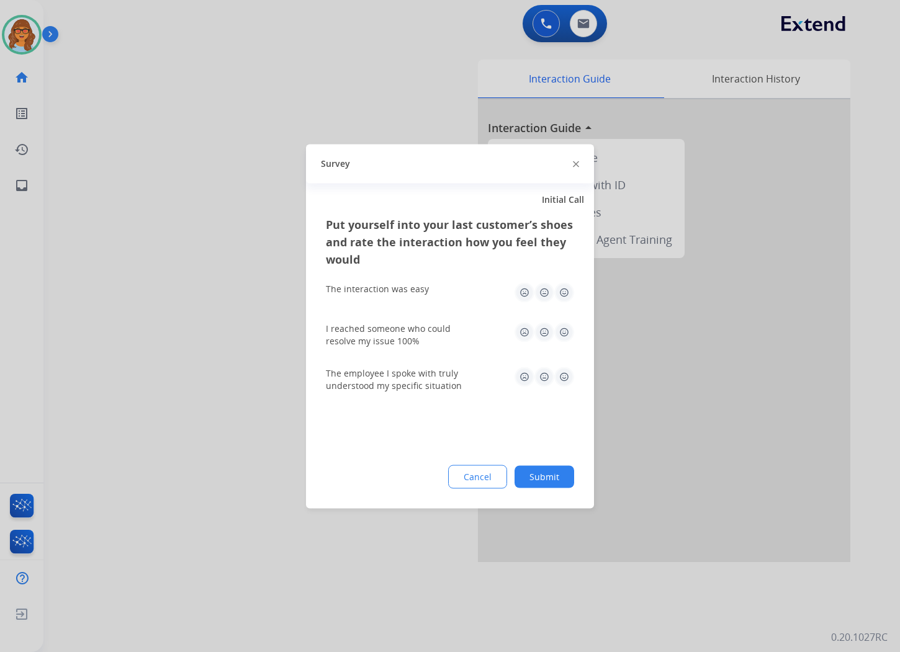
click at [573, 483] on div "Cancel Submit" at bounding box center [450, 477] width 248 height 24
click at [553, 475] on button "Submit" at bounding box center [544, 476] width 60 height 22
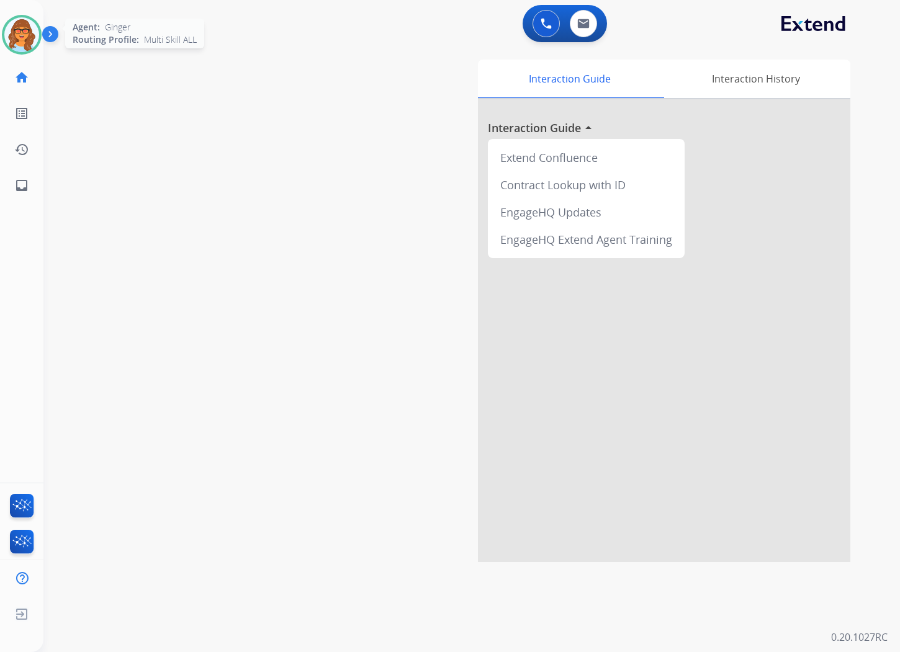
click at [31, 34] on img at bounding box center [21, 34] width 35 height 35
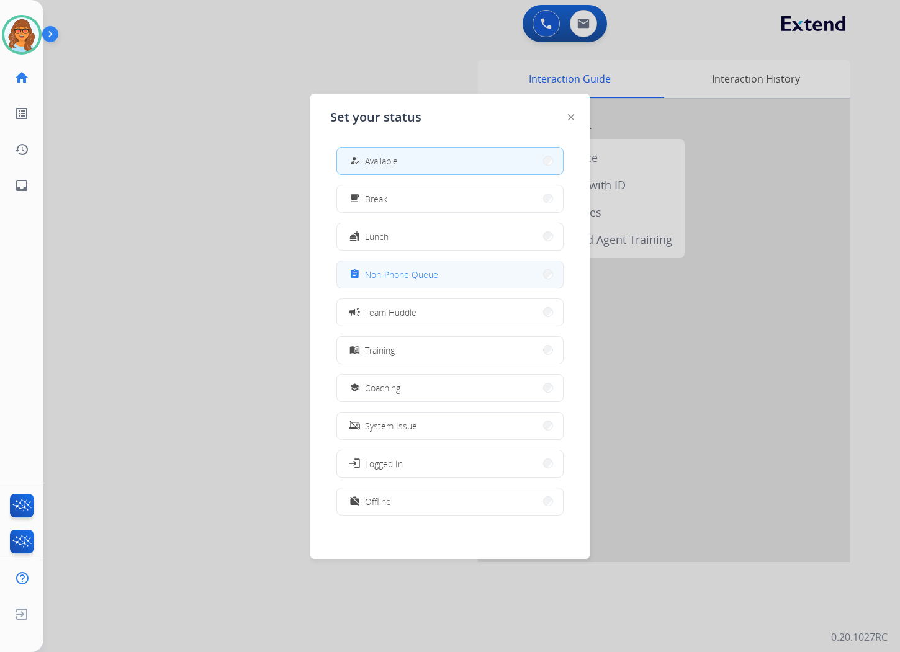
click at [450, 274] on button "assignment Non-Phone Queue" at bounding box center [450, 274] width 226 height 27
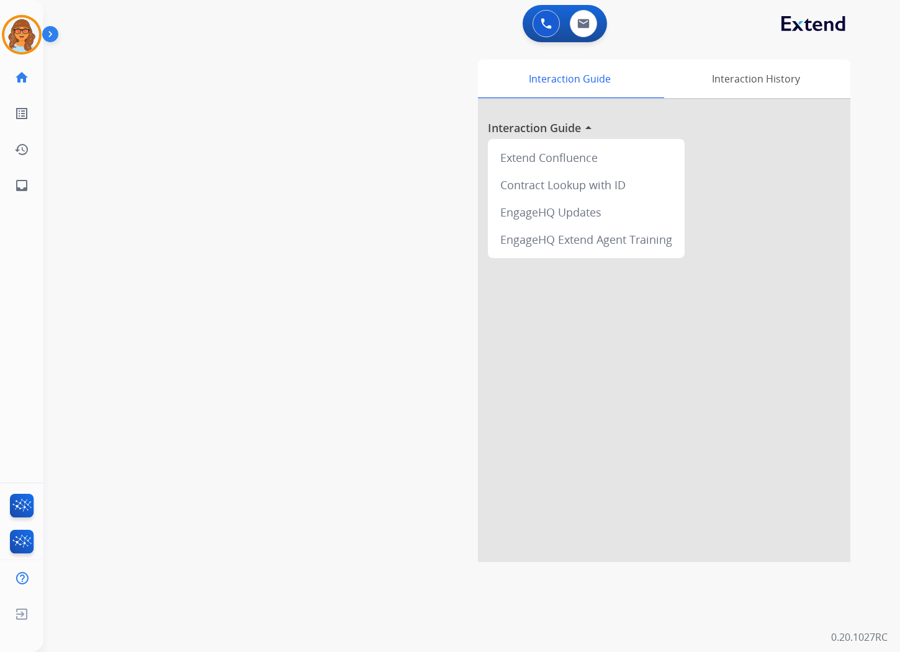
click at [496, 397] on div at bounding box center [664, 330] width 372 height 463
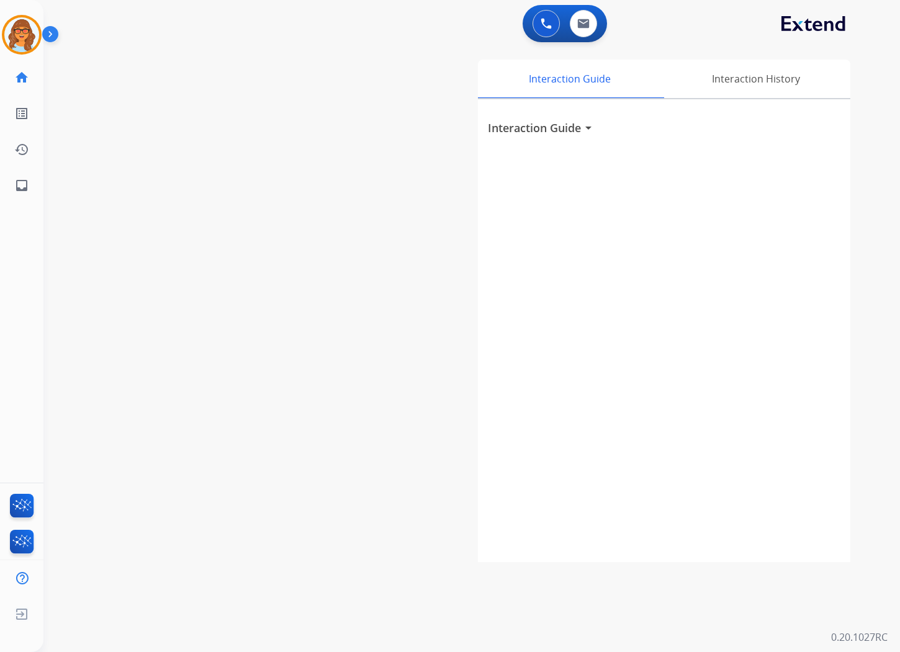
click at [427, 393] on div "Interaction Guide Interaction History Interaction Guide arrow_drop_down" at bounding box center [612, 311] width 477 height 503
click at [25, 34] on img at bounding box center [21, 34] width 35 height 35
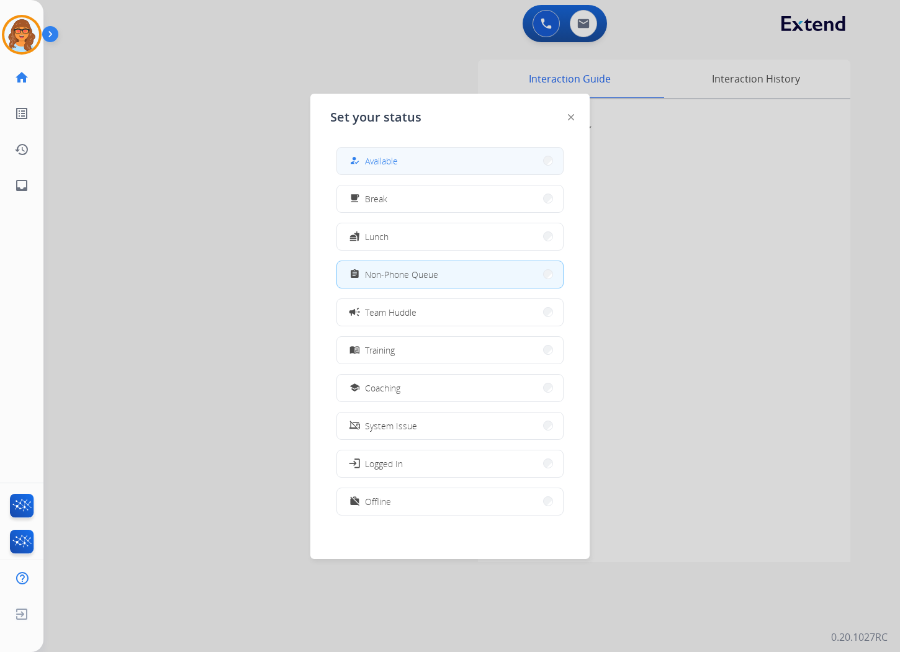
click at [430, 157] on button "how_to_reg Available" at bounding box center [450, 161] width 226 height 27
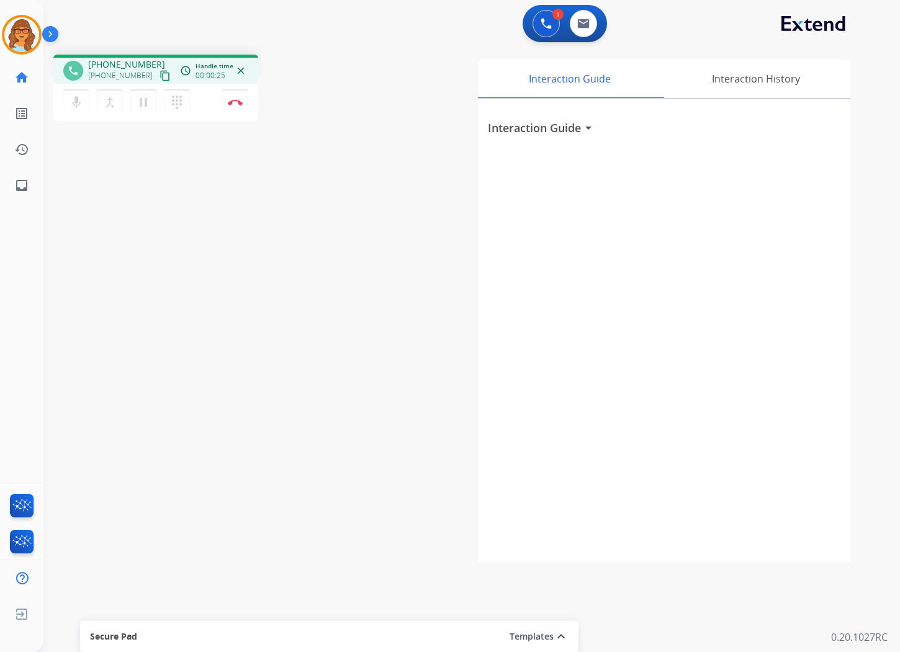
click at [159, 74] on mat-icon "content_copy" at bounding box center [164, 75] width 11 height 11
click at [236, 110] on button "Disconnect" at bounding box center [235, 102] width 26 height 26
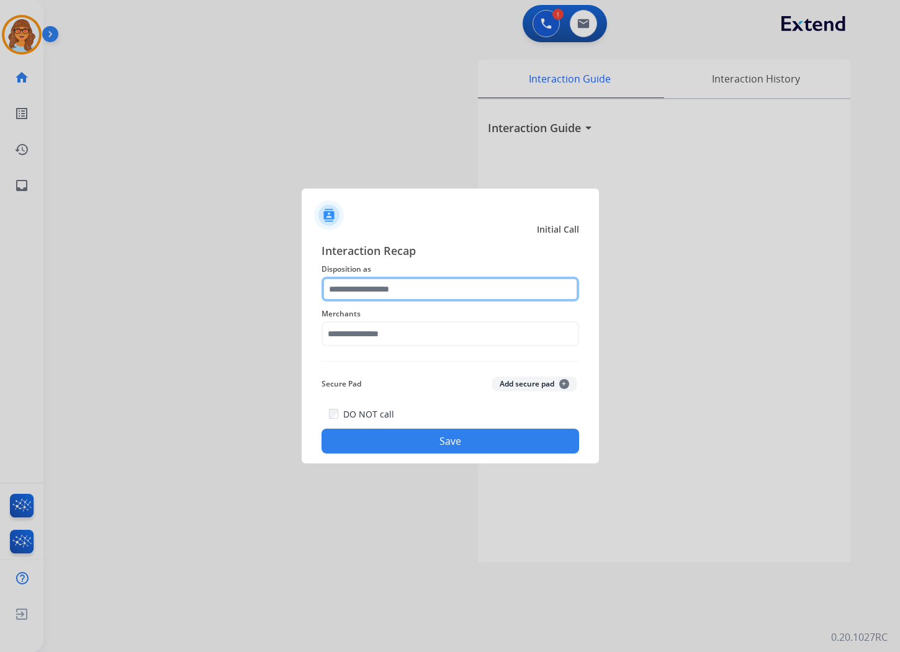
click at [360, 286] on input "text" at bounding box center [449, 289] width 257 height 25
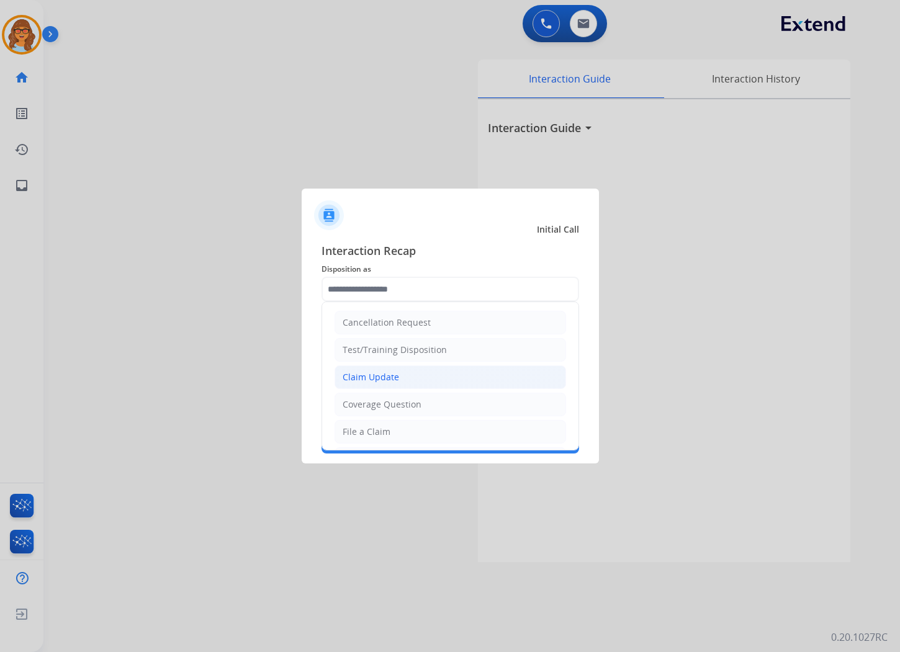
click at [390, 377] on div "Claim Update" at bounding box center [370, 377] width 56 height 12
type input "**********"
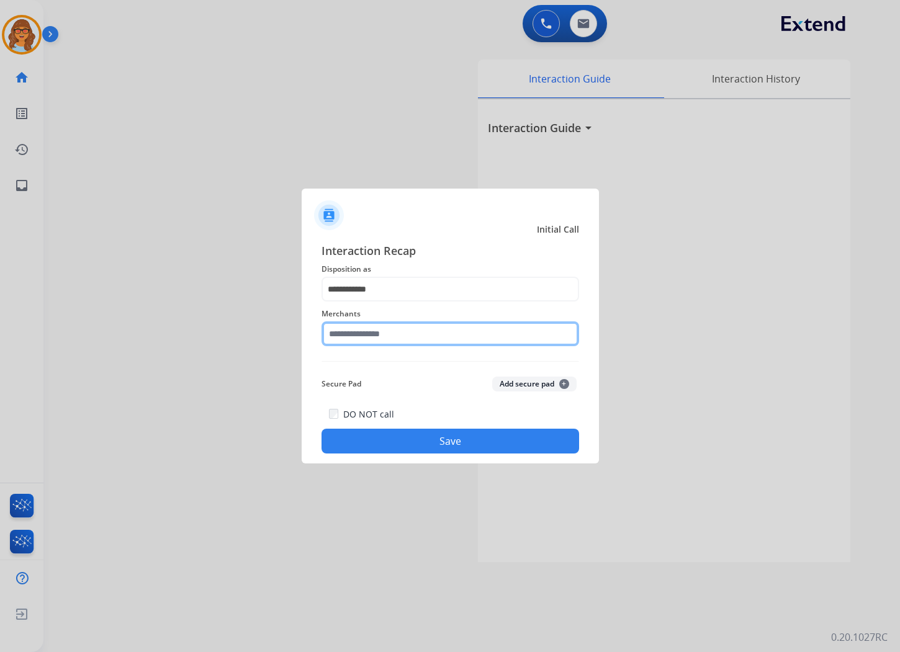
click at [409, 341] on input "text" at bounding box center [449, 333] width 257 height 25
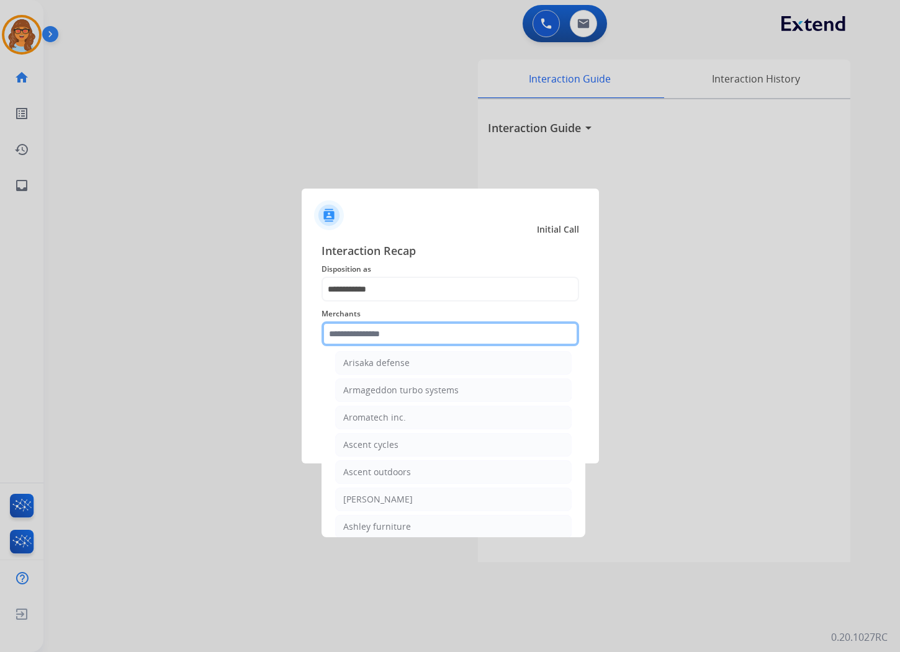
scroll to position [1723, 0]
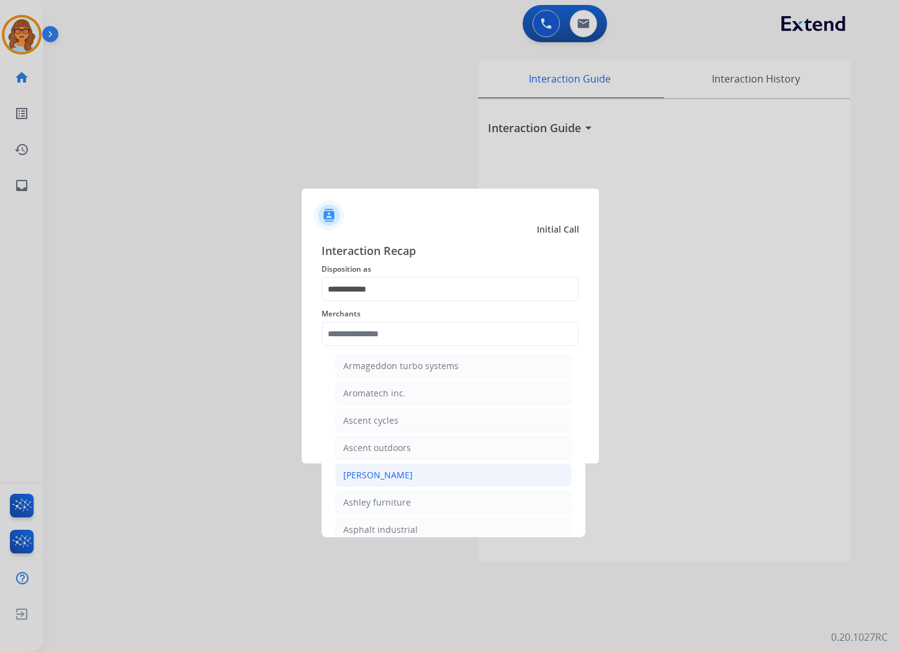
click at [421, 487] on li "[PERSON_NAME]" at bounding box center [453, 475] width 236 height 24
type input "**********"
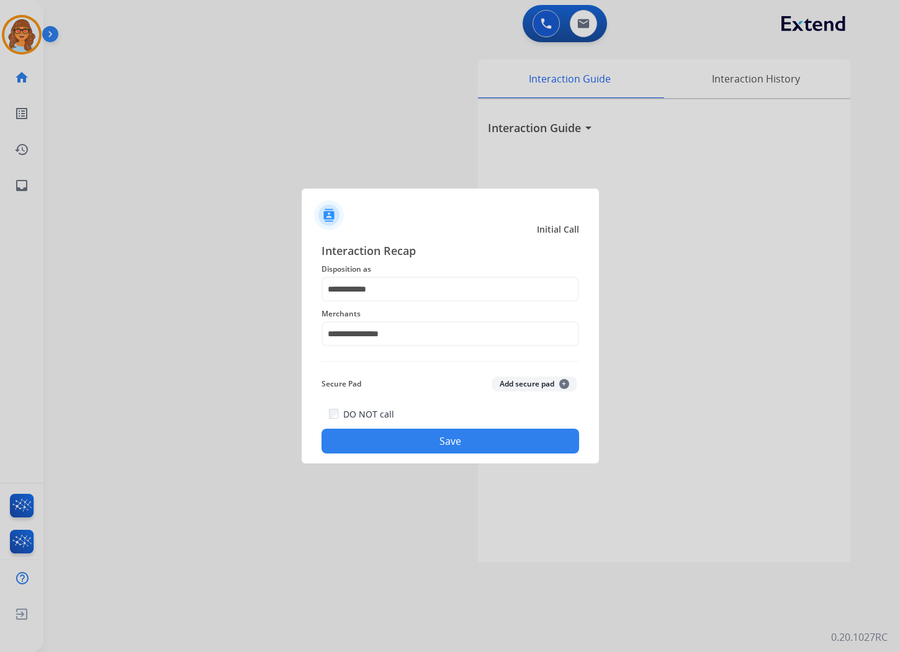
click at [460, 436] on button "Save" at bounding box center [449, 441] width 257 height 25
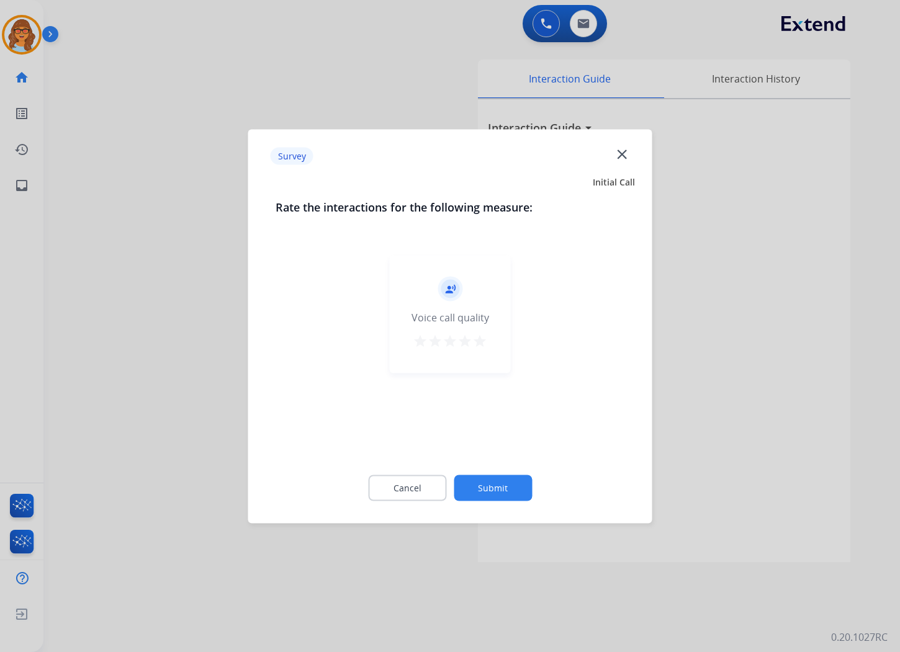
click at [485, 339] on mat-icon "star" at bounding box center [479, 340] width 15 height 15
click at [490, 484] on button "Submit" at bounding box center [493, 488] width 78 height 26
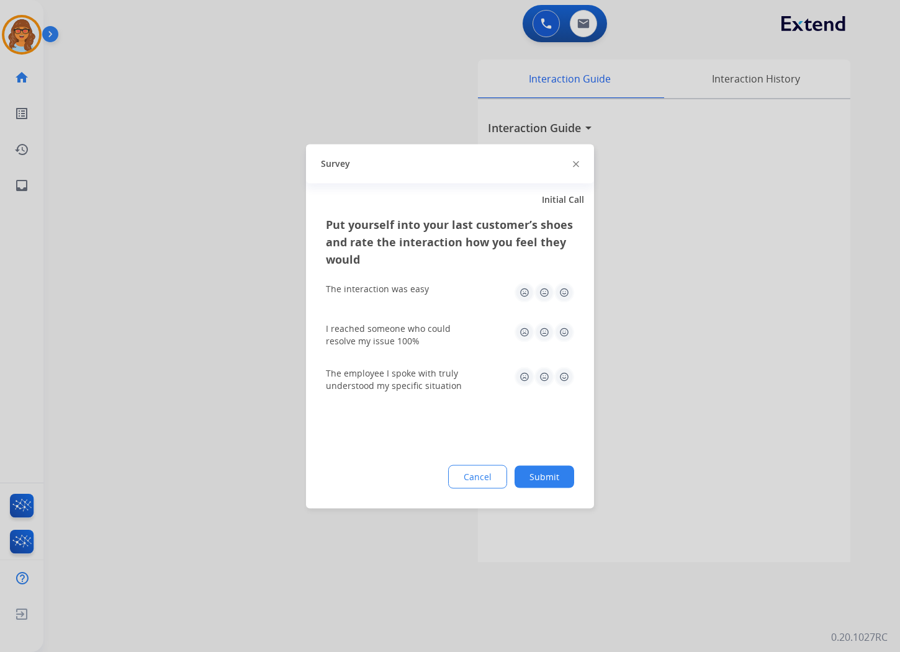
click at [550, 473] on button "Submit" at bounding box center [544, 476] width 60 height 22
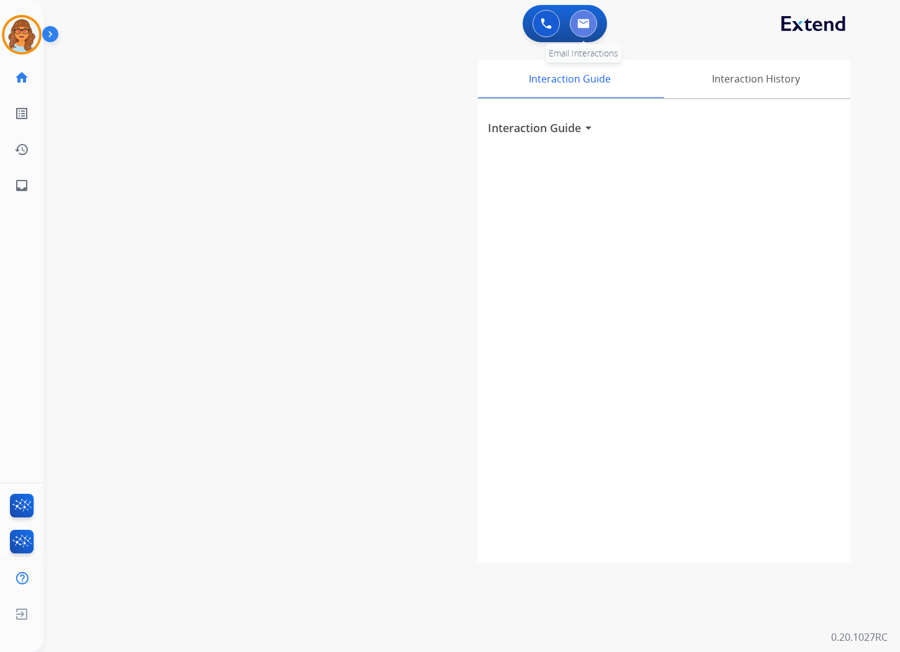
click at [588, 20] on img at bounding box center [583, 24] width 12 height 10
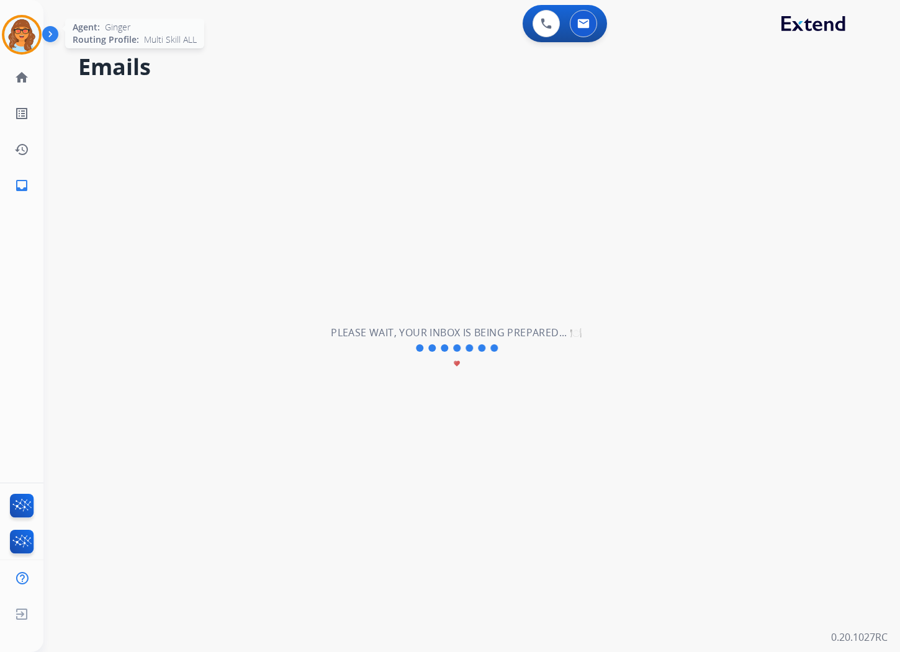
click at [25, 33] on img at bounding box center [21, 34] width 35 height 35
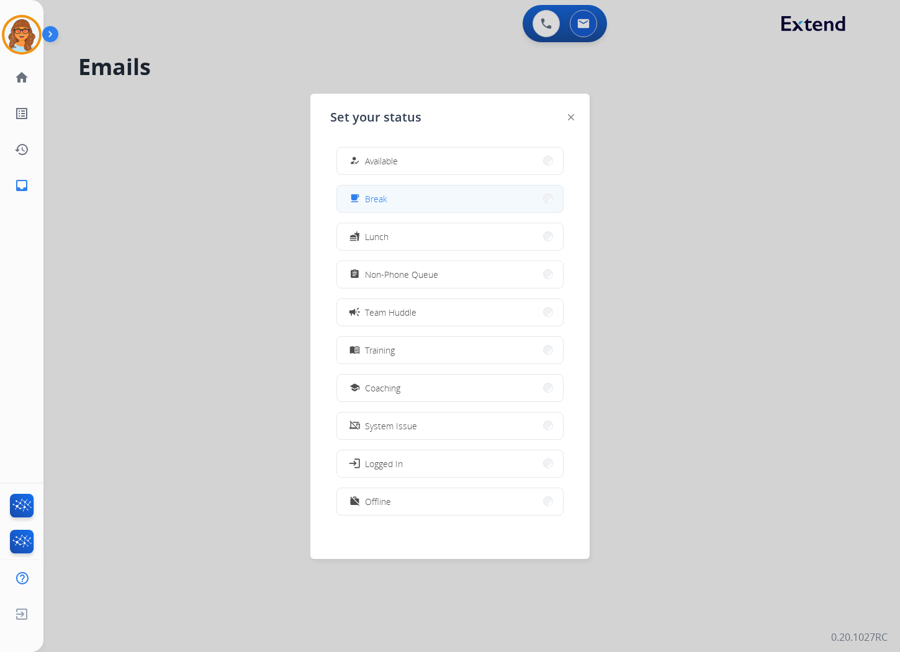
click at [419, 202] on button "free_breakfast Break" at bounding box center [450, 199] width 226 height 27
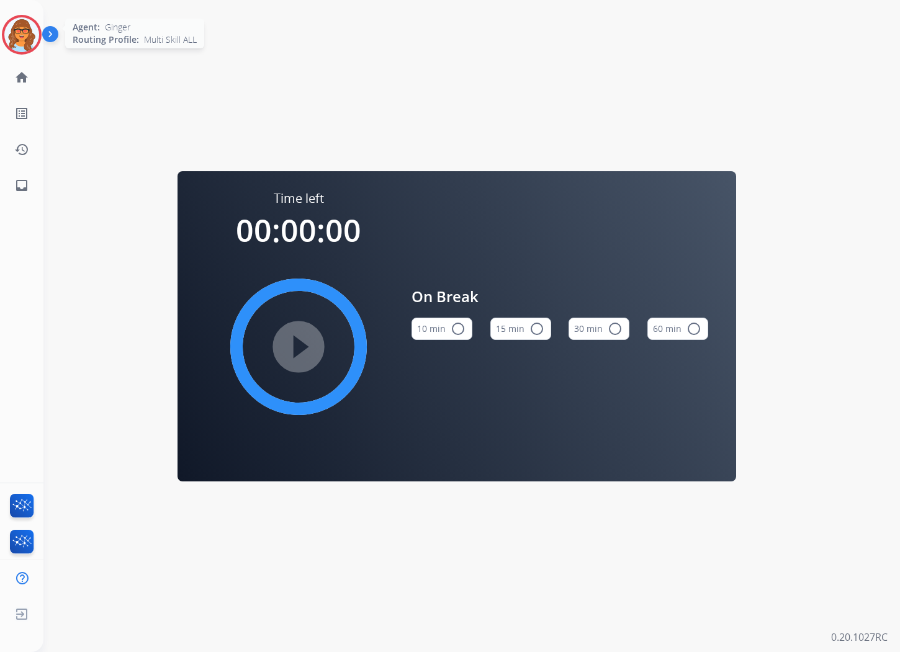
click at [27, 40] on img at bounding box center [21, 34] width 35 height 35
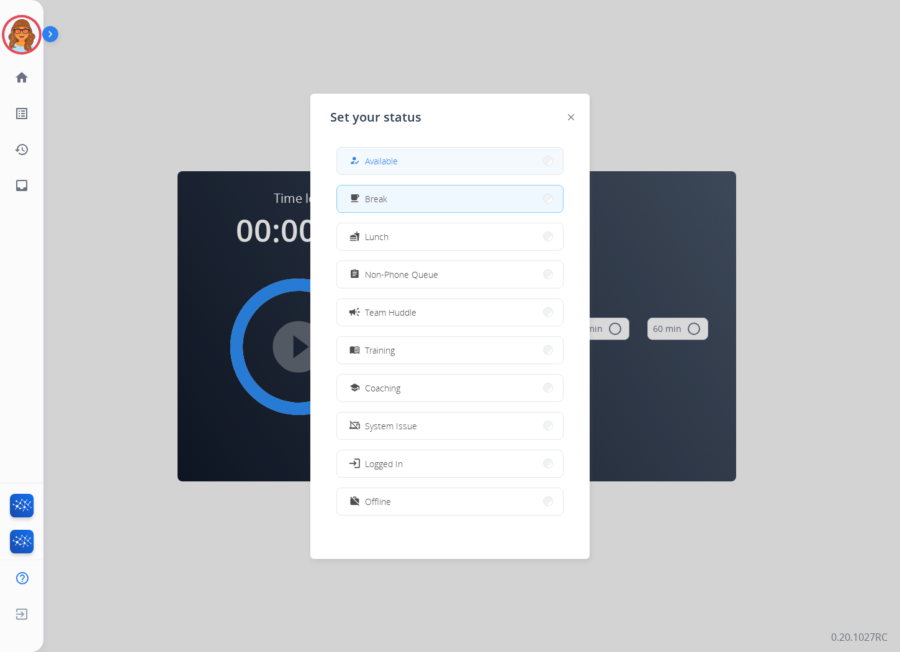
click at [381, 154] on span "Available" at bounding box center [381, 160] width 33 height 13
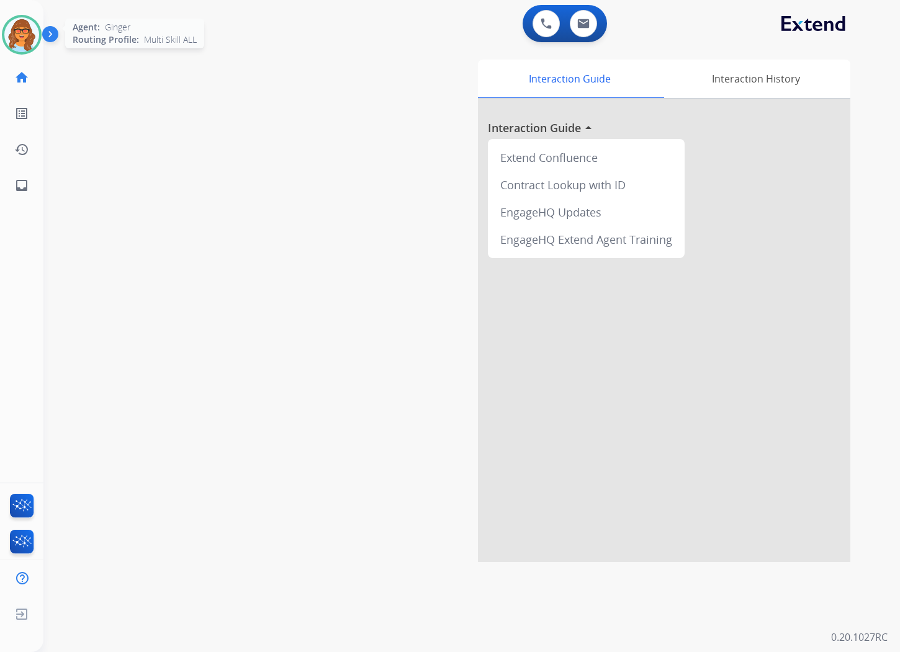
click at [29, 37] on img at bounding box center [21, 34] width 35 height 35
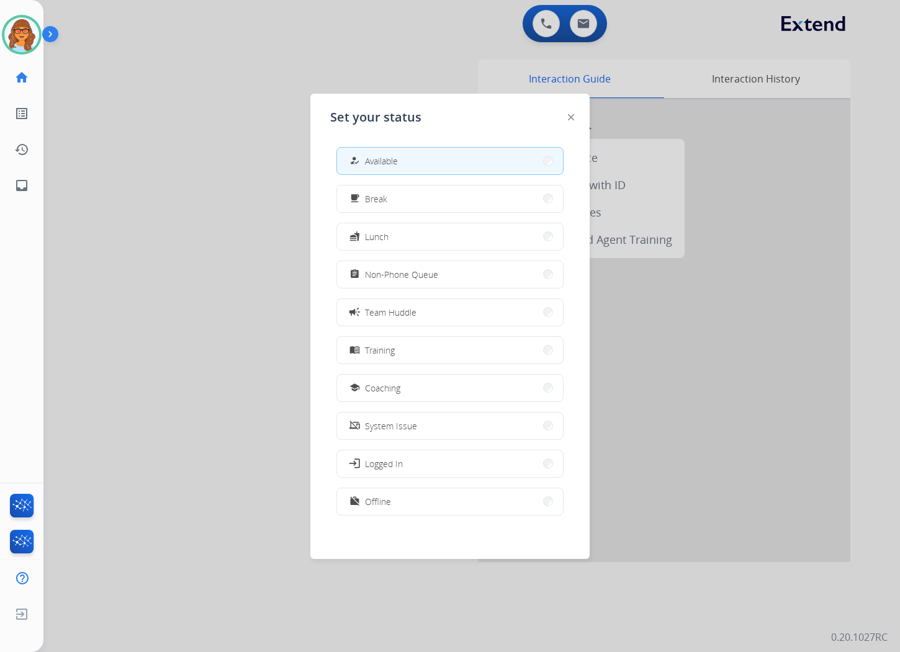
click at [243, 184] on div at bounding box center [450, 326] width 900 height 652
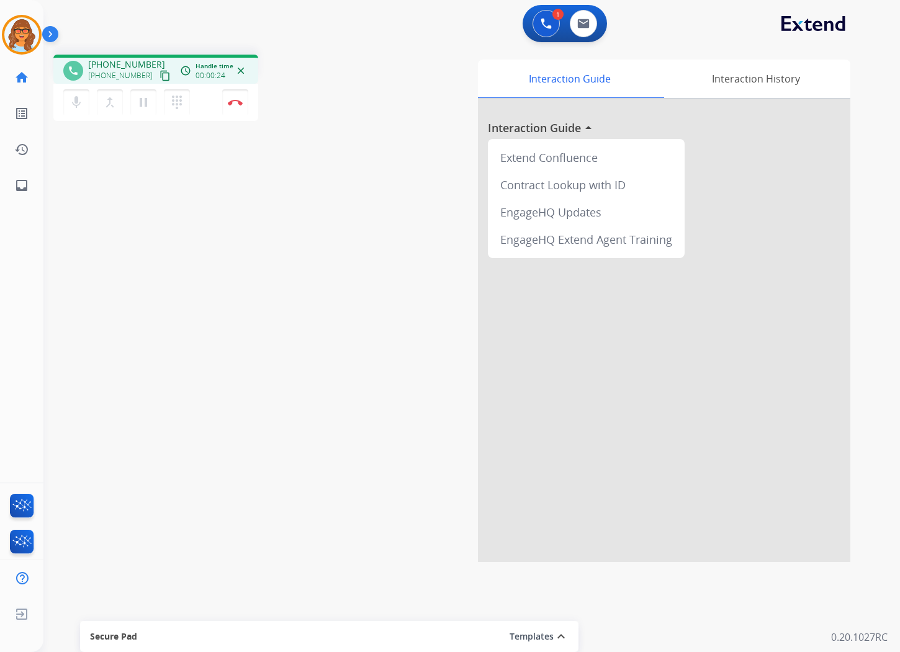
click at [159, 74] on mat-icon "content_copy" at bounding box center [164, 75] width 11 height 11
click at [239, 100] on img at bounding box center [235, 102] width 15 height 6
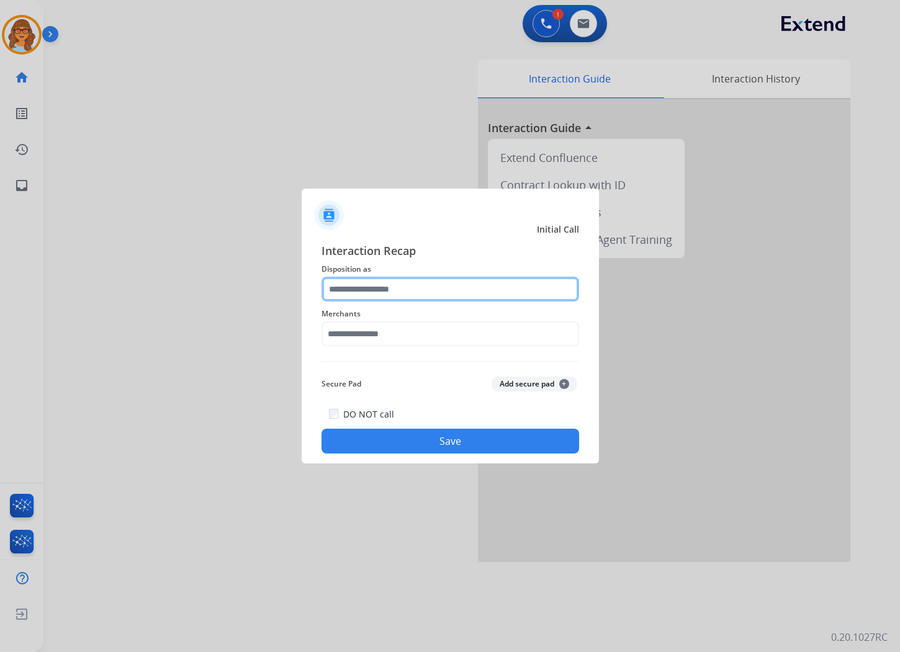
click at [346, 288] on input "text" at bounding box center [449, 289] width 257 height 25
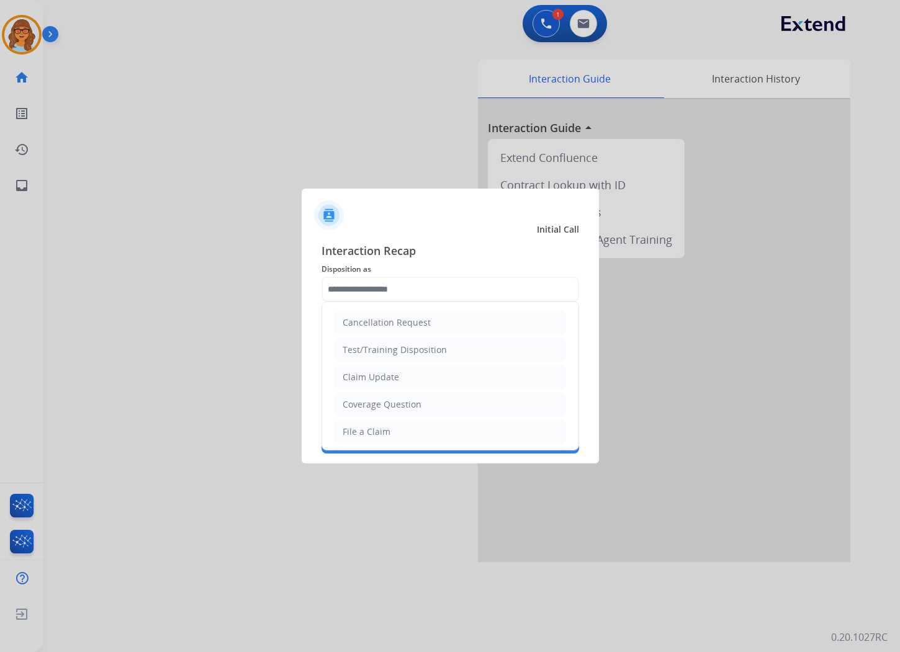
click at [369, 376] on div "Claim Update" at bounding box center [370, 377] width 56 height 12
type input "**********"
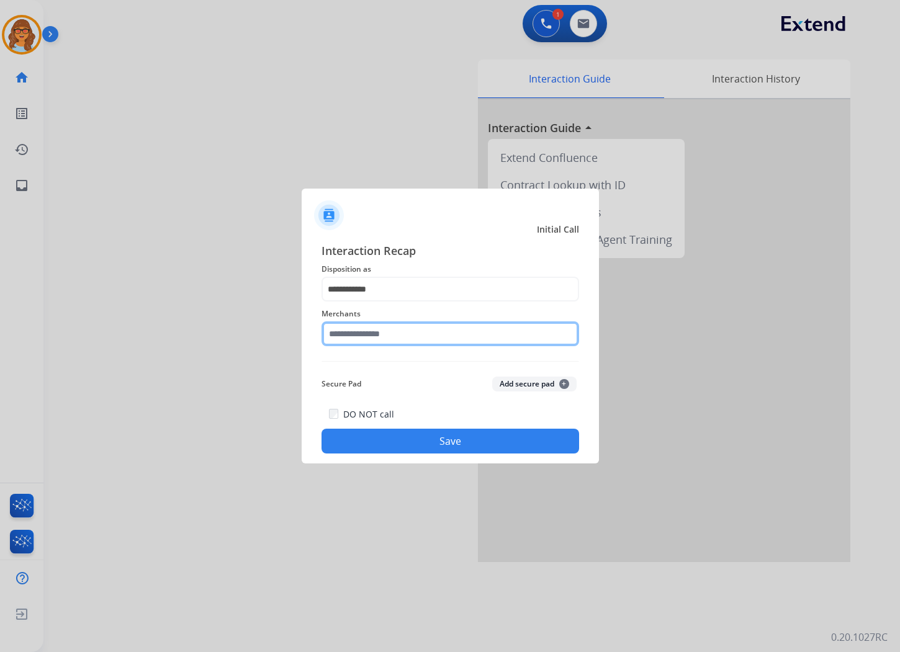
click at [379, 342] on input "text" at bounding box center [449, 333] width 257 height 25
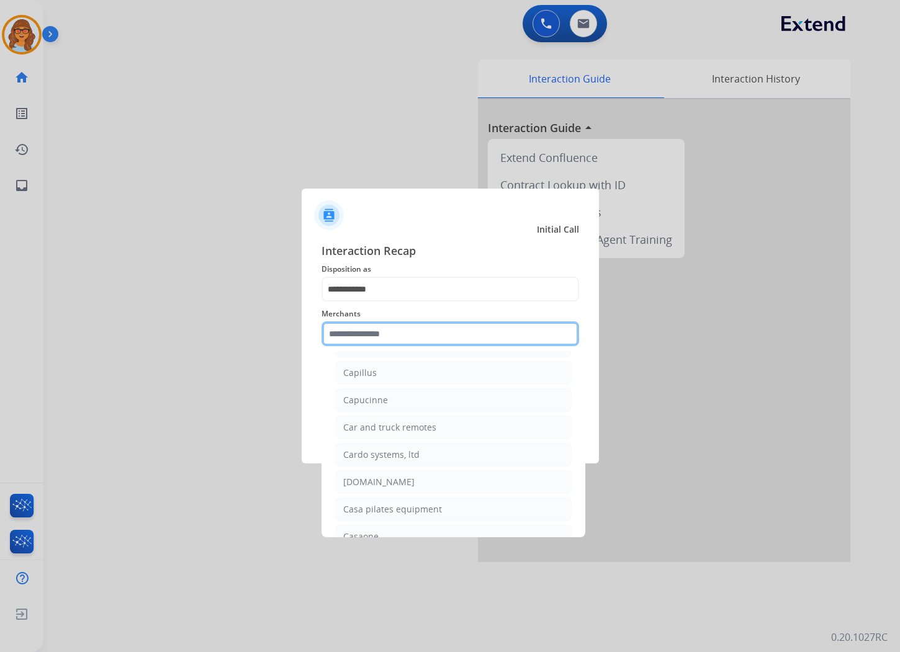
scroll to position [4274, 0]
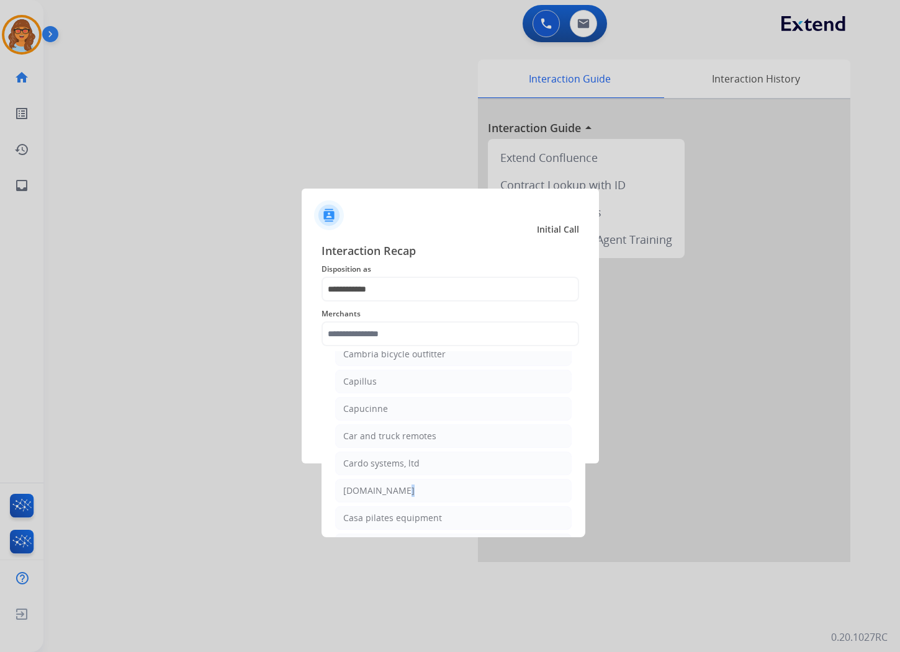
click at [393, 497] on div "[DOMAIN_NAME]" at bounding box center [378, 491] width 71 height 12
type input "**********"
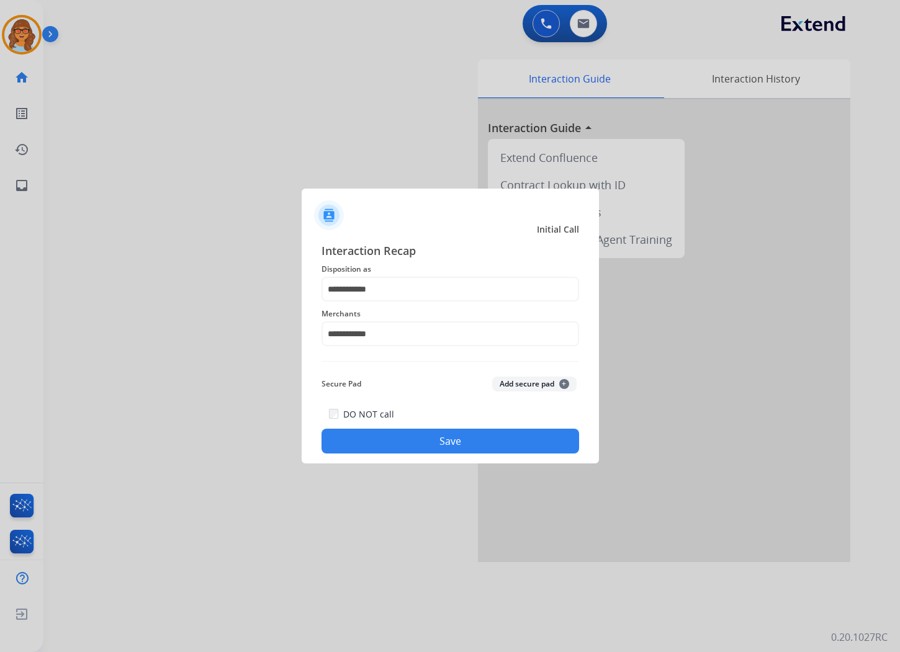
click at [462, 442] on button "Save" at bounding box center [449, 441] width 257 height 25
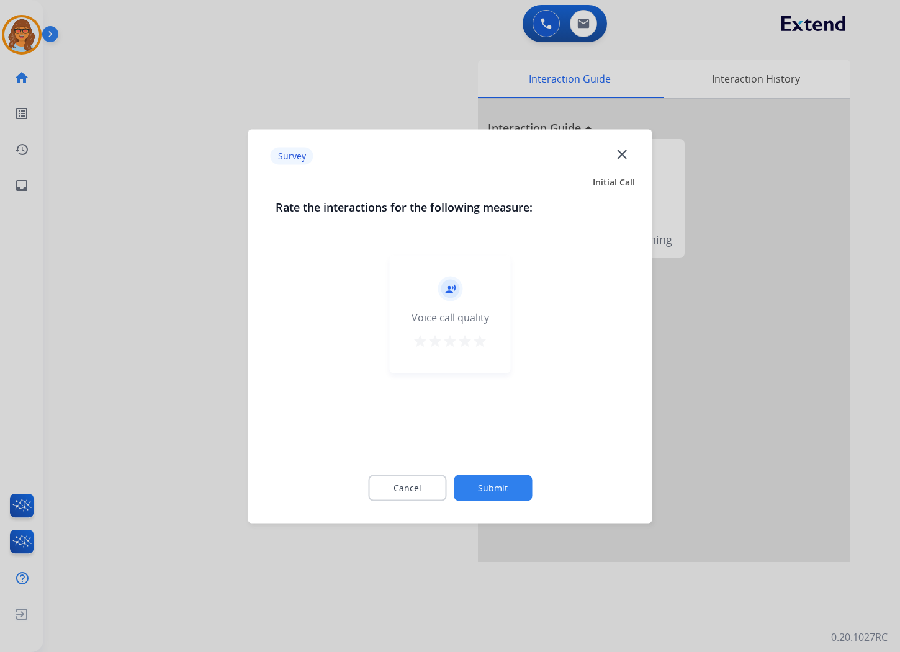
click at [480, 340] on mat-icon "star" at bounding box center [479, 340] width 15 height 15
click at [498, 488] on button "Submit" at bounding box center [493, 488] width 78 height 26
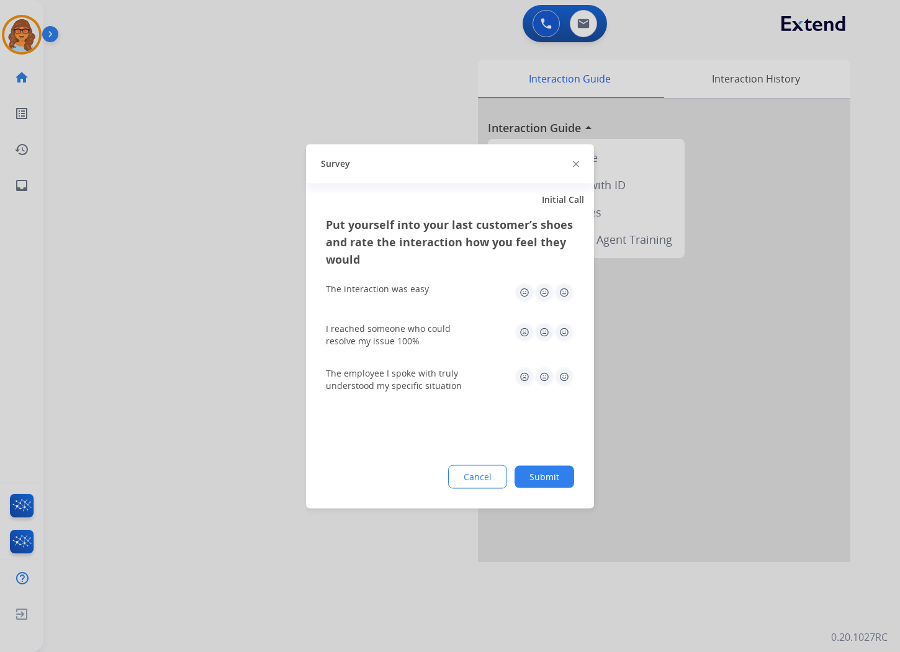
click at [553, 469] on button "Submit" at bounding box center [544, 476] width 60 height 22
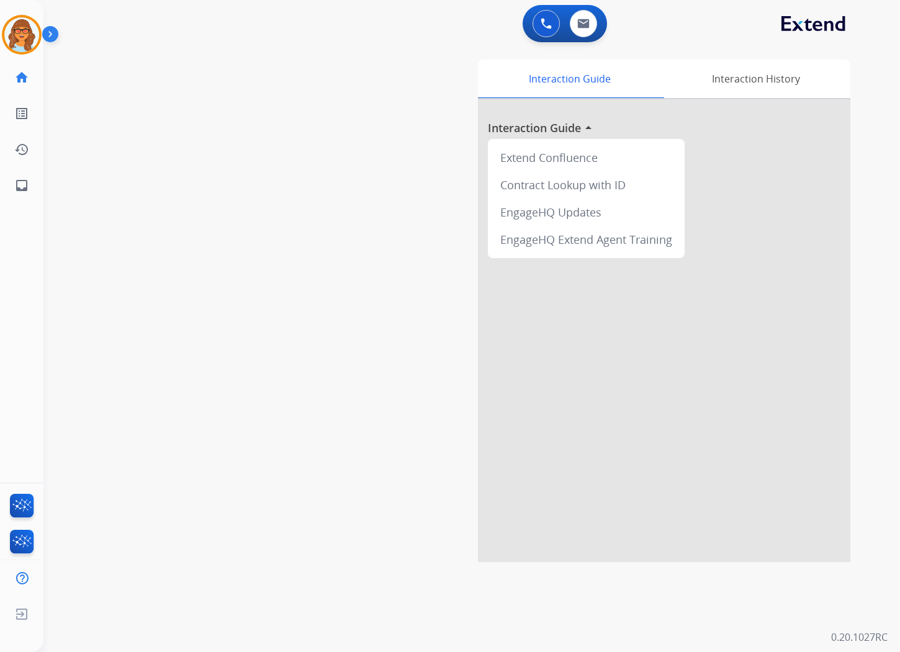
click at [312, 91] on div "swap_horiz Break voice bridge close_fullscreen Connect 3-Way Call merge_type Se…" at bounding box center [456, 303] width 826 height 517
click at [8, 29] on img at bounding box center [21, 34] width 35 height 35
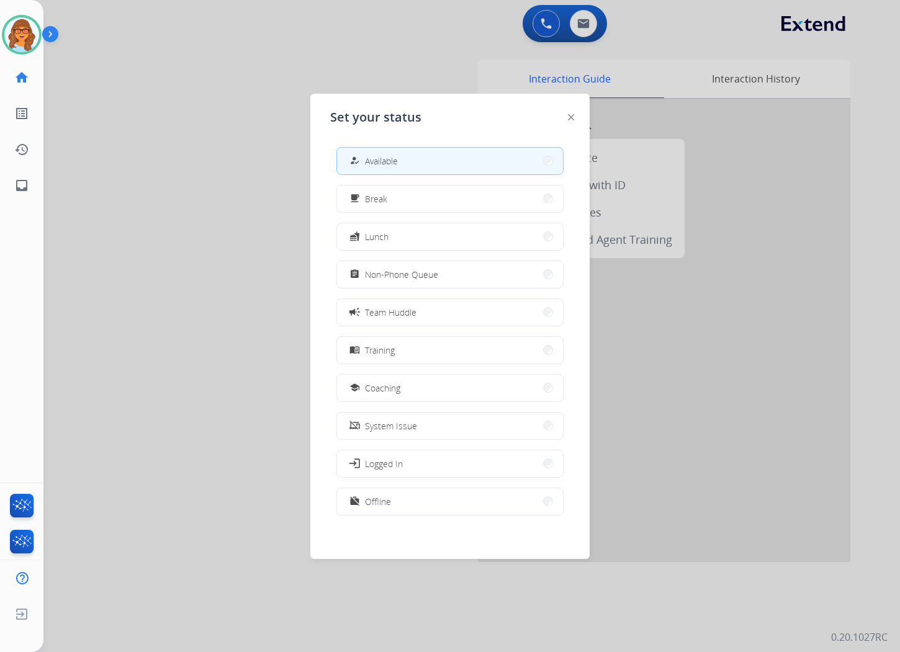
click at [152, 207] on div at bounding box center [450, 326] width 900 height 652
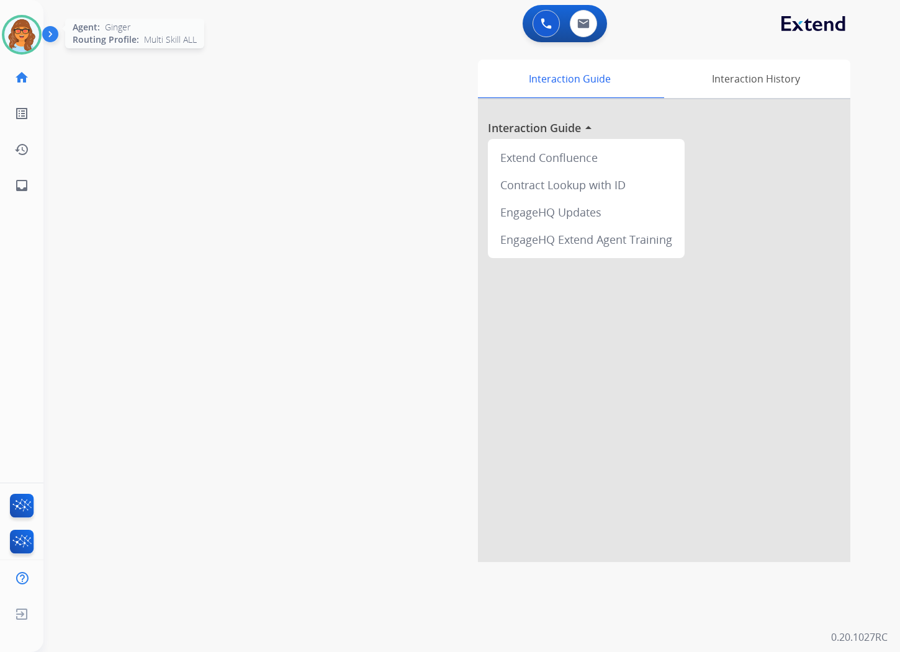
click at [33, 34] on img at bounding box center [21, 34] width 35 height 35
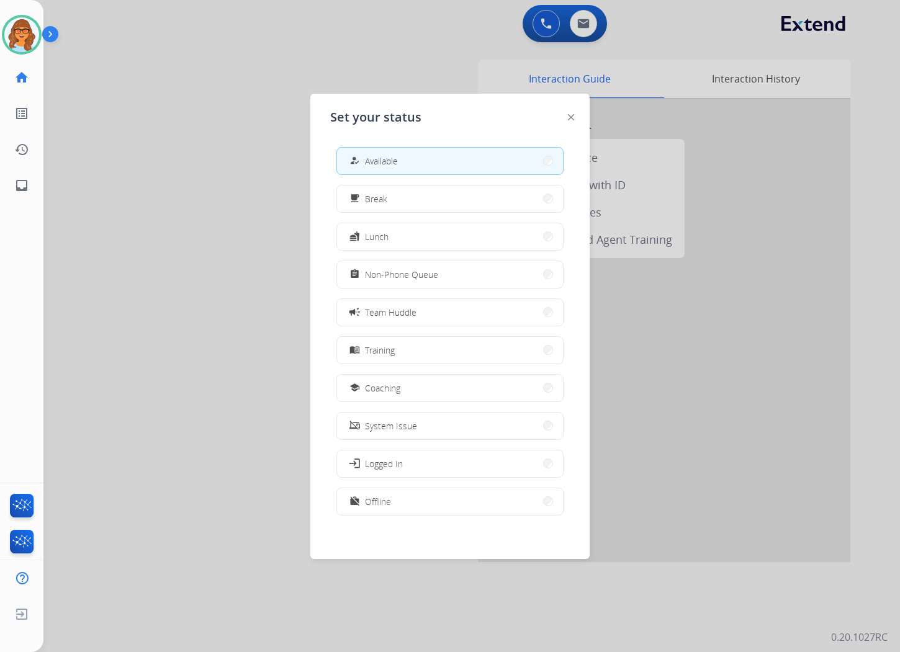
click at [206, 121] on div at bounding box center [450, 326] width 900 height 652
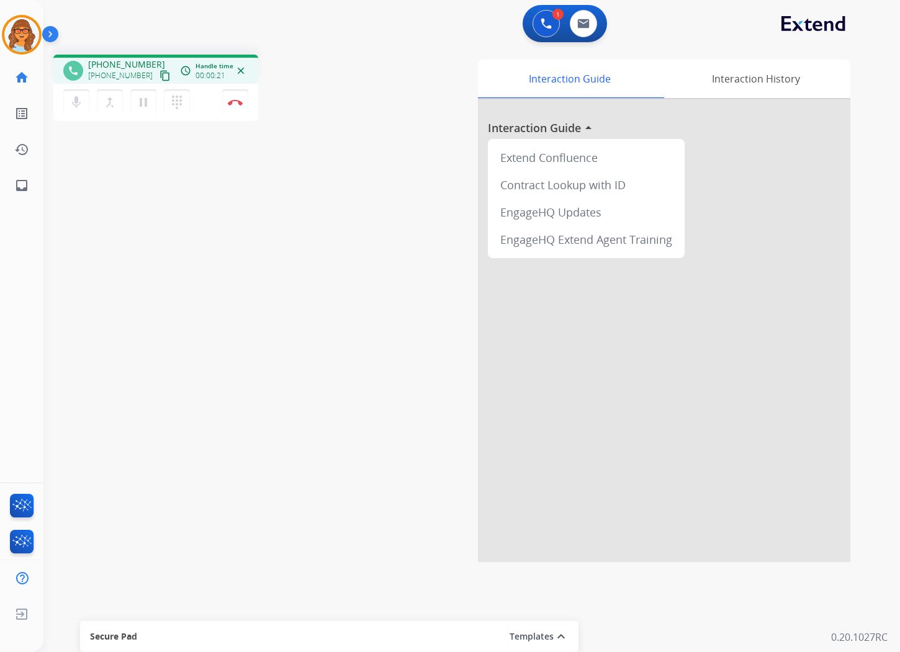
click at [159, 71] on mat-icon "content_copy" at bounding box center [164, 75] width 11 height 11
click at [237, 101] on img at bounding box center [235, 102] width 15 height 6
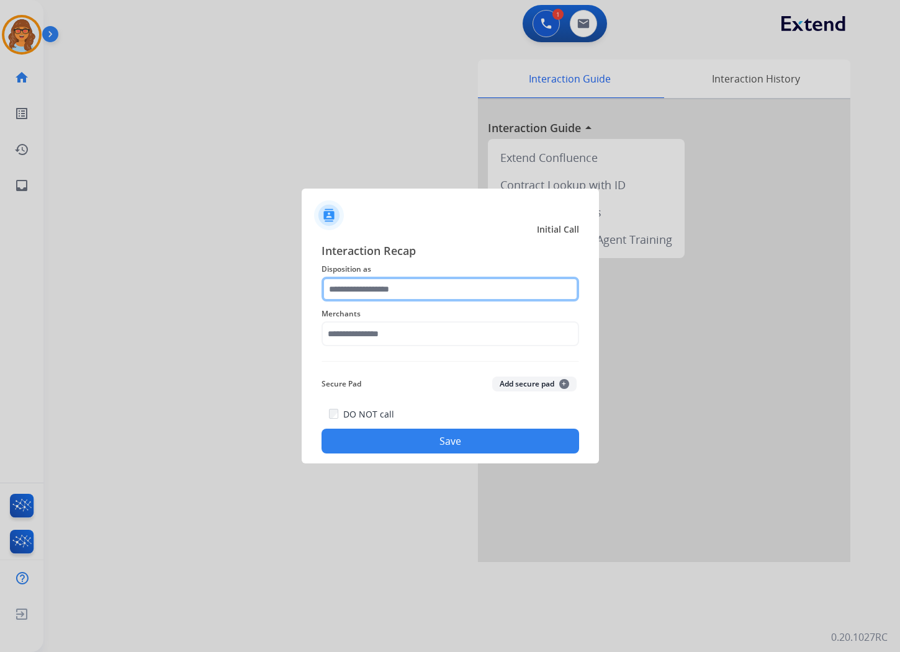
click at [398, 292] on input "text" at bounding box center [449, 289] width 257 height 25
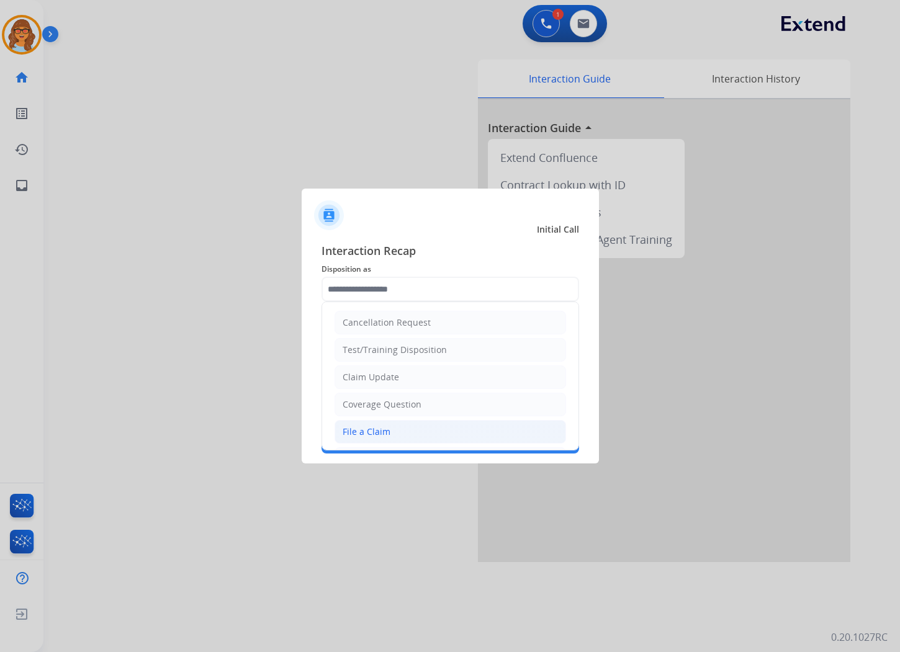
click at [383, 438] on div "File a Claim" at bounding box center [366, 432] width 48 height 12
type input "**********"
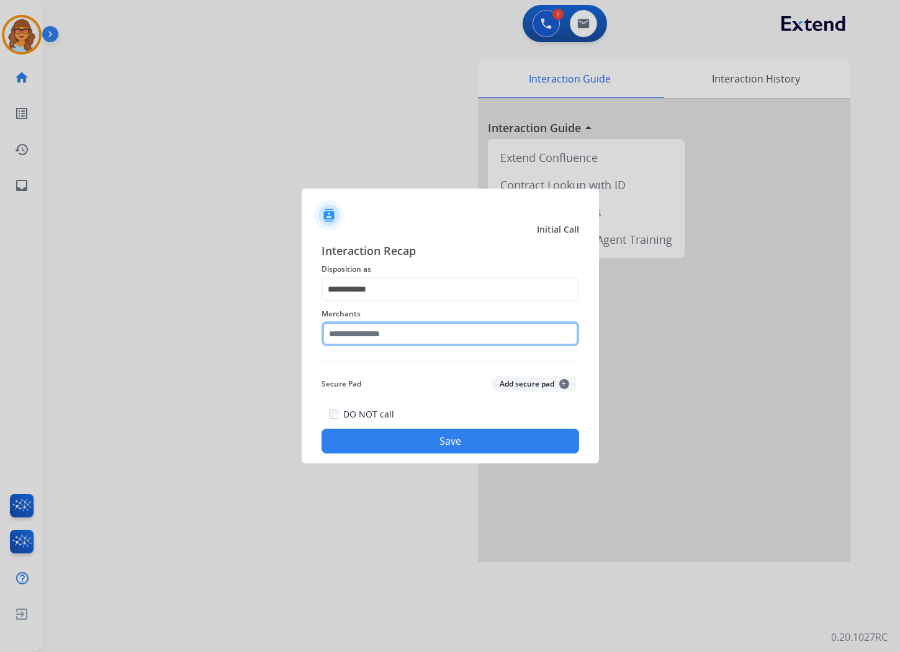
click at [424, 327] on input "text" at bounding box center [449, 333] width 257 height 25
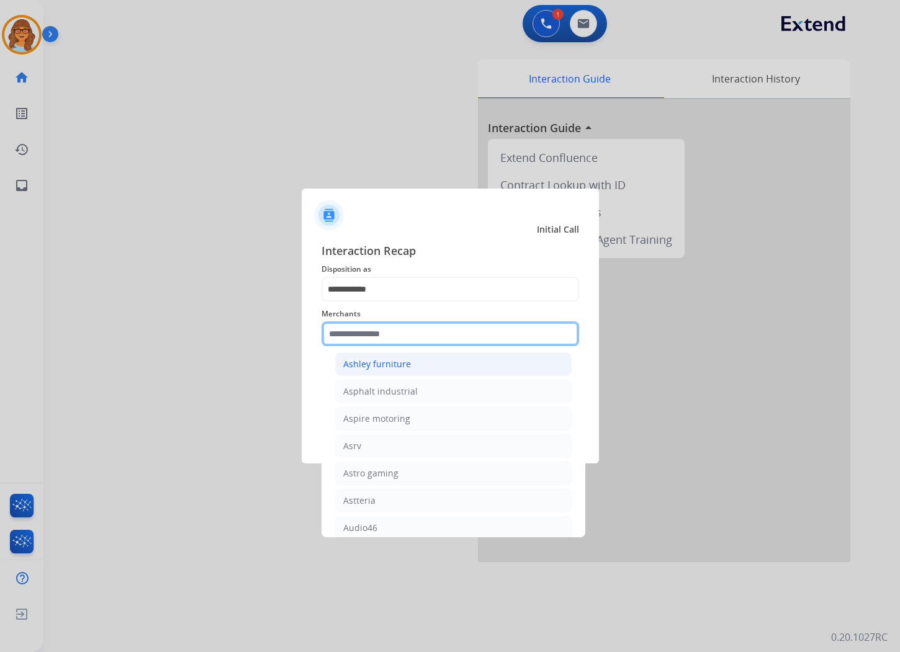
scroll to position [1792, 0]
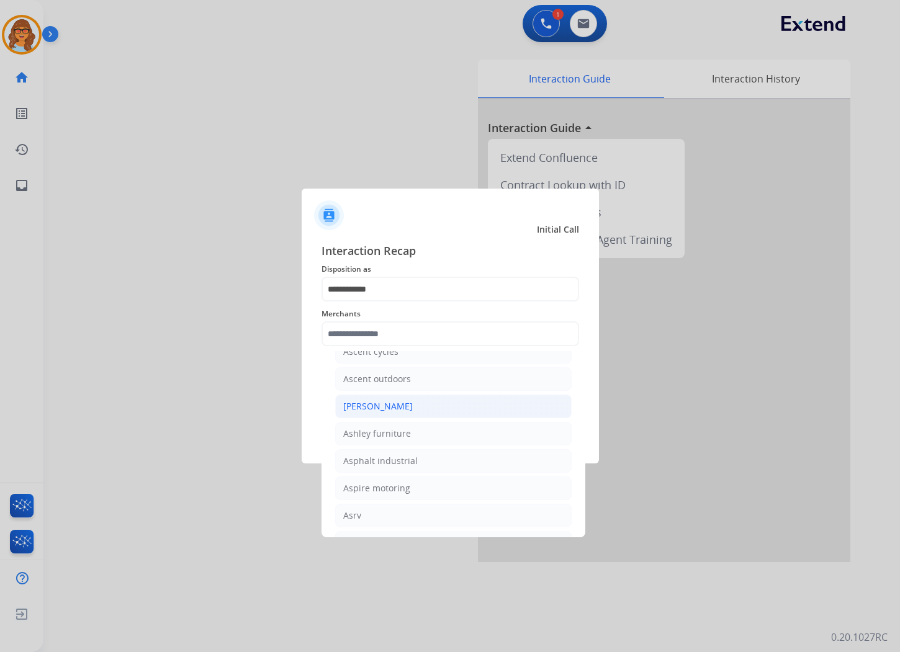
click at [394, 418] on li "[PERSON_NAME]" at bounding box center [453, 407] width 236 height 24
type input "**********"
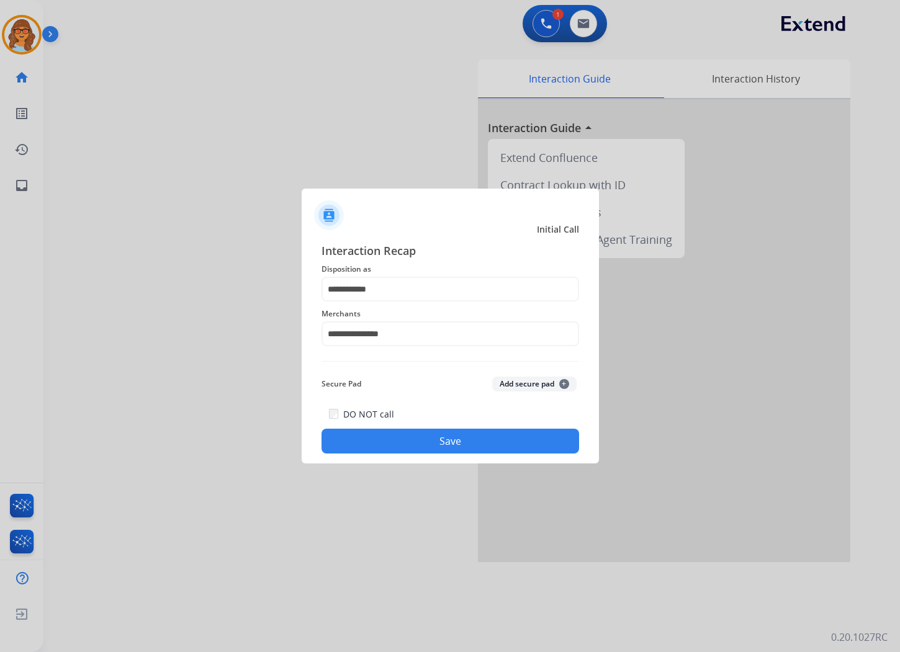
click at [445, 447] on button "Save" at bounding box center [449, 441] width 257 height 25
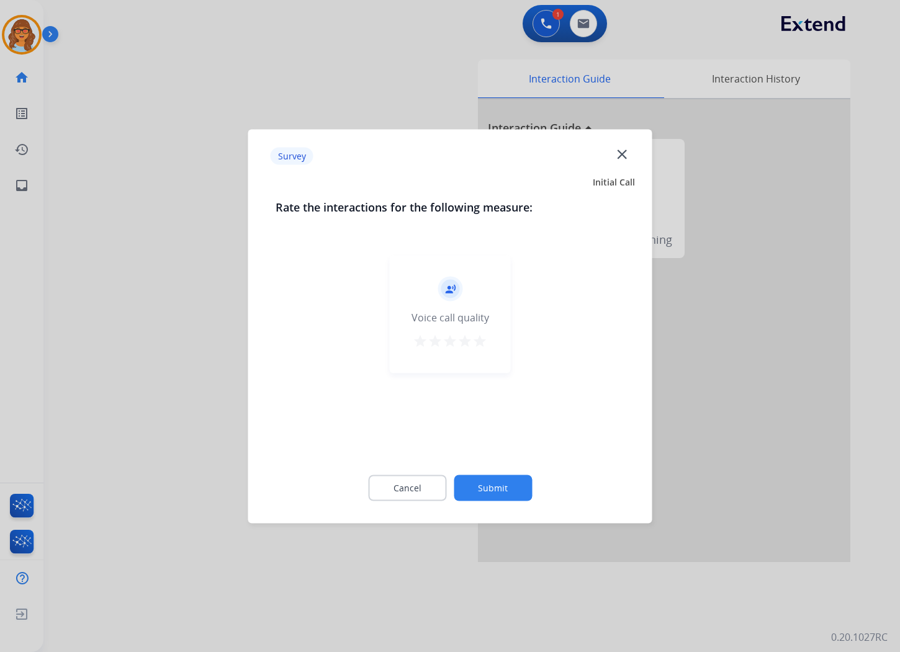
click at [486, 335] on mat-icon "star" at bounding box center [479, 340] width 15 height 15
click at [503, 488] on button "Submit" at bounding box center [493, 488] width 78 height 26
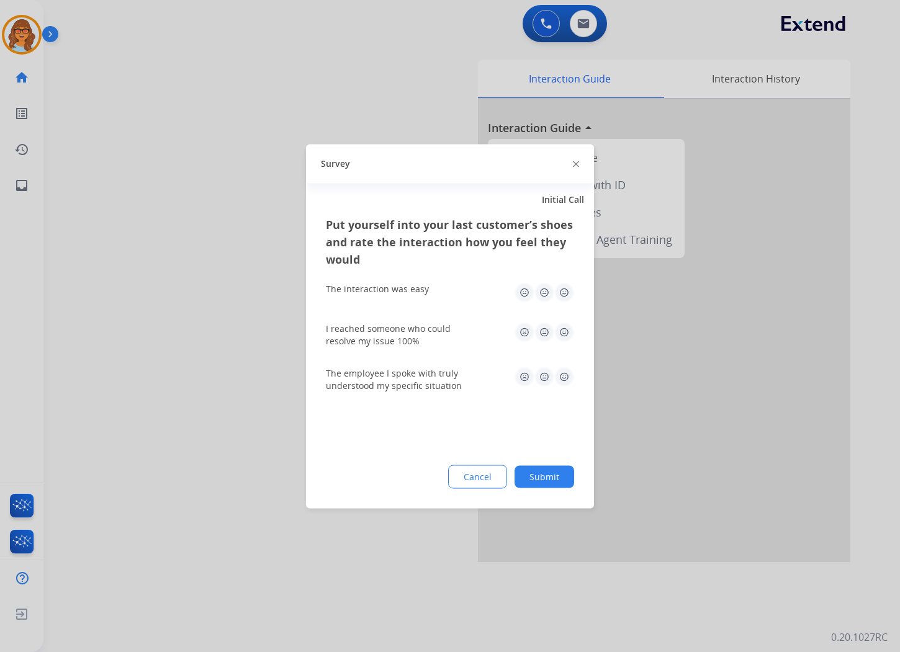
click at [575, 286] on div "Put yourself into your last customer’s shoes and rate the interaction how you f…" at bounding box center [450, 361] width 288 height 293
click at [566, 289] on img at bounding box center [564, 292] width 20 height 20
click at [562, 335] on img at bounding box center [564, 332] width 20 height 20
click at [562, 377] on img at bounding box center [564, 377] width 20 height 20
click at [541, 478] on button "Submit" at bounding box center [544, 476] width 60 height 22
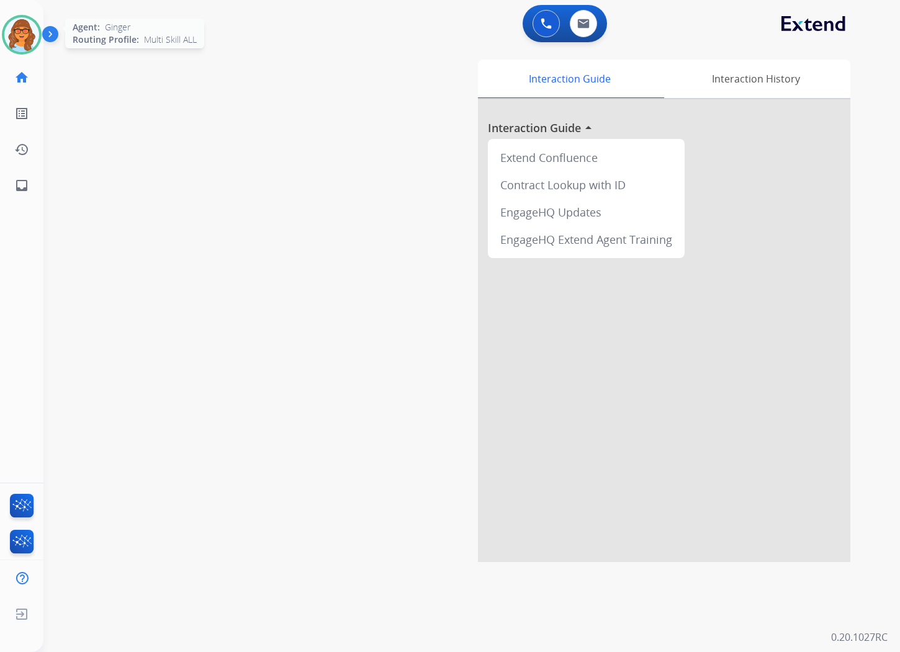
click at [26, 39] on img at bounding box center [21, 34] width 35 height 35
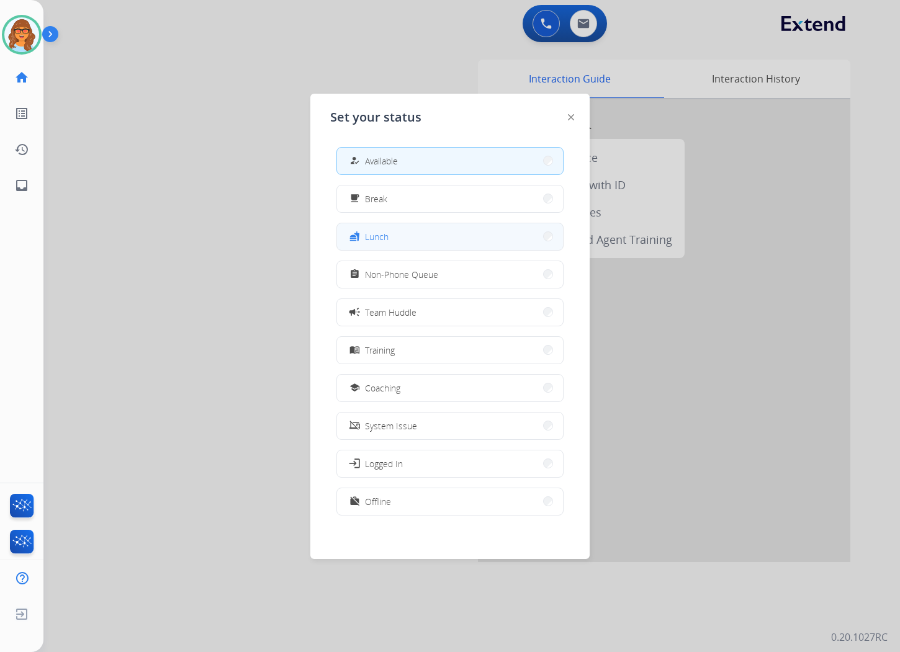
click at [413, 237] on button "fastfood Lunch" at bounding box center [450, 236] width 226 height 27
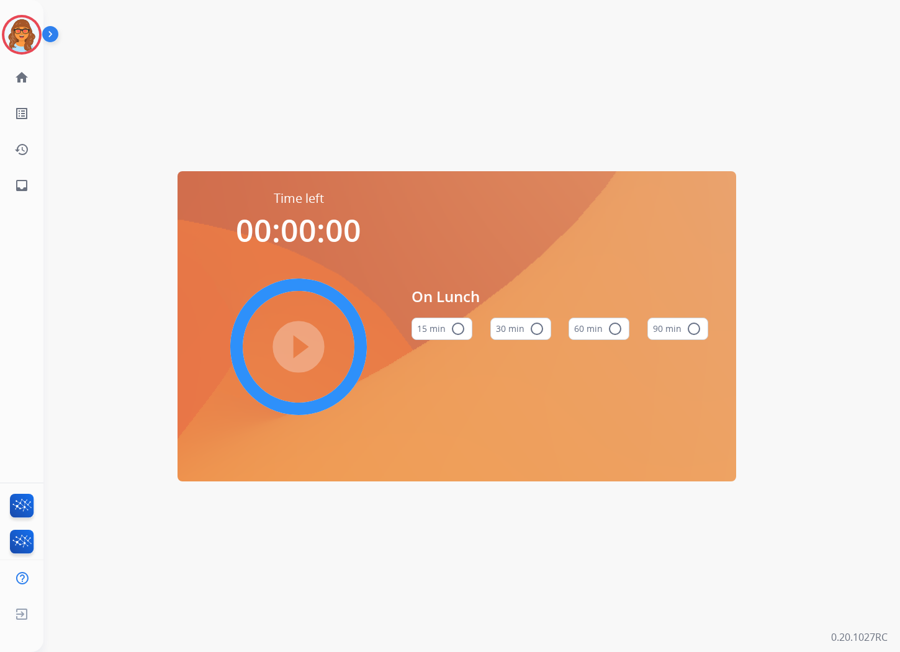
click at [617, 328] on mat-icon "radio_button_unchecked" at bounding box center [614, 328] width 15 height 15
click at [578, 516] on div "Time left 01:00:00 play_circle_filled On Lunch 15 min radio_button_unchecked 30…" at bounding box center [456, 326] width 826 height 652
click at [26, 35] on img at bounding box center [21, 34] width 35 height 35
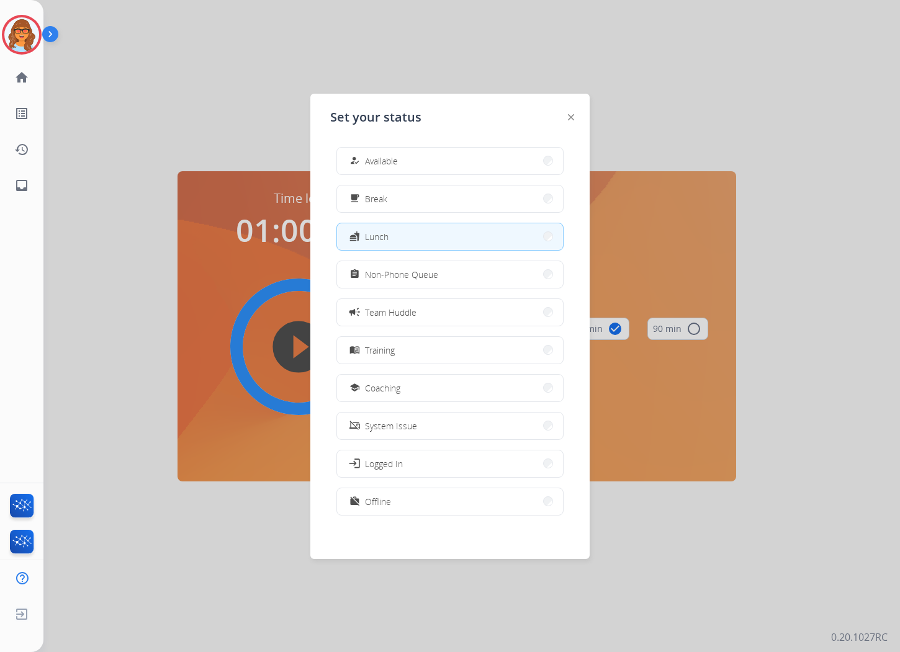
click at [769, 125] on div at bounding box center [450, 326] width 900 height 652
